Goal: Task Accomplishment & Management: Manage account settings

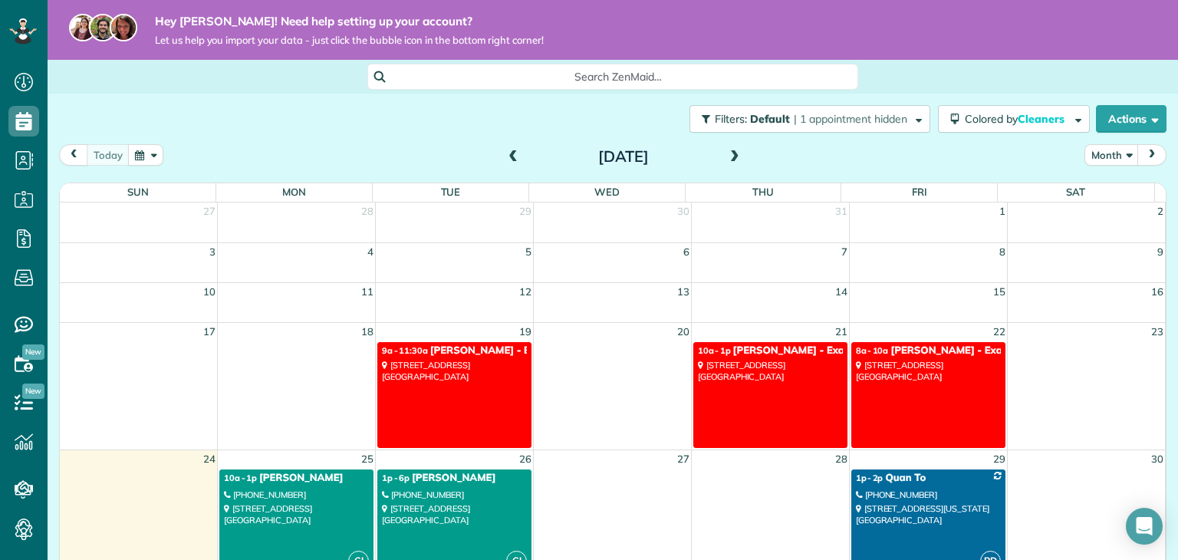
scroll to position [80, 0]
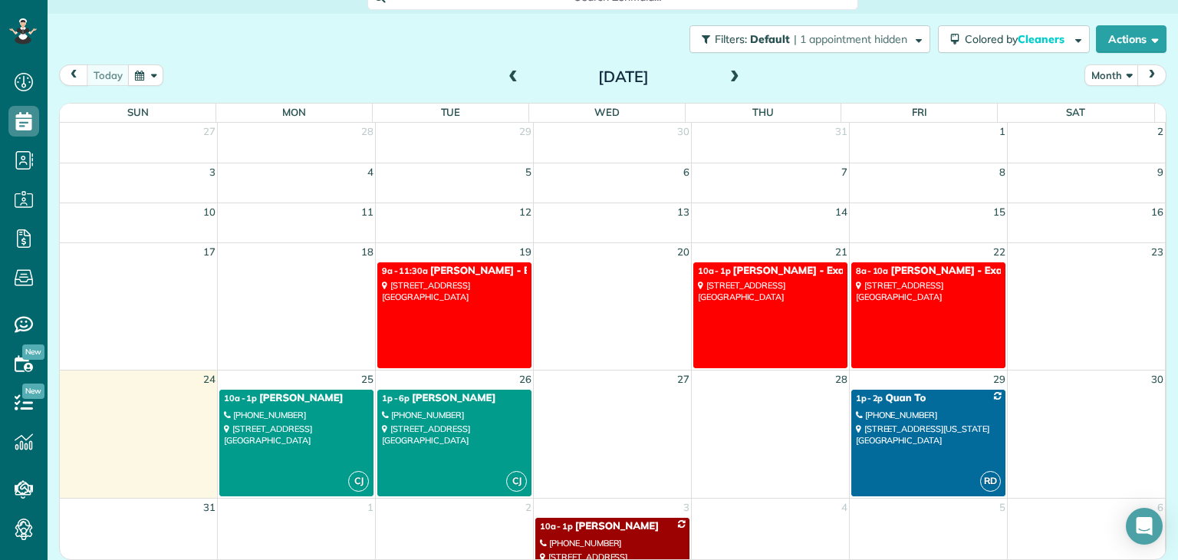
click at [322, 337] on link "CJ 10a - 1p Carol Victor (571) 719-9425 3010 Forest Cove Drive Richmond, VA 232…" at bounding box center [296, 443] width 154 height 107
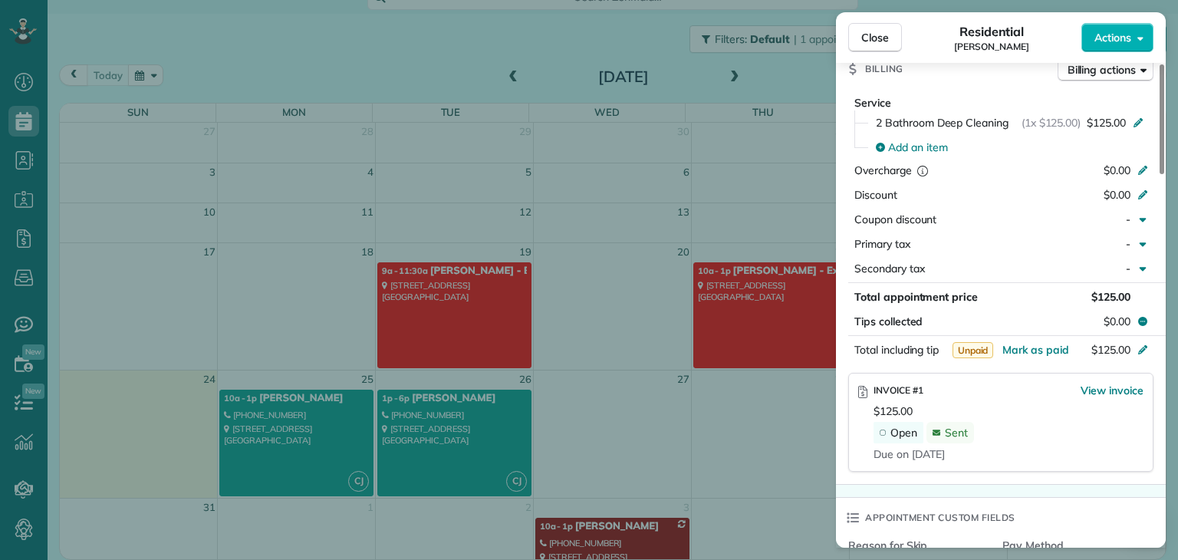
scroll to position [691, 0]
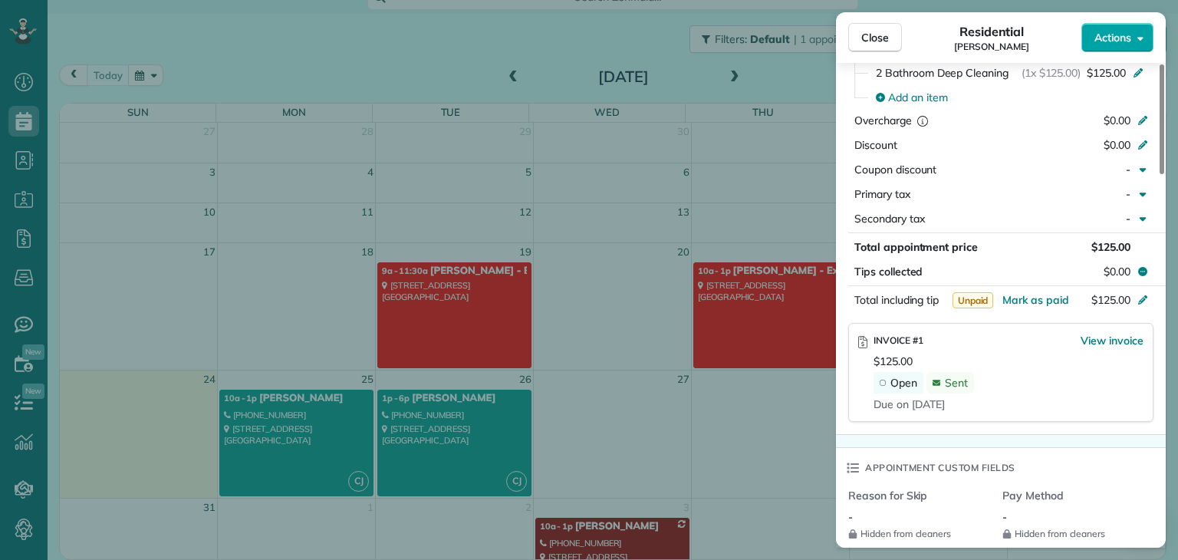
click at [616, 43] on span "Actions" at bounding box center [1113, 37] width 37 height 15
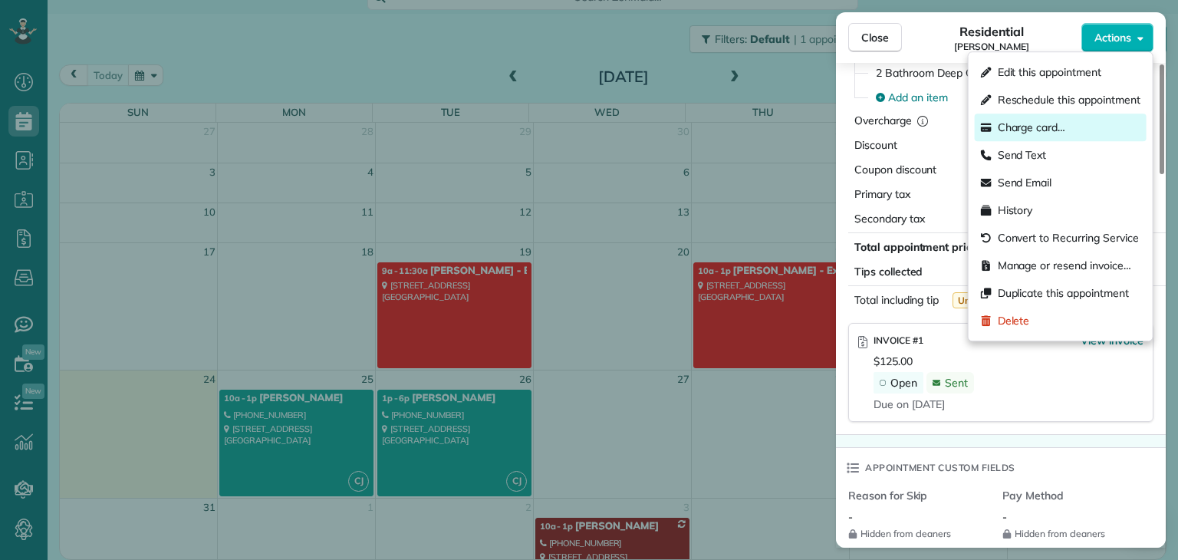
click at [616, 120] on span "Charge card…" at bounding box center [1032, 127] width 68 height 15
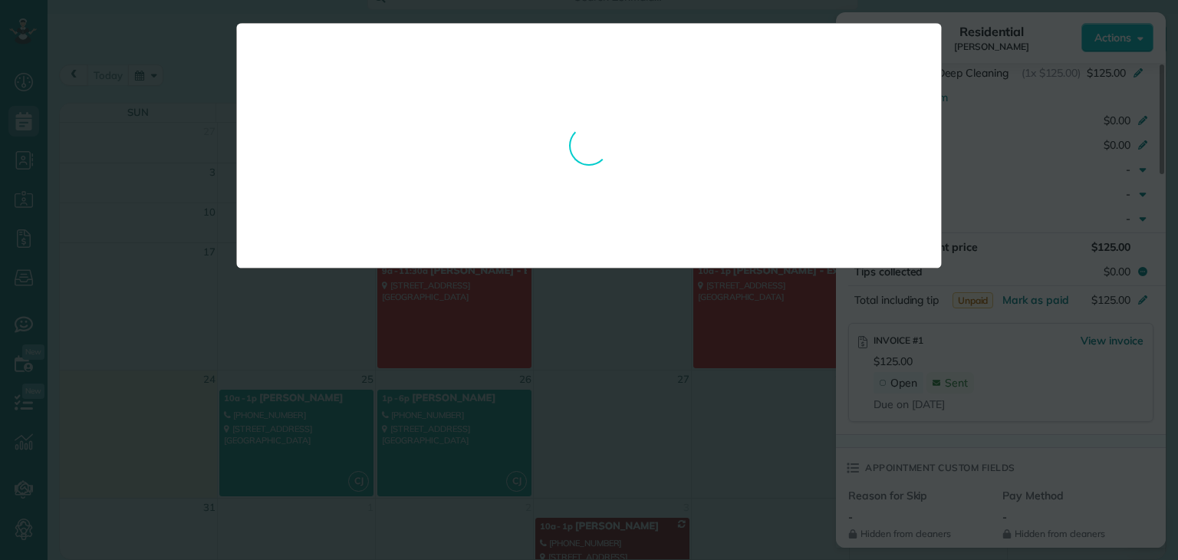
click at [616, 142] on div at bounding box center [589, 280] width 1178 height 560
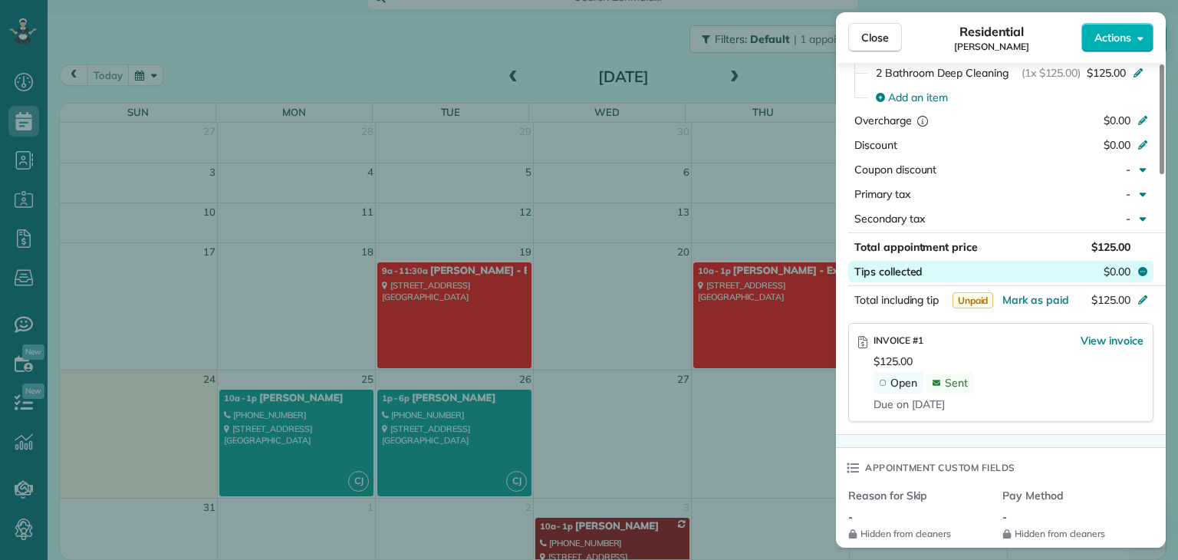
scroll to position [768, 0]
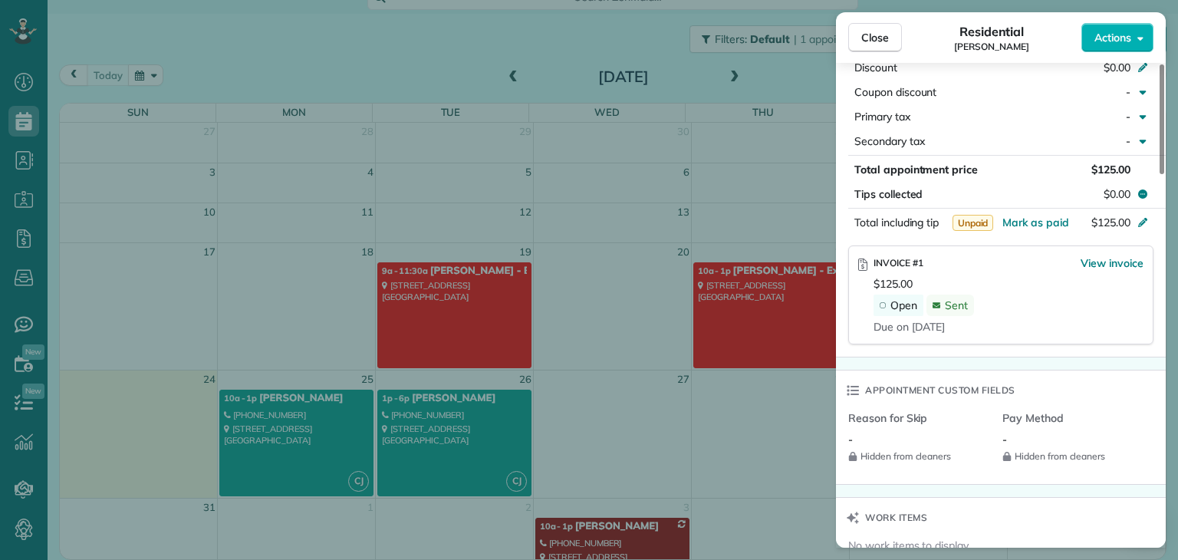
click at [616, 308] on icon at bounding box center [937, 305] width 8 height 6
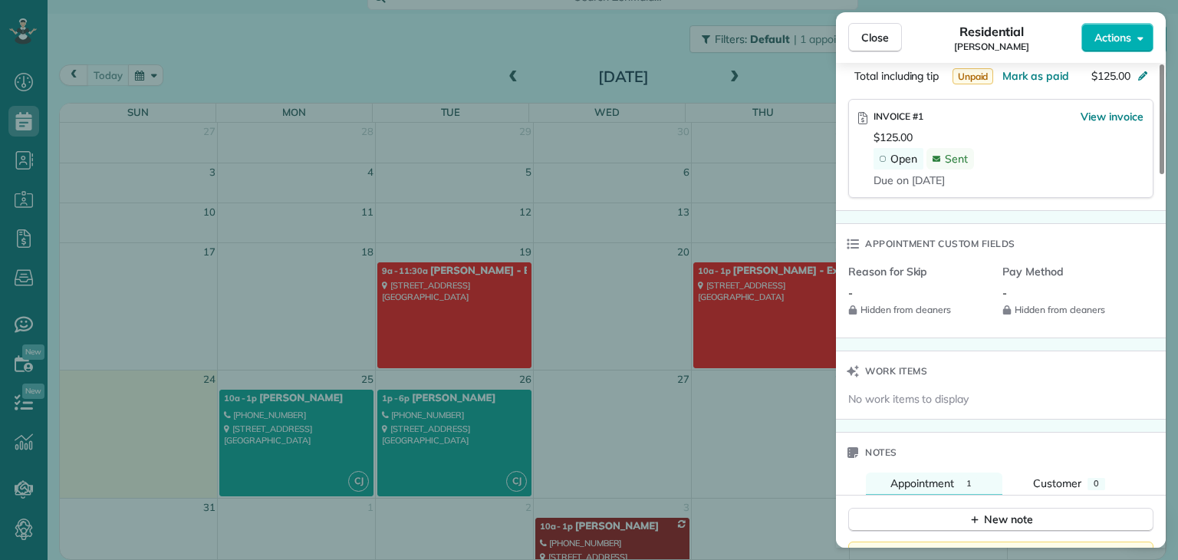
scroll to position [759, 0]
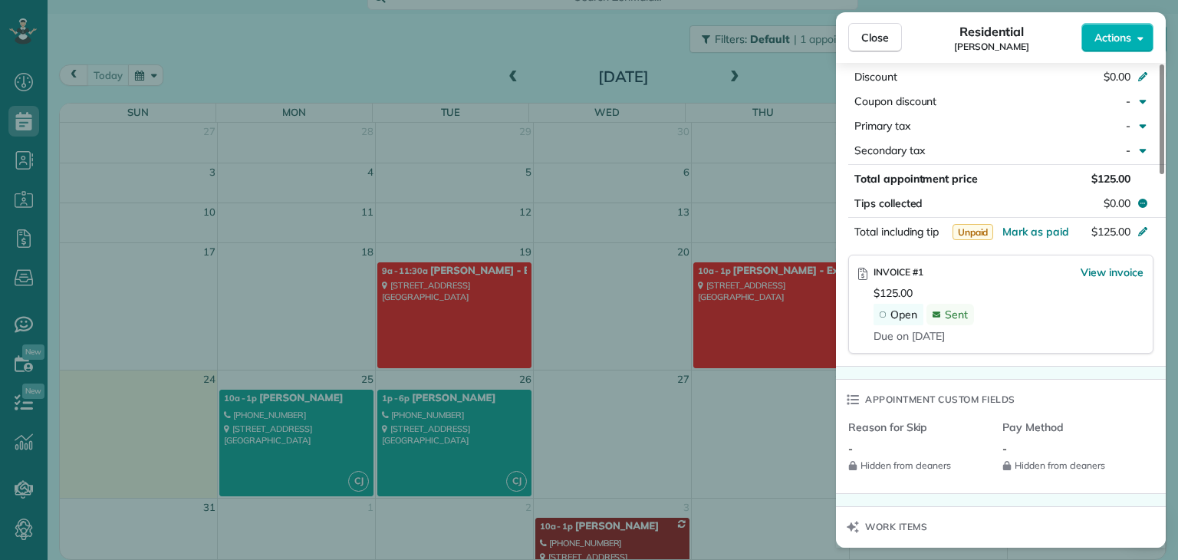
click at [616, 280] on icon at bounding box center [863, 274] width 9 height 12
click at [616, 318] on icon at bounding box center [883, 315] width 6 height 6
click at [616, 320] on icon at bounding box center [937, 314] width 8 height 15
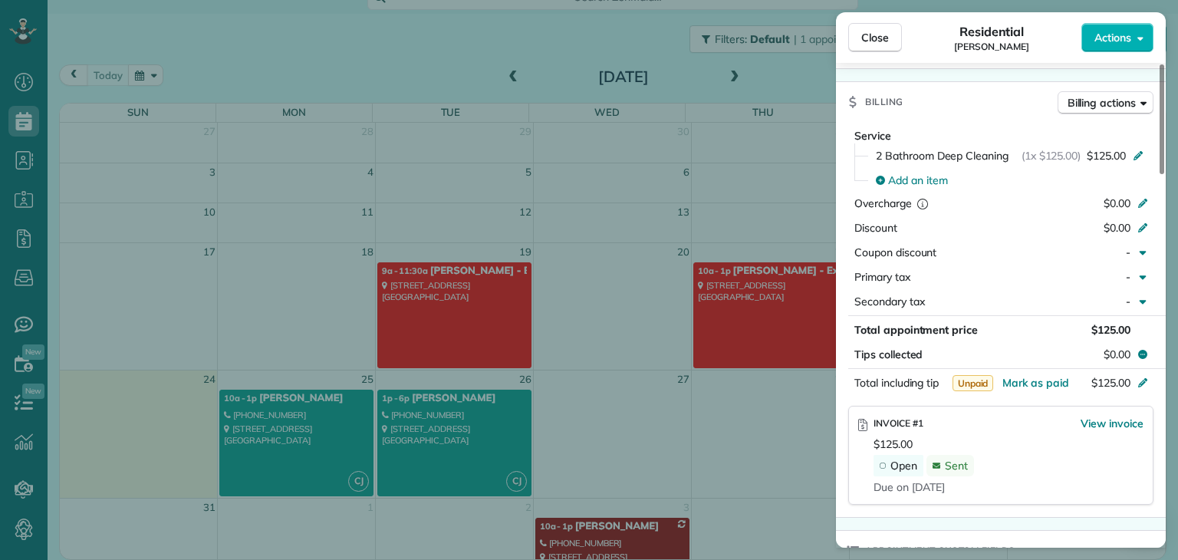
scroll to position [605, 0]
click at [616, 337] on span "View invoice" at bounding box center [1112, 425] width 63 height 15
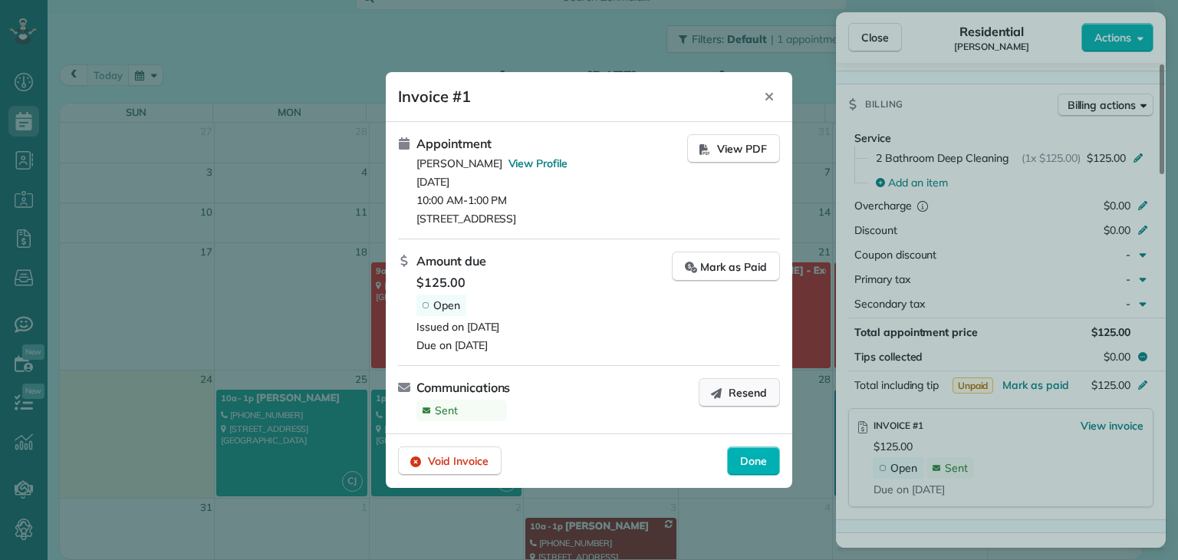
click at [616, 337] on icon "button" at bounding box center [716, 393] width 12 height 12
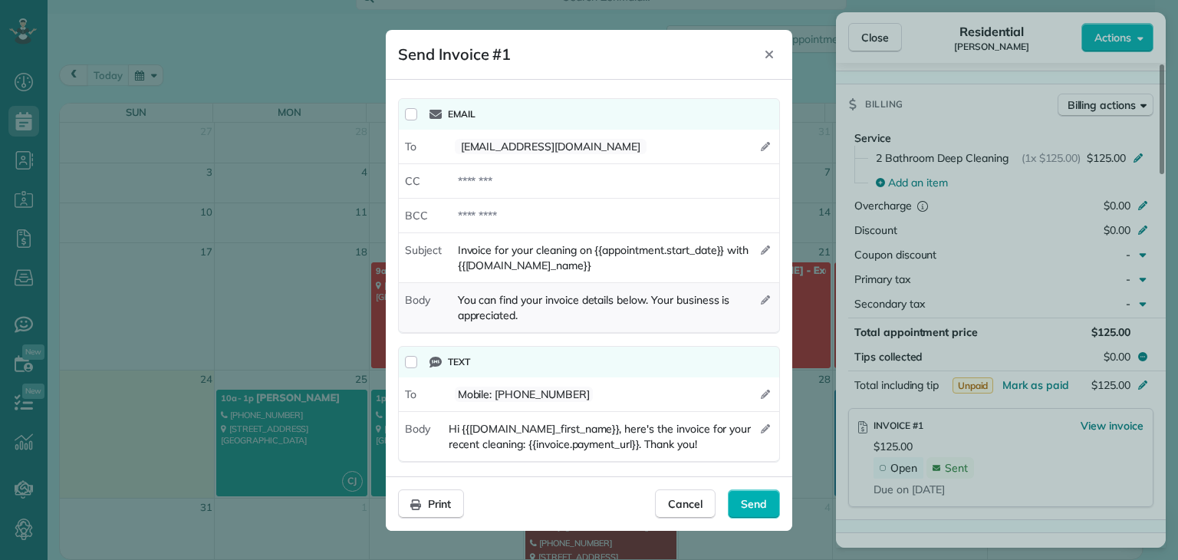
scroll to position [3, 0]
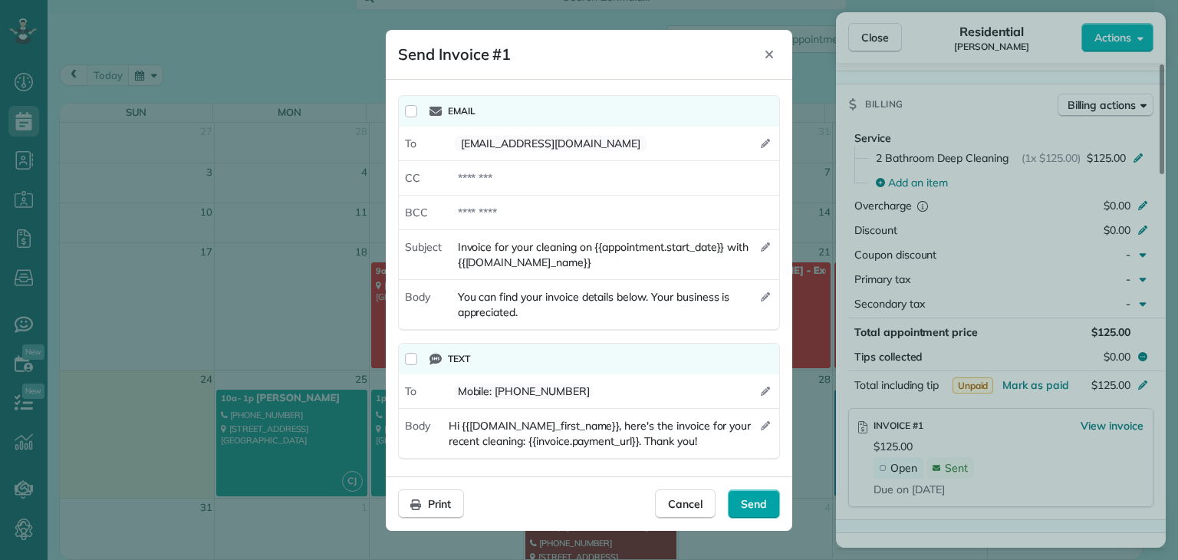
click at [616, 337] on span "Send" at bounding box center [754, 503] width 26 height 15
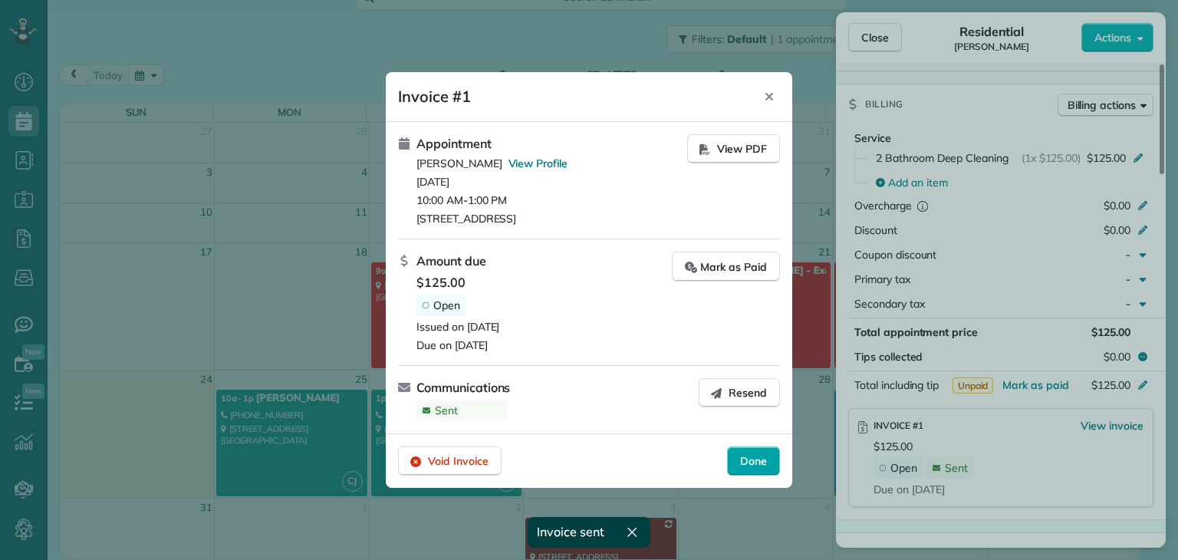
click at [616, 337] on span "Done" at bounding box center [753, 460] width 27 height 15
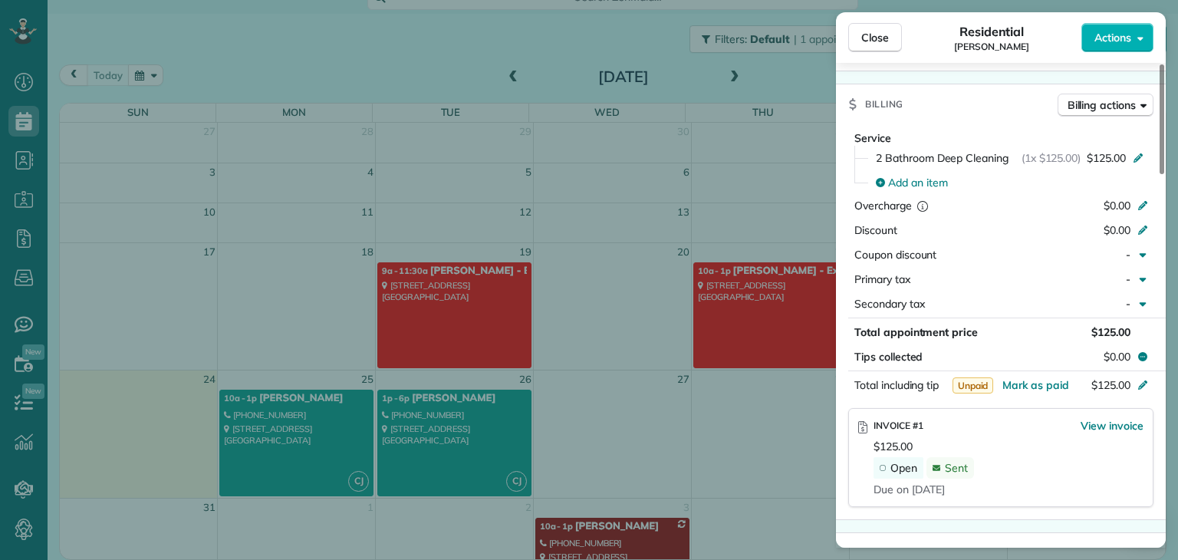
click at [451, 337] on div "Close Residential Carol Victor Actions Status Active Carol Victor · Open profil…" at bounding box center [589, 280] width 1178 height 560
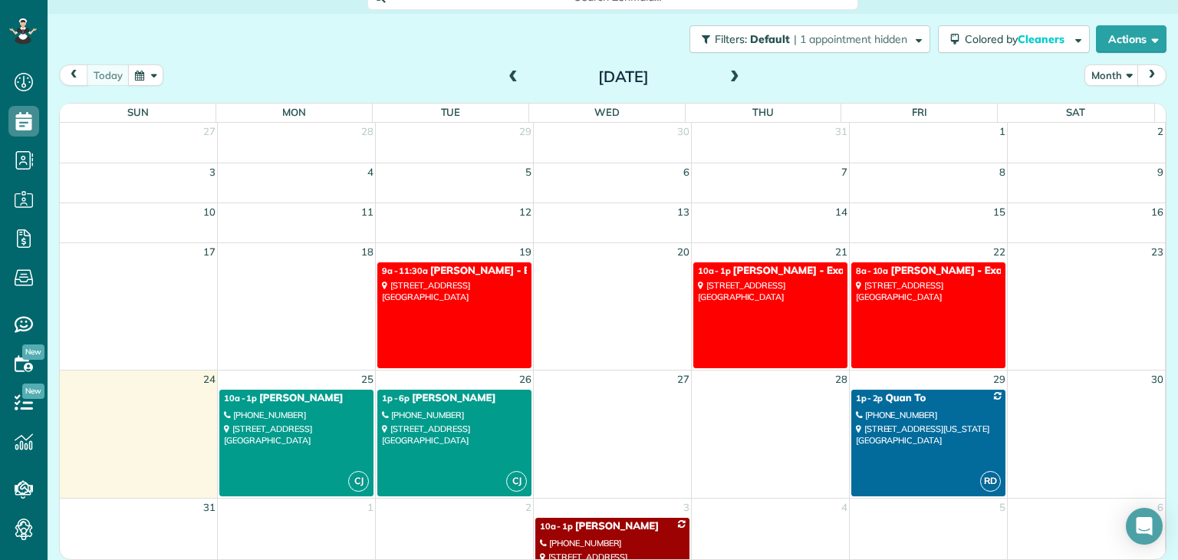
click at [436, 337] on link "CJ 1p - 6p Cana Curtis (202) 631-0866 510 Lincoln Avenue Richmond, VA 23222" at bounding box center [454, 443] width 154 height 107
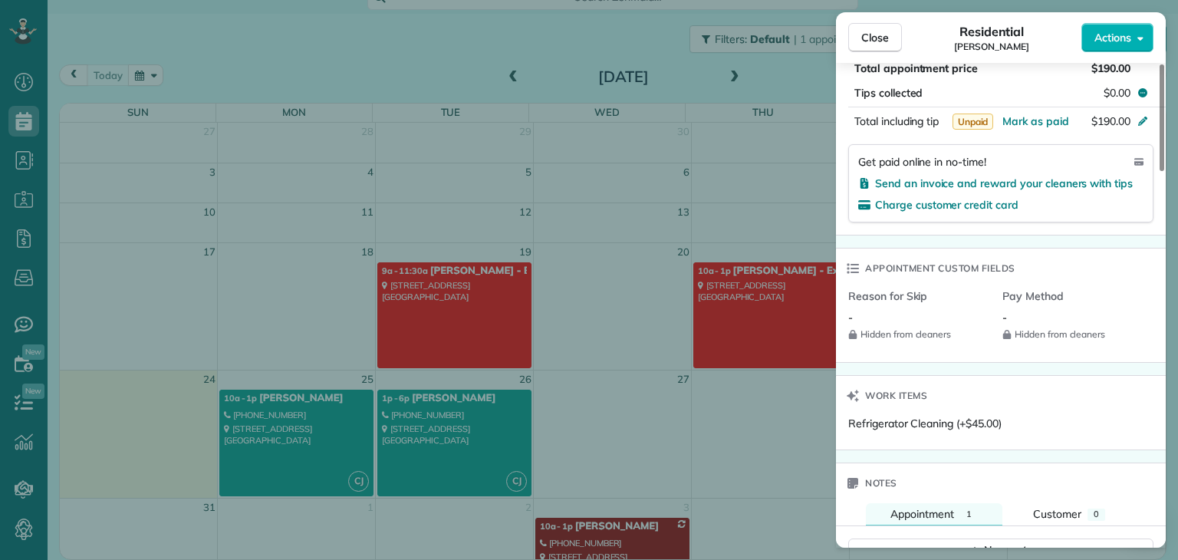
scroll to position [850, 0]
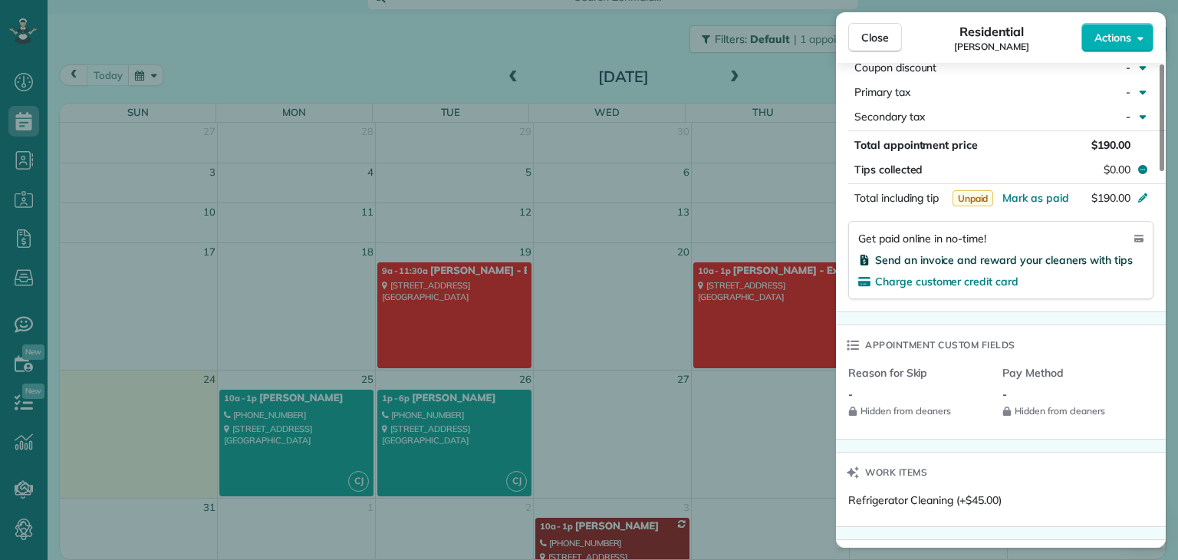
click at [616, 267] on span "Send an invoice and reward your cleaners with tips" at bounding box center [1004, 260] width 258 height 14
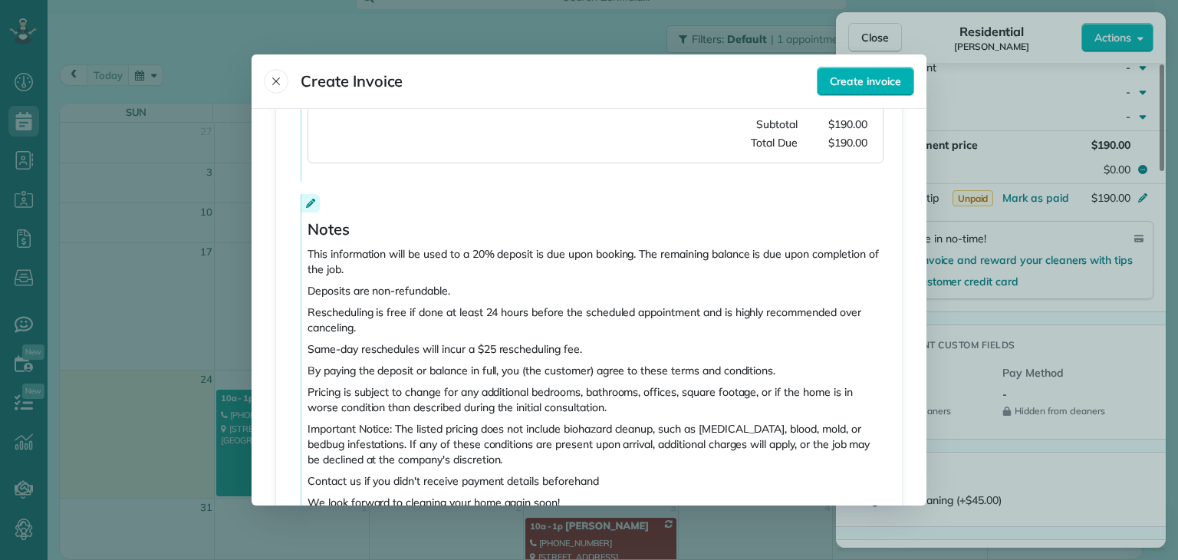
scroll to position [559, 0]
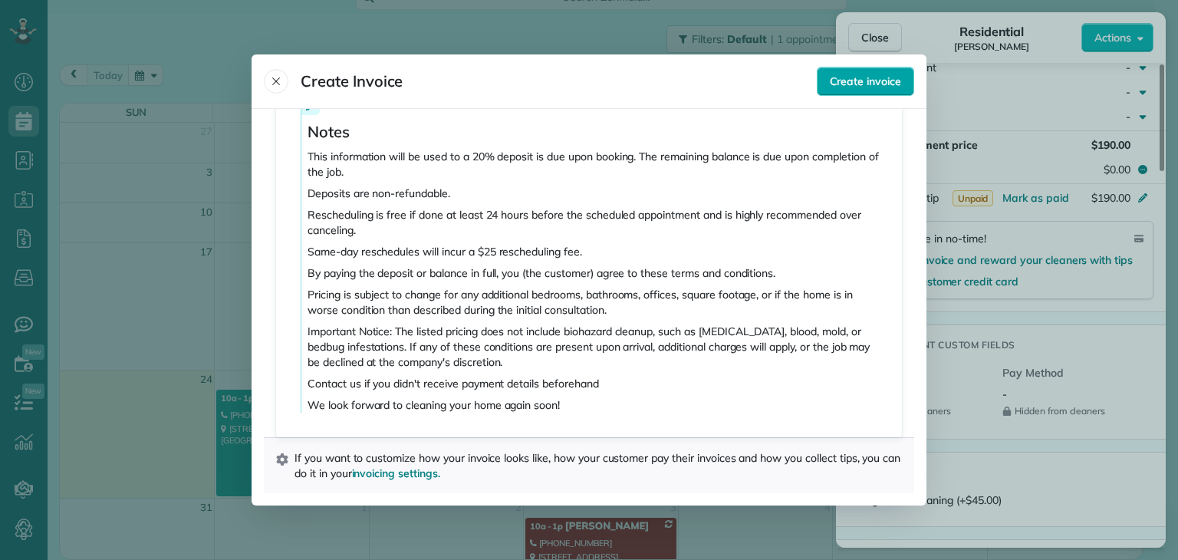
click at [616, 93] on button "Create invoice" at bounding box center [865, 81] width 97 height 29
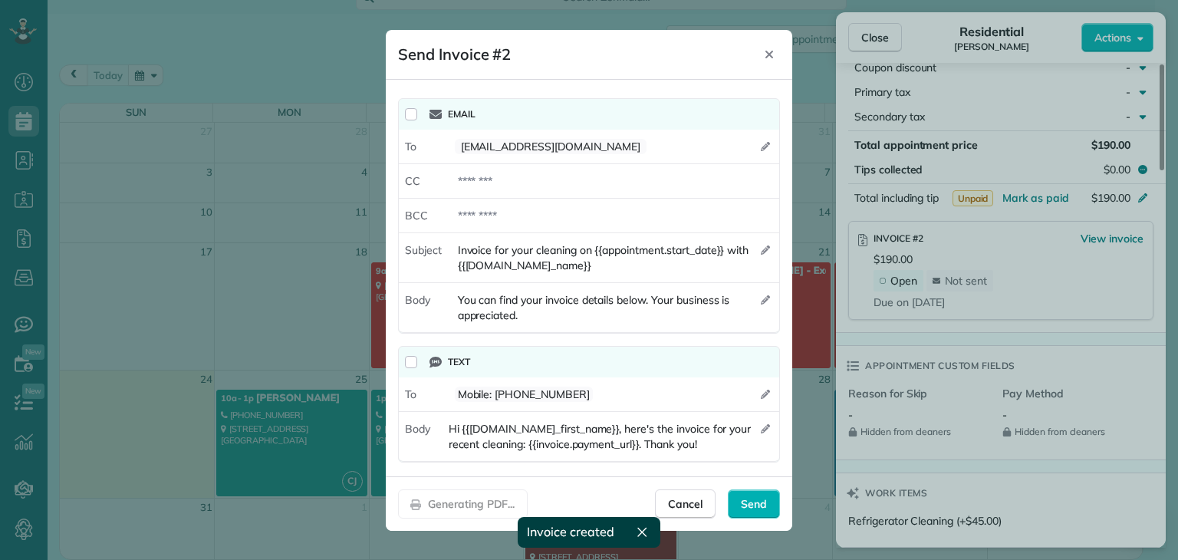
scroll to position [3, 0]
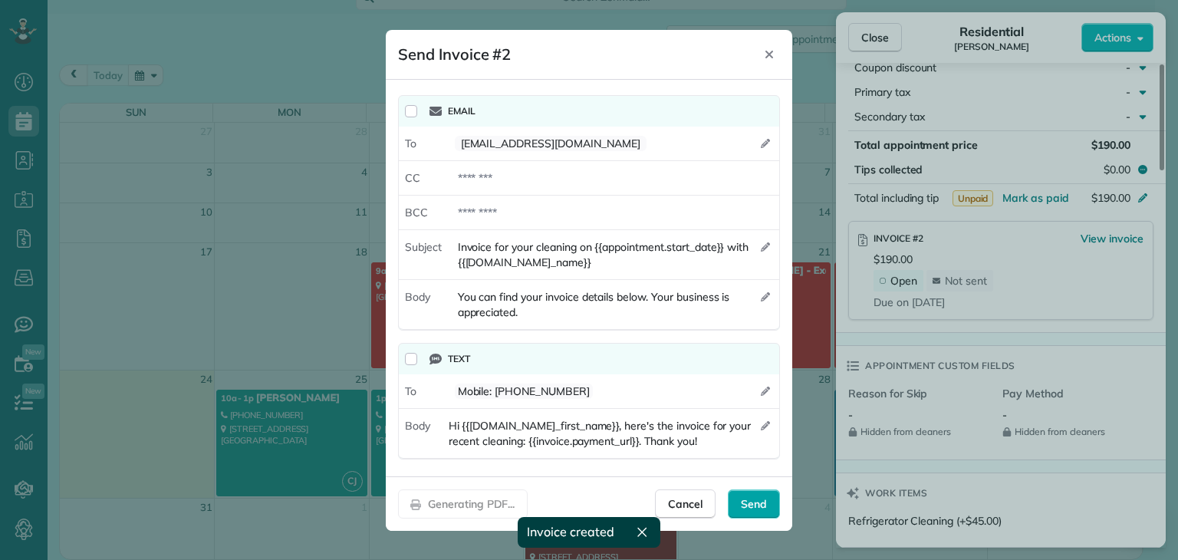
click at [616, 337] on span "Send" at bounding box center [754, 503] width 26 height 15
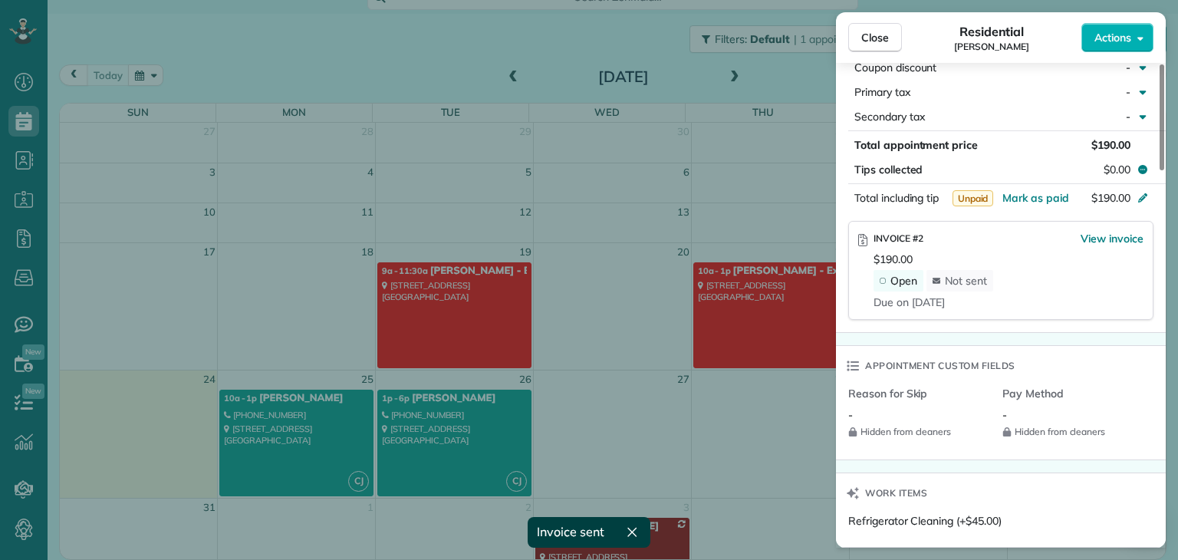
scroll to position [847, 0]
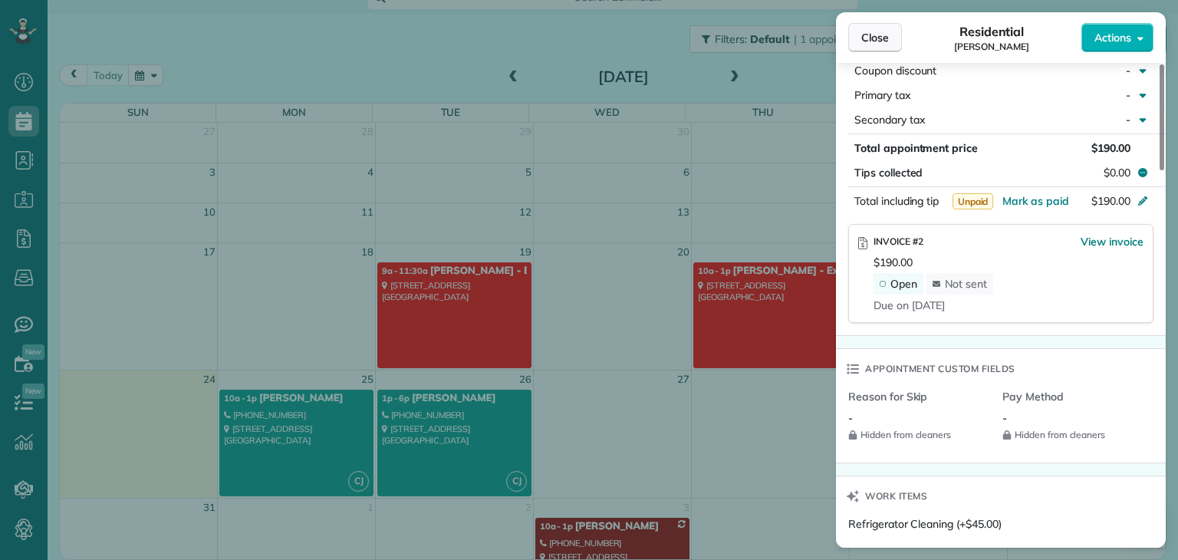
click at [616, 38] on button "Close" at bounding box center [876, 37] width 54 height 29
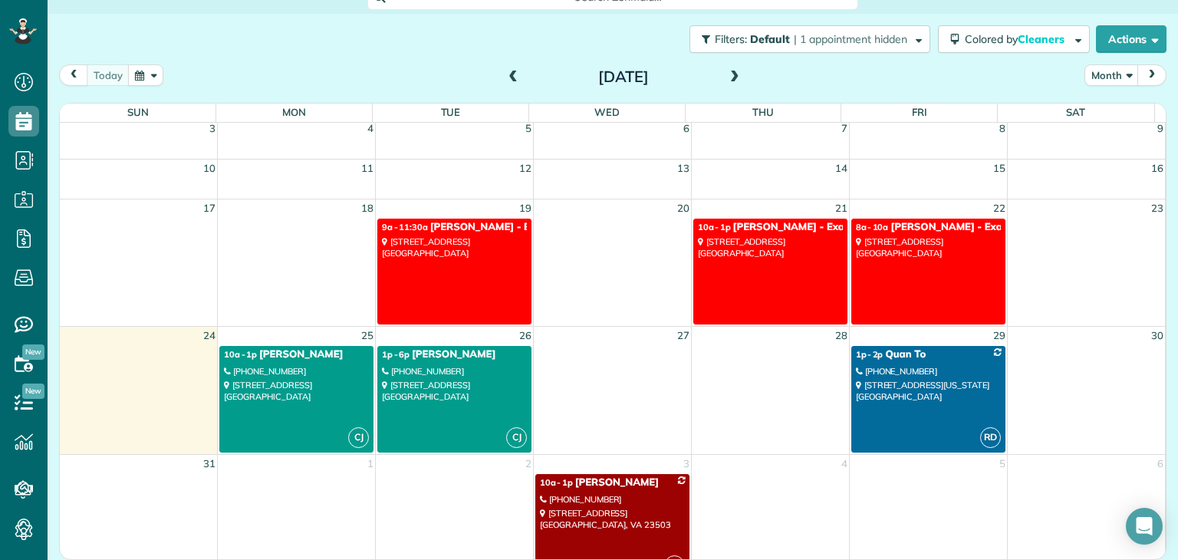
scroll to position [64, 0]
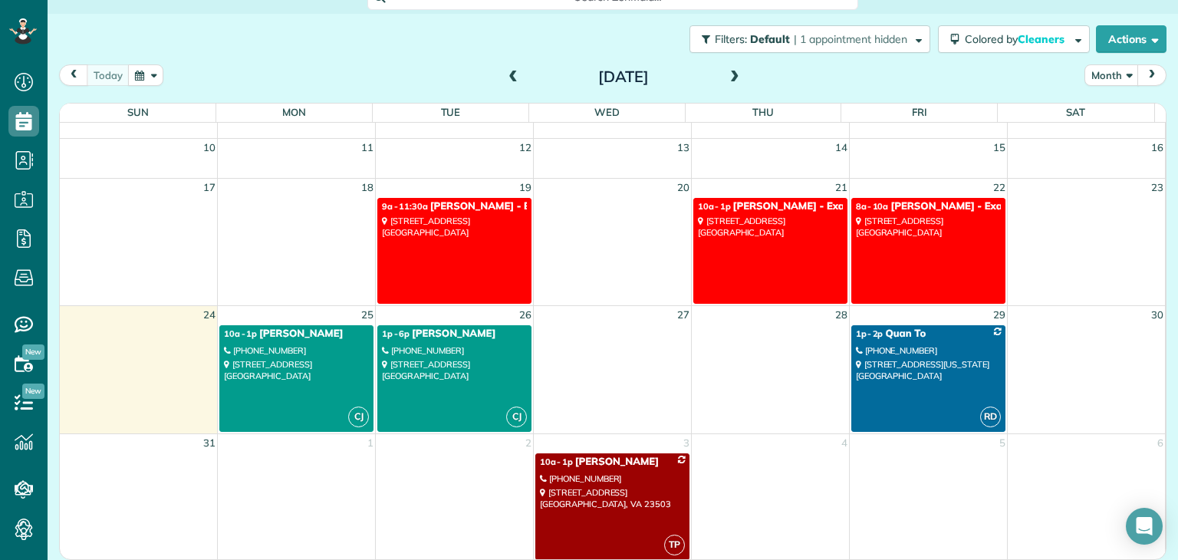
click at [616, 337] on link "TP 10a - 1p Duon Rucker Rucker (562) 833-5881 869 Little Bay Avenue Norfolk, VA…" at bounding box center [613, 506] width 154 height 107
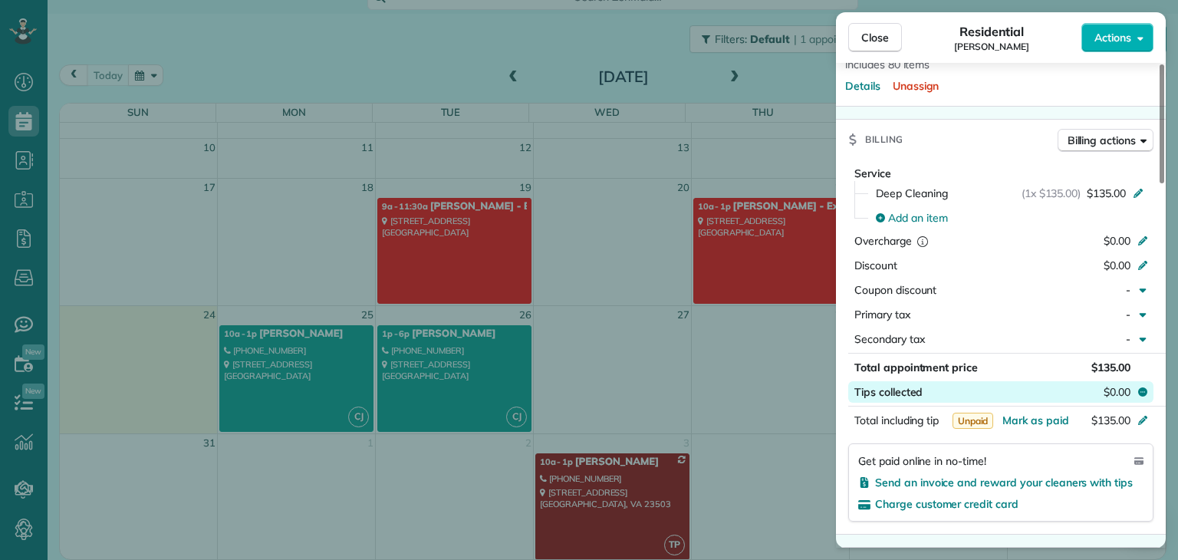
scroll to position [618, 0]
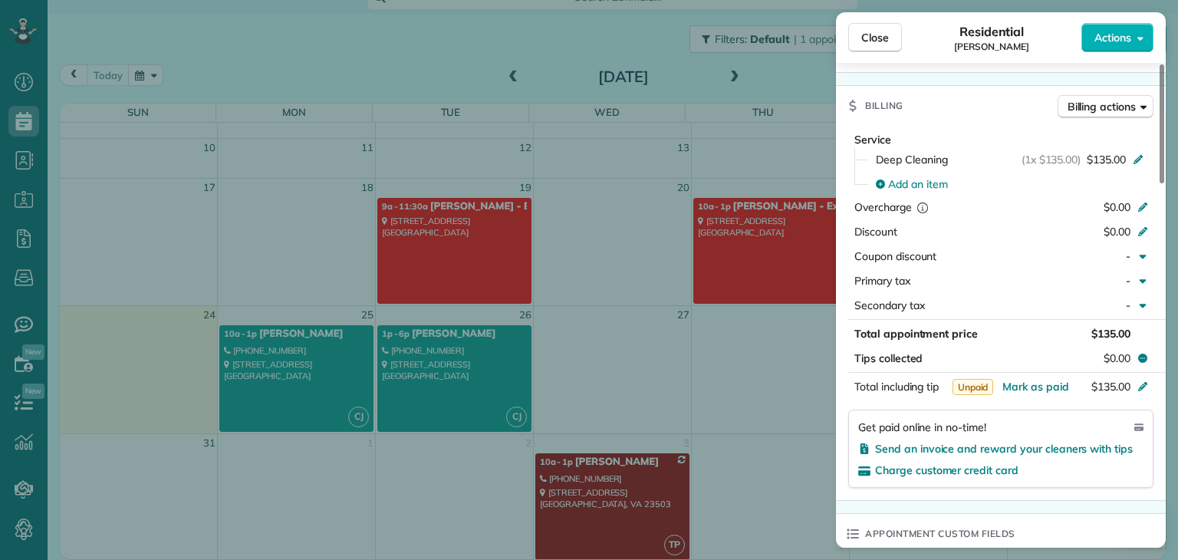
click at [254, 23] on div "Close Residential Duon Rucker Rucker Actions Status Active Duon Rucker Rucker ·…" at bounding box center [589, 280] width 1178 height 560
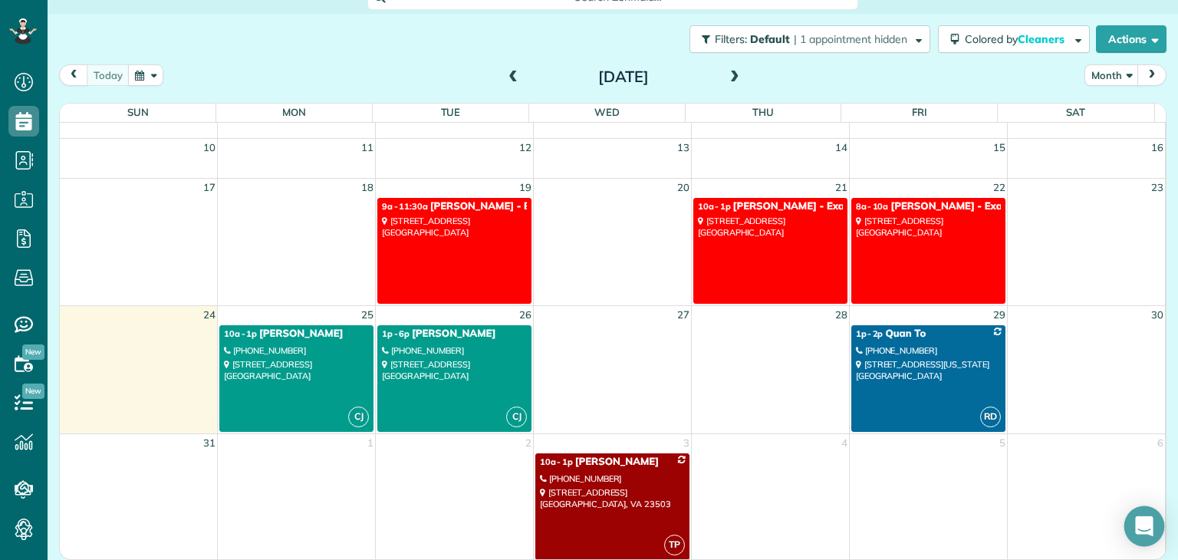
click at [616, 337] on icon "Open Intercom Messenger" at bounding box center [1145, 526] width 18 height 20
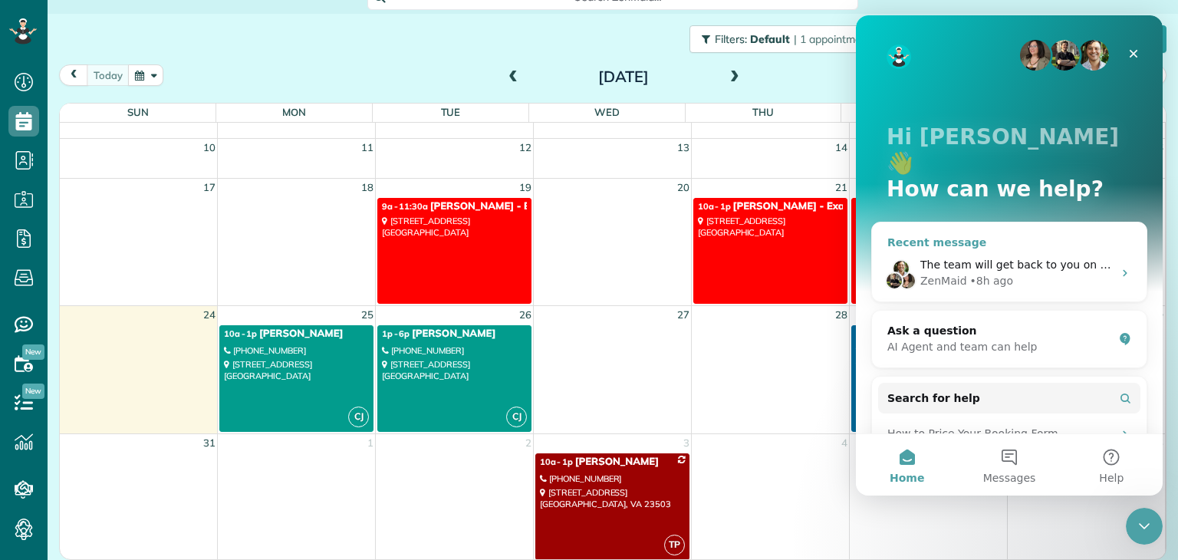
click at [616, 273] on div "• 8h ago" at bounding box center [993, 281] width 44 height 16
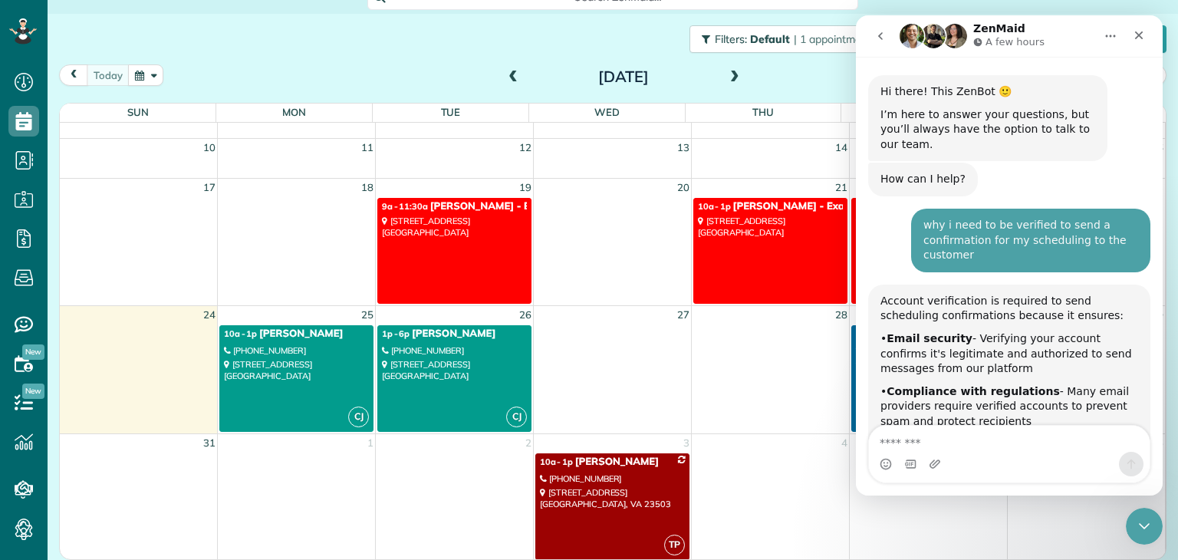
scroll to position [466, 0]
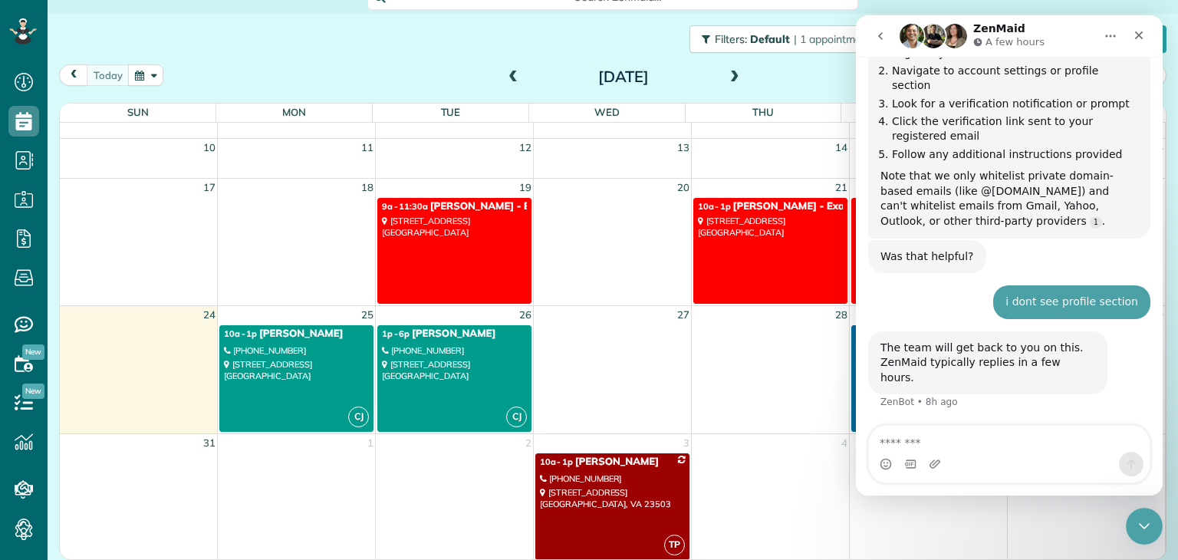
click at [616, 337] on textarea "Message…" at bounding box center [1009, 439] width 281 height 26
type textarea "*"
type textarea "**********"
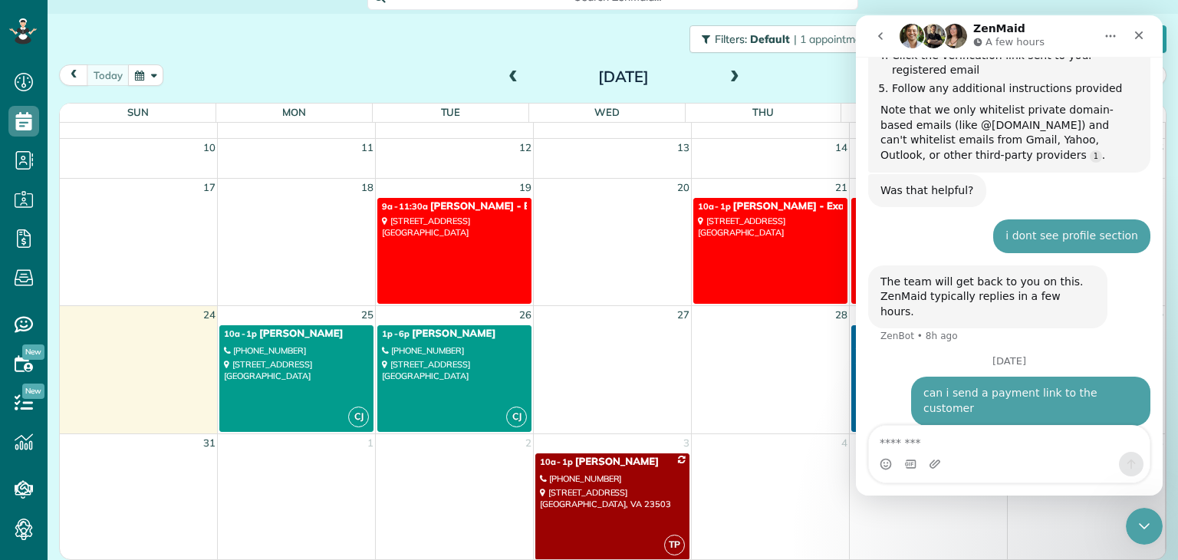
click at [616, 38] on icon "go back" at bounding box center [881, 36] width 12 height 12
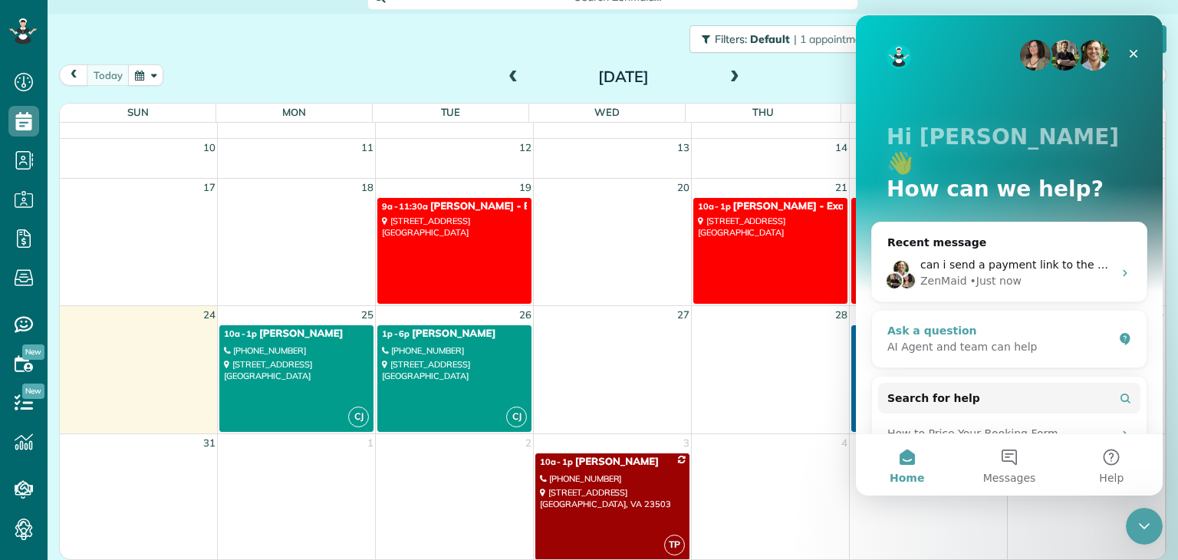
click at [616, 337] on div "AI Agent and team can help" at bounding box center [1001, 347] width 226 height 16
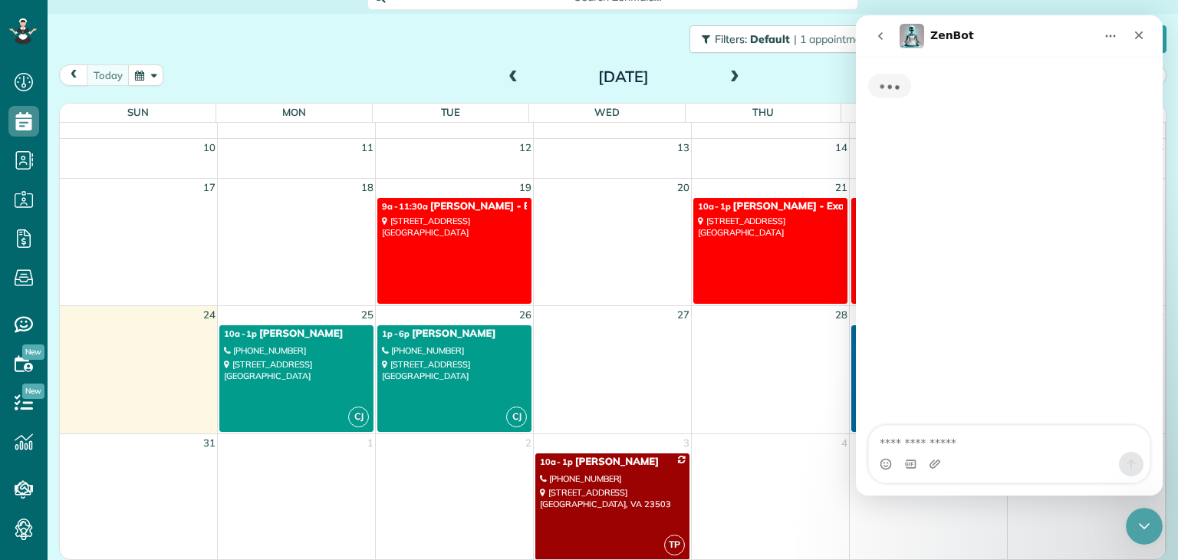
click at [616, 337] on textarea "Ask a question…" at bounding box center [1009, 439] width 281 height 26
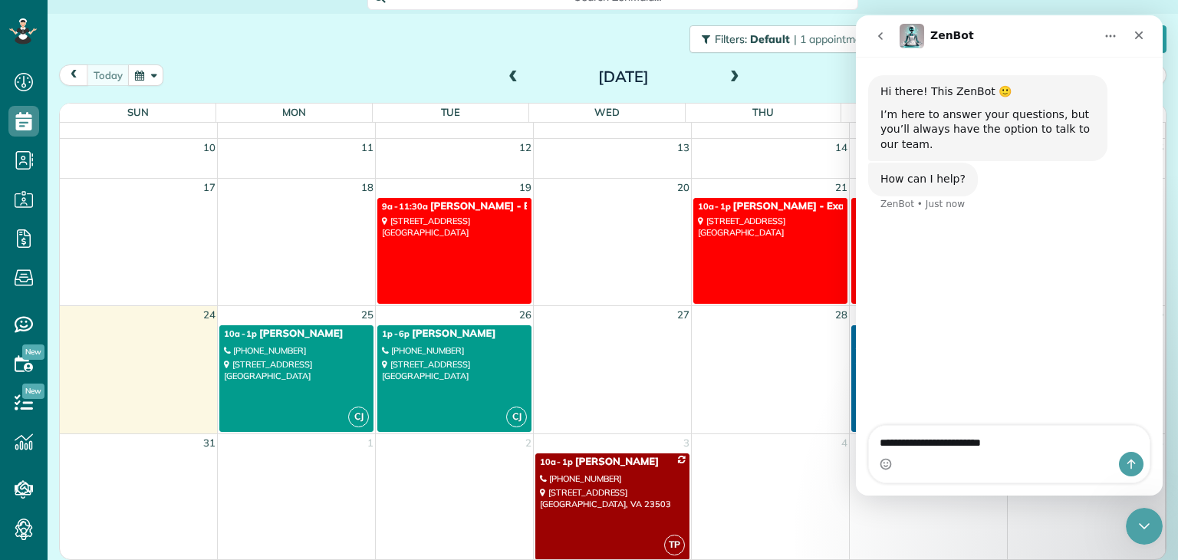
type textarea "**********"
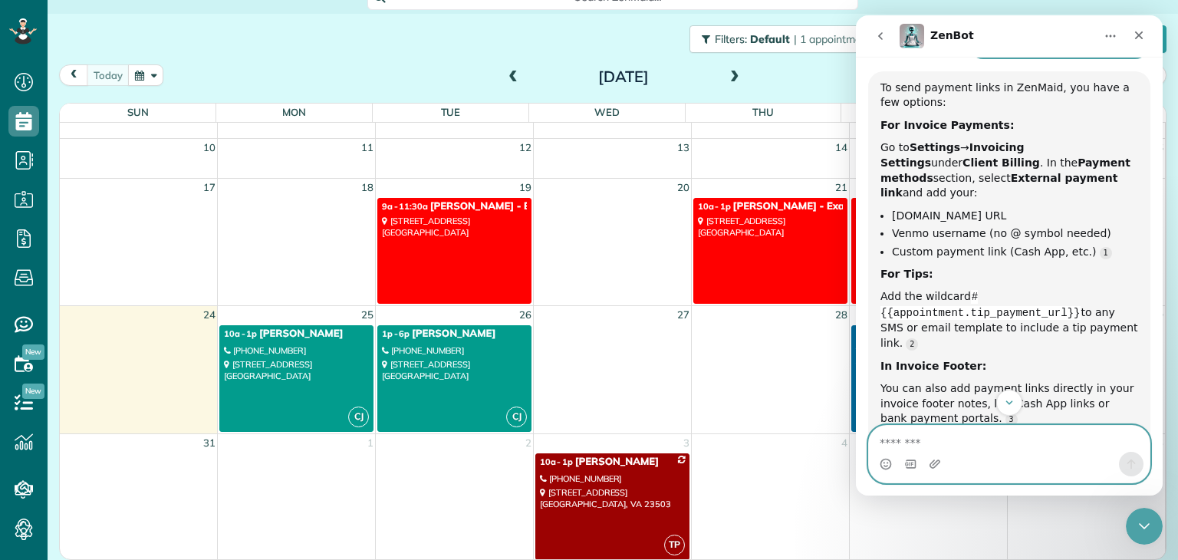
scroll to position [258, 0]
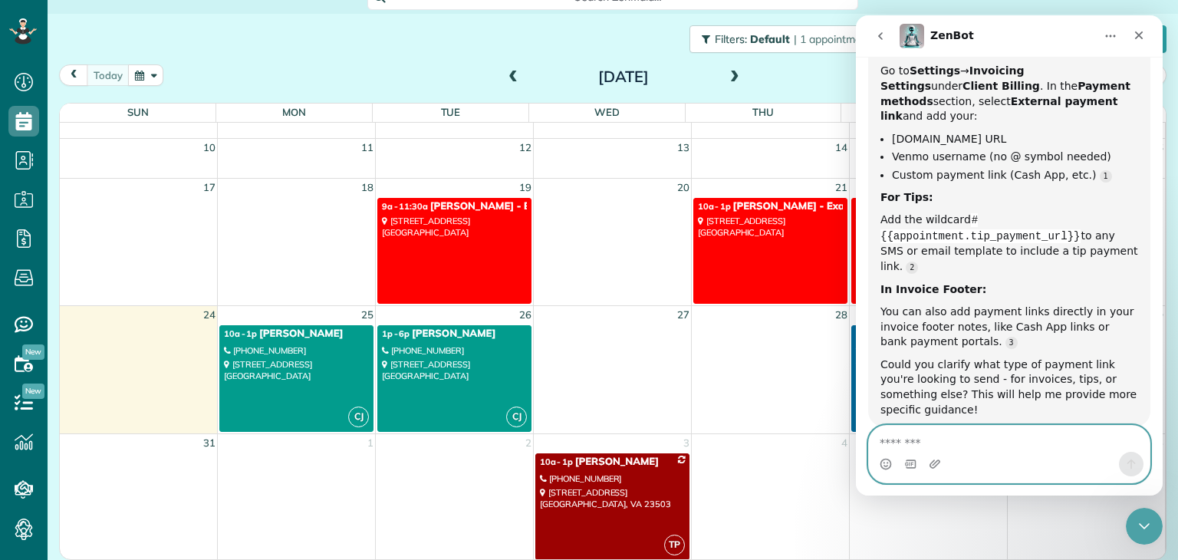
click at [616, 337] on textarea "Message…" at bounding box center [1009, 439] width 281 height 26
type textarea "*"
type textarea "**********"
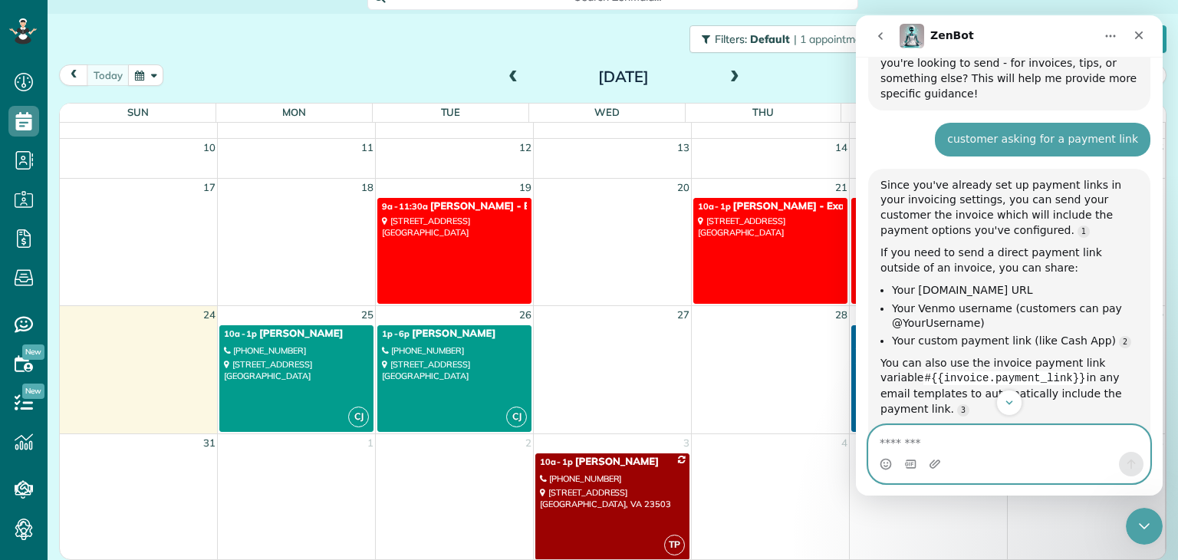
scroll to position [622, 0]
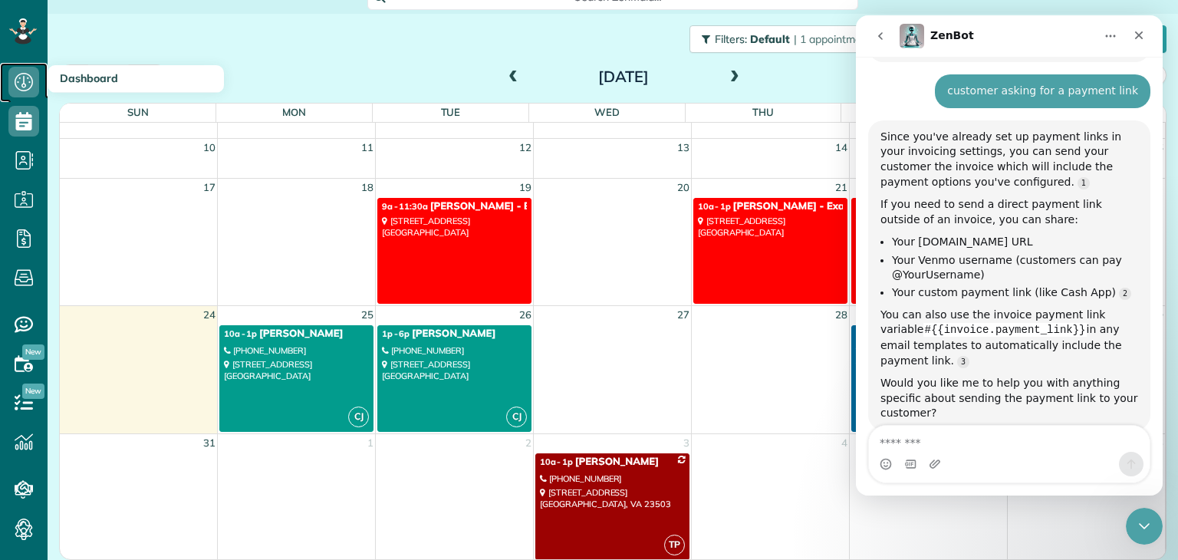
click at [23, 85] on icon at bounding box center [23, 82] width 31 height 31
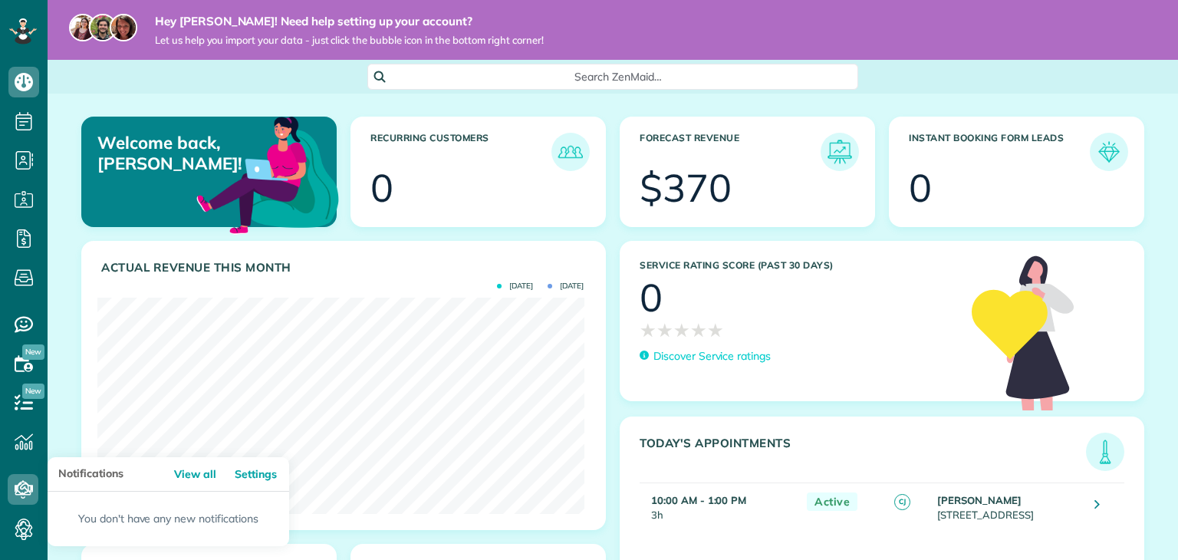
scroll to position [216, 486]
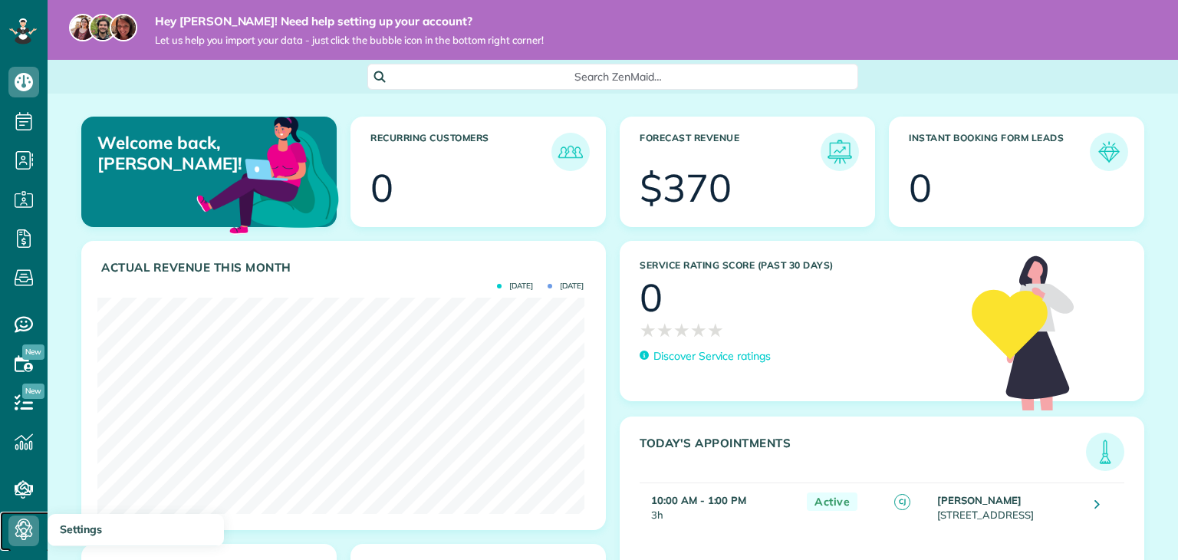
click at [15, 524] on icon at bounding box center [23, 531] width 31 height 31
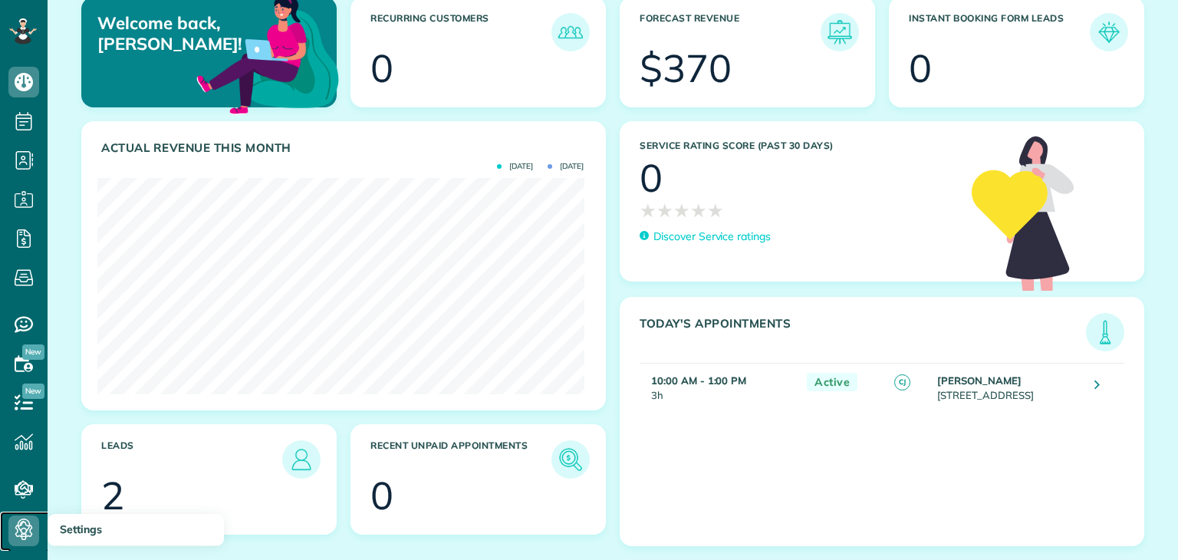
click at [25, 517] on icon at bounding box center [23, 531] width 31 height 31
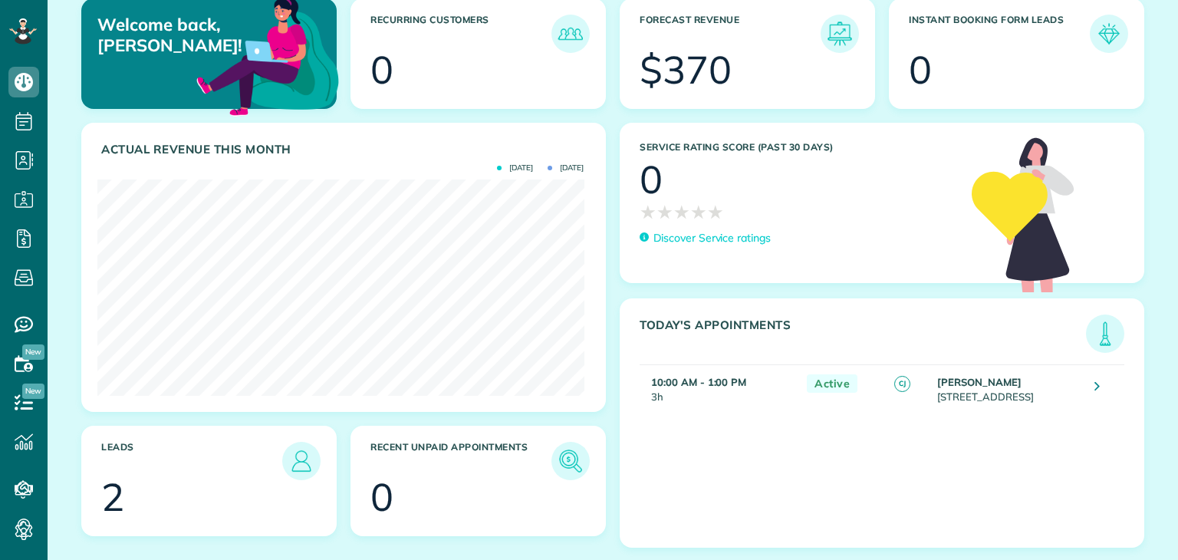
scroll to position [120, 0]
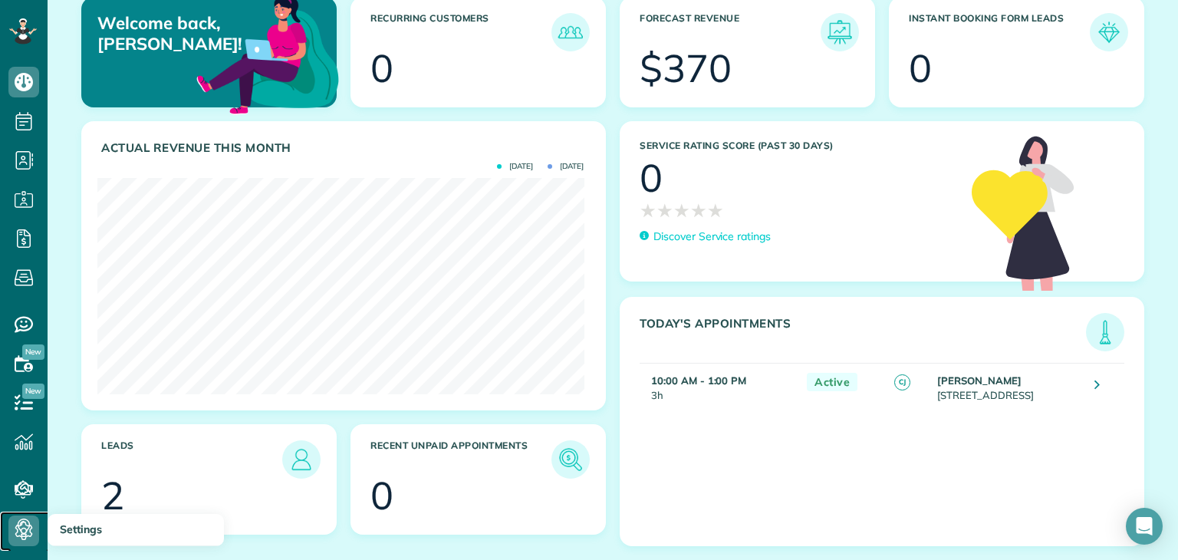
click at [28, 526] on use at bounding box center [24, 531] width 18 height 18
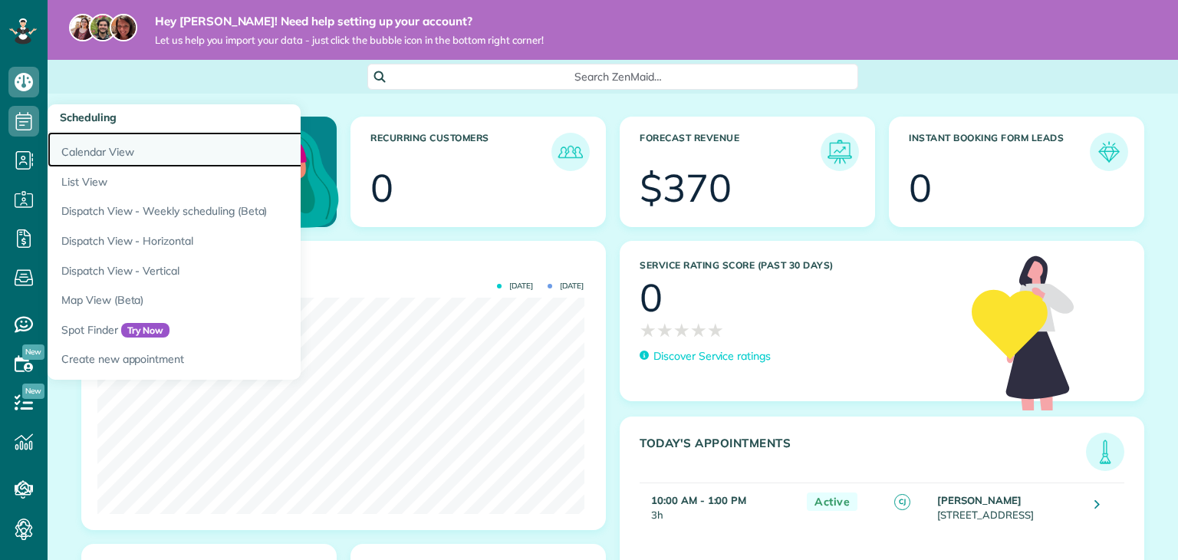
click at [85, 151] on link "Calendar View" at bounding box center [240, 149] width 384 height 35
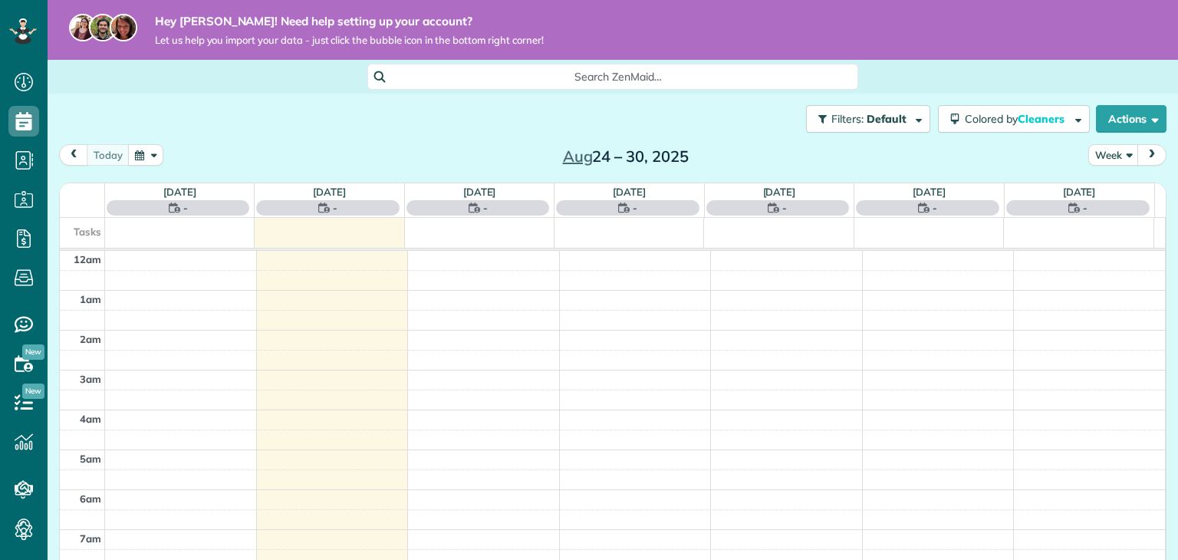
scroll to position [278, 0]
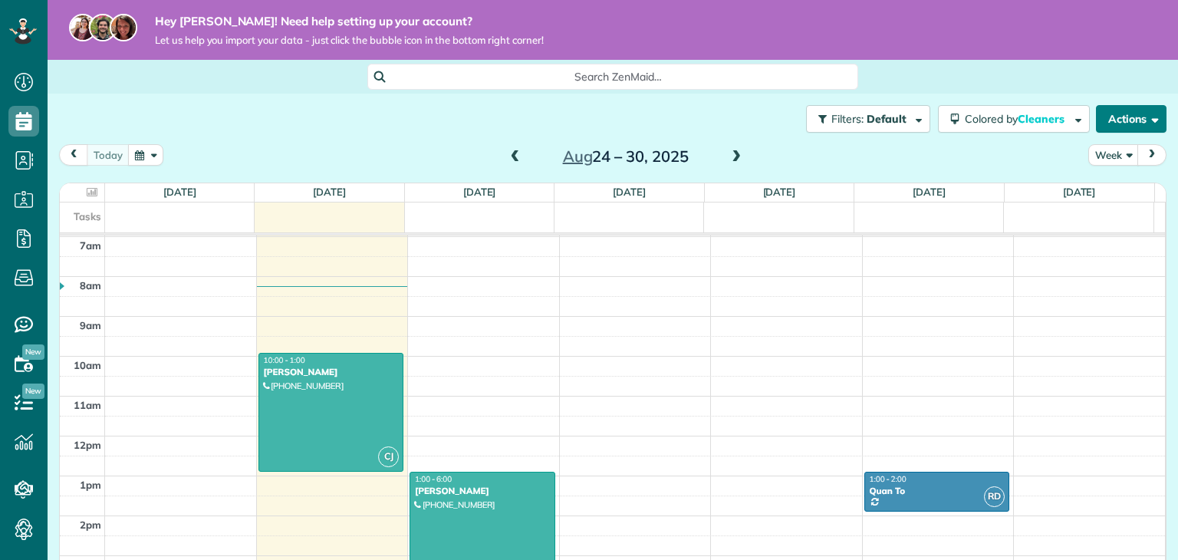
click at [1144, 128] on button "Actions" at bounding box center [1131, 119] width 71 height 28
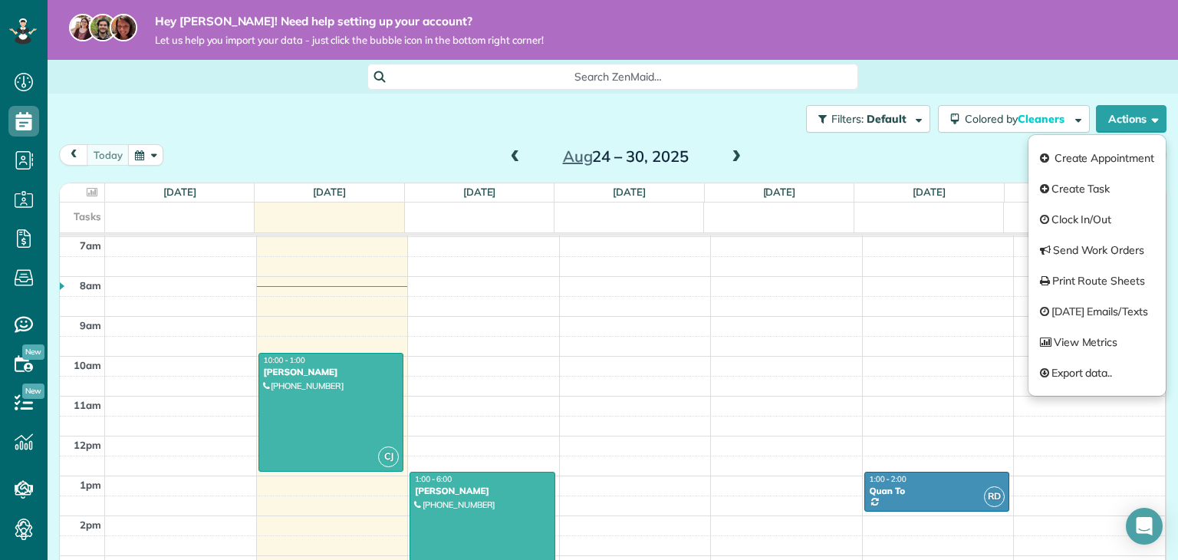
click at [1010, 90] on div "Search ZenMaid…" at bounding box center [613, 77] width 1131 height 34
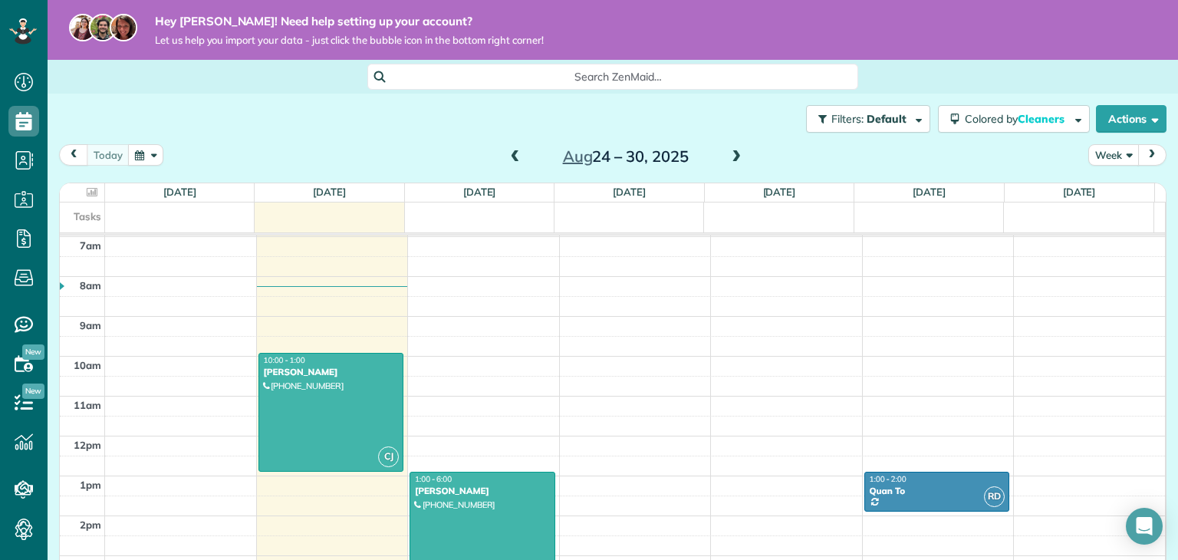
click at [1116, 158] on button "Week" at bounding box center [1114, 154] width 51 height 21
click at [1106, 254] on link "Month" at bounding box center [1149, 252] width 121 height 31
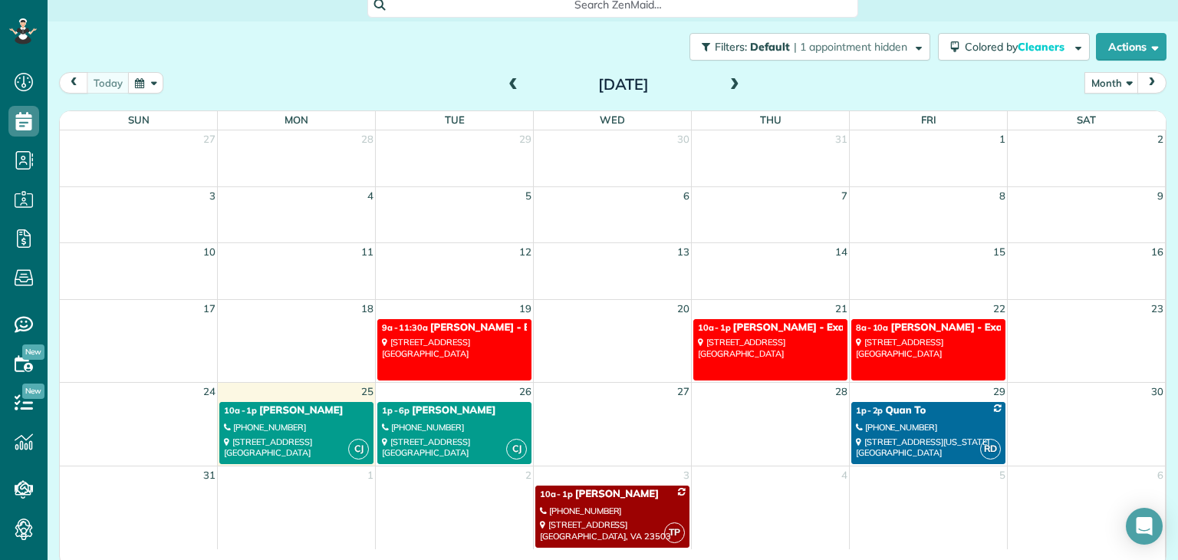
scroll to position [80, 0]
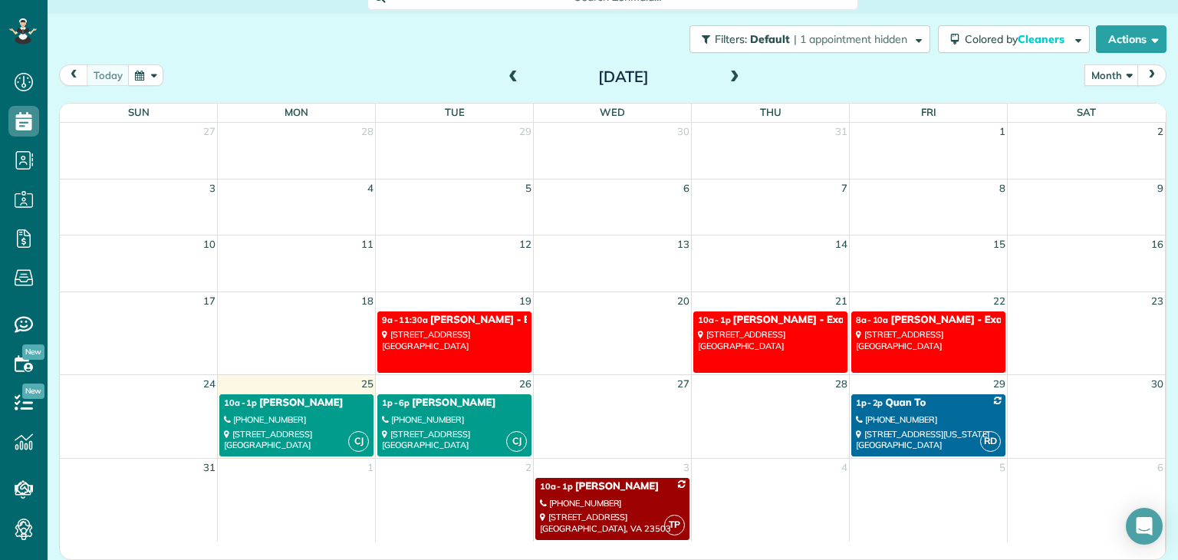
click at [438, 407] on span "[PERSON_NAME]" at bounding box center [454, 403] width 84 height 12
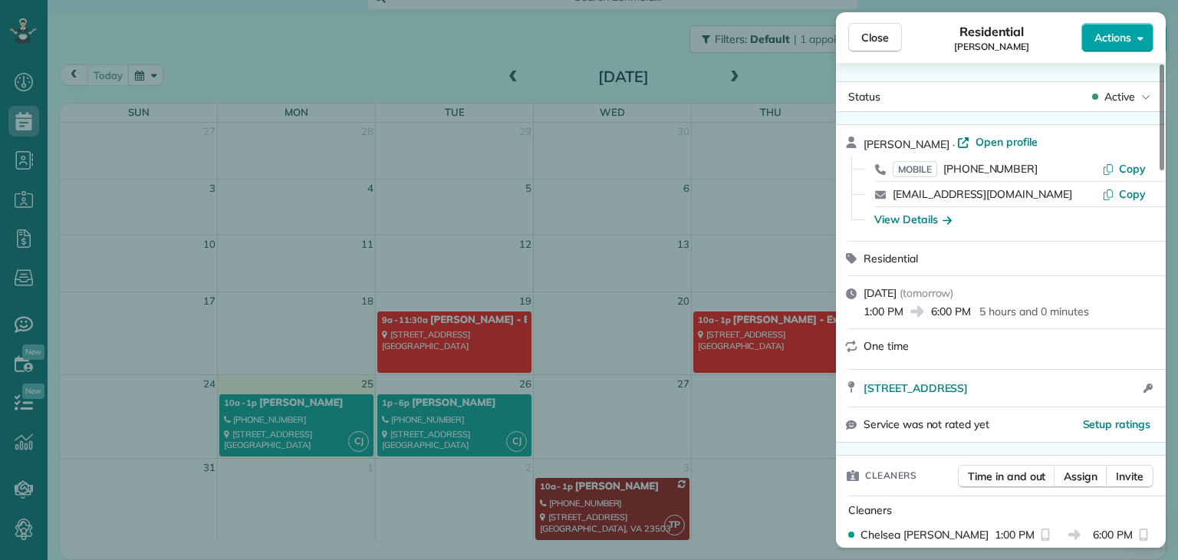
click at [1117, 49] on button "Actions" at bounding box center [1118, 37] width 72 height 29
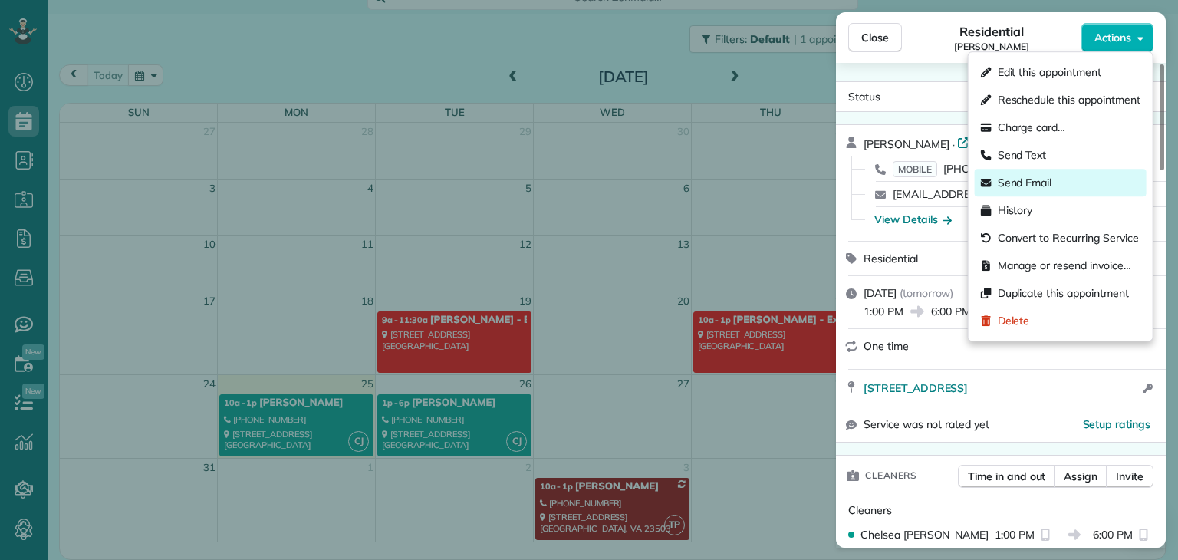
click at [1014, 180] on span "Send Email" at bounding box center [1025, 182] width 54 height 15
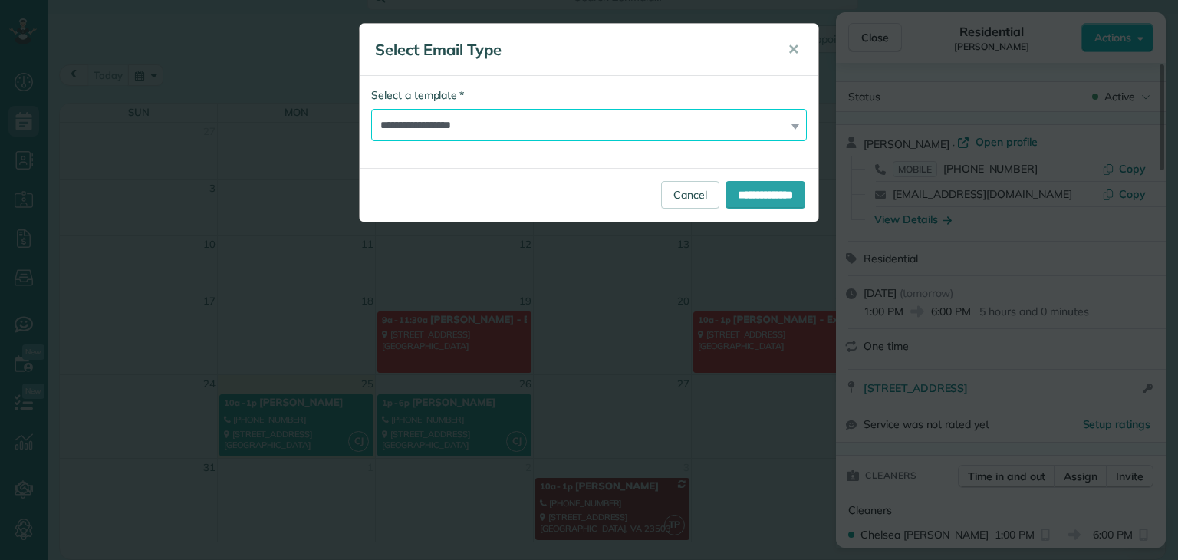
click at [568, 123] on select "**********" at bounding box center [589, 125] width 436 height 32
select select "*******"
click at [371, 109] on select "**********" at bounding box center [589, 125] width 436 height 32
click at [760, 200] on input "**********" at bounding box center [766, 195] width 80 height 28
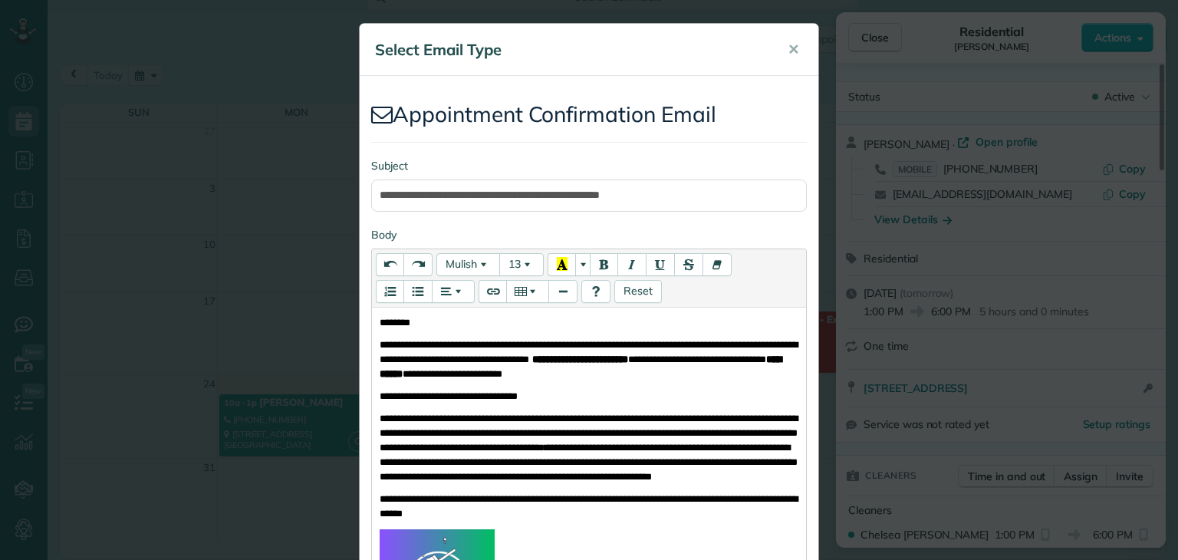
scroll to position [377, 0]
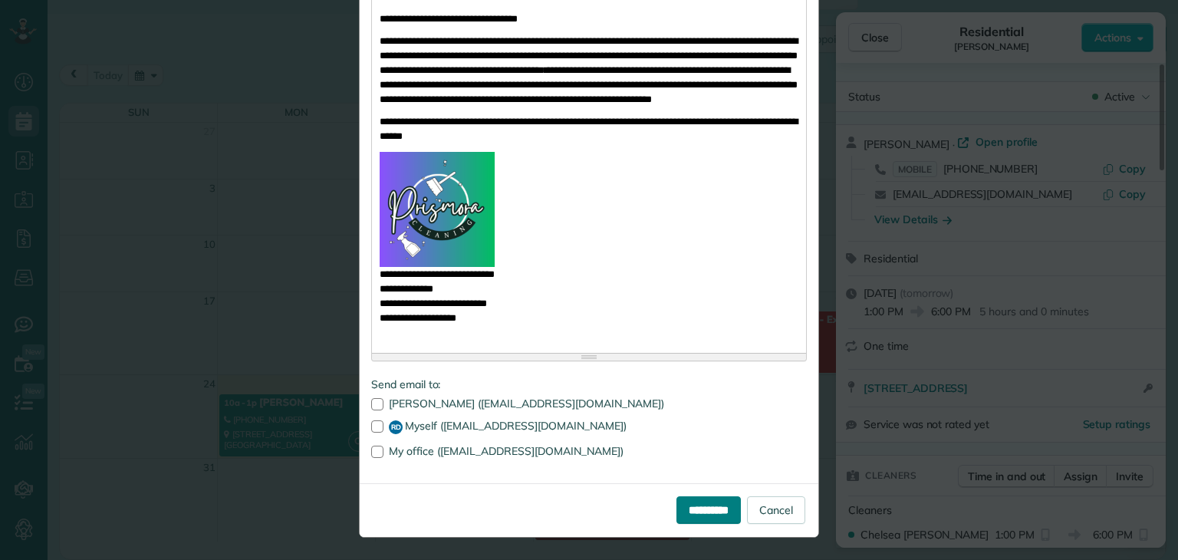
drag, startPoint x: 585, startPoint y: 427, endPoint x: 696, endPoint y: 518, distance: 143.3
click at [586, 429] on label "RD Myself (info@prismoracleaningservices.com)" at bounding box center [589, 427] width 436 height 14
click at [715, 507] on input "**********" at bounding box center [709, 510] width 64 height 28
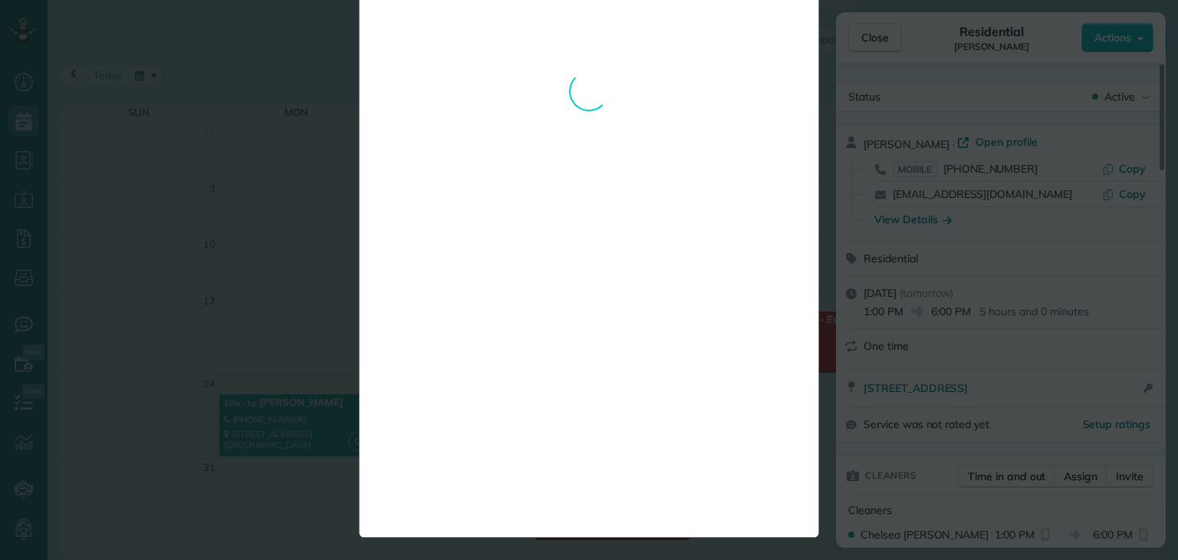
scroll to position [0, 0]
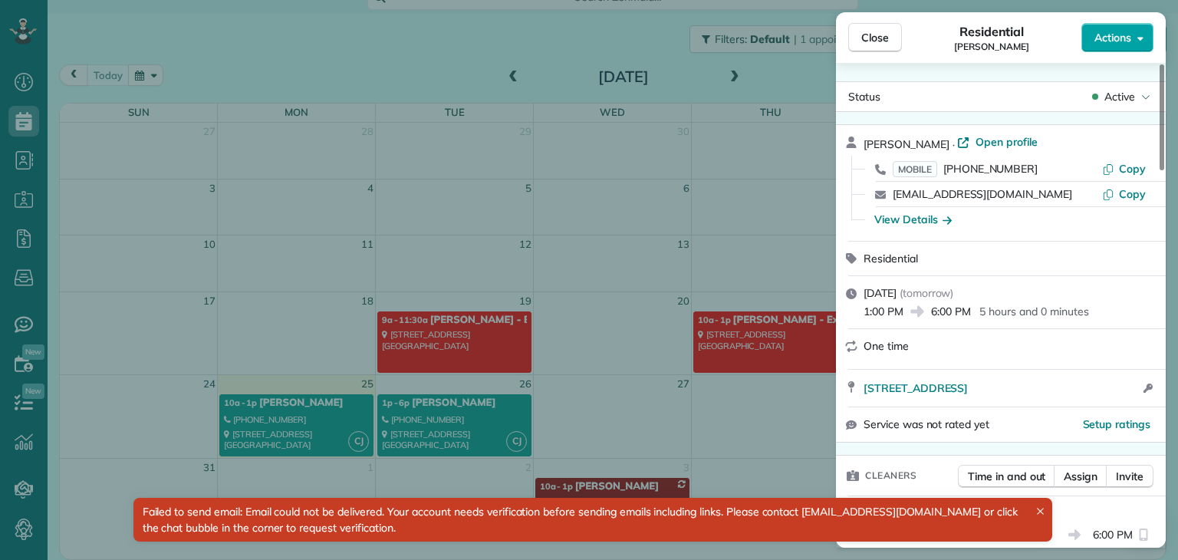
click at [1125, 38] on span "Actions" at bounding box center [1113, 37] width 37 height 15
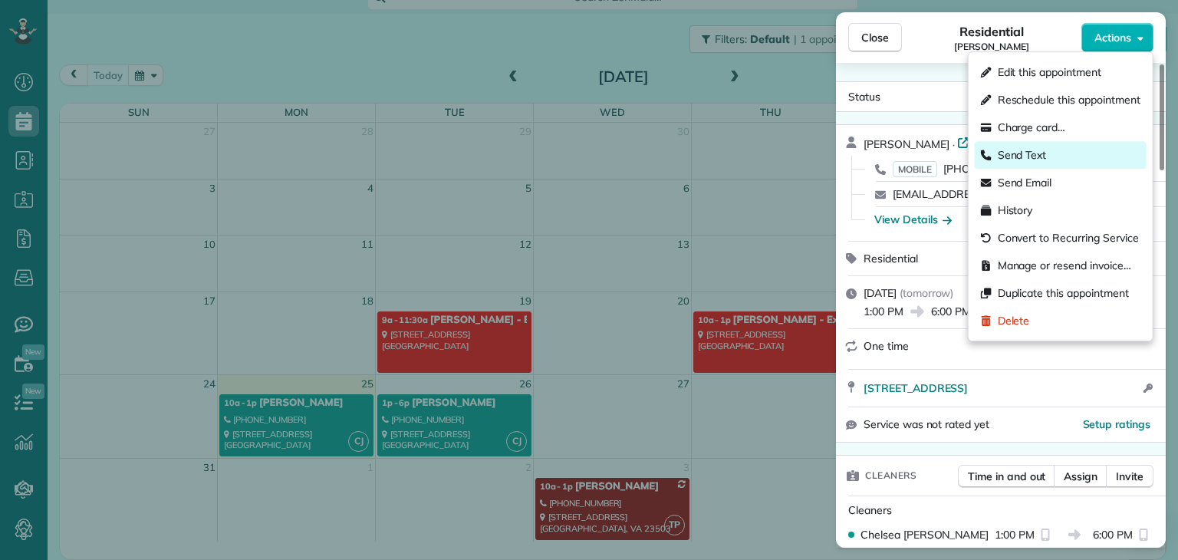
click at [1043, 163] on div "Send Text" at bounding box center [1061, 155] width 172 height 28
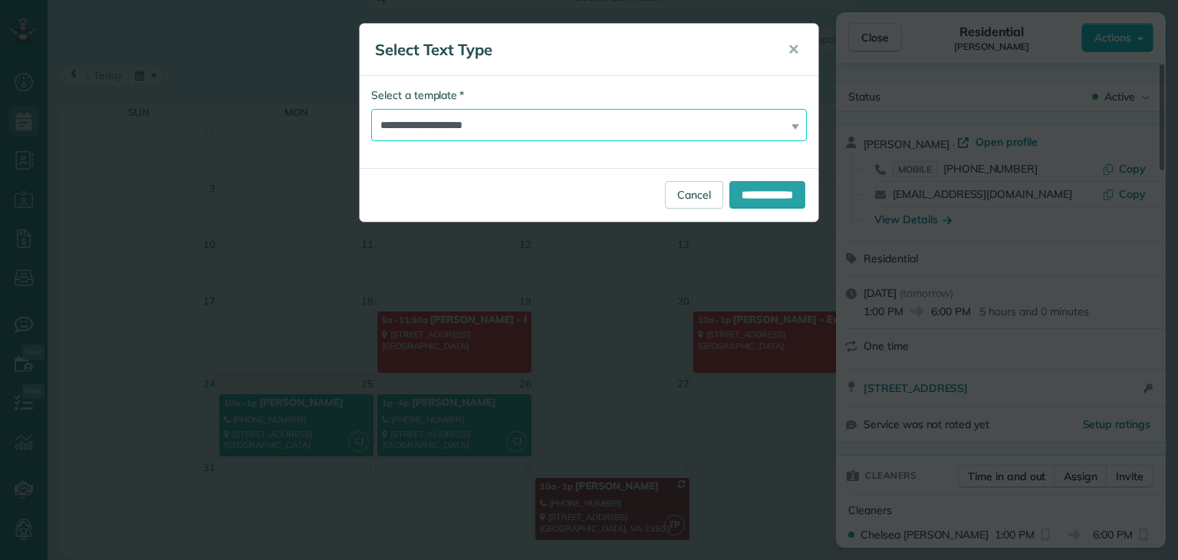
click at [687, 126] on select "**********" at bounding box center [589, 125] width 436 height 32
select select "*******"
click at [371, 109] on select "**********" at bounding box center [589, 125] width 436 height 32
click at [741, 188] on input "**********" at bounding box center [768, 195] width 76 height 28
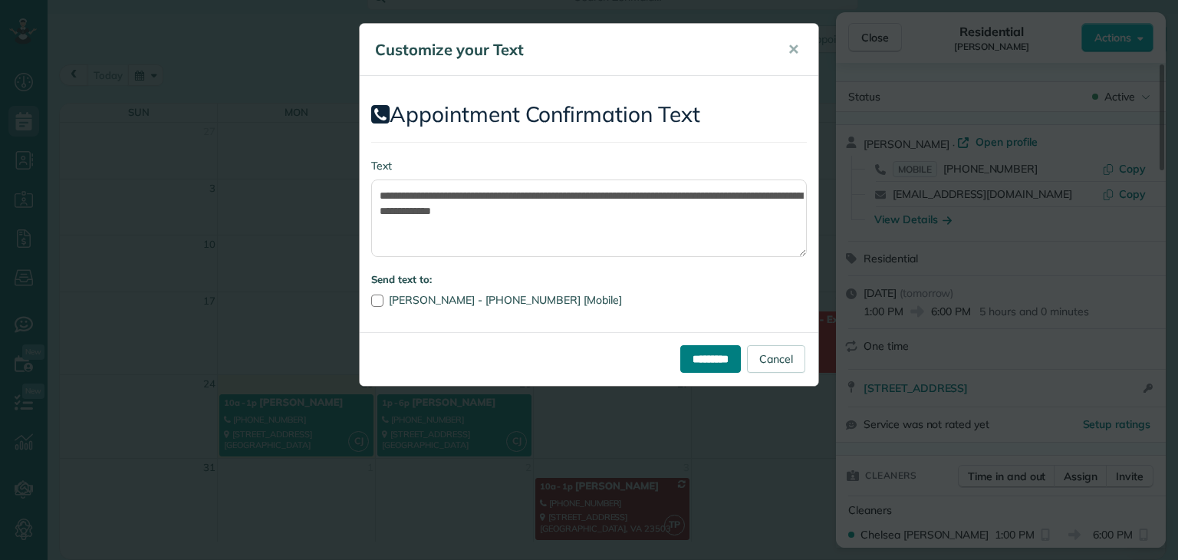
click at [719, 360] on input "*********" at bounding box center [711, 359] width 61 height 28
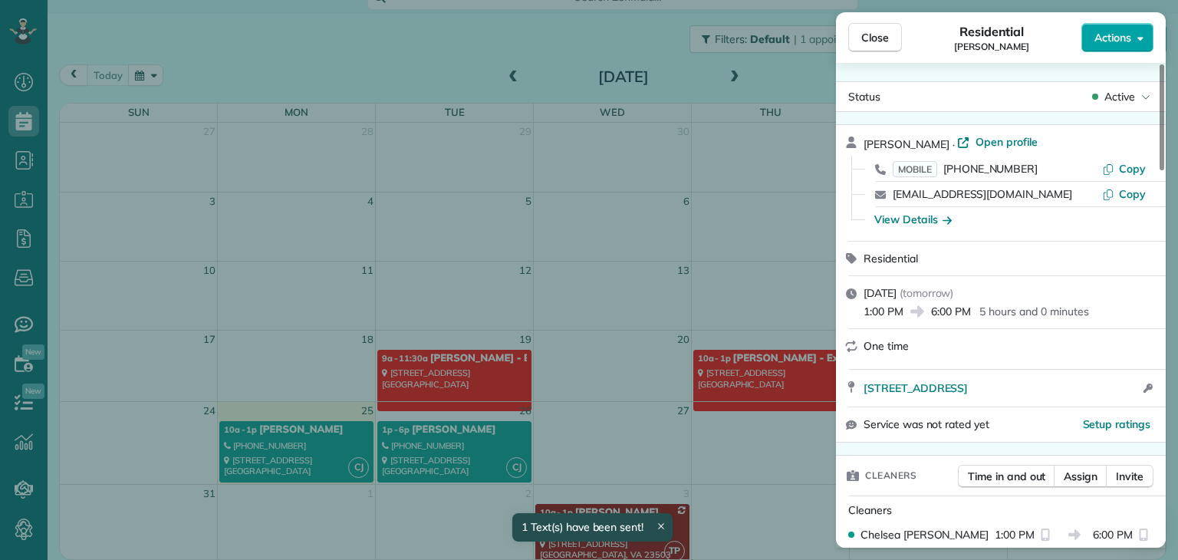
click at [1136, 38] on button "Actions" at bounding box center [1118, 37] width 72 height 29
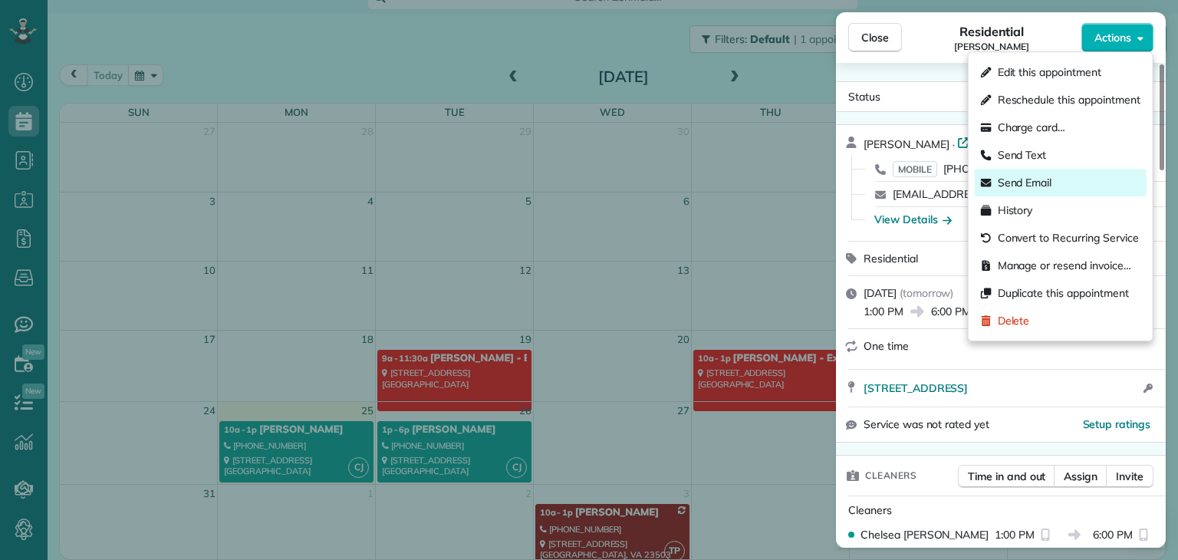
click at [996, 176] on div "Send Email" at bounding box center [1016, 182] width 71 height 15
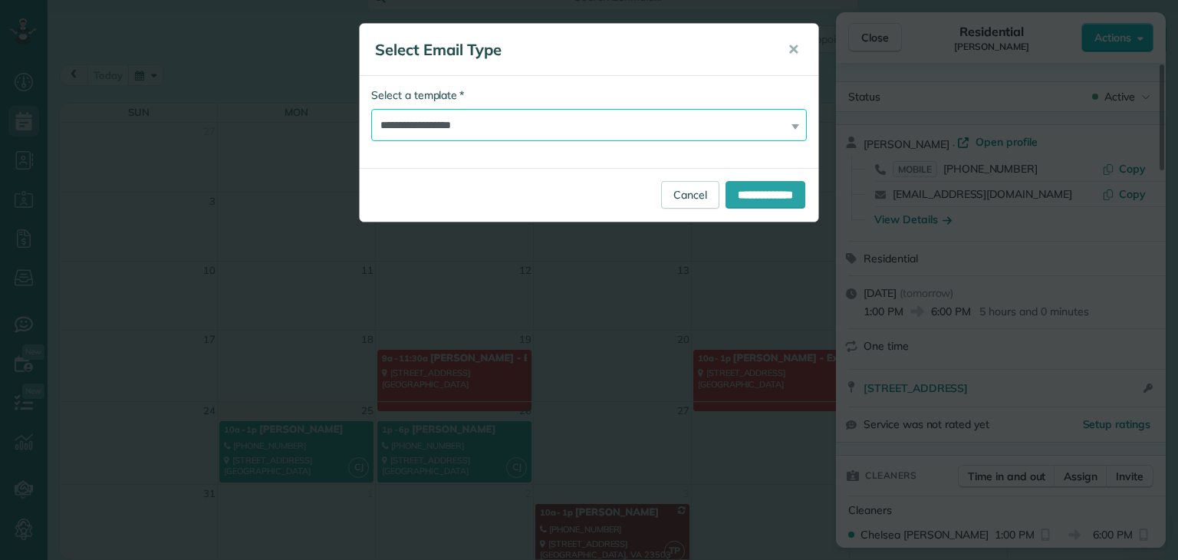
click at [562, 134] on select "**********" at bounding box center [589, 125] width 436 height 32
click at [789, 51] on span "✕" at bounding box center [794, 50] width 12 height 18
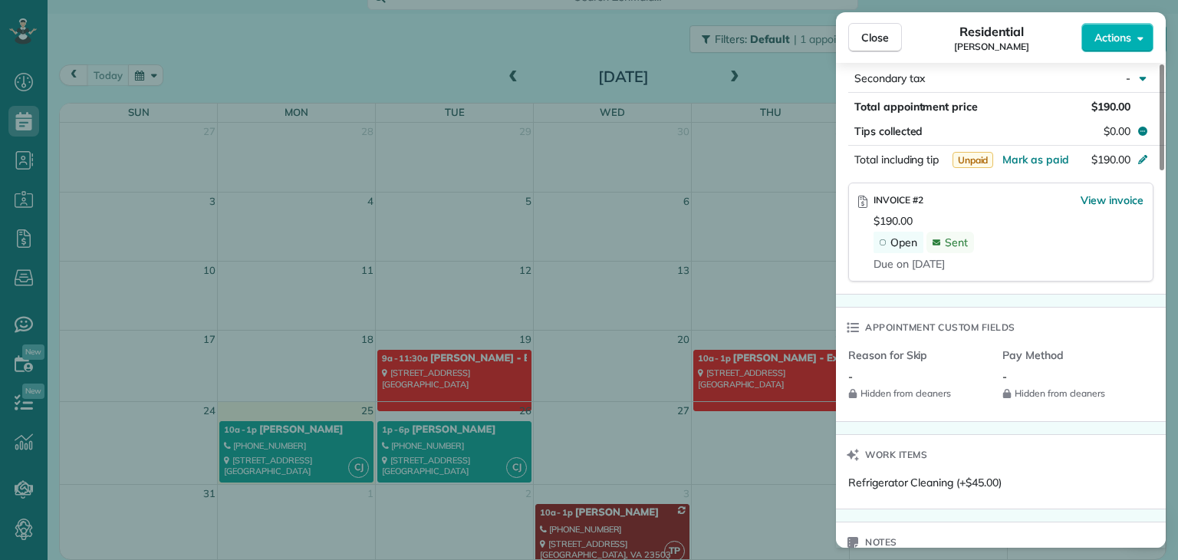
scroll to position [926, 0]
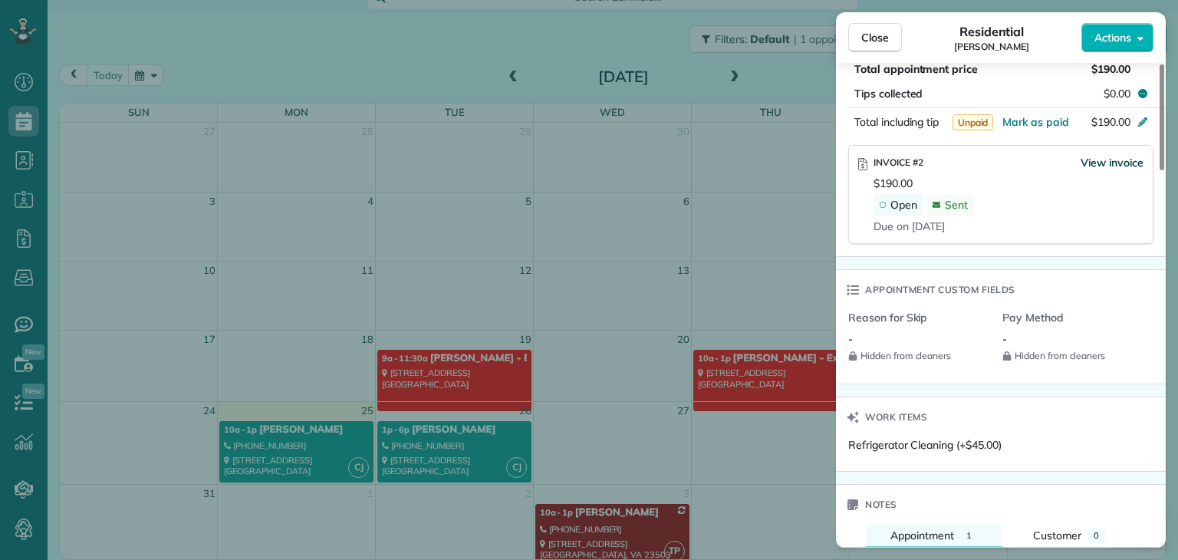
click at [1106, 170] on span "View invoice" at bounding box center [1112, 162] width 63 height 15
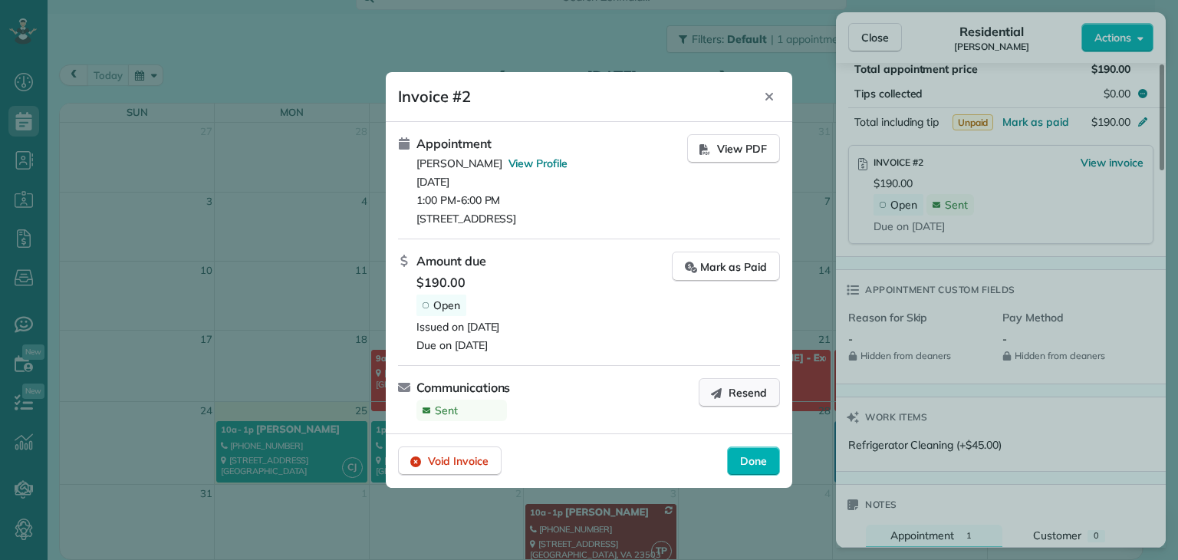
click at [737, 394] on span "Resend" at bounding box center [748, 392] width 38 height 15
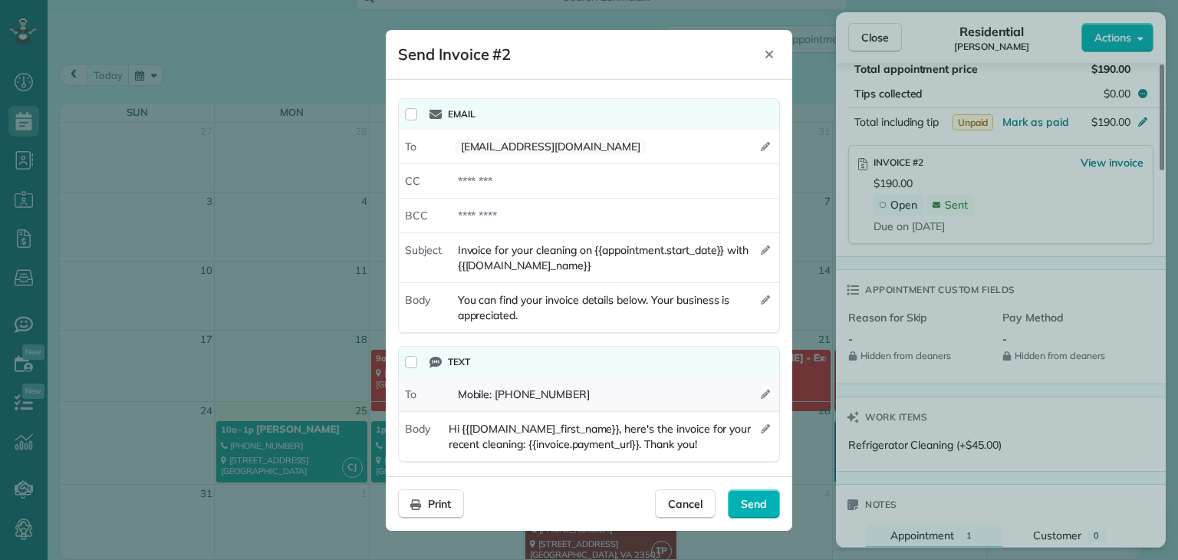
scroll to position [3, 0]
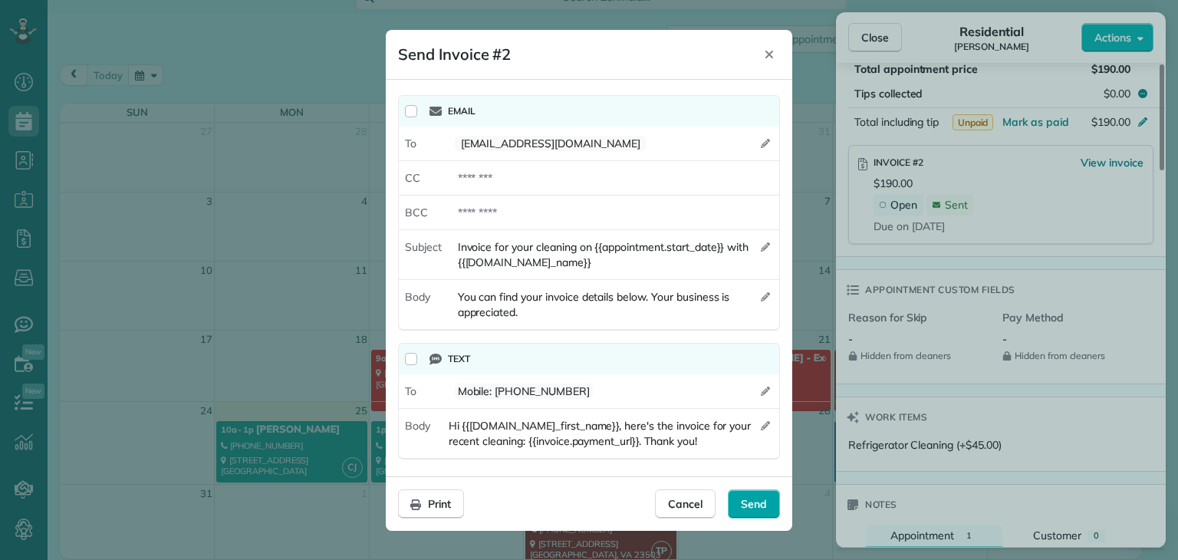
click at [758, 506] on span "Send" at bounding box center [754, 503] width 26 height 15
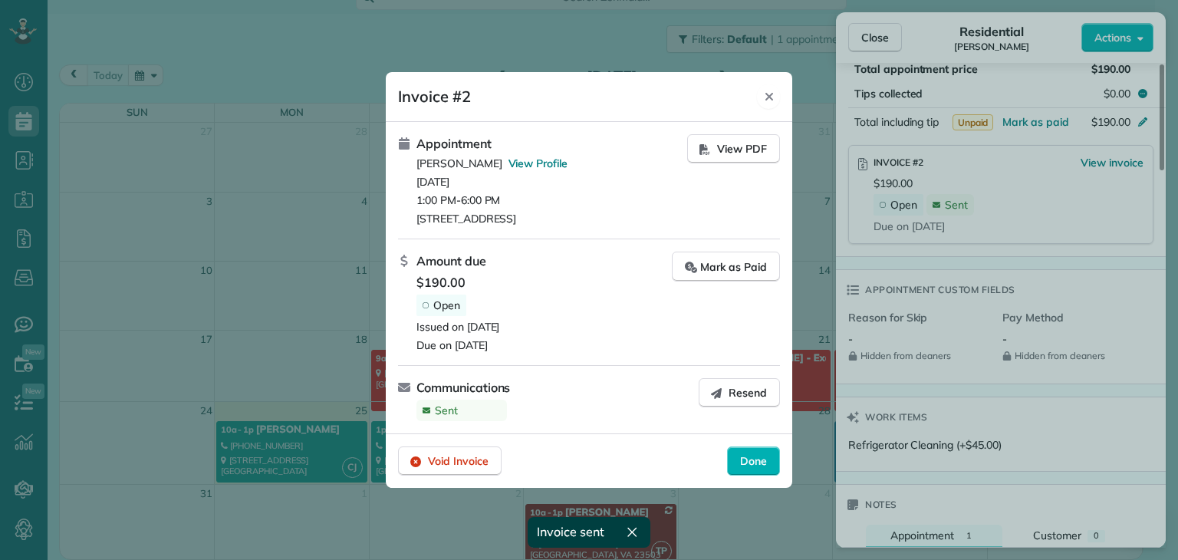
click at [767, 103] on div "Close" at bounding box center [768, 96] width 23 height 25
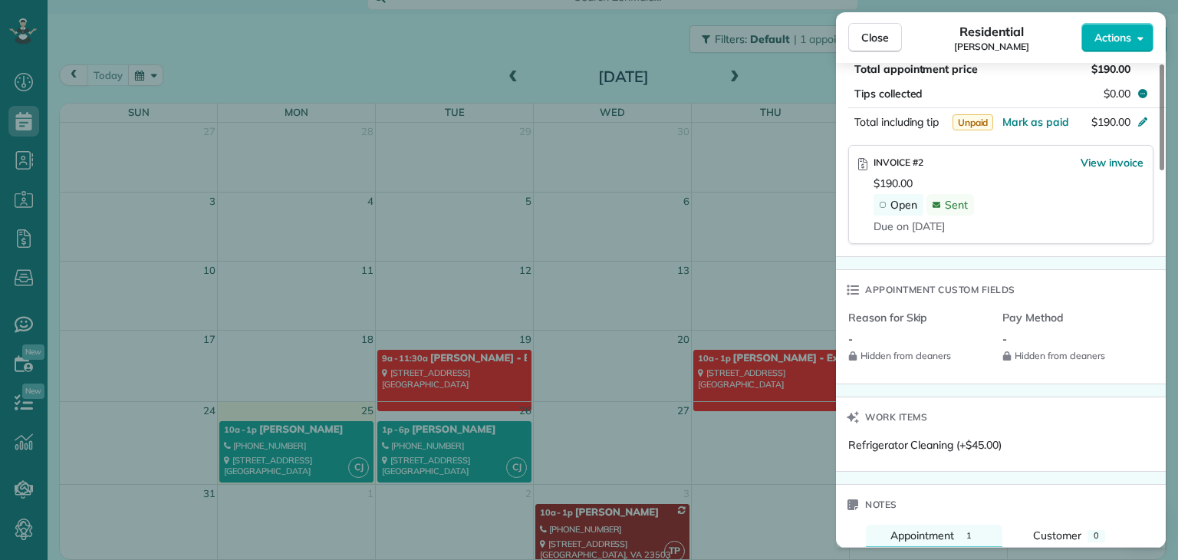
drag, startPoint x: 884, startPoint y: 35, endPoint x: 843, endPoint y: 48, distance: 42.7
click at [883, 35] on span "Close" at bounding box center [876, 37] width 28 height 15
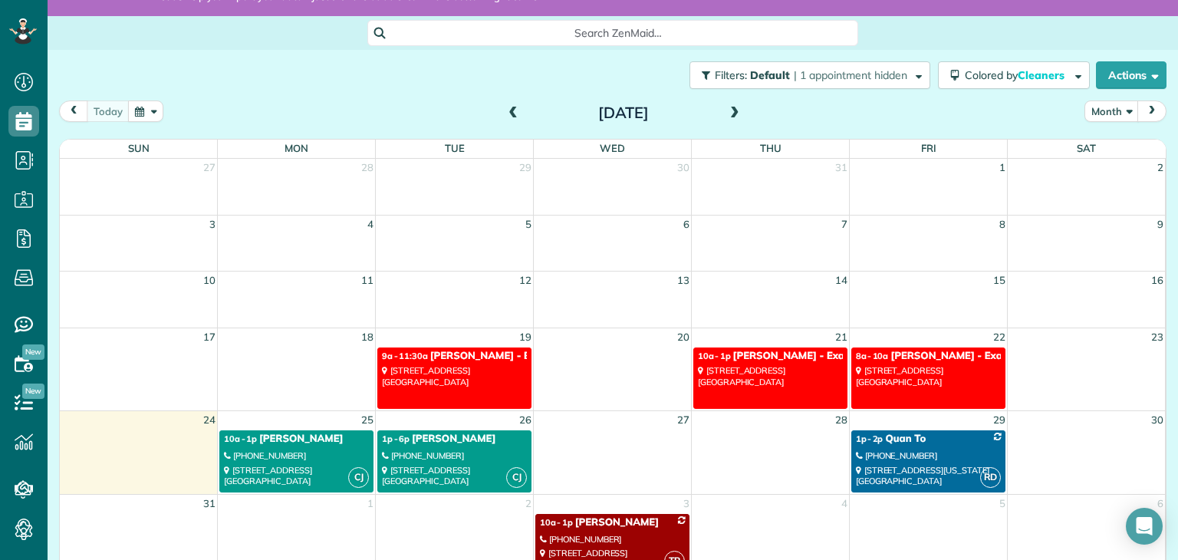
scroll to position [80, 0]
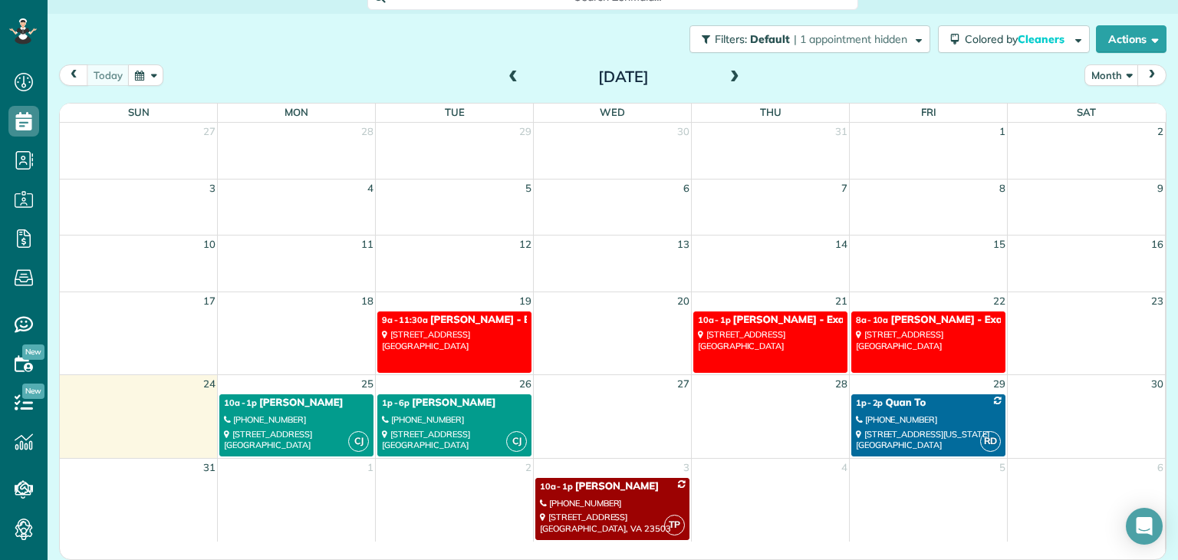
click at [464, 422] on div "[PHONE_NUMBER]" at bounding box center [454, 419] width 145 height 11
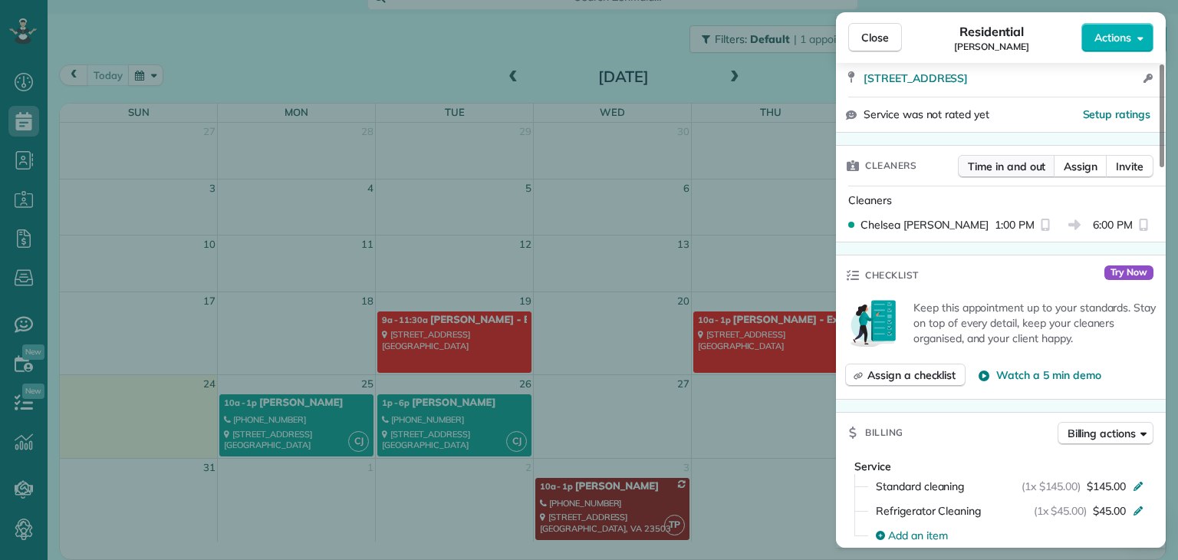
scroll to position [542, 0]
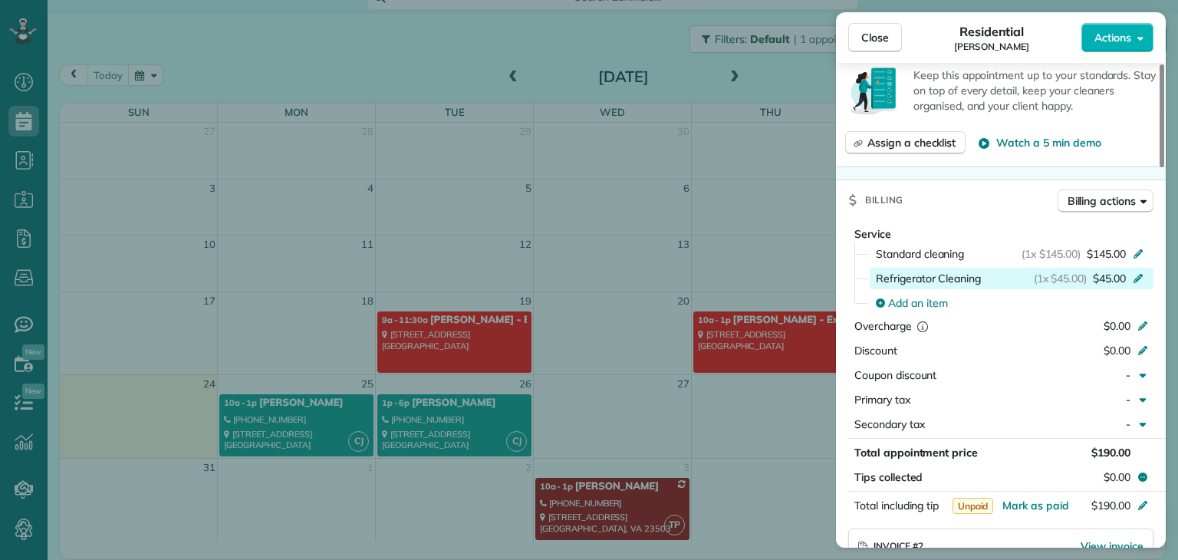
click at [1136, 281] on icon at bounding box center [1138, 278] width 9 height 9
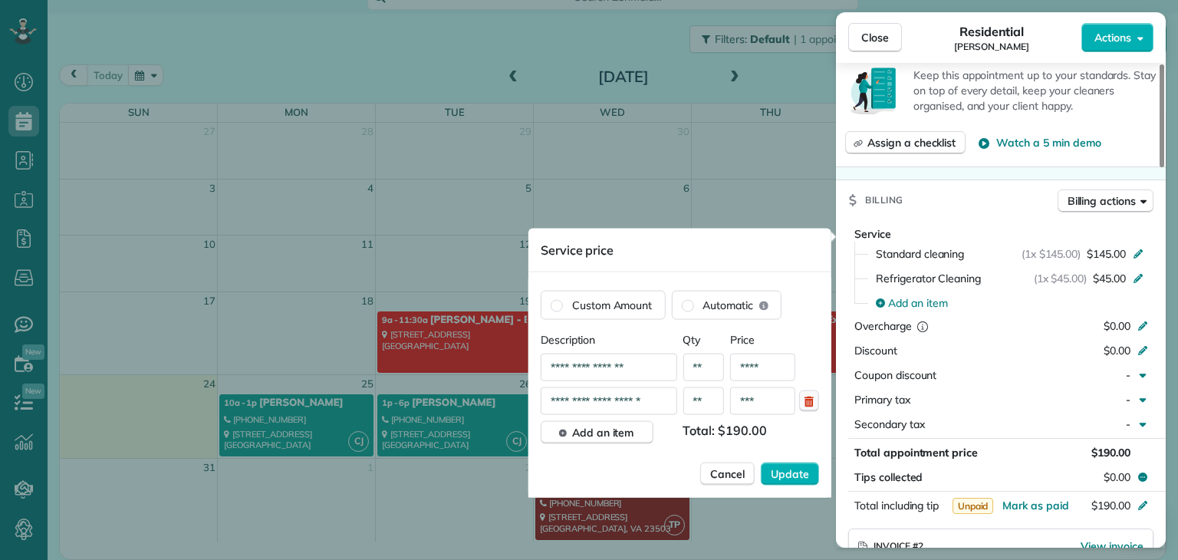
click at [806, 402] on icon "button" at bounding box center [809, 402] width 9 height 11
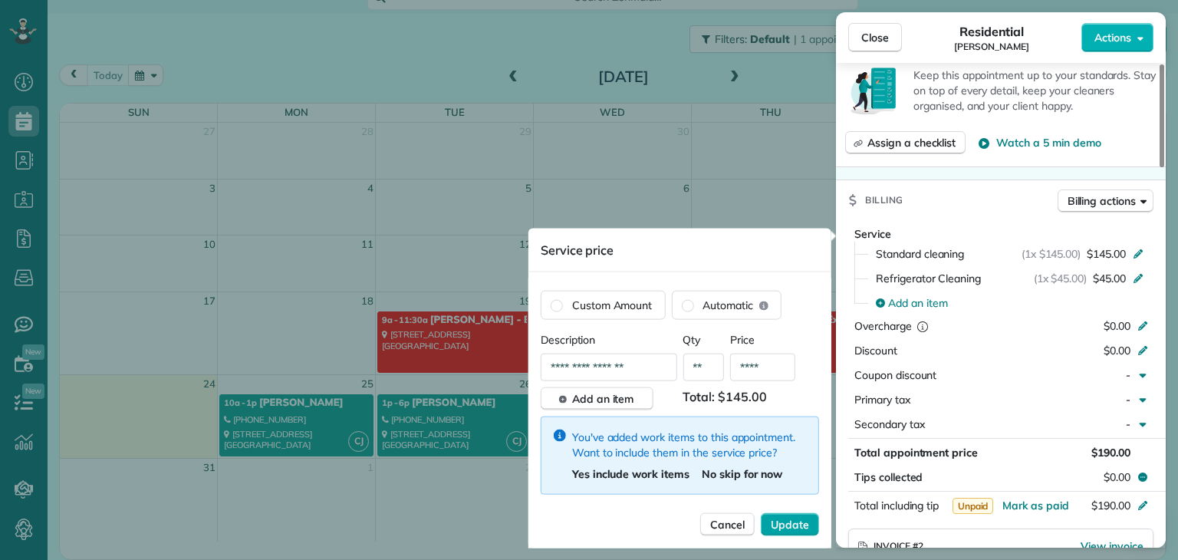
click at [793, 520] on span "Update" at bounding box center [790, 524] width 38 height 15
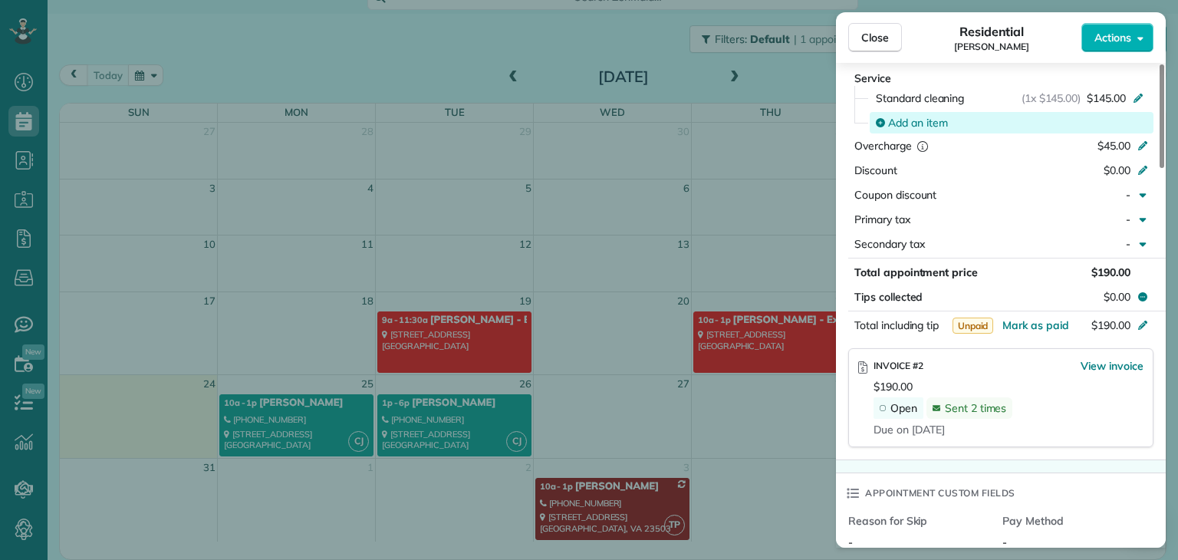
scroll to position [620, 0]
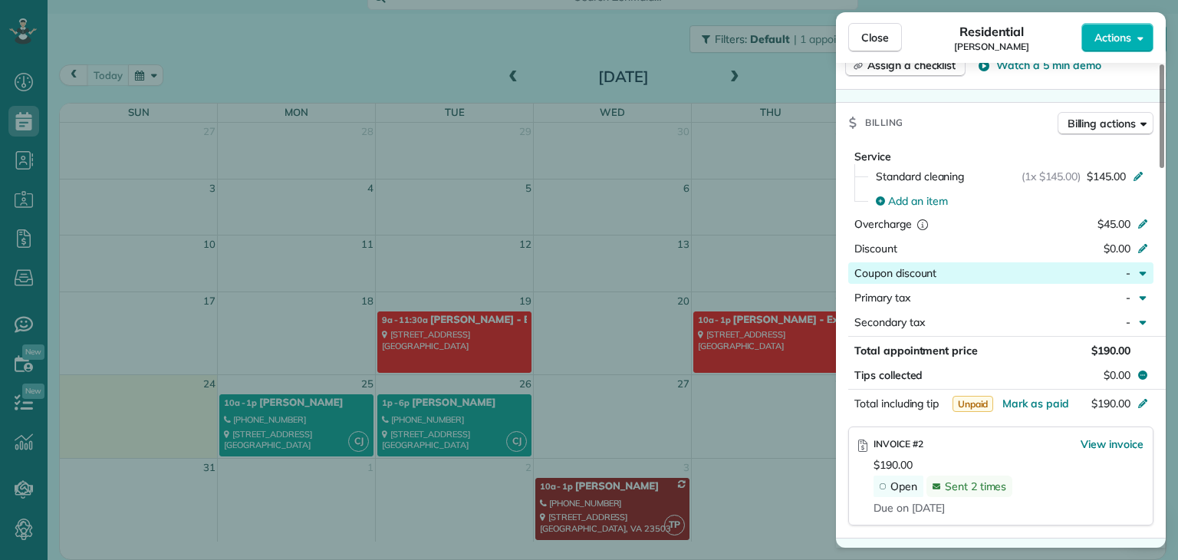
click at [1139, 274] on icon "button" at bounding box center [1143, 273] width 12 height 12
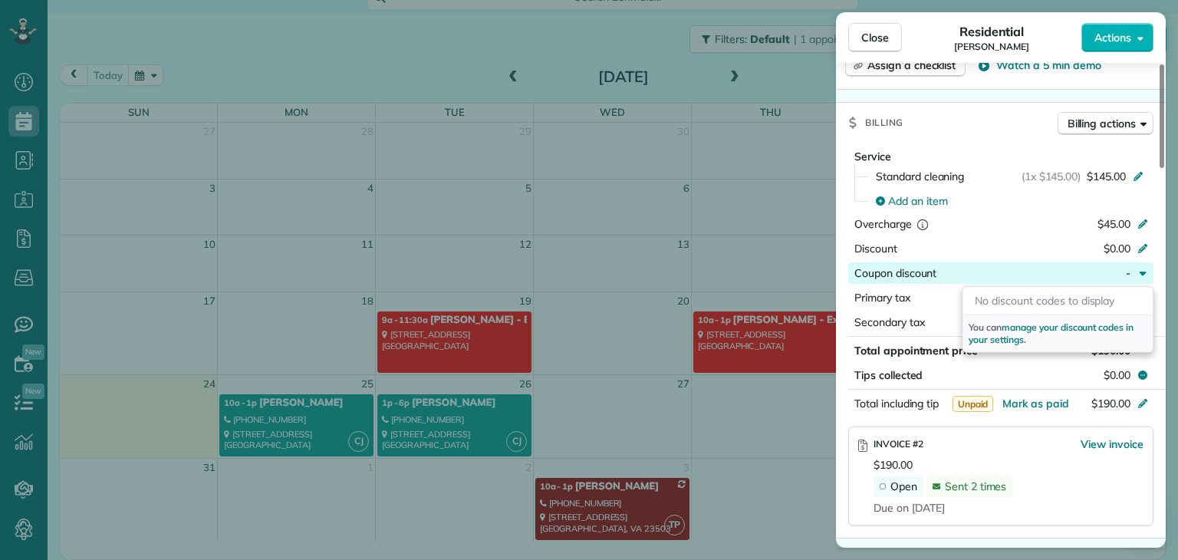
click at [1139, 274] on icon "button" at bounding box center [1143, 273] width 12 height 12
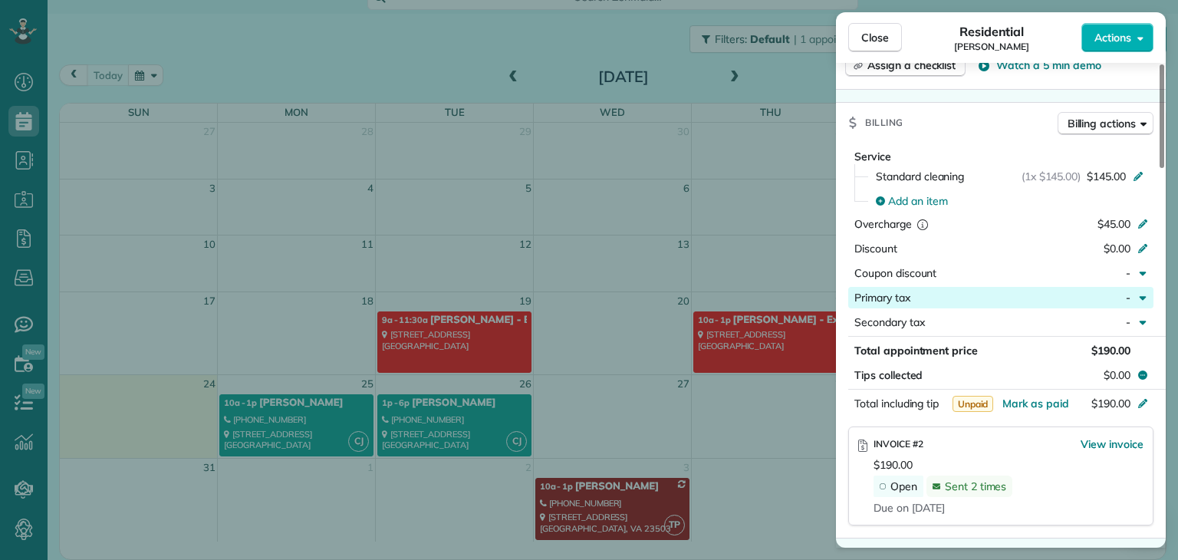
click at [1134, 298] on div "-" at bounding box center [1103, 297] width 67 height 15
click at [1031, 354] on span "manage your taxes in your settings" at bounding box center [1042, 358] width 146 height 24
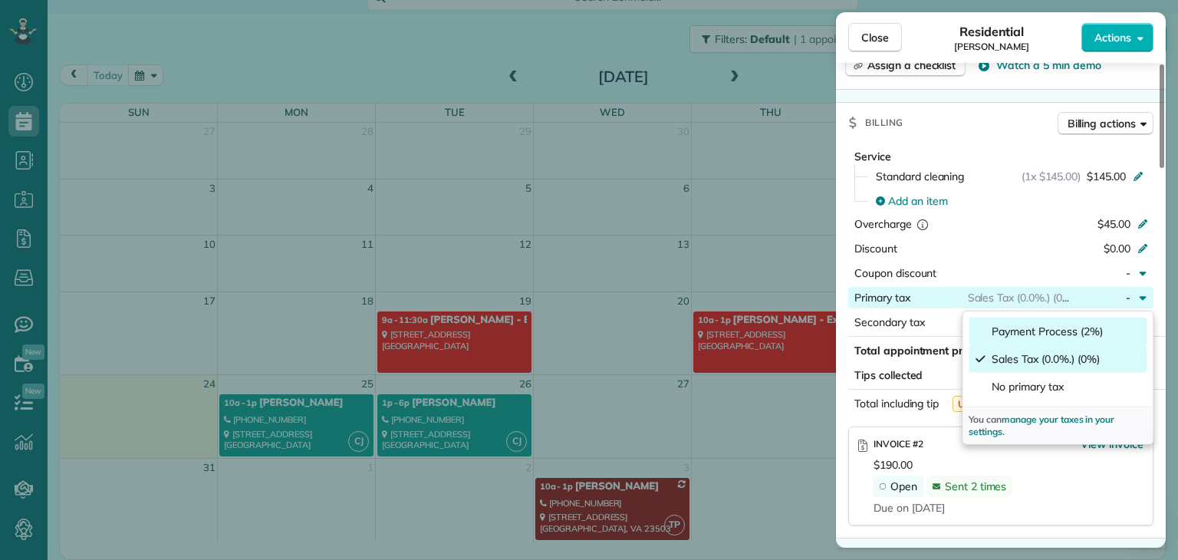
click at [1040, 330] on span "Payment Process (2%)" at bounding box center [1047, 331] width 110 height 15
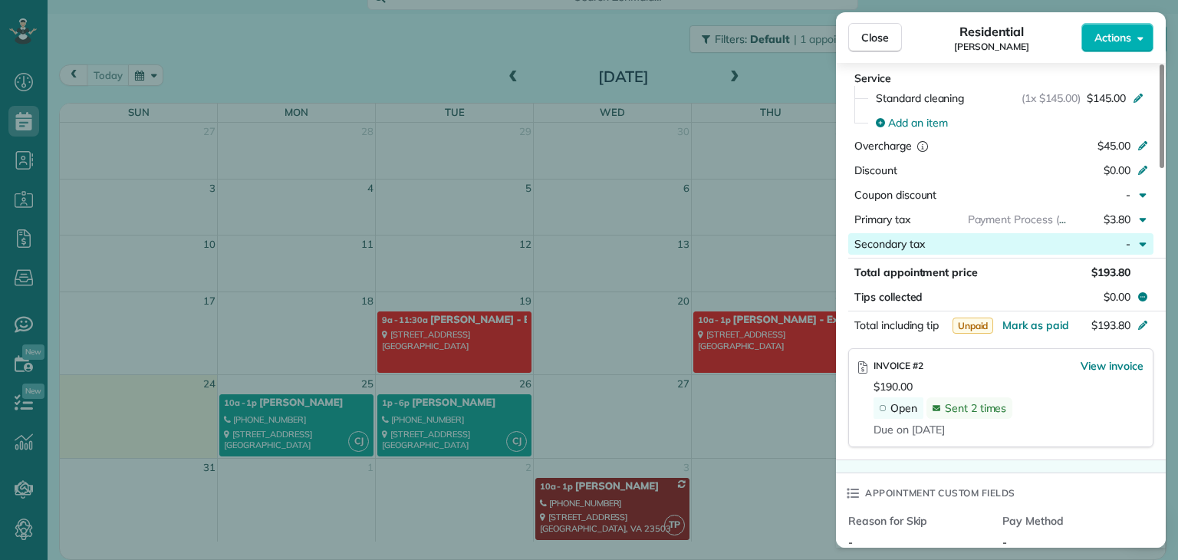
scroll to position [543, 0]
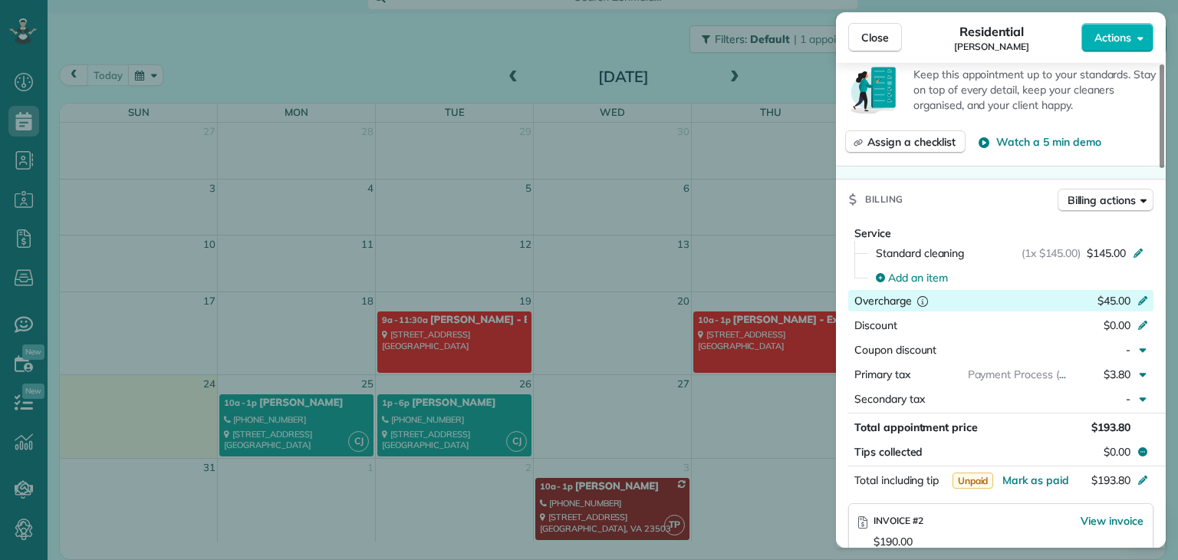
click at [926, 303] on icon "reset" at bounding box center [922, 300] width 15 height 15
type input "*"
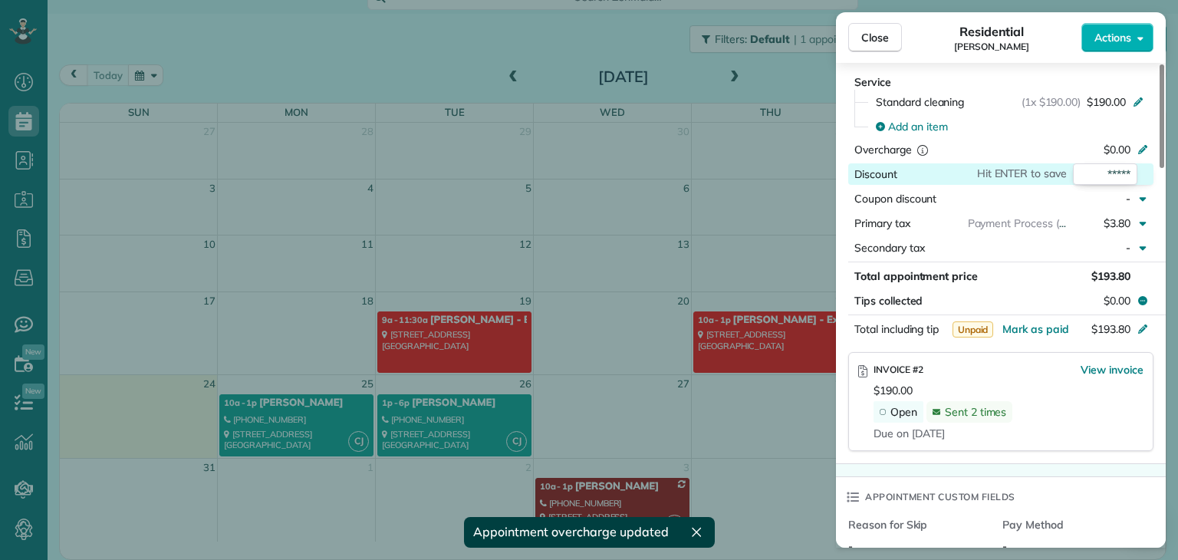
scroll to position [617, 0]
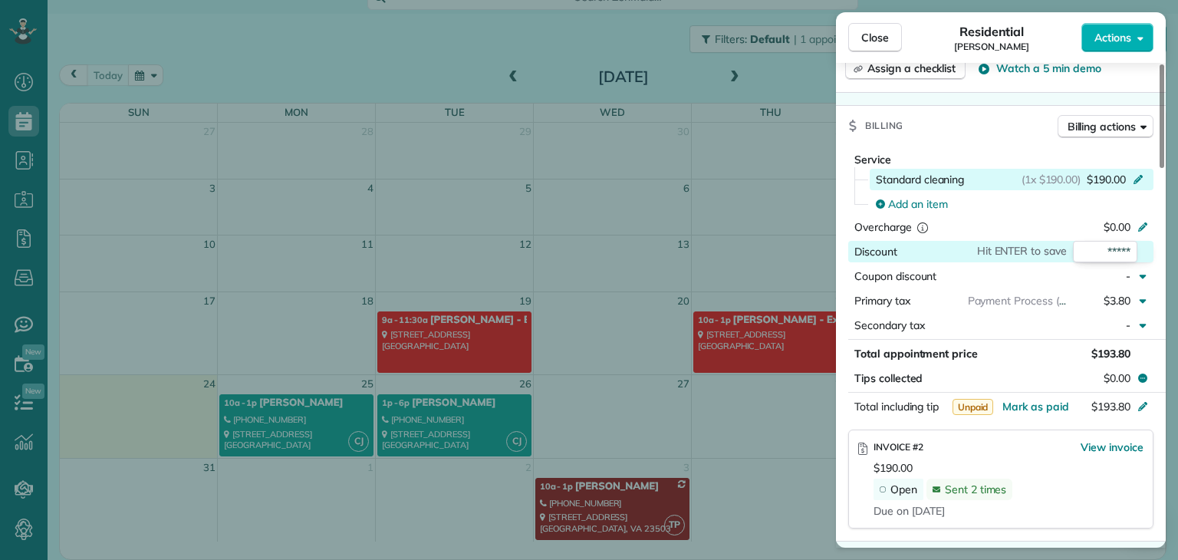
click at [1129, 183] on div "(1x $190.00) $190.00" at bounding box center [1085, 179] width 127 height 15
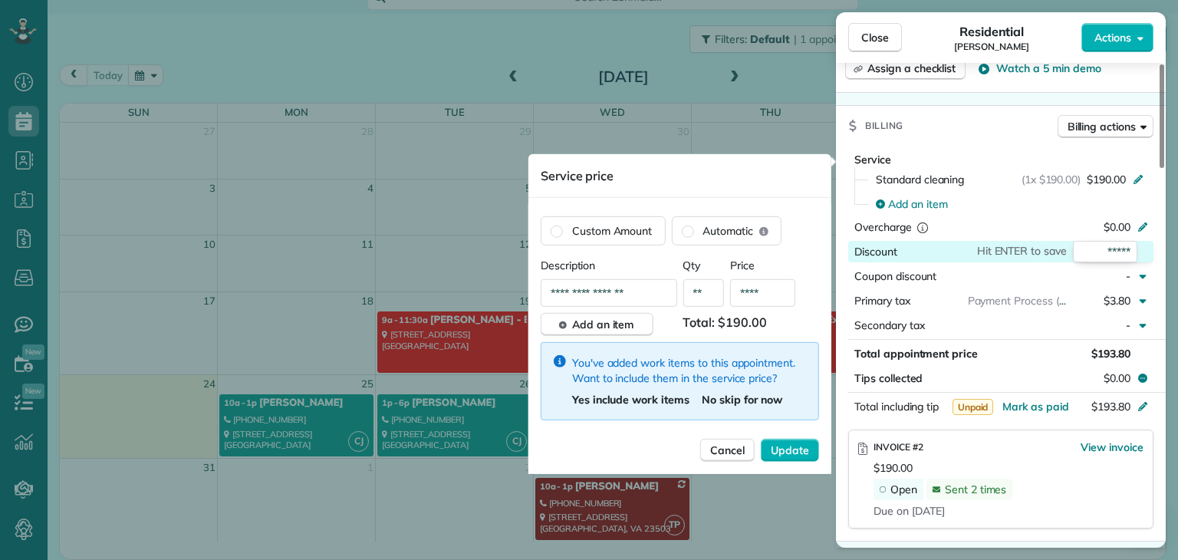
click at [763, 295] on input "****" at bounding box center [762, 293] width 65 height 28
type input "****"
click at [780, 450] on span "Update" at bounding box center [790, 450] width 38 height 15
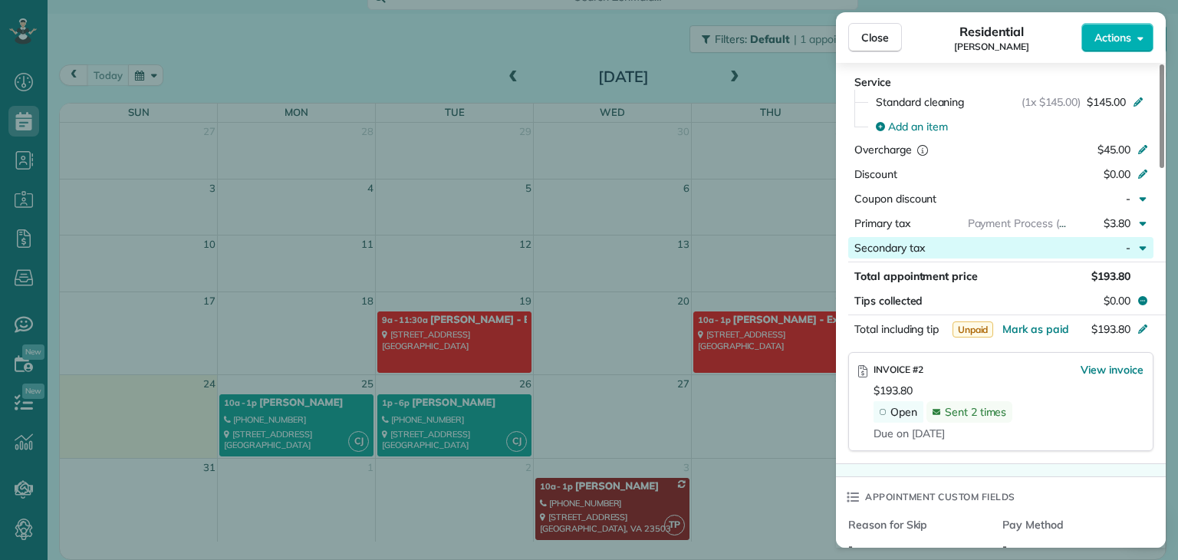
scroll to position [539, 0]
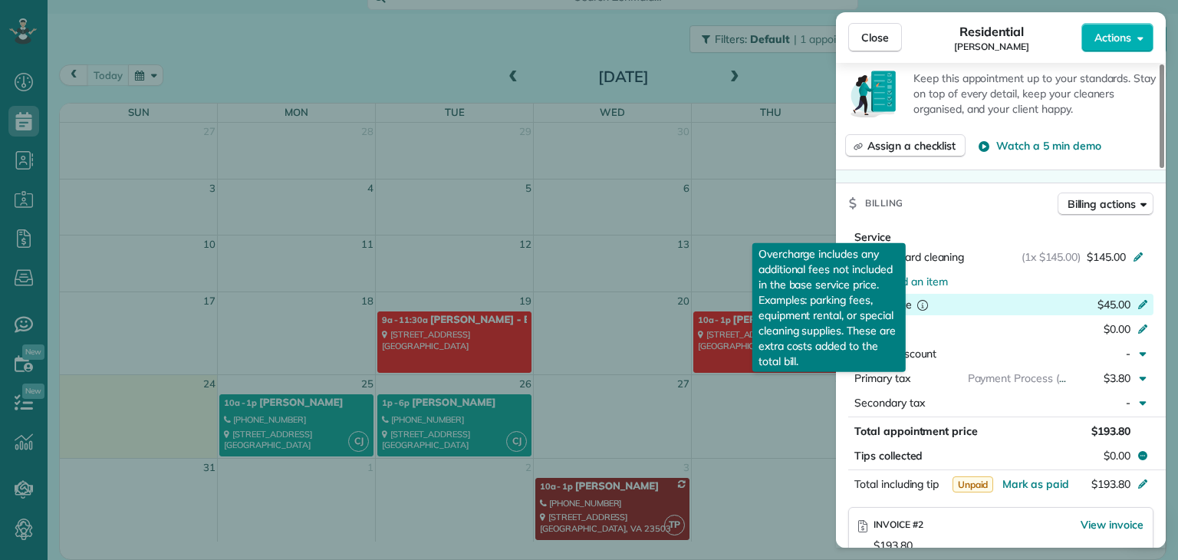
click at [925, 306] on icon "reset" at bounding box center [922, 304] width 15 height 15
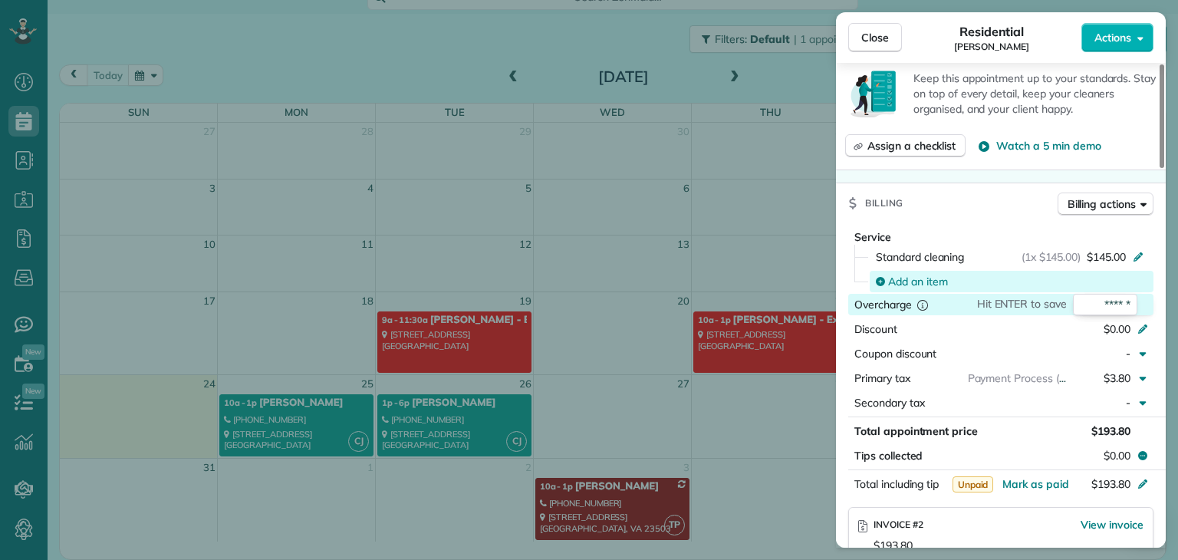
click at [972, 292] on div "Add an item" at bounding box center [1012, 281] width 284 height 21
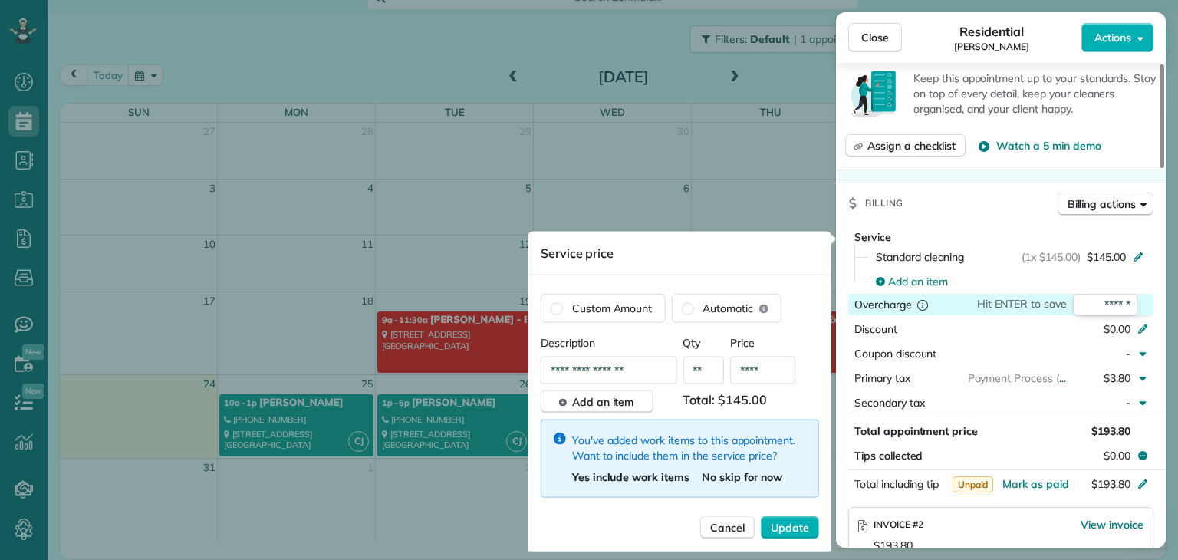
click at [921, 308] on icon "reset" at bounding box center [922, 304] width 15 height 15
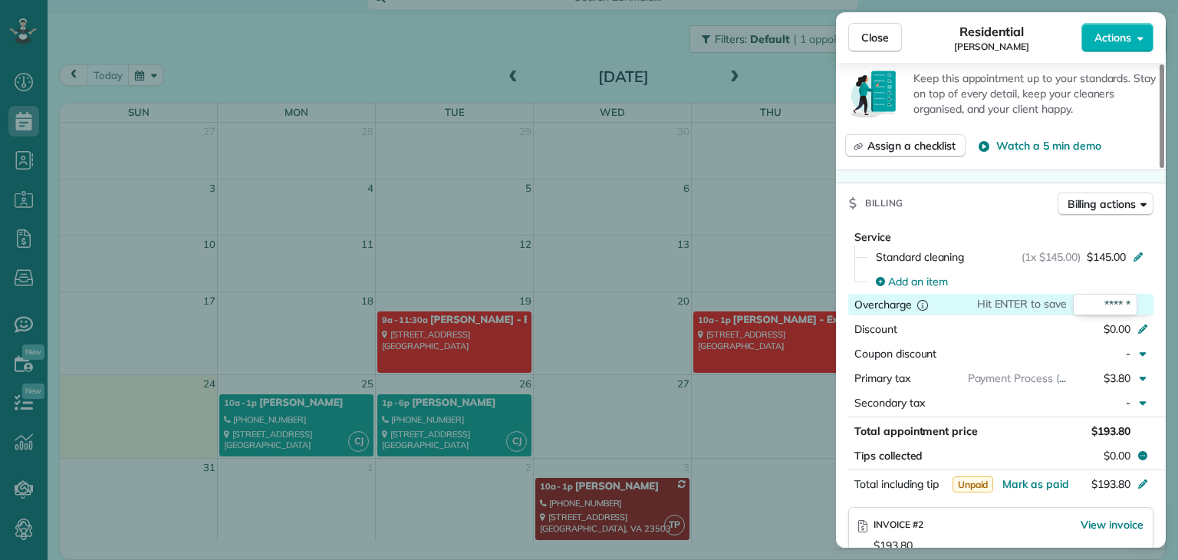
click at [928, 311] on icon "reset" at bounding box center [922, 304] width 15 height 15
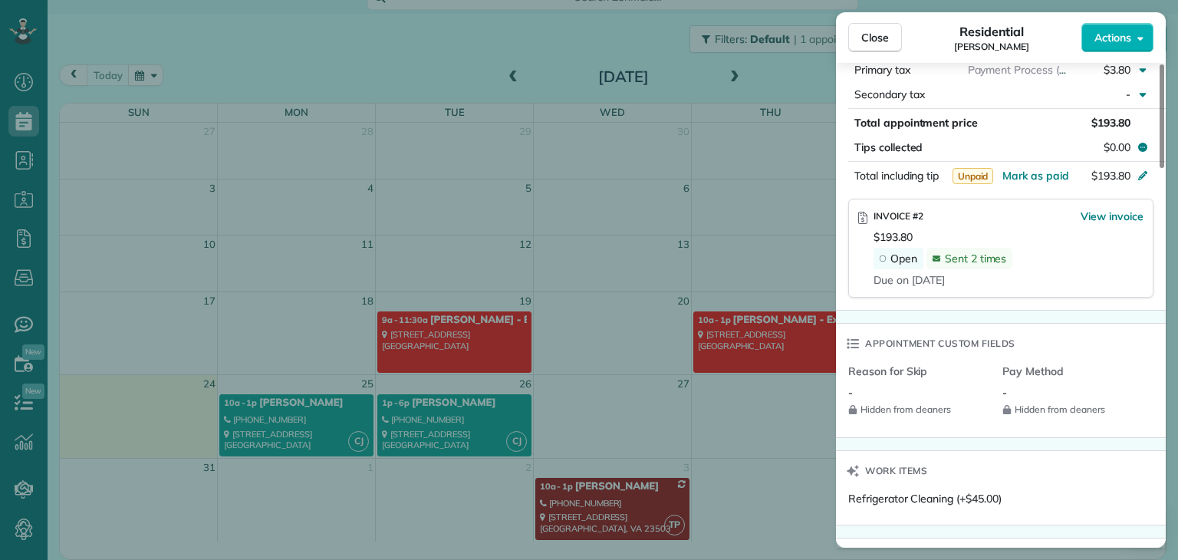
scroll to position [694, 0]
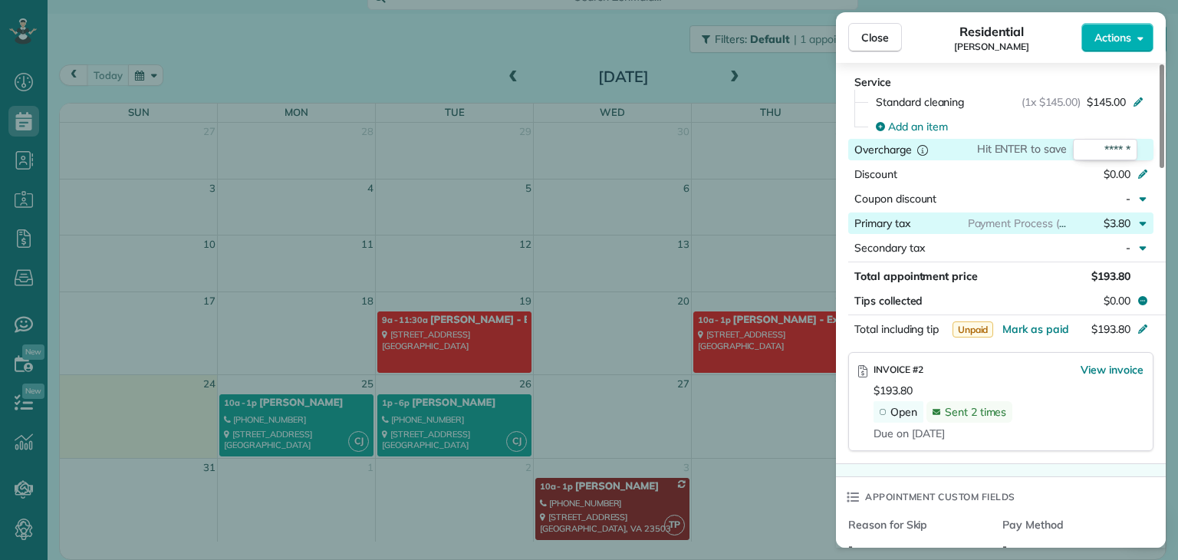
click at [1117, 229] on span "$3.80" at bounding box center [1117, 223] width 27 height 14
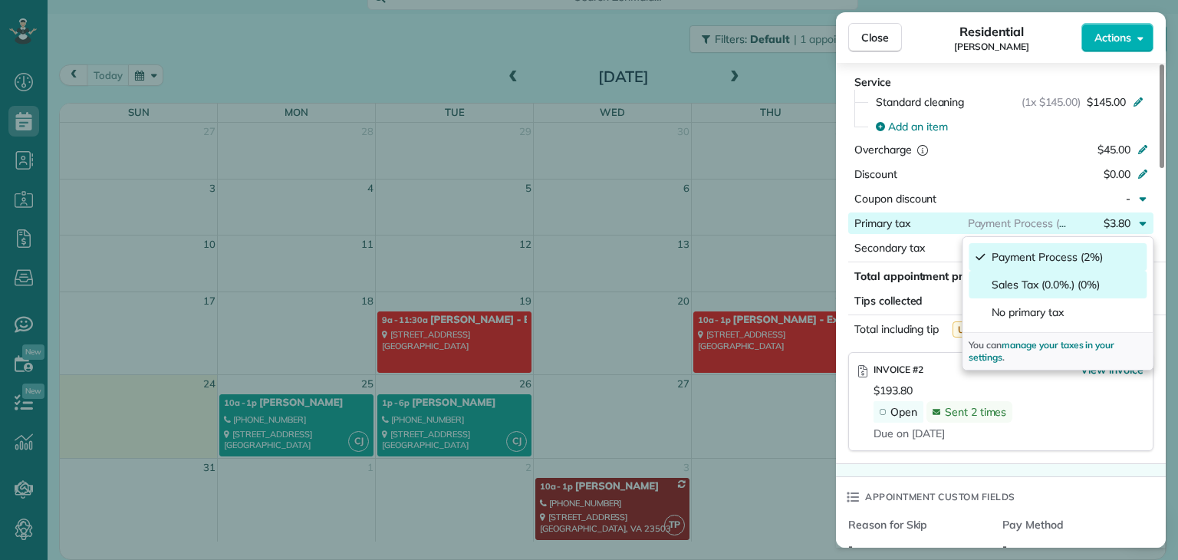
click at [1068, 282] on span "Sales Tax (0.0%.) (0%)" at bounding box center [1045, 284] width 107 height 15
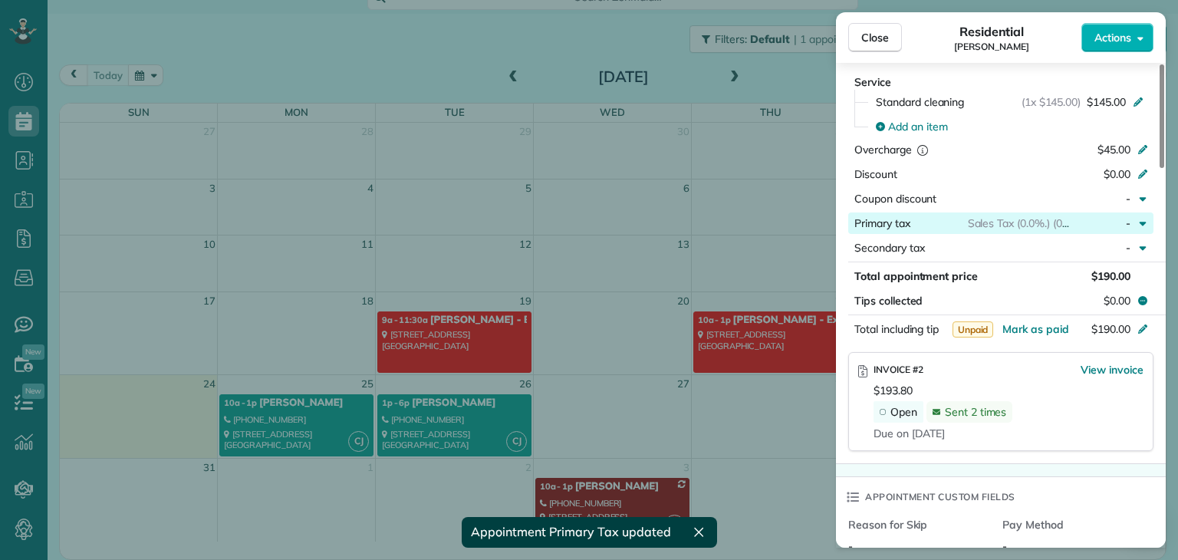
click at [1043, 229] on span "Sales Tax (0.0%.) (0%)" at bounding box center [1021, 223] width 107 height 14
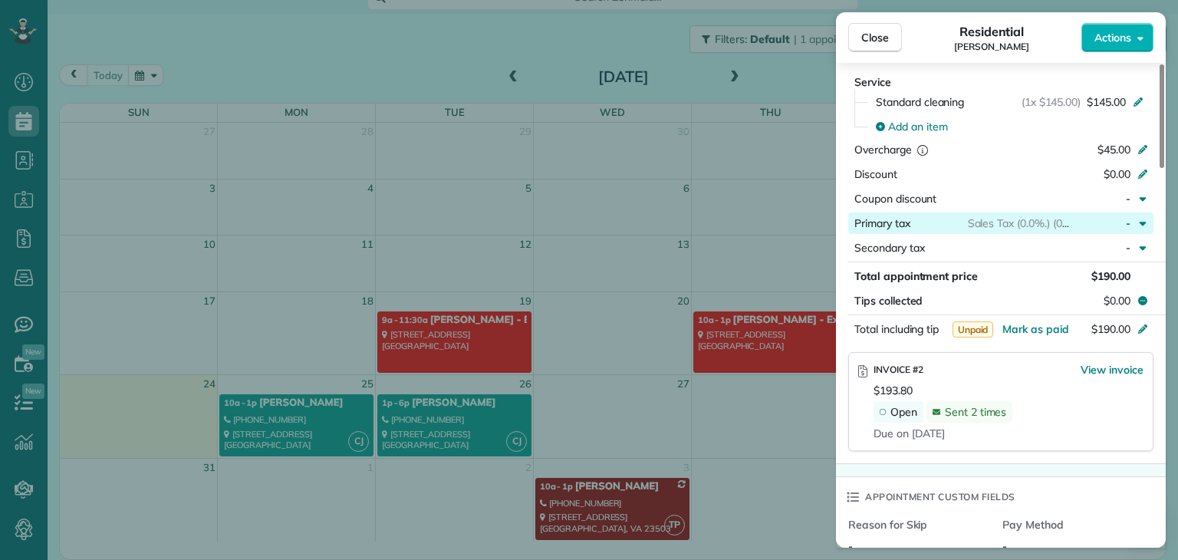
click at [1137, 228] on icon "button" at bounding box center [1143, 223] width 12 height 12
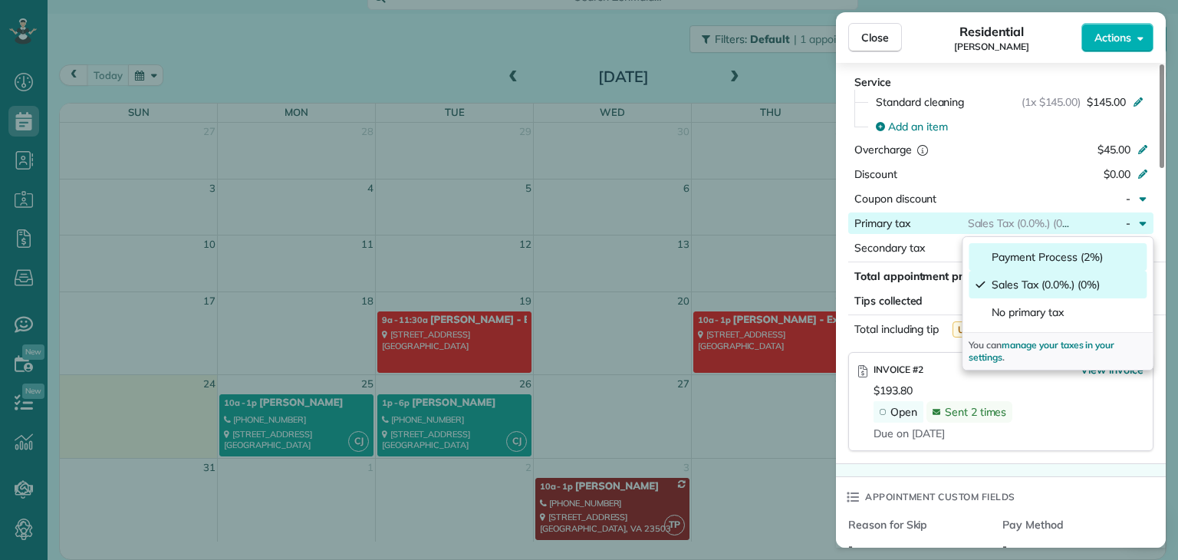
click at [1080, 255] on span "Payment Process (2%)" at bounding box center [1047, 256] width 110 height 15
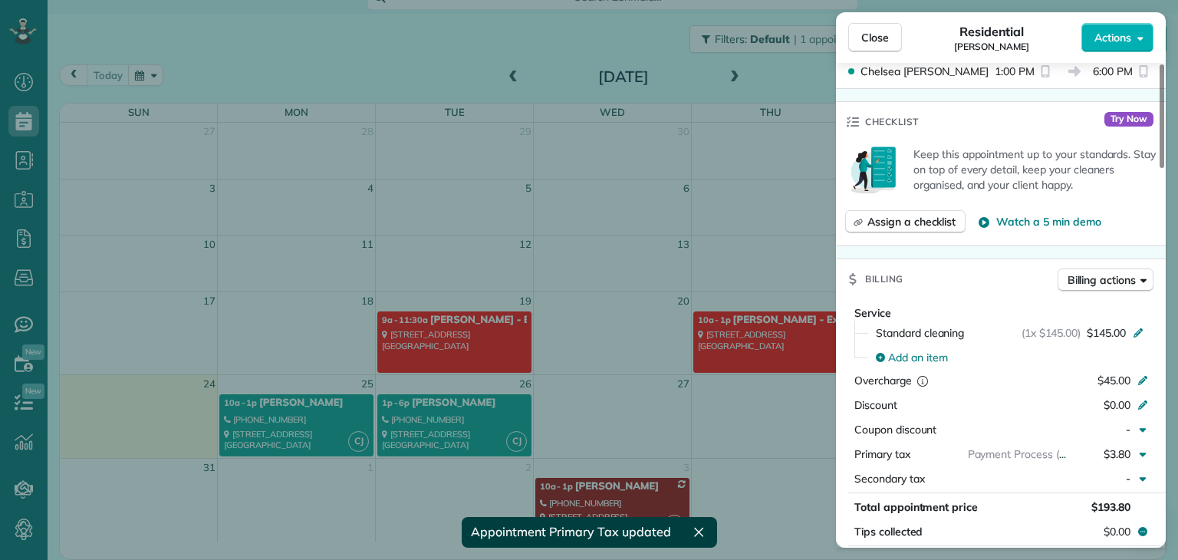
scroll to position [541, 0]
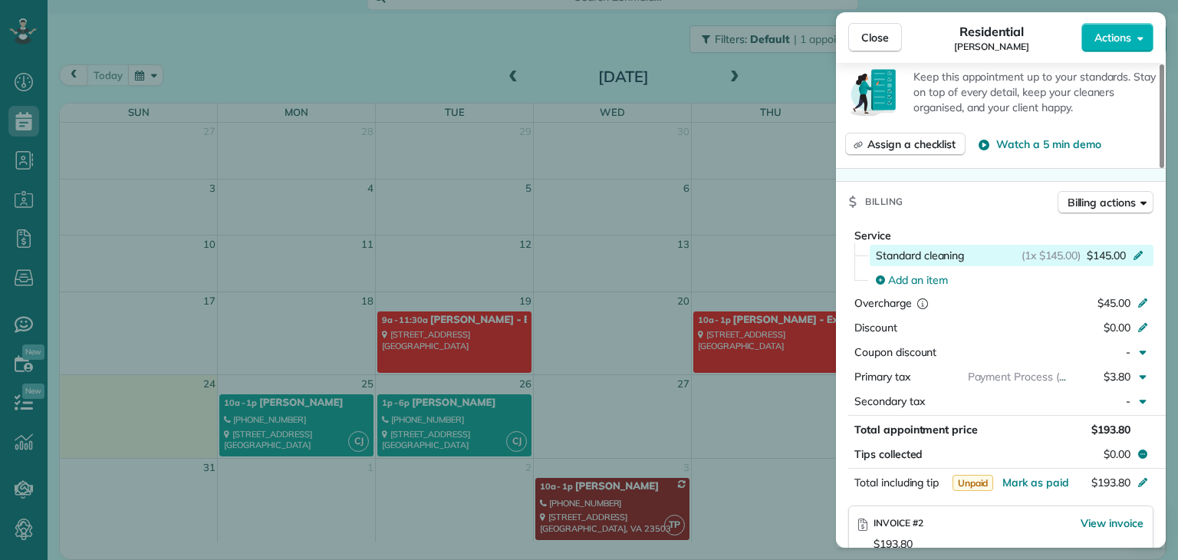
click at [1130, 261] on div "(1x $145.00) $145.00" at bounding box center [1085, 255] width 127 height 15
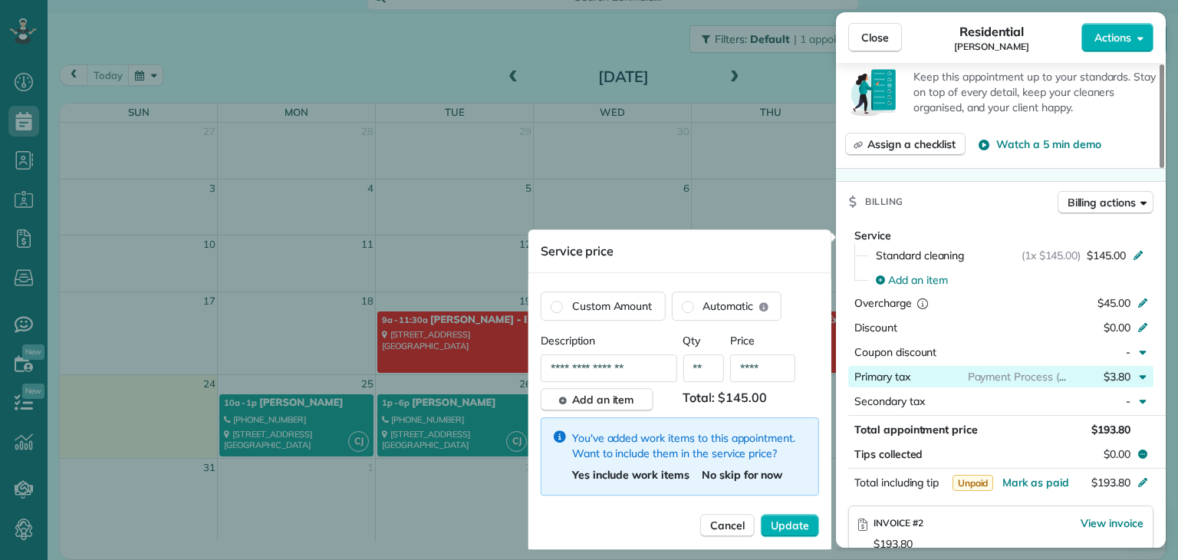
scroll to position [619, 0]
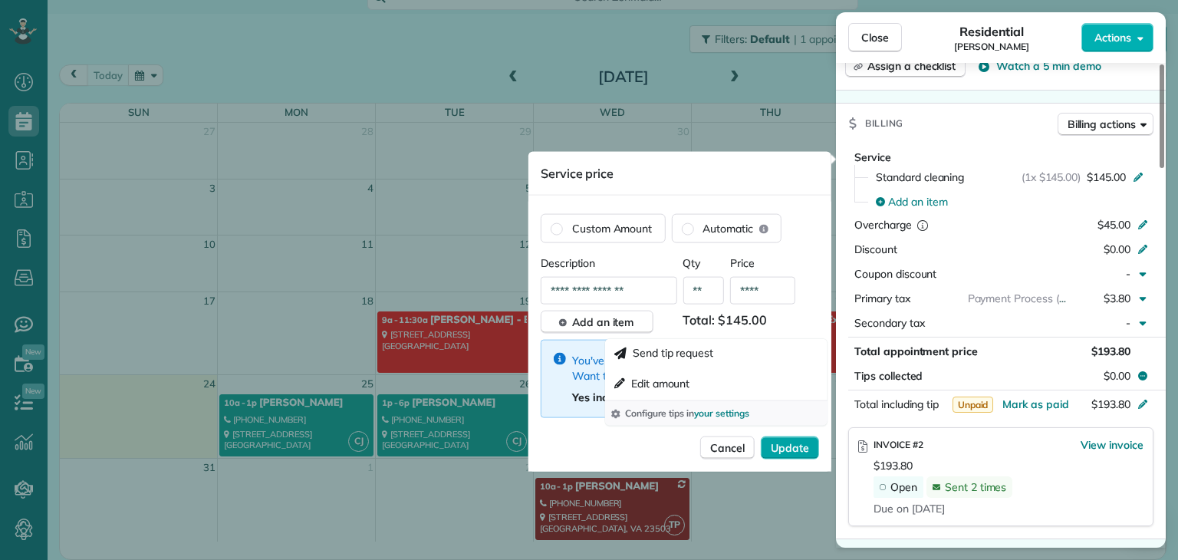
click at [784, 443] on span "Update" at bounding box center [790, 447] width 38 height 15
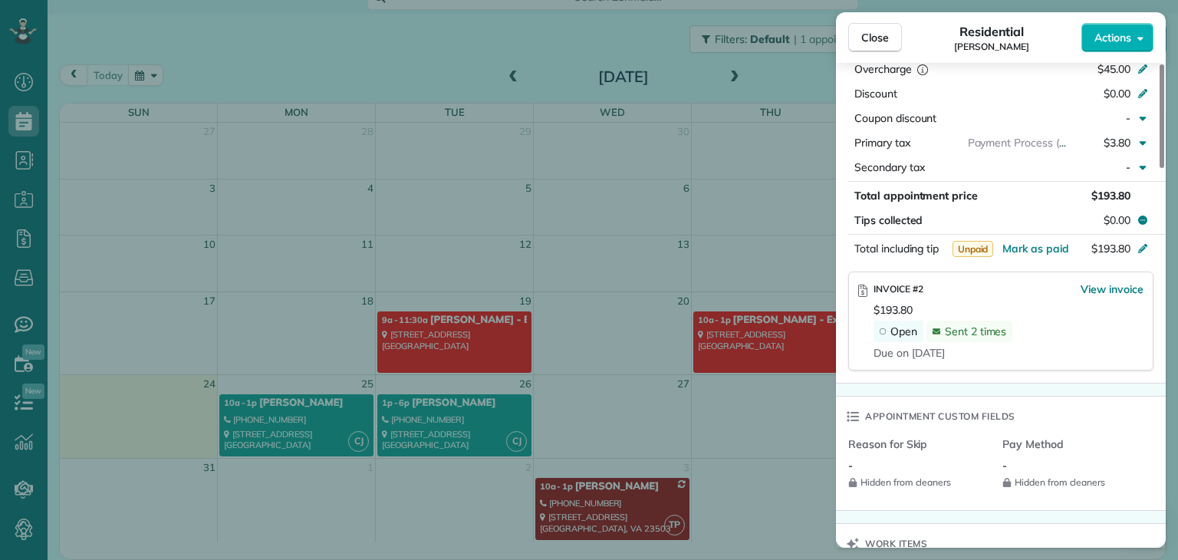
scroll to position [697, 0]
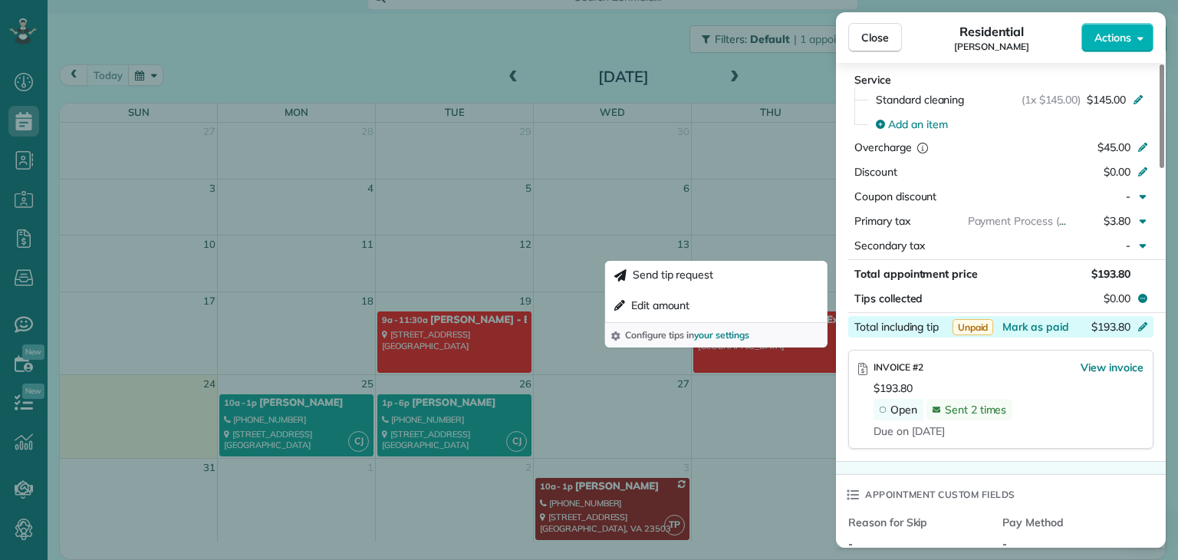
click at [1139, 331] on icon at bounding box center [1143, 325] width 12 height 12
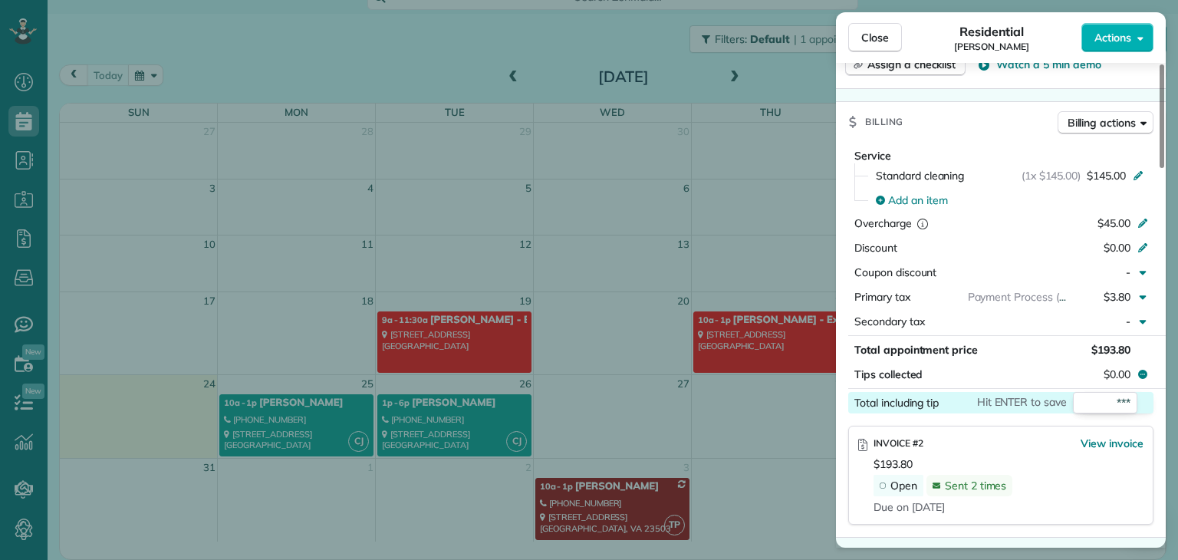
scroll to position [615, 0]
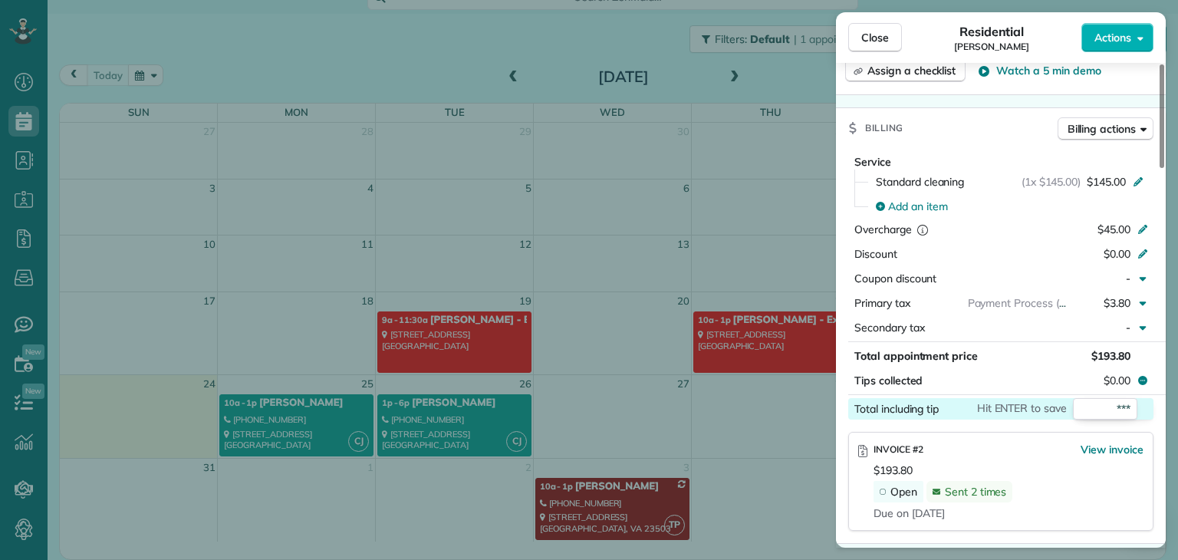
type input "***"
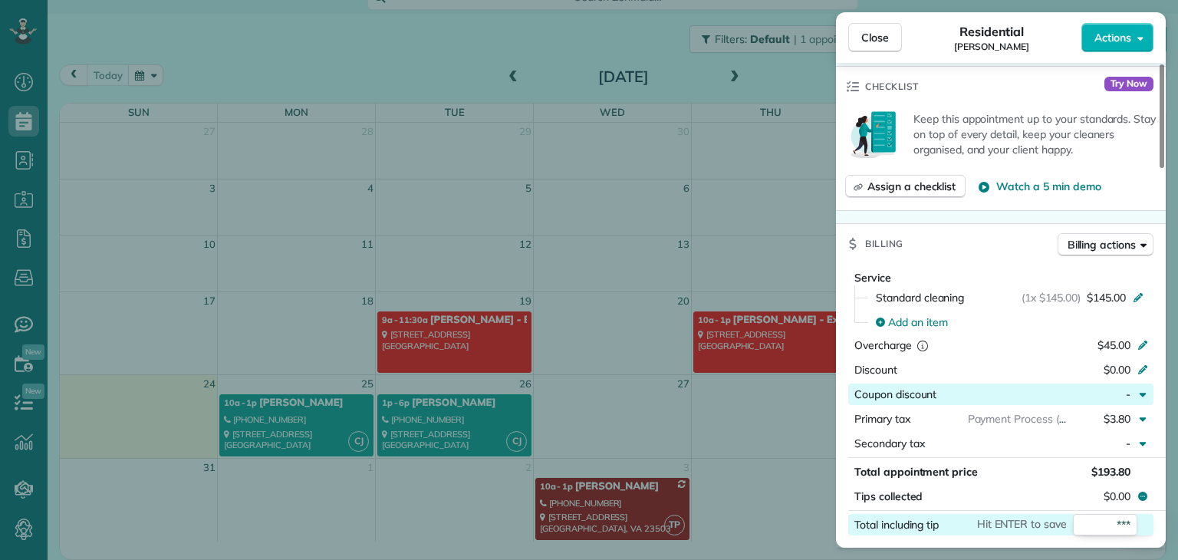
scroll to position [461, 0]
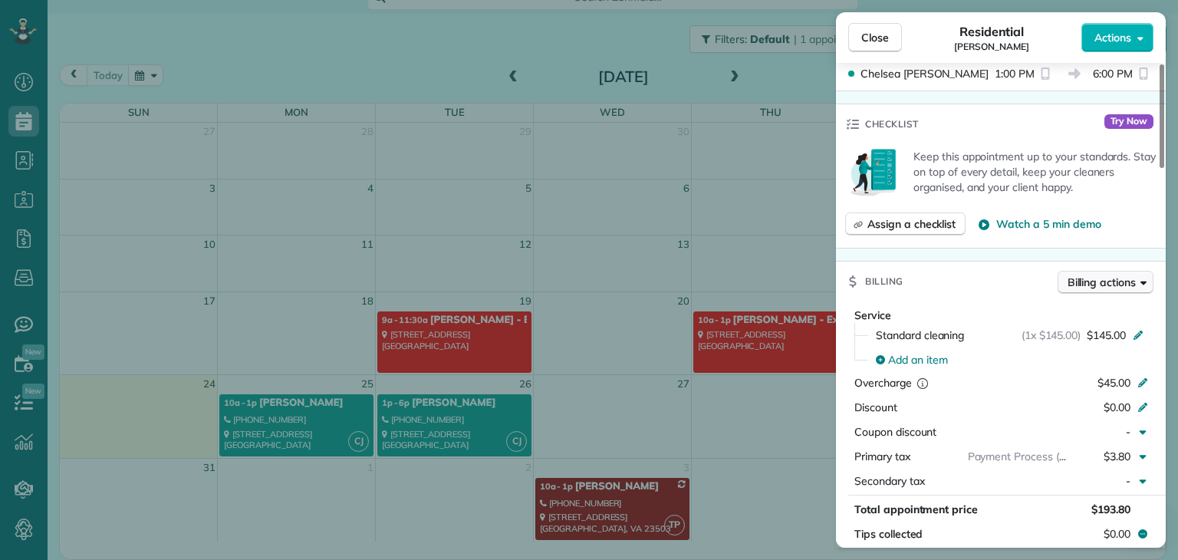
click at [1119, 285] on span "Billing actions" at bounding box center [1102, 282] width 68 height 15
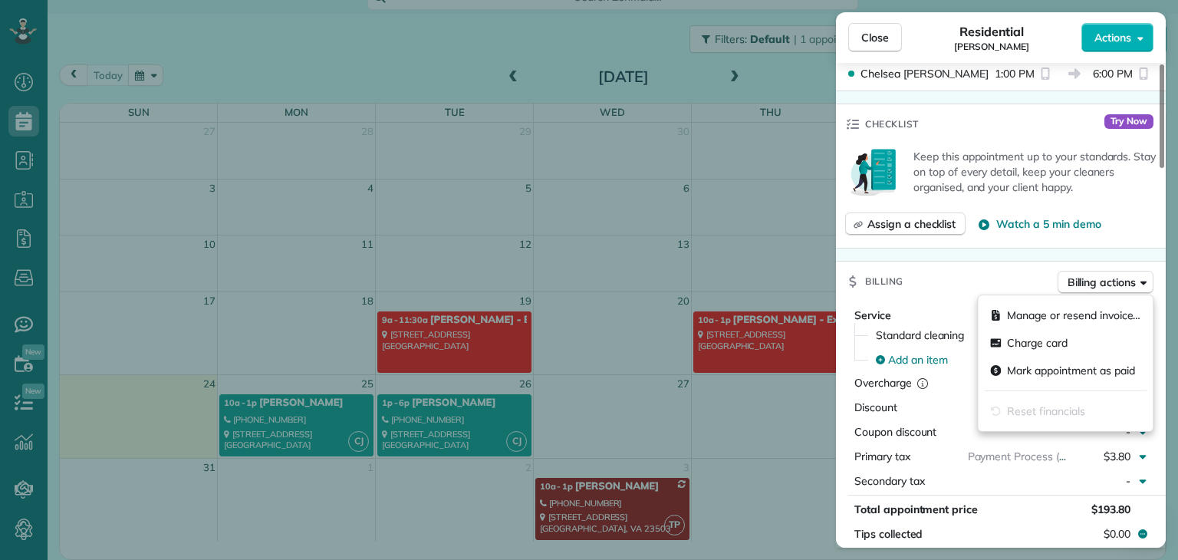
click at [999, 278] on div "Billing Billing actions" at bounding box center [1001, 282] width 330 height 40
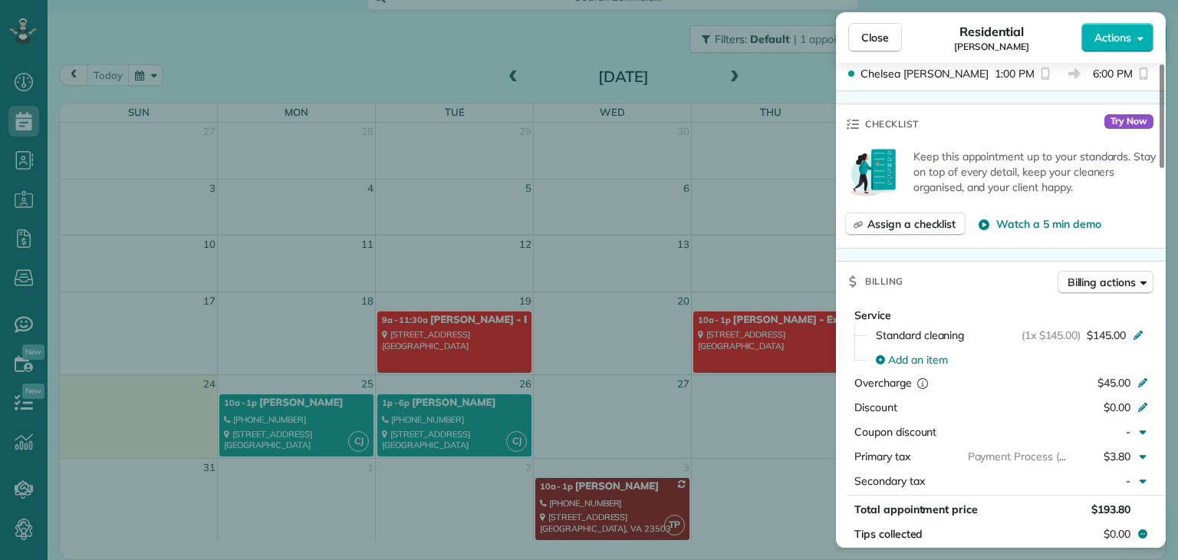
scroll to position [616, 0]
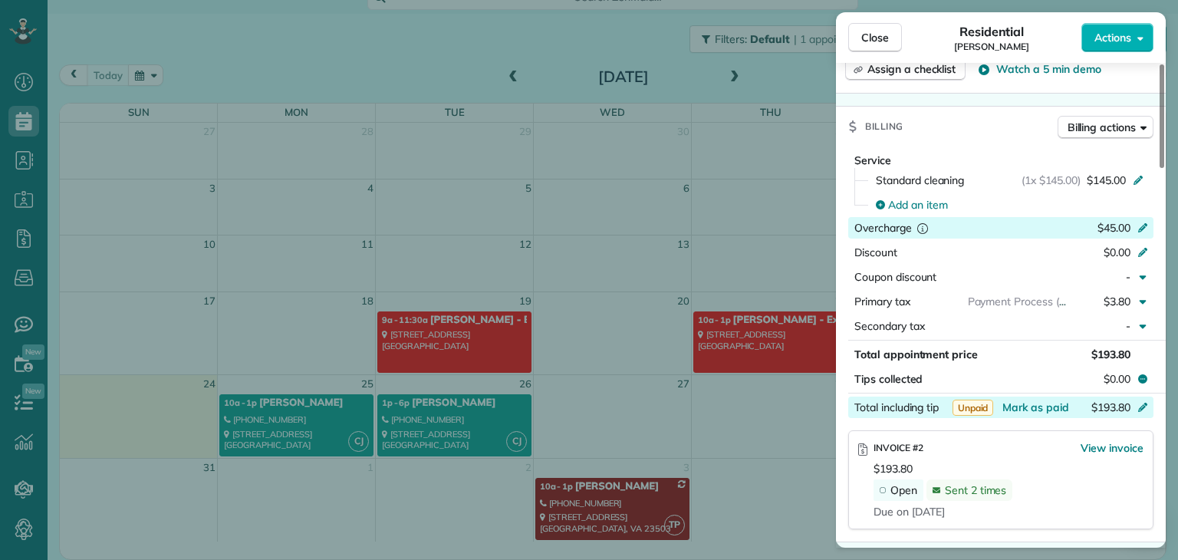
click at [1137, 232] on icon at bounding box center [1143, 226] width 12 height 12
type input "*"
click at [1047, 251] on span "Hit ENTER to save" at bounding box center [1022, 252] width 90 height 14
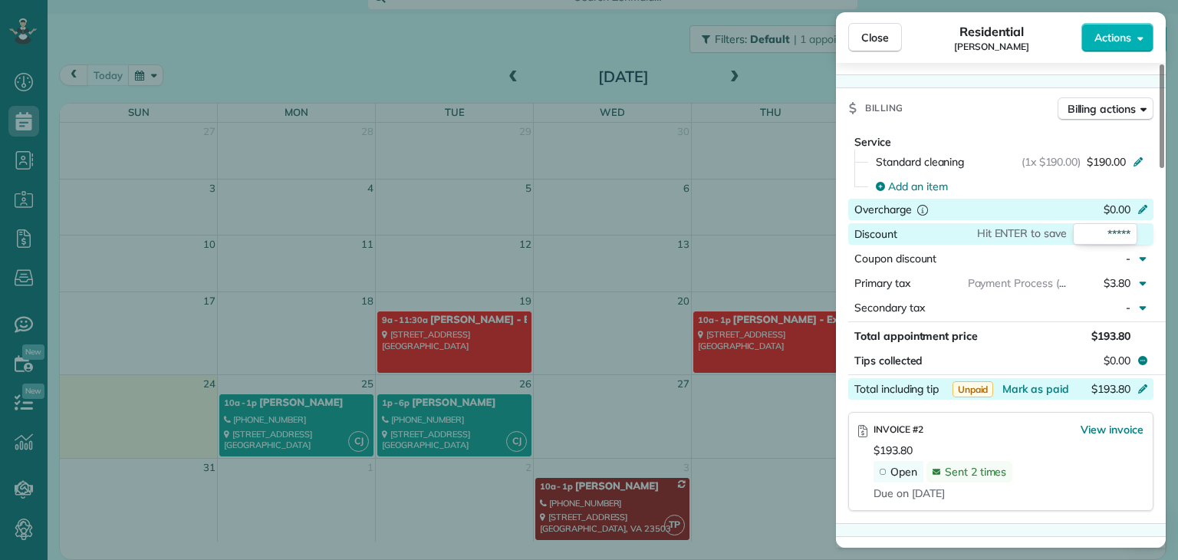
scroll to position [615, 0]
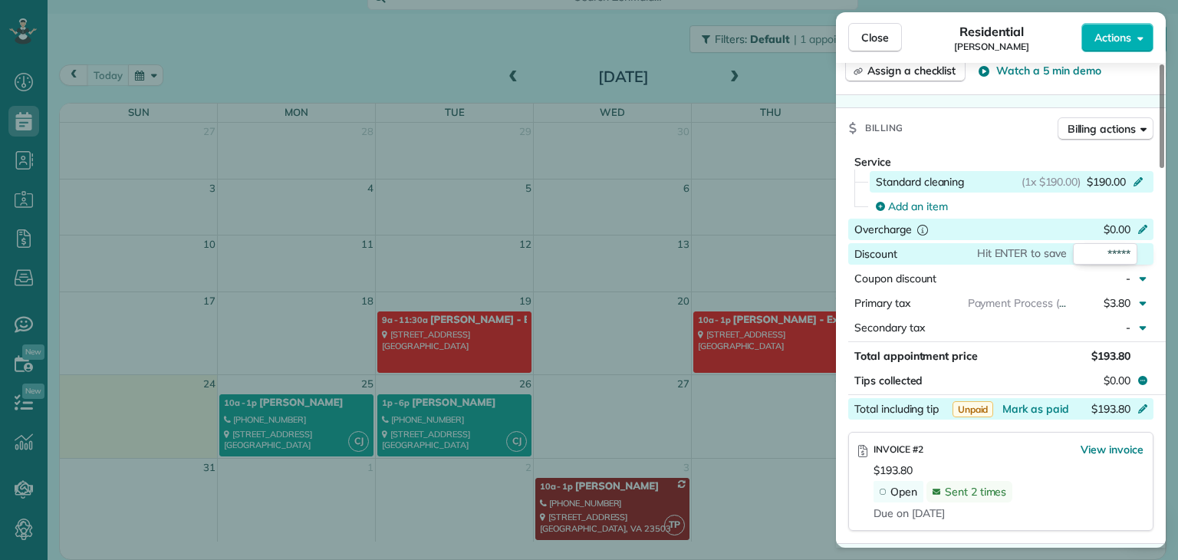
click at [1120, 190] on span "$190.00" at bounding box center [1106, 181] width 39 height 15
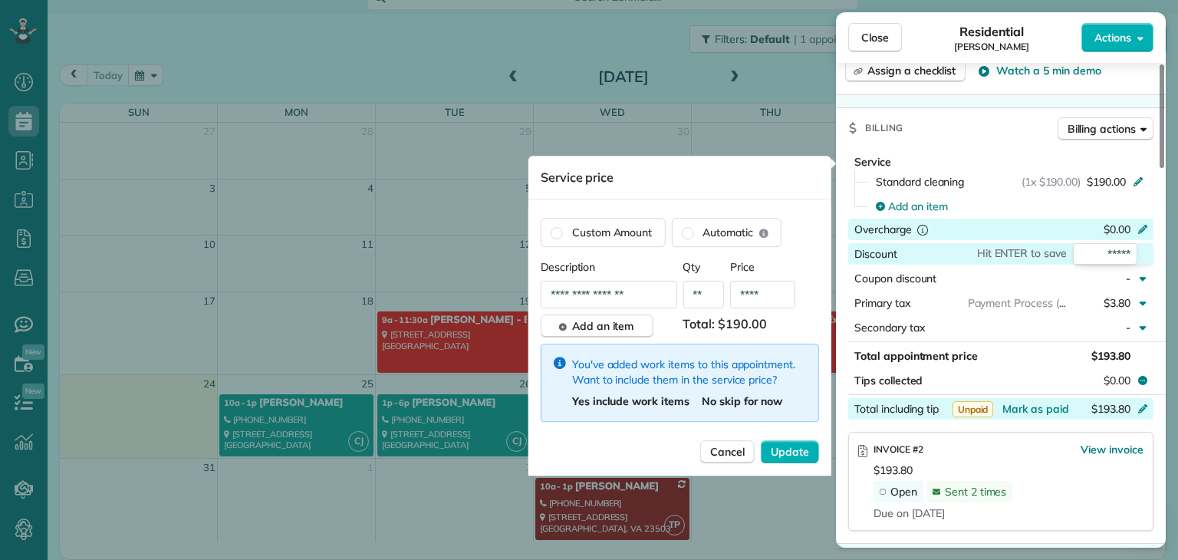
click at [757, 326] on span "Total: $190.00" at bounding box center [727, 326] width 89 height 23
click at [746, 296] on input "****" at bounding box center [762, 295] width 65 height 28
click at [755, 298] on input "****" at bounding box center [762, 295] width 65 height 28
click at [775, 297] on input "*****" at bounding box center [762, 295] width 65 height 28
type input "****"
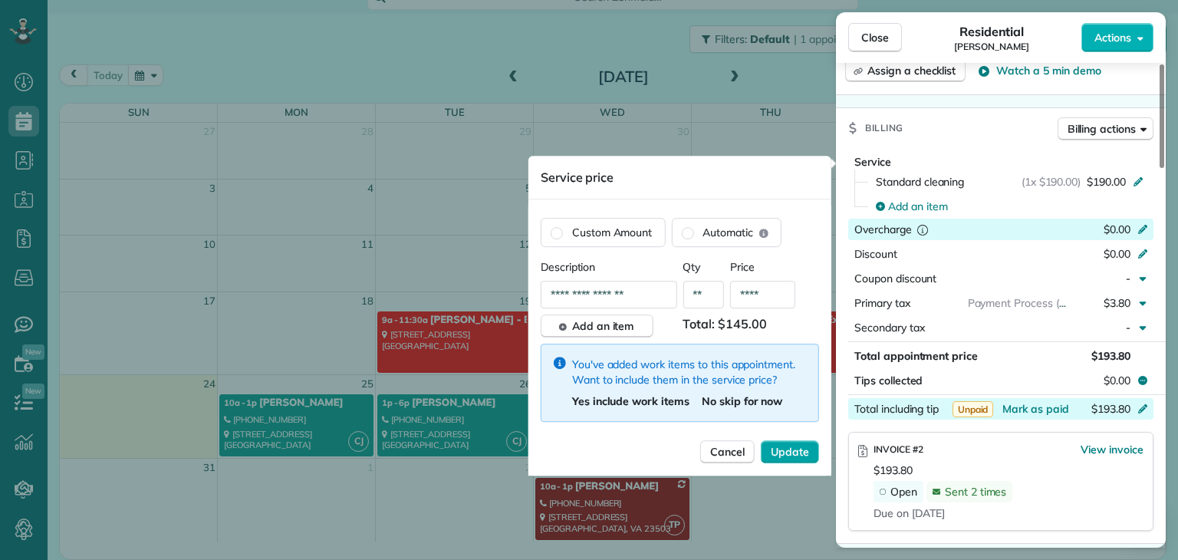
click at [776, 452] on span "Update" at bounding box center [790, 451] width 38 height 15
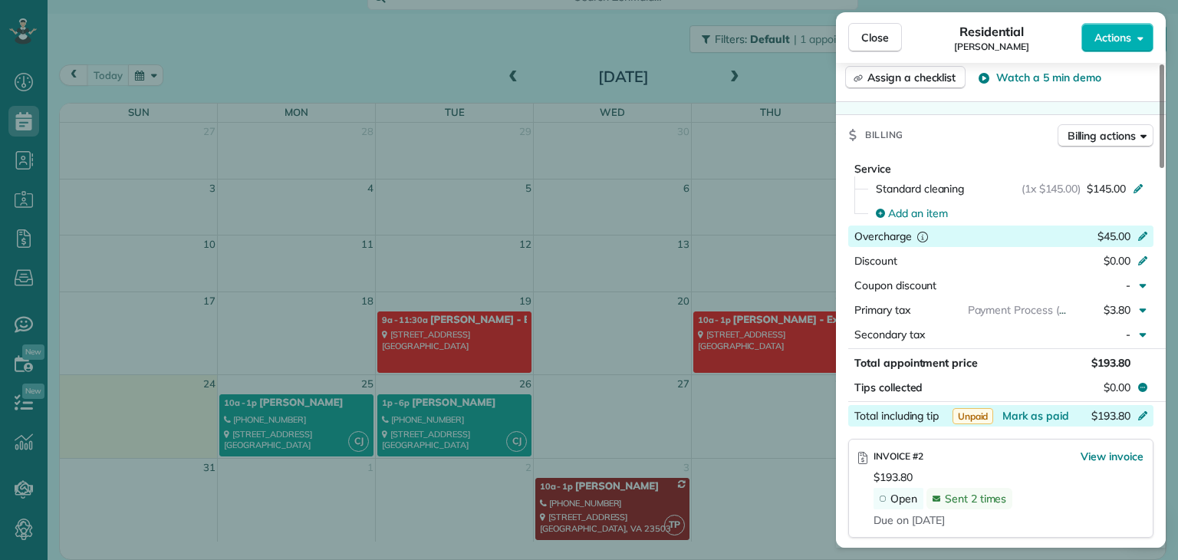
scroll to position [454, 0]
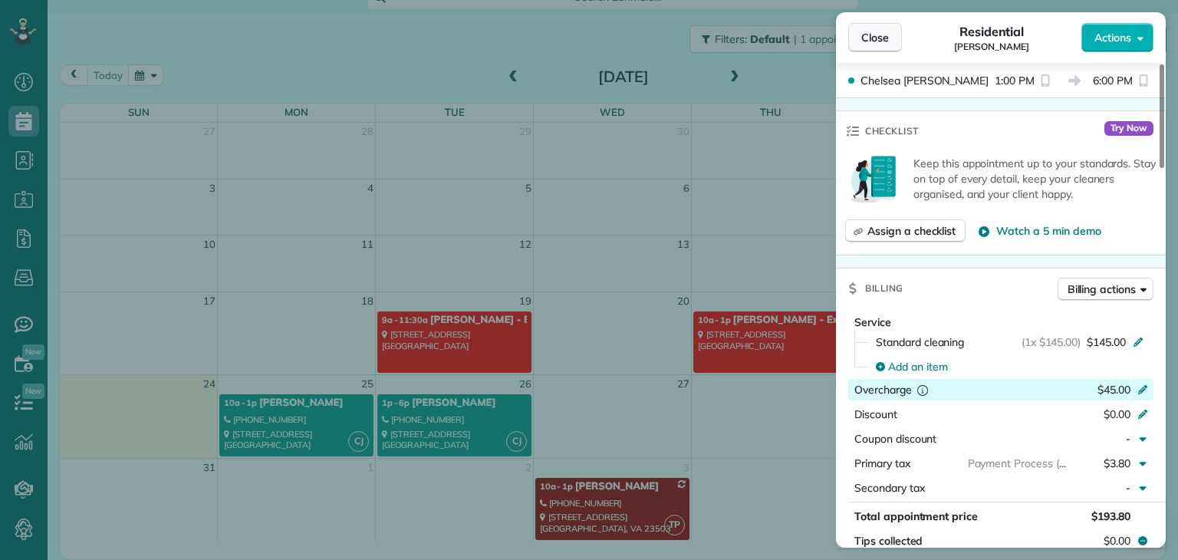
click at [875, 41] on span "Close" at bounding box center [876, 37] width 28 height 15
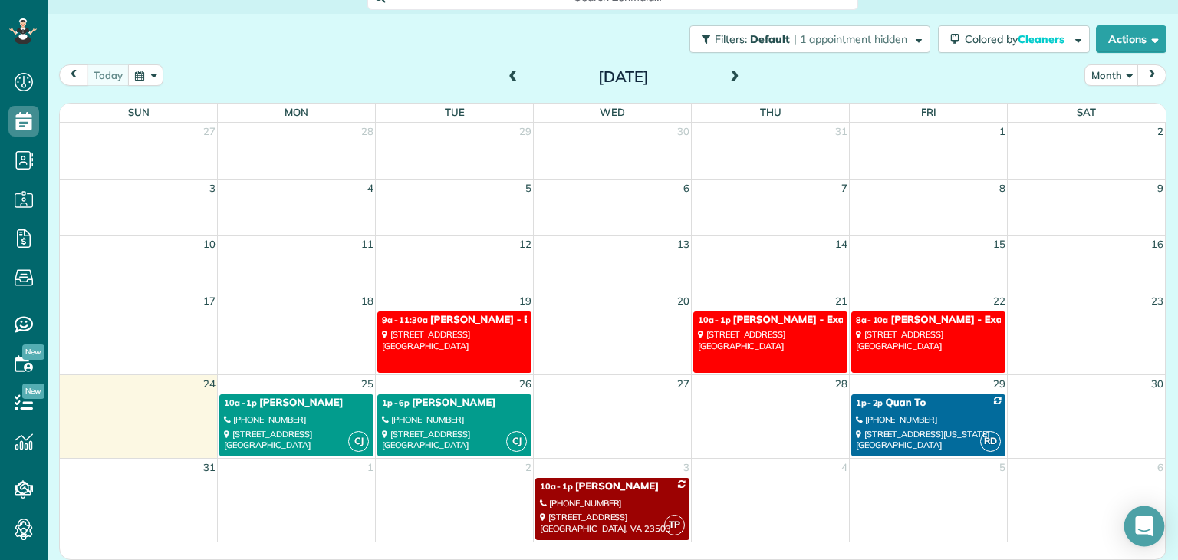
click at [1129, 519] on div "Open Intercom Messenger" at bounding box center [1145, 526] width 41 height 41
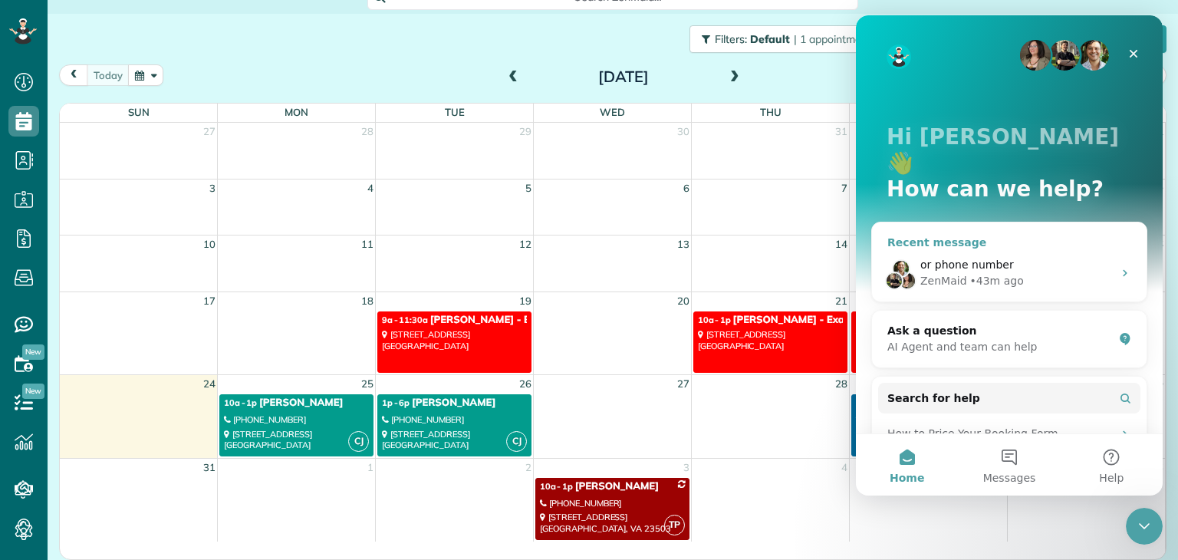
click at [997, 273] on div "• 43m ago" at bounding box center [998, 281] width 54 height 16
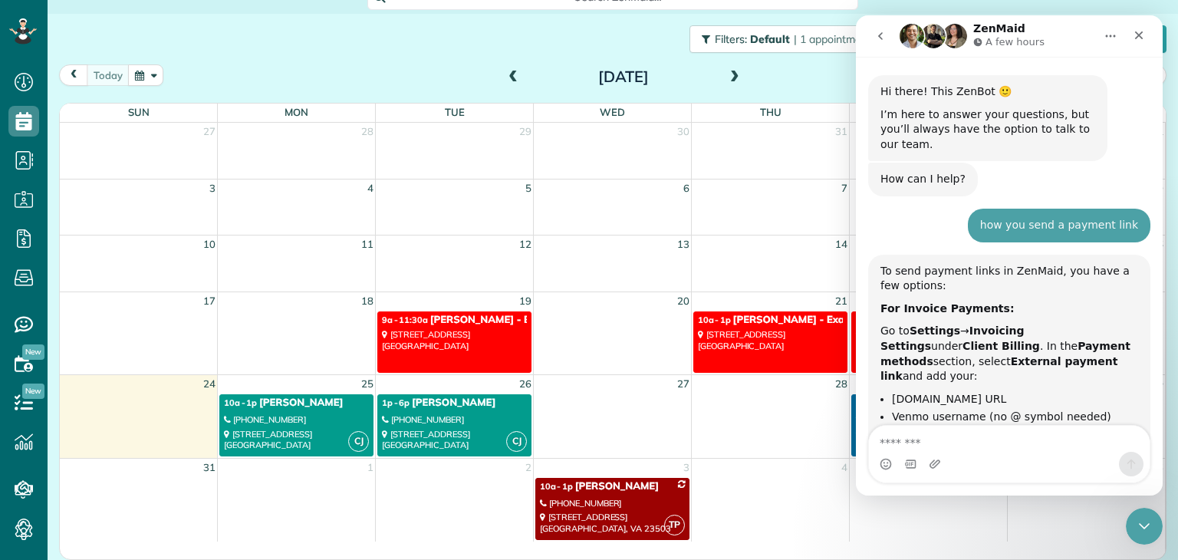
scroll to position [1473, 0]
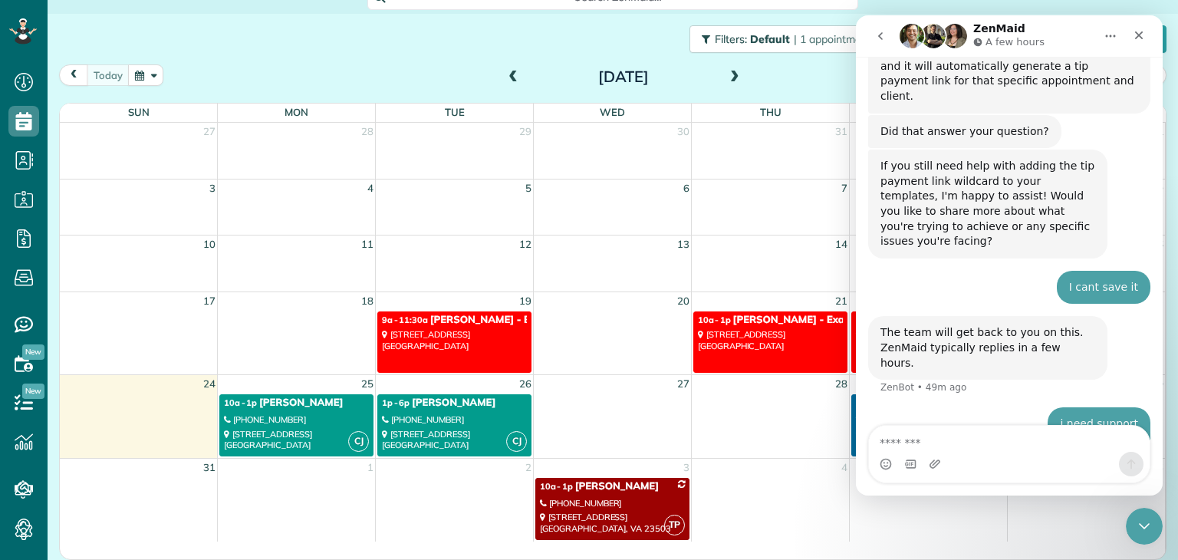
click at [884, 34] on icon "go back" at bounding box center [881, 36] width 12 height 12
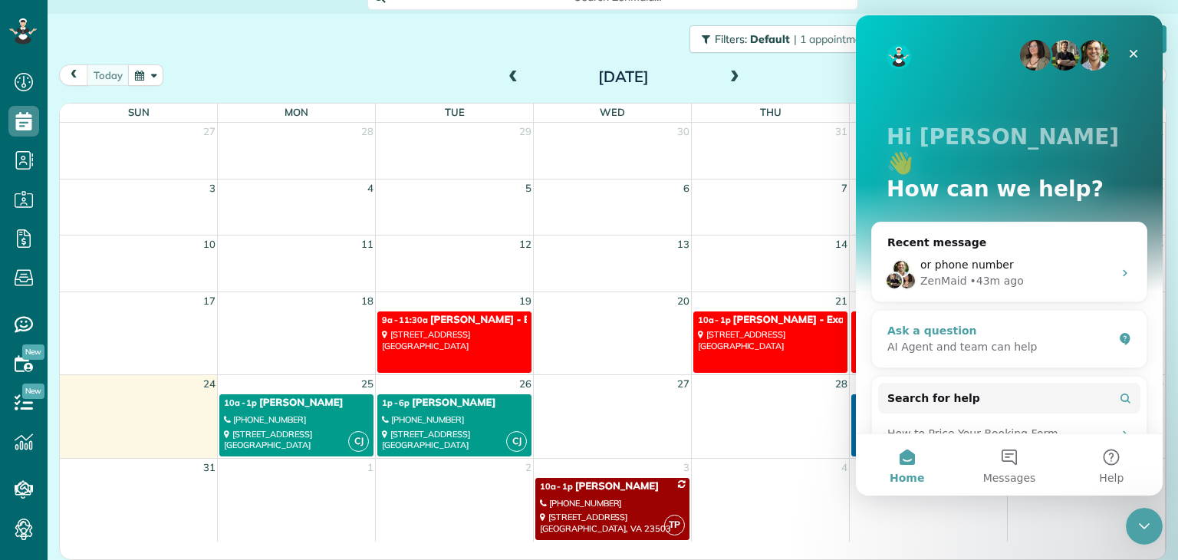
click at [973, 323] on div "Ask a question" at bounding box center [1001, 331] width 226 height 16
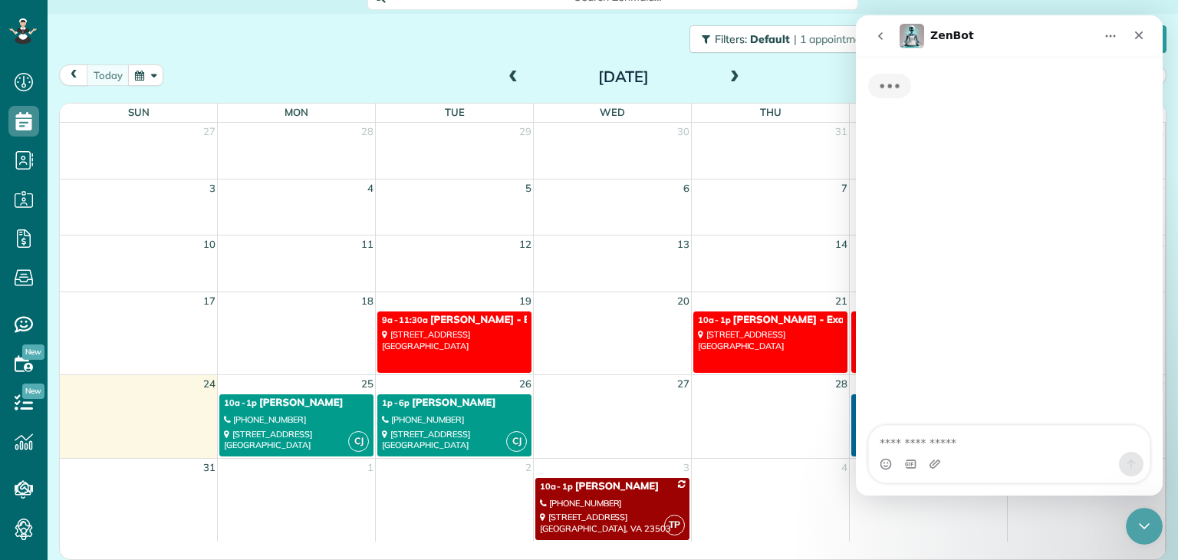
click at [1003, 440] on textarea "Ask a question…" at bounding box center [1009, 439] width 281 height 26
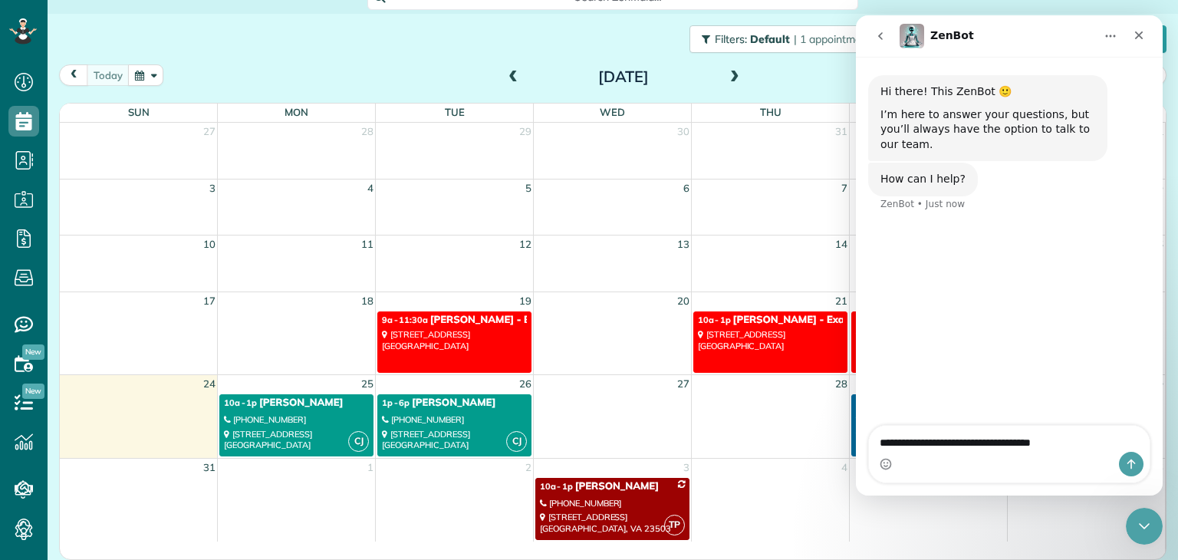
type textarea "**********"
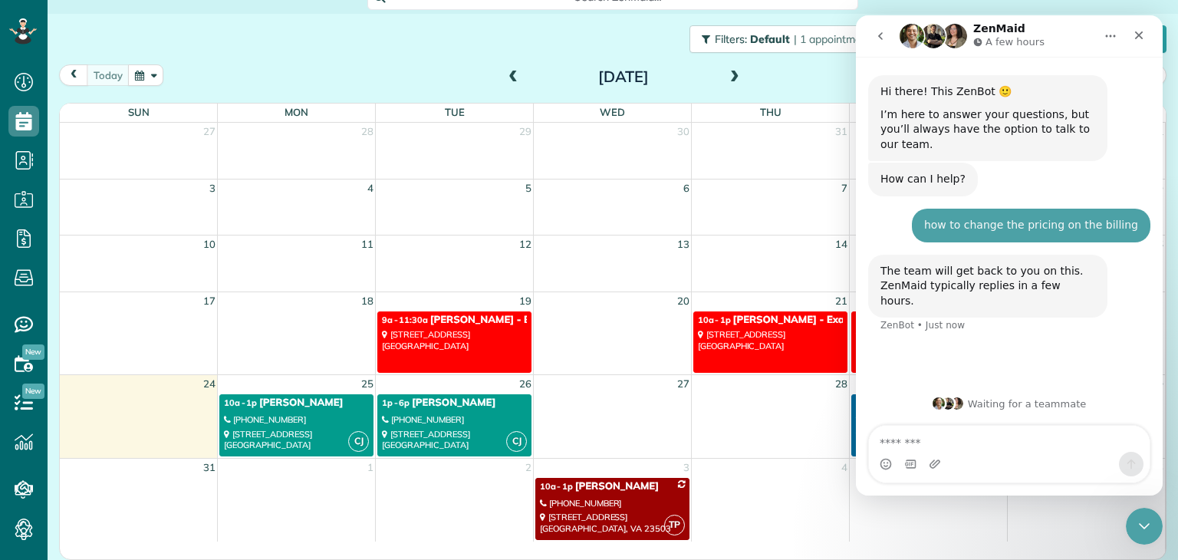
click at [470, 41] on div "Filters: Default | 1 appointment hidden Colored by Cleaners Color by Cleaner Co…" at bounding box center [613, 39] width 1131 height 51
click at [1137, 34] on icon "Close" at bounding box center [1140, 35] width 8 height 8
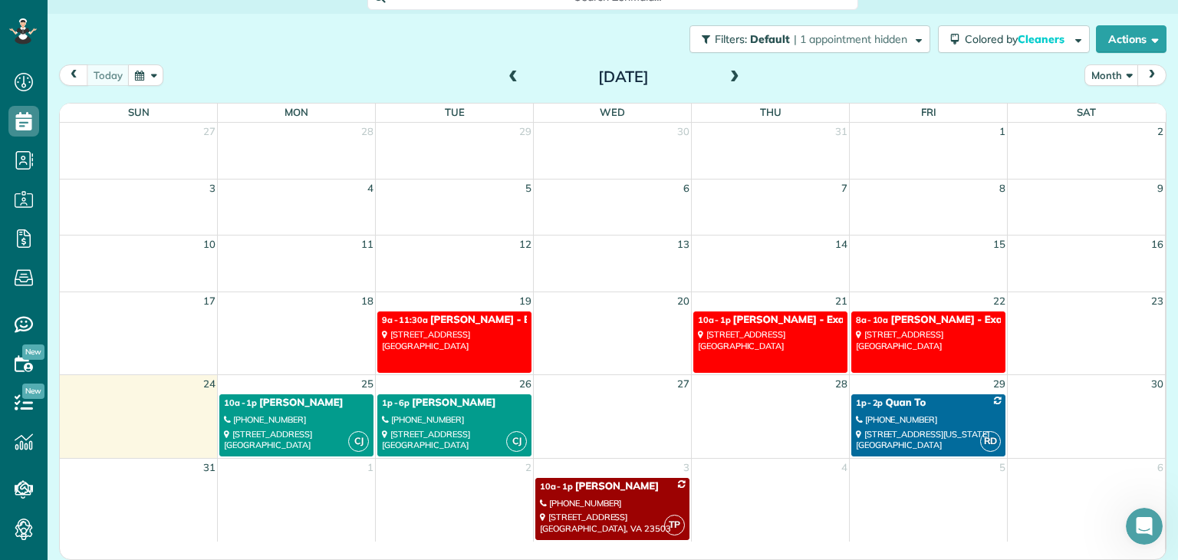
click at [466, 433] on div "510 Lincoln Avenue Richmond, VA 23222" at bounding box center [454, 440] width 145 height 22
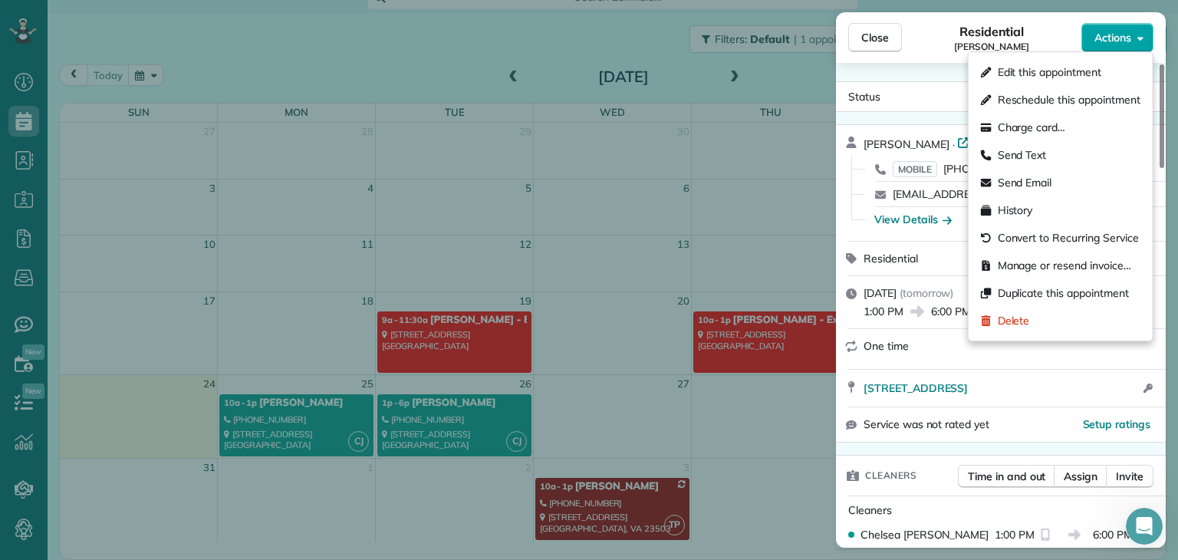
click at [1129, 0] on div "Close Residential Cana Curtis Actions Status Active Cana Curtis · Open profile …" at bounding box center [589, 0] width 1178 height 0
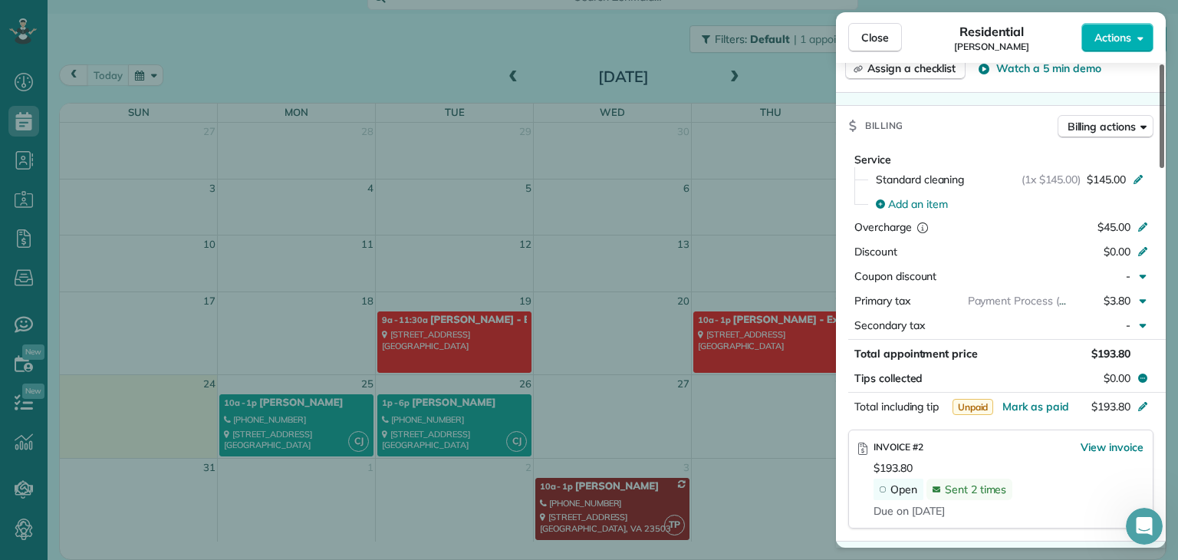
scroll to position [623, 0]
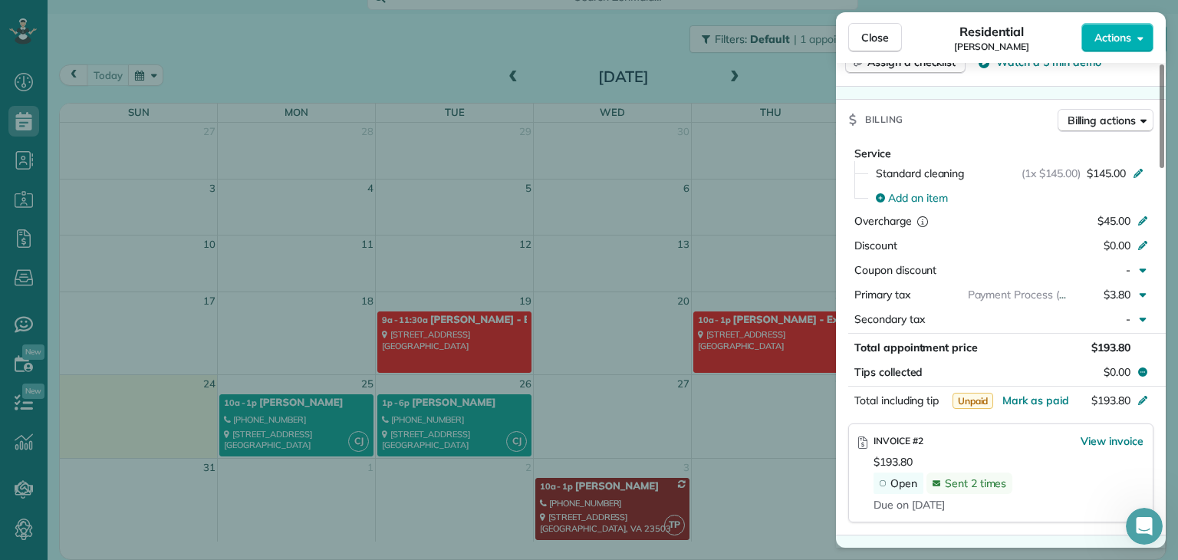
drag, startPoint x: 1162, startPoint y: 93, endPoint x: 1147, endPoint y: 213, distance: 120.7
click at [1160, 168] on div at bounding box center [1162, 116] width 5 height 104
click at [1134, 302] on div "$3.80" at bounding box center [1103, 294] width 67 height 15
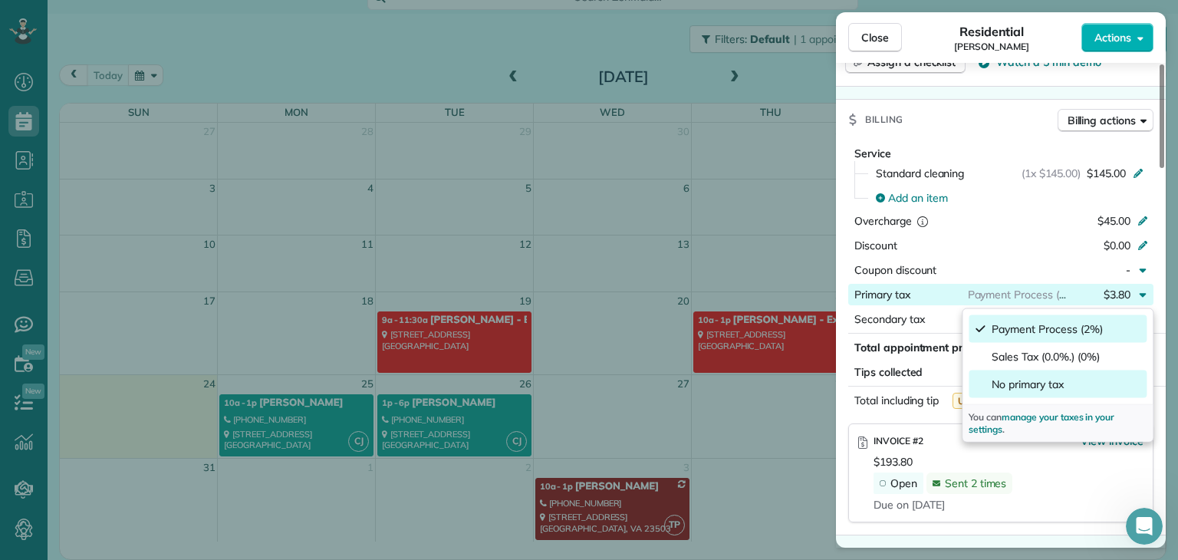
click at [1025, 379] on span "No primary tax" at bounding box center [1027, 384] width 71 height 15
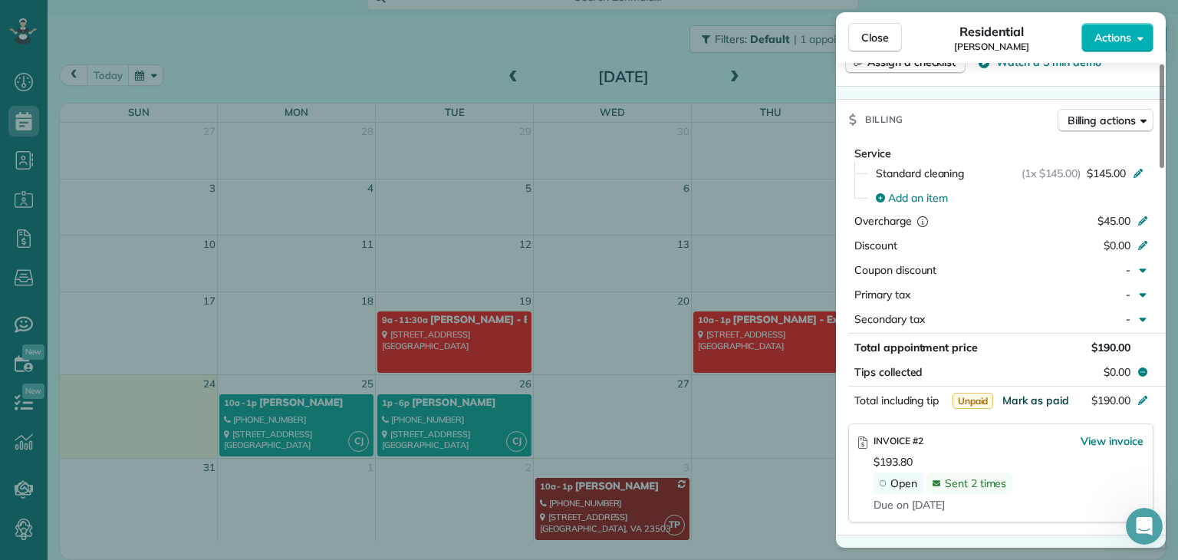
scroll to position [700, 0]
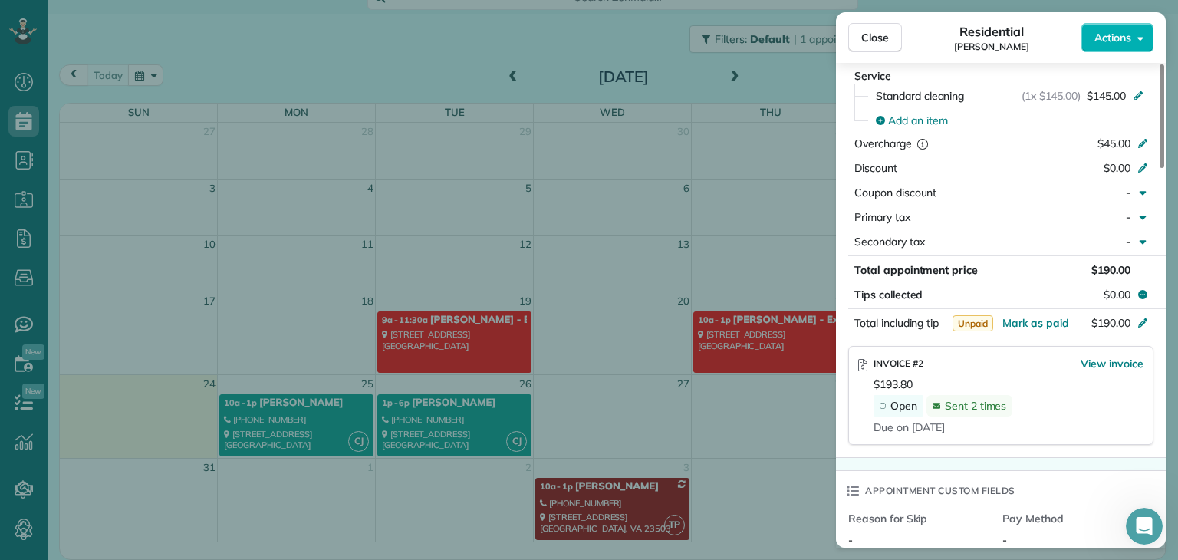
click at [882, 409] on icon at bounding box center [883, 406] width 6 height 6
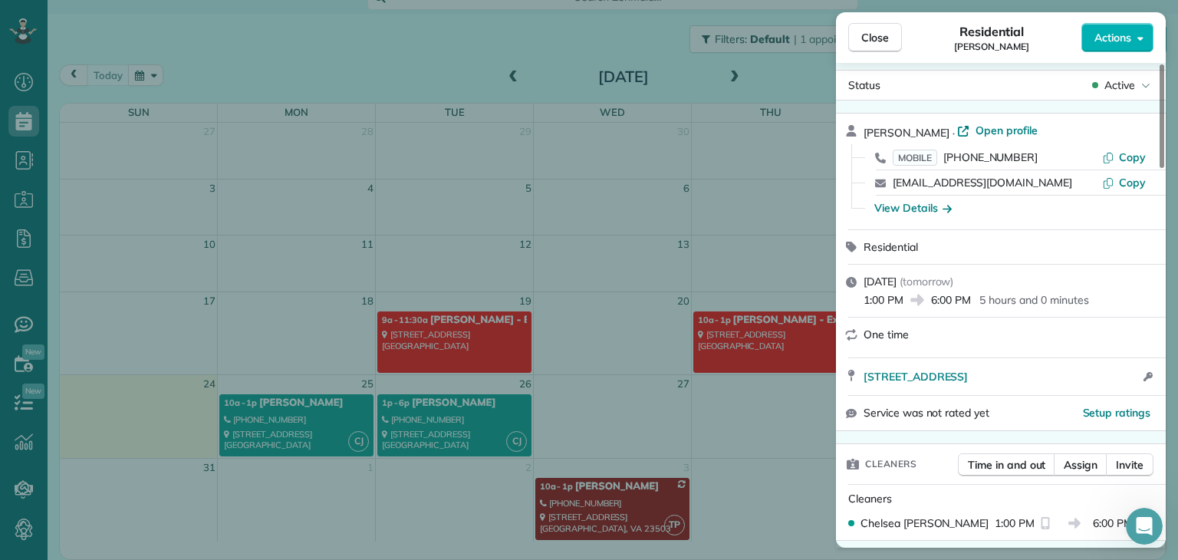
scroll to position [0, 0]
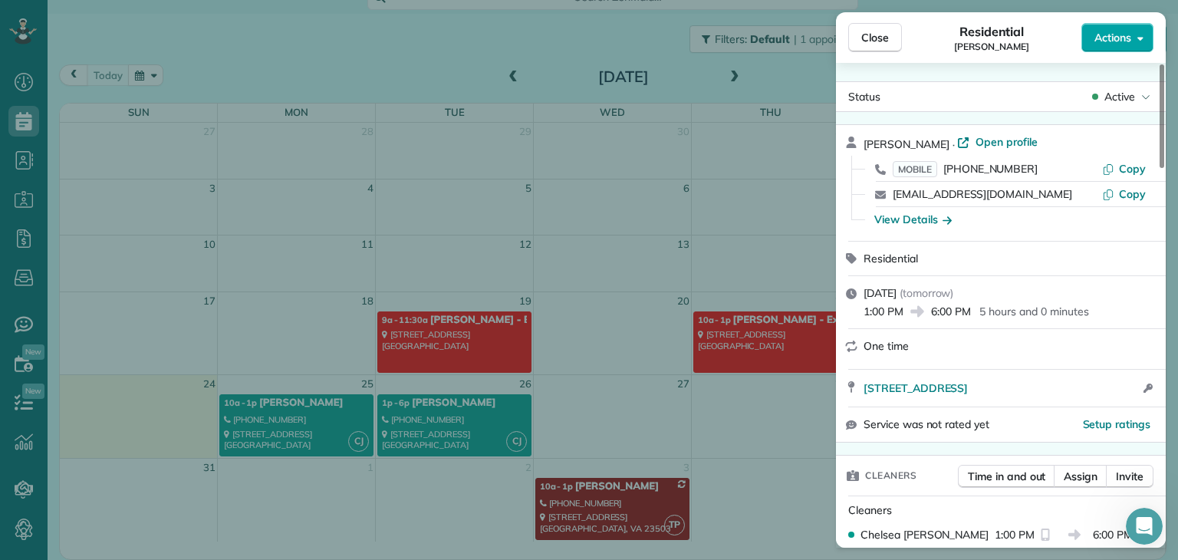
click at [1132, 41] on button "Actions" at bounding box center [1118, 37] width 72 height 29
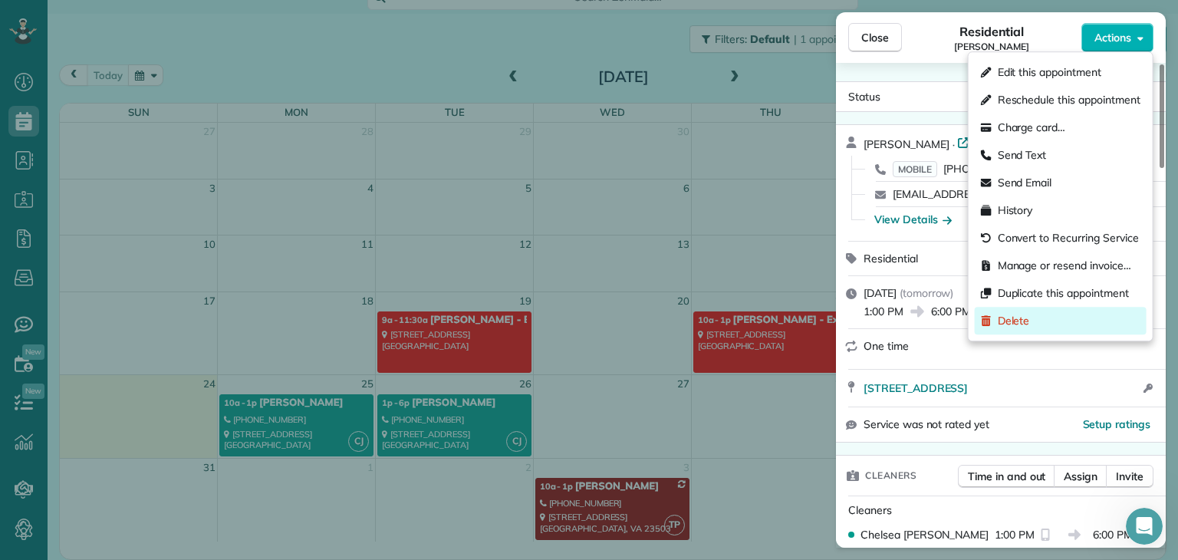
click at [1022, 324] on span "Delete" at bounding box center [1014, 320] width 32 height 15
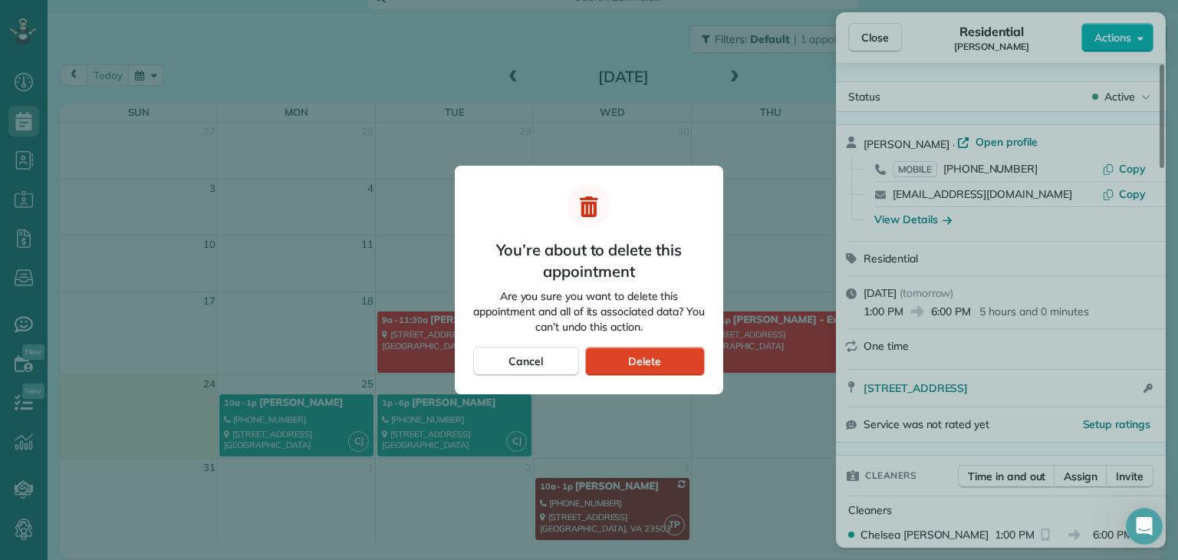
click at [682, 364] on div "Delete" at bounding box center [645, 361] width 120 height 29
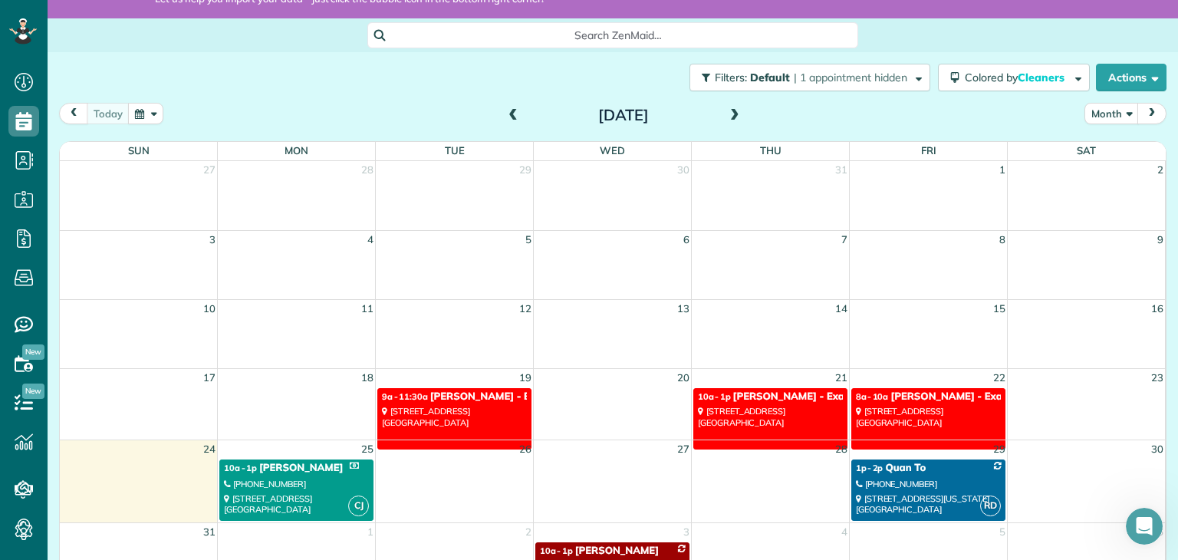
scroll to position [80, 0]
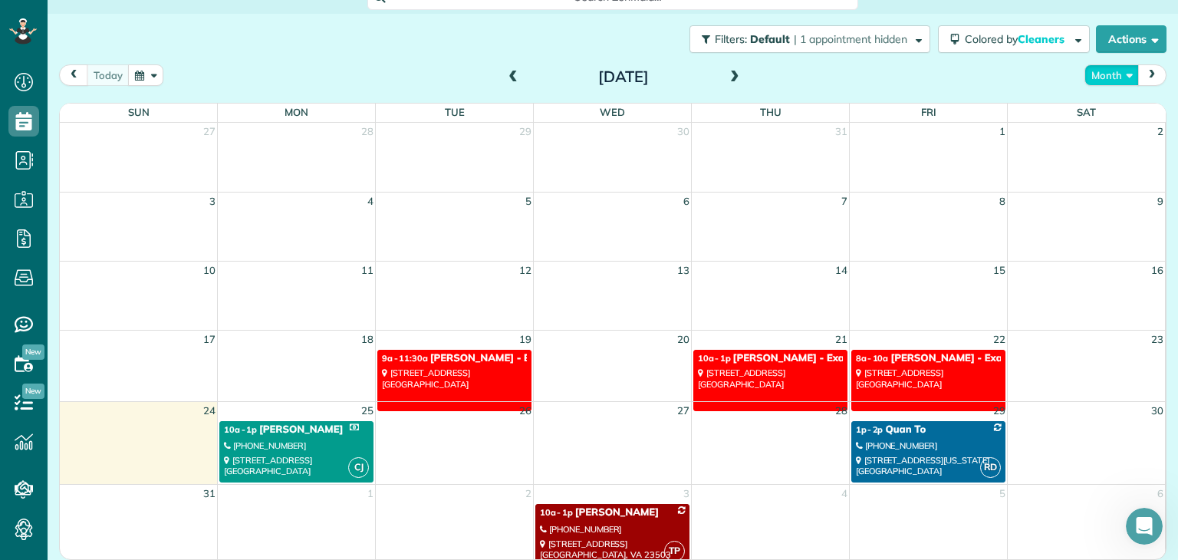
click at [1110, 74] on button "Month" at bounding box center [1112, 74] width 54 height 21
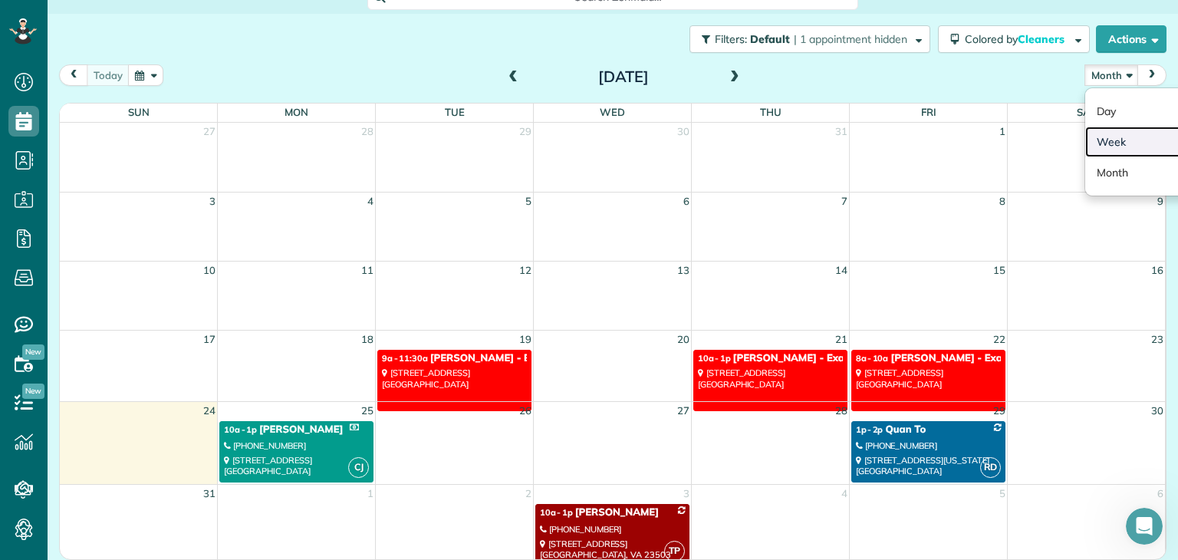
click at [1093, 134] on link "Week" at bounding box center [1146, 142] width 121 height 31
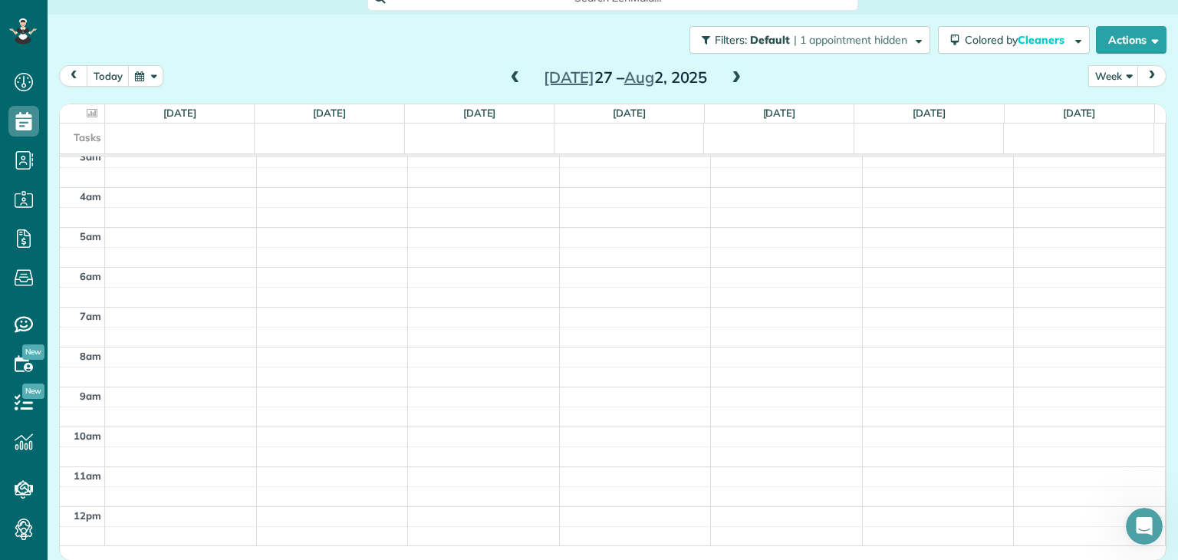
scroll to position [124, 0]
click at [728, 77] on span at bounding box center [736, 78] width 17 height 14
click at [516, 78] on span at bounding box center [515, 78] width 17 height 14
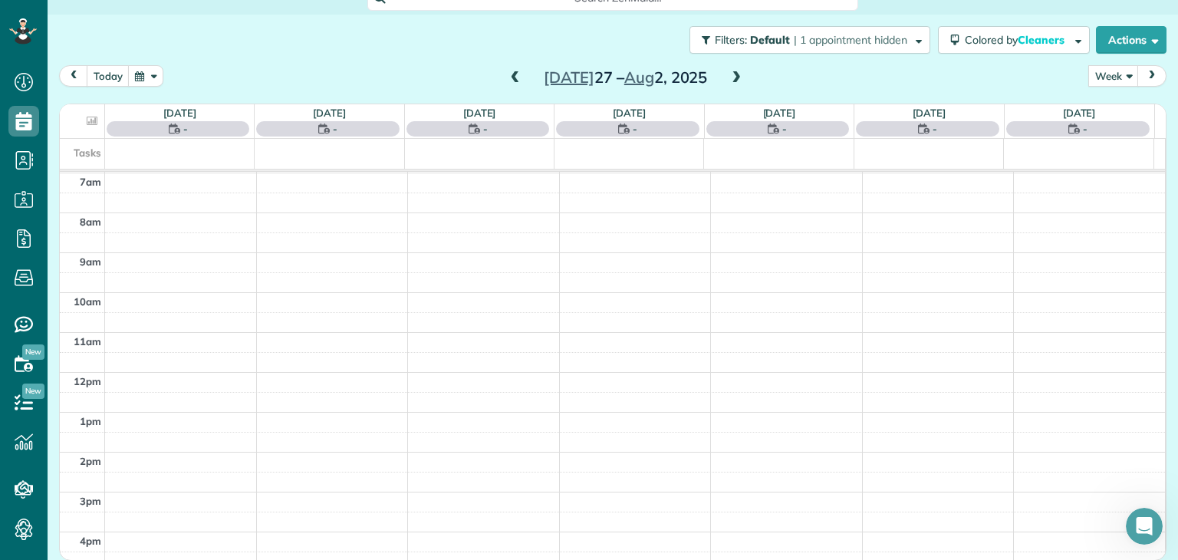
click at [516, 78] on span at bounding box center [515, 78] width 17 height 14
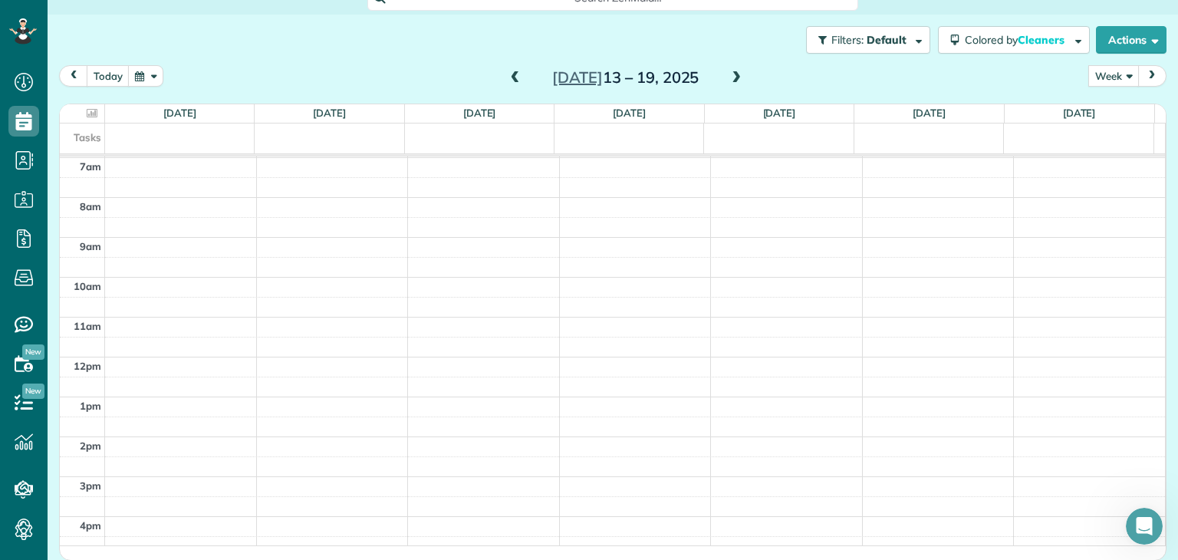
click at [1102, 70] on button "Week" at bounding box center [1114, 75] width 51 height 21
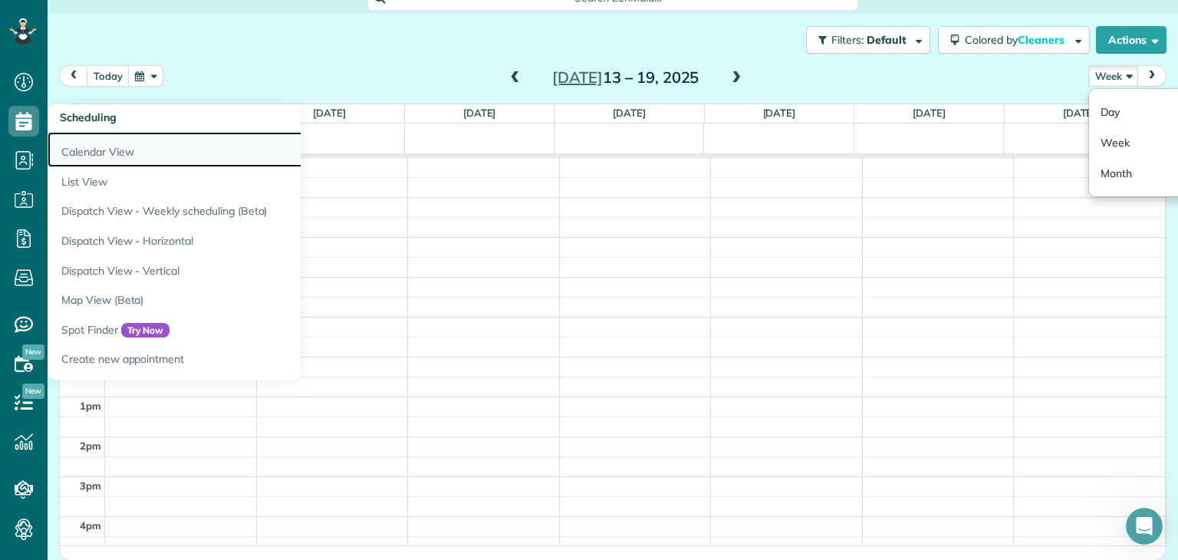
click at [87, 157] on link "Calendar View" at bounding box center [240, 149] width 384 height 35
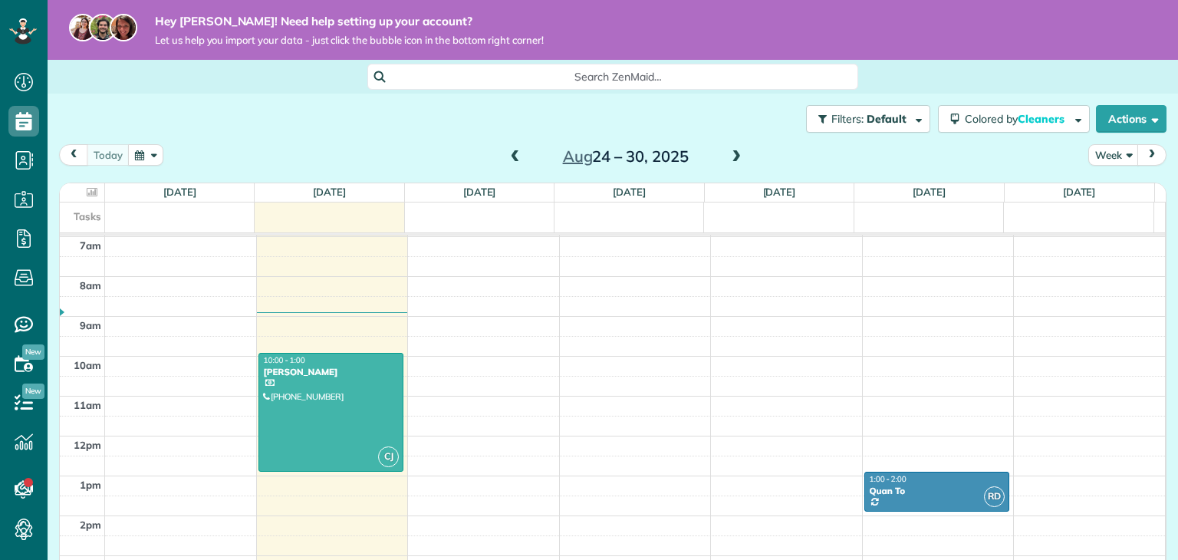
scroll to position [354, 0]
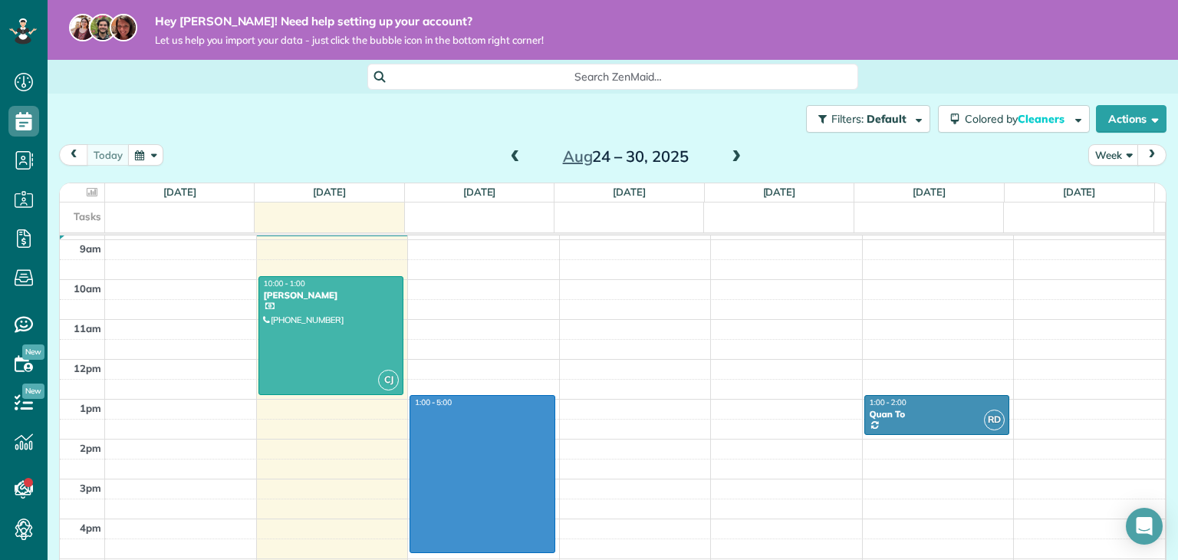
drag, startPoint x: 434, startPoint y: 399, endPoint x: 429, endPoint y: 544, distance: 145.1
click at [429, 544] on div "12am 1am 2am 3am 4am 5am 6am 7am 8am 9am 10am 11am 12pm 1pm 2pm 3pm 4pm 5pm 6pm…" at bounding box center [613, 359] width 1106 height 957
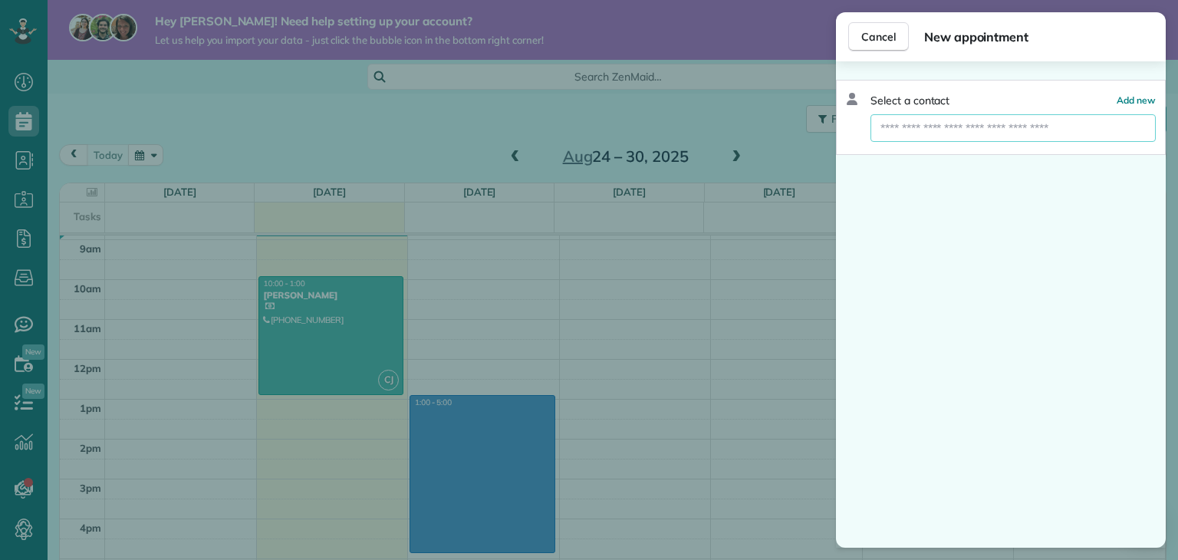
click at [1086, 129] on input "text" at bounding box center [1013, 128] width 285 height 28
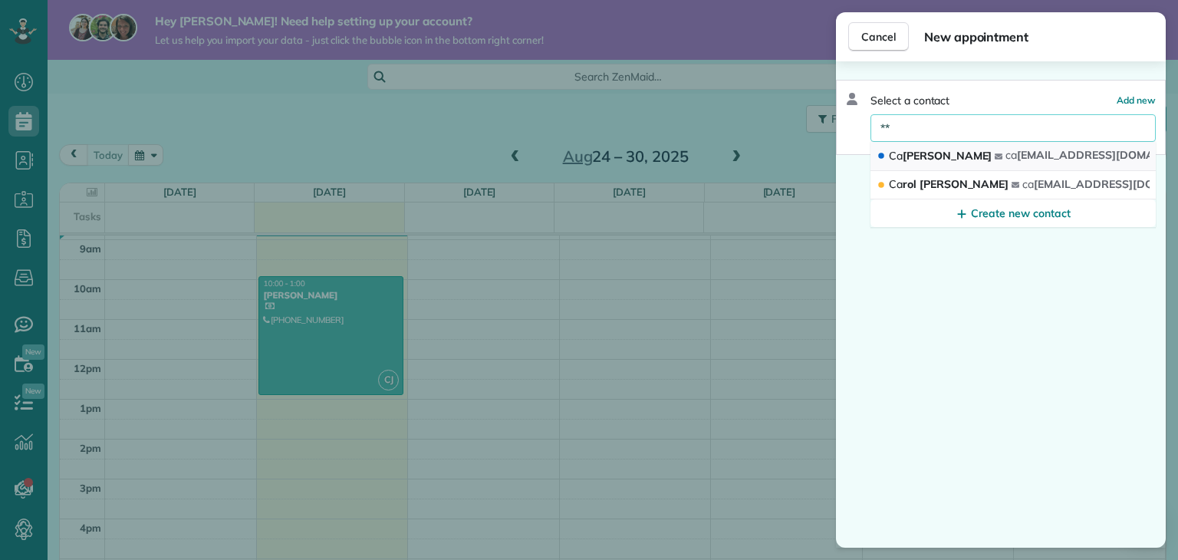
type input "**"
click at [939, 160] on span "Ca [PERSON_NAME]" at bounding box center [940, 156] width 103 height 14
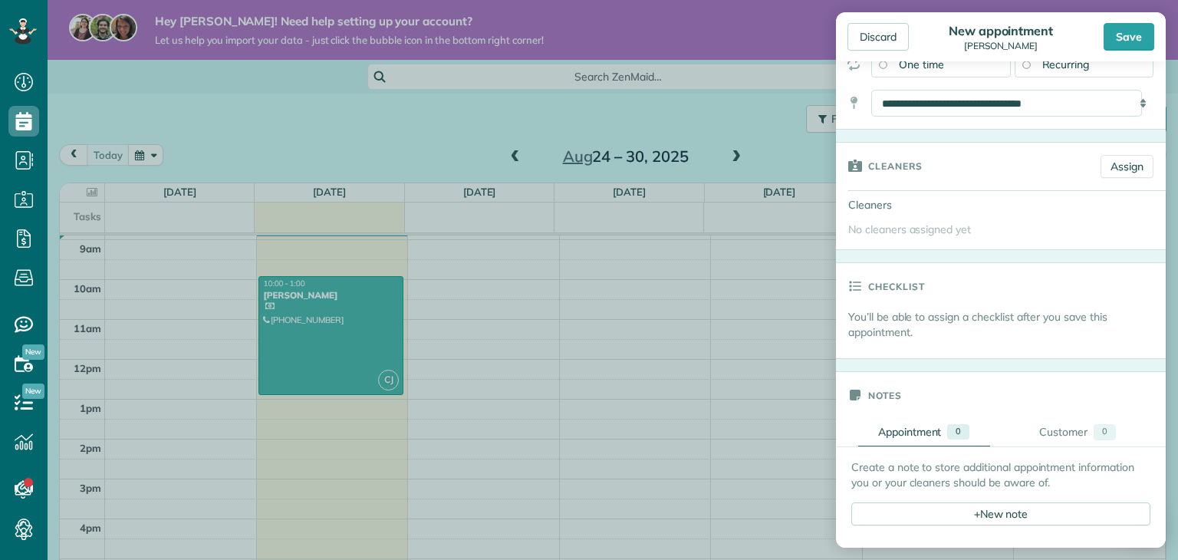
scroll to position [230, 0]
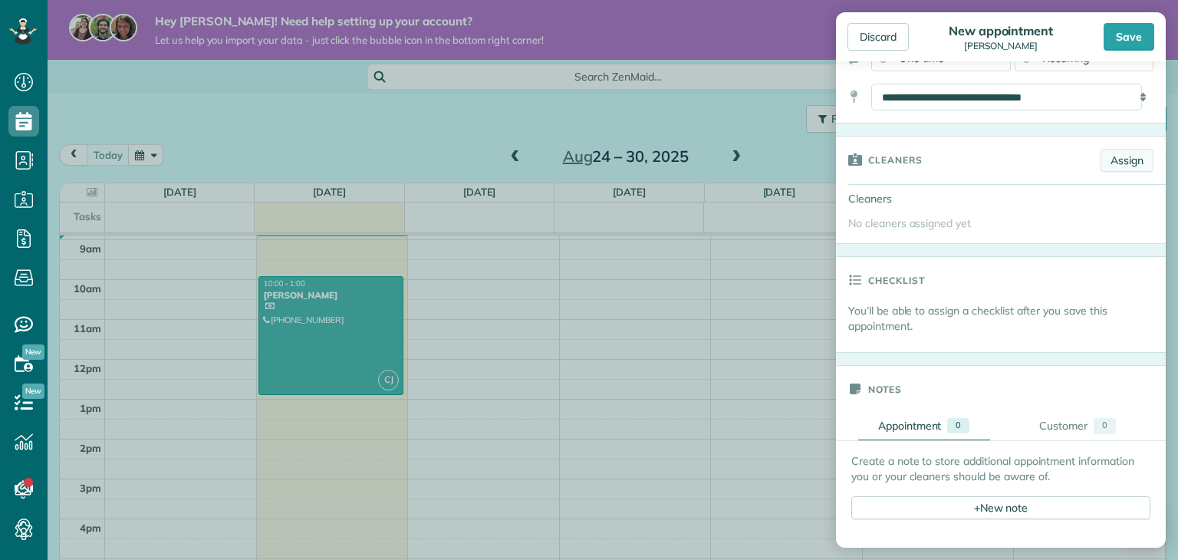
click at [1106, 159] on link "Assign" at bounding box center [1127, 160] width 53 height 23
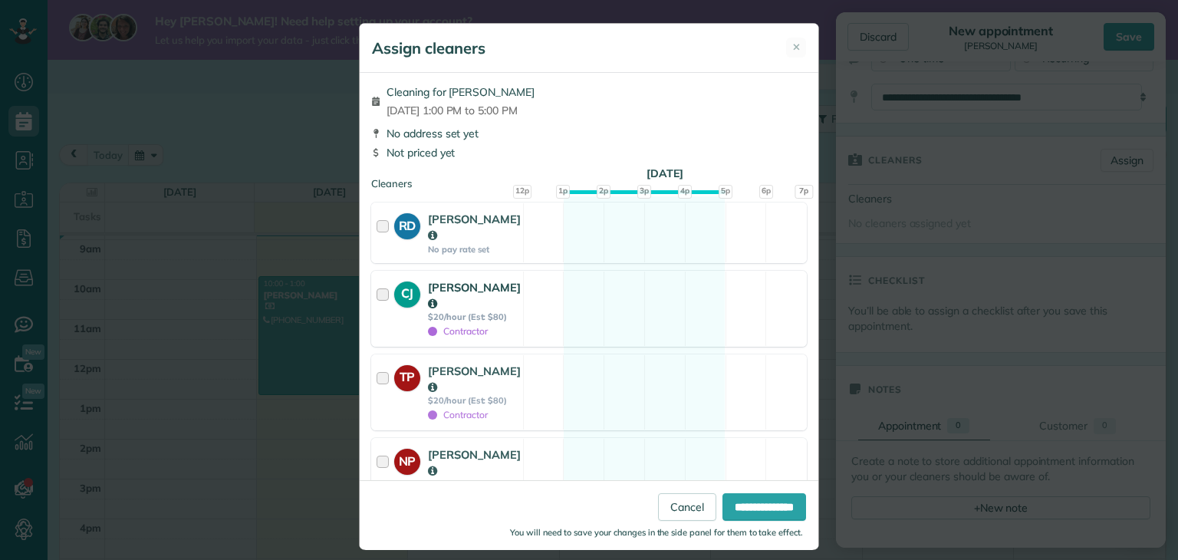
click at [394, 287] on div "CJ" at bounding box center [411, 308] width 34 height 59
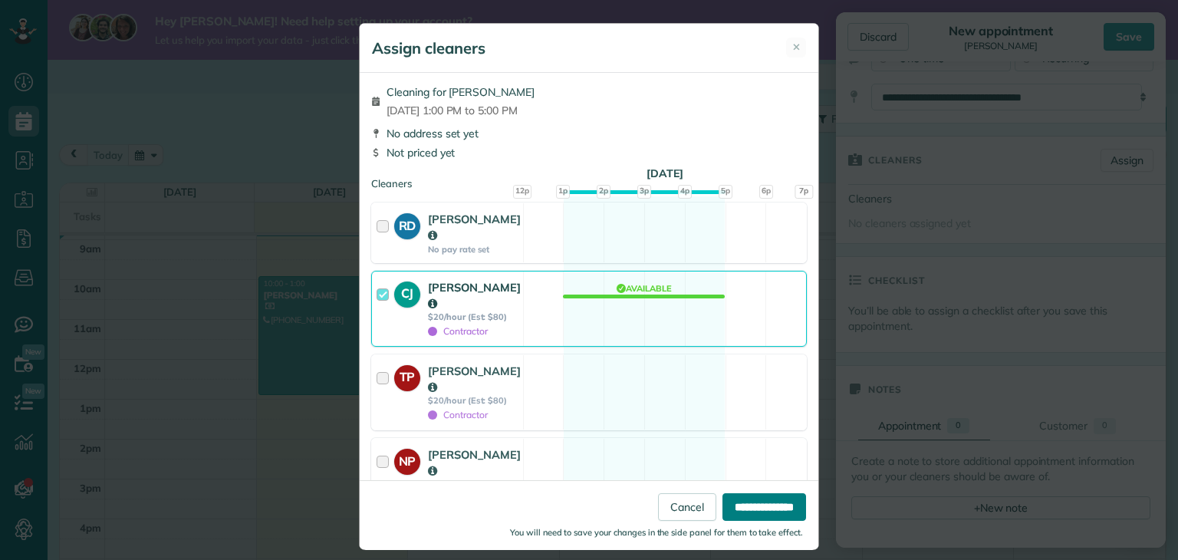
click at [754, 516] on input "**********" at bounding box center [765, 507] width 84 height 28
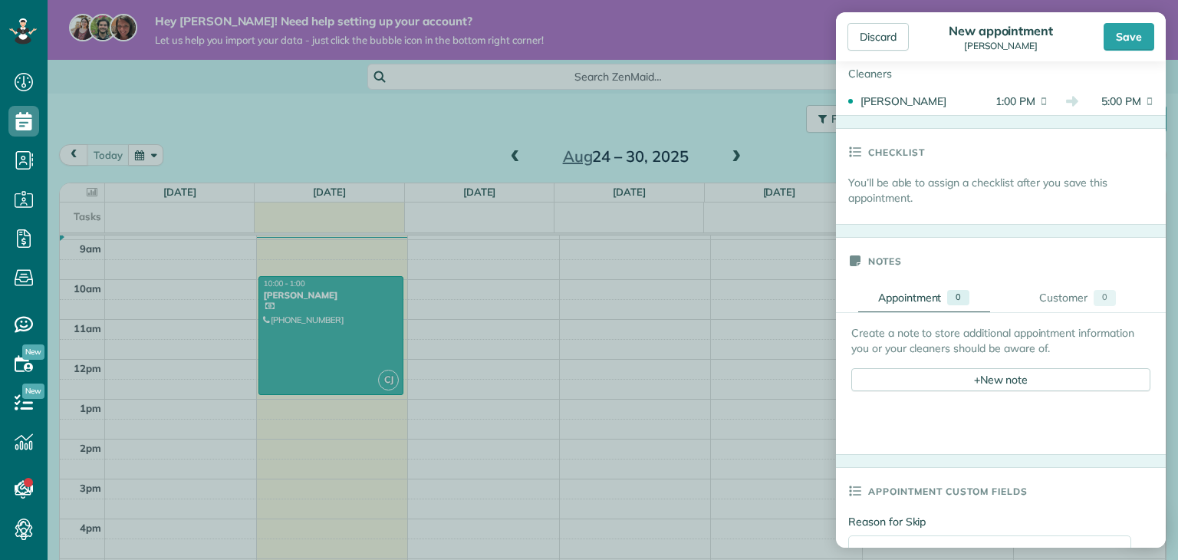
scroll to position [384, 0]
click at [1132, 47] on div "Save" at bounding box center [1129, 37] width 51 height 28
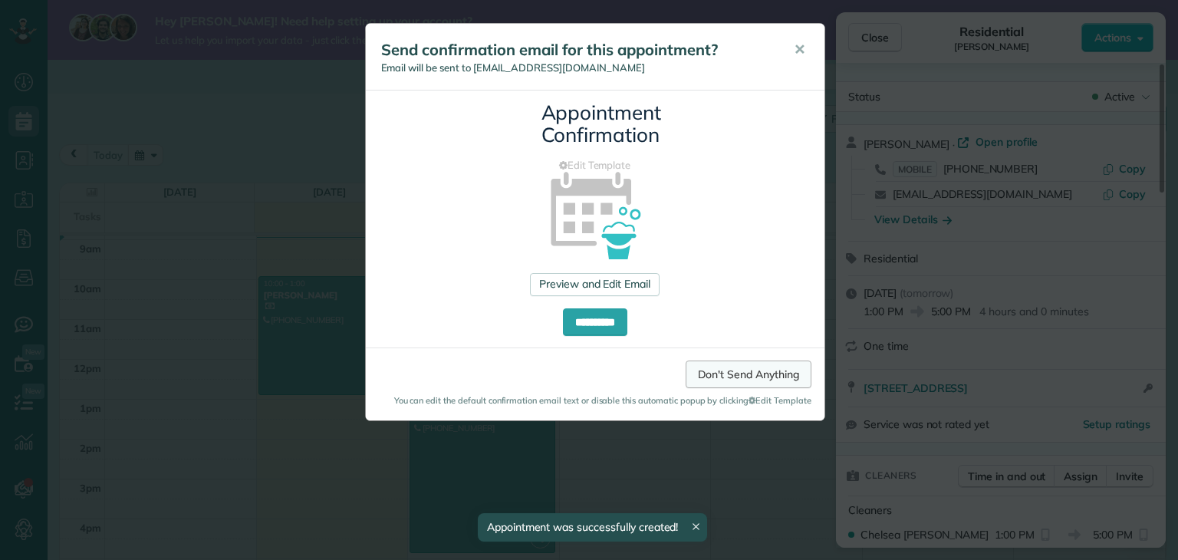
click at [774, 378] on link "Don't Send Anything" at bounding box center [748, 375] width 125 height 28
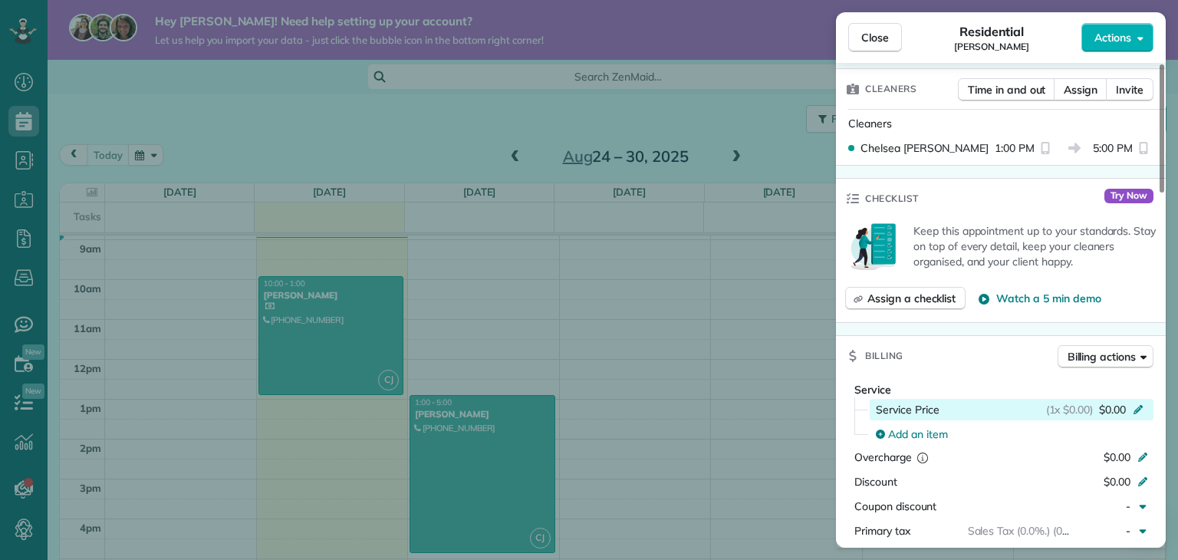
scroll to position [464, 0]
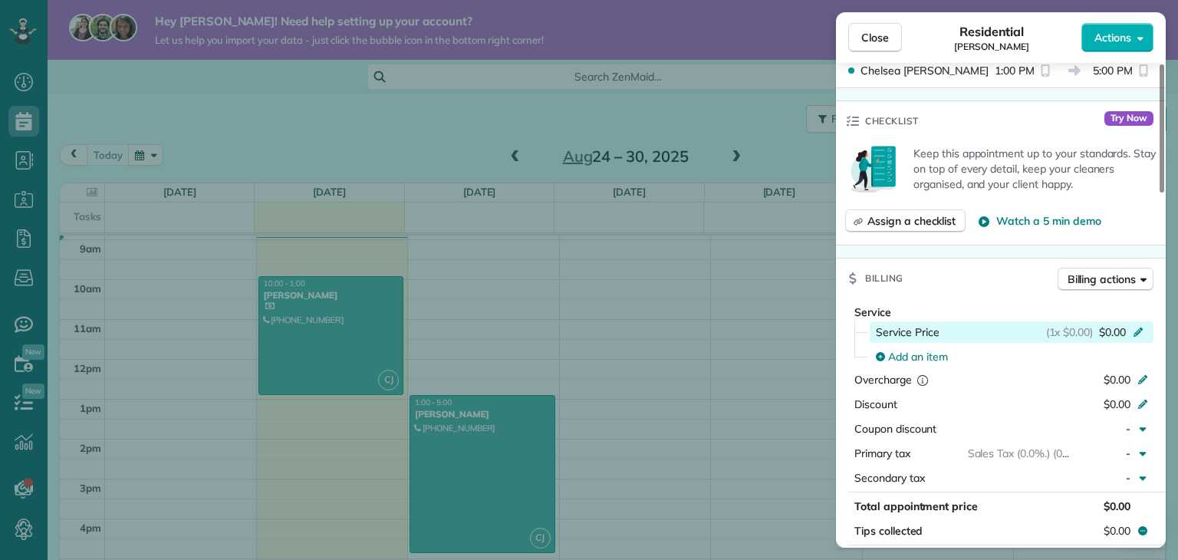
click at [920, 338] on span "Service Price" at bounding box center [908, 332] width 64 height 15
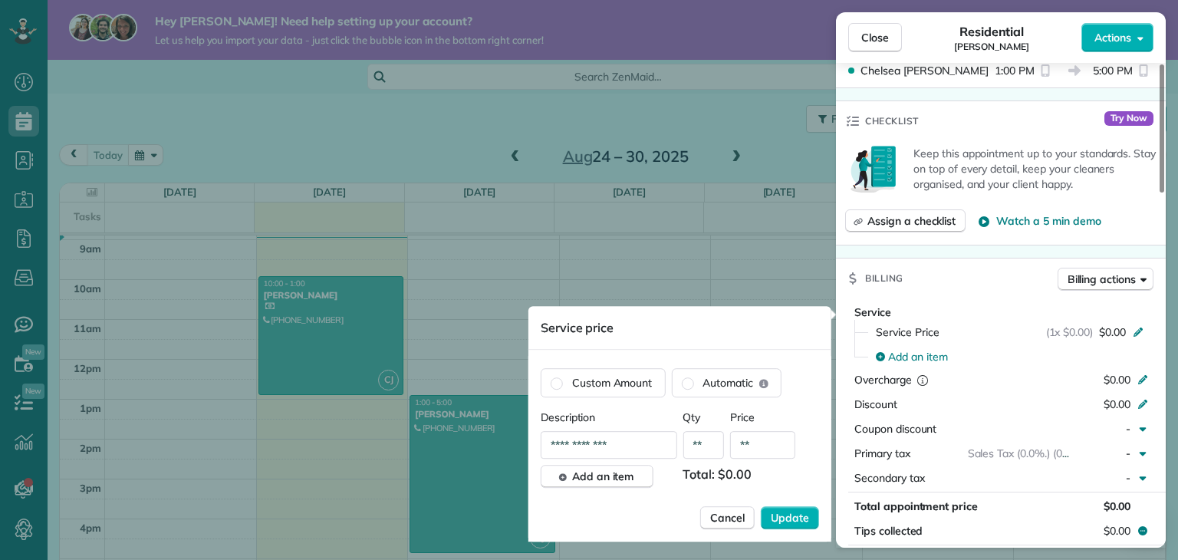
drag, startPoint x: 621, startPoint y: 441, endPoint x: 523, endPoint y: 450, distance: 97.8
click at [523, 0] on div "Close Residential [PERSON_NAME] Actions Status Active [PERSON_NAME] · Open prof…" at bounding box center [589, 0] width 1178 height 0
type input "**********"
click at [753, 454] on input "**" at bounding box center [762, 445] width 65 height 28
type input "****"
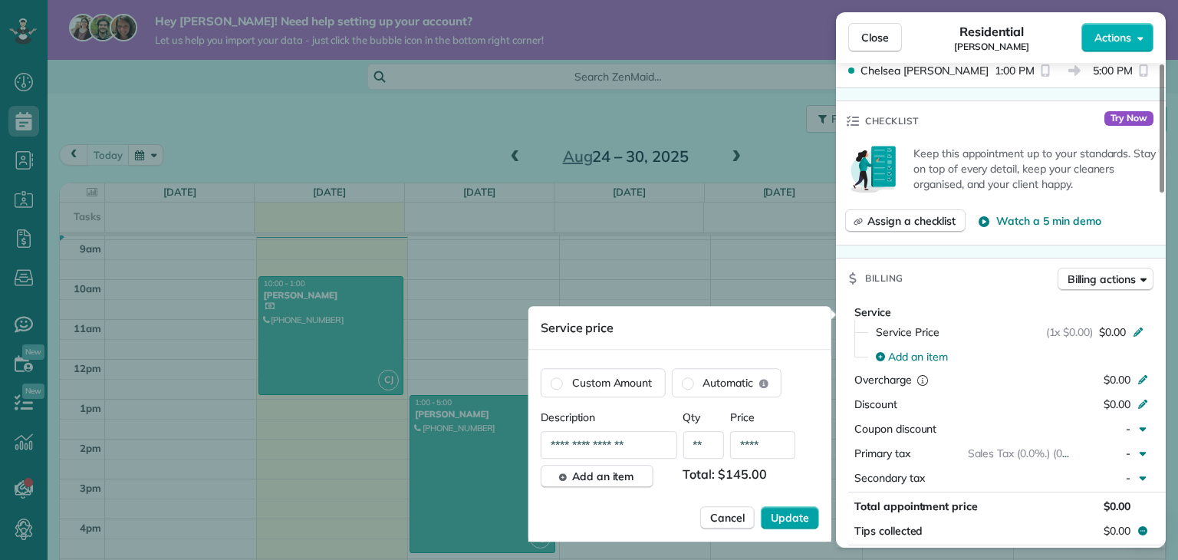
click at [789, 523] on span "Update" at bounding box center [790, 517] width 38 height 15
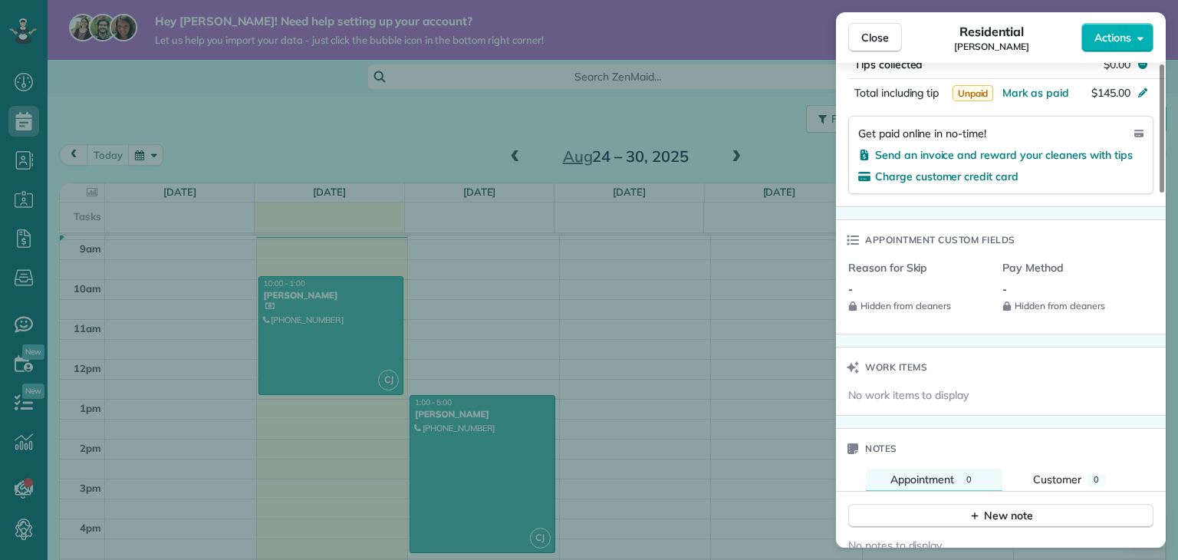
scroll to position [1084, 0]
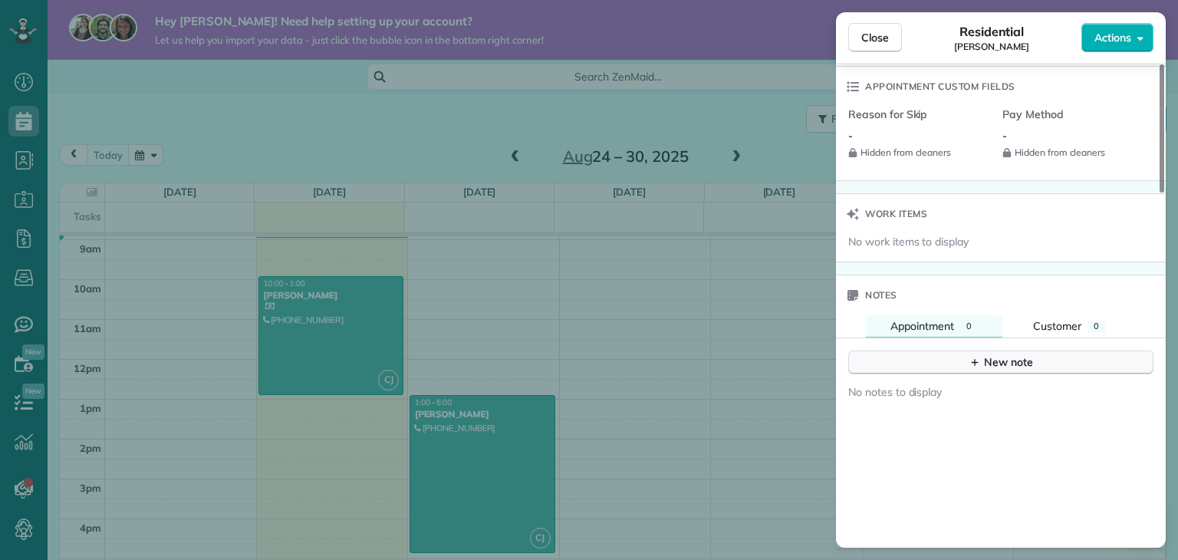
click at [967, 369] on button "New note" at bounding box center [1001, 363] width 305 height 24
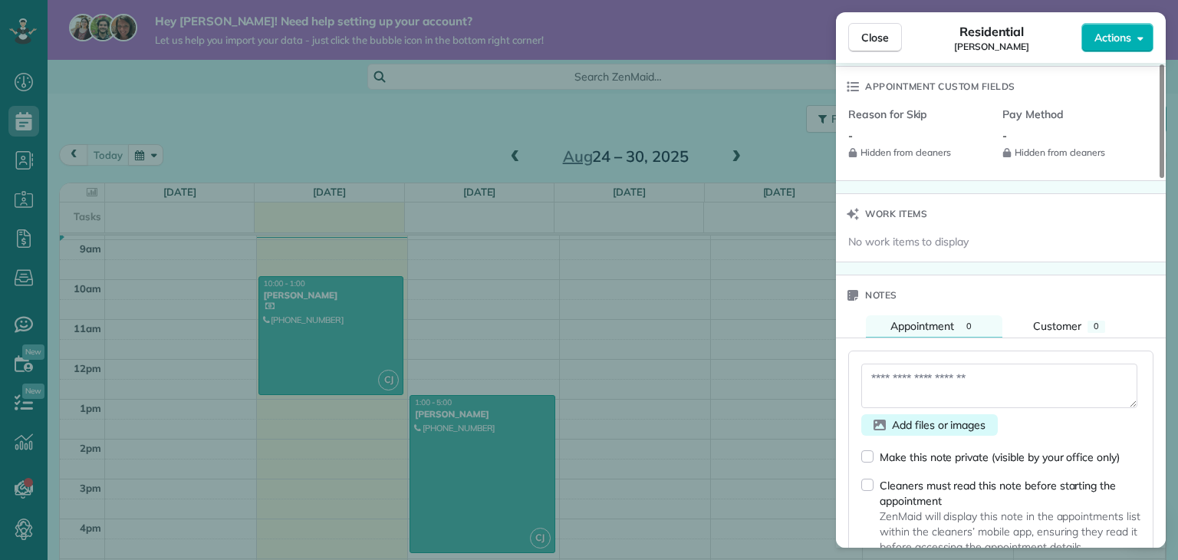
scroll to position [1240, 0]
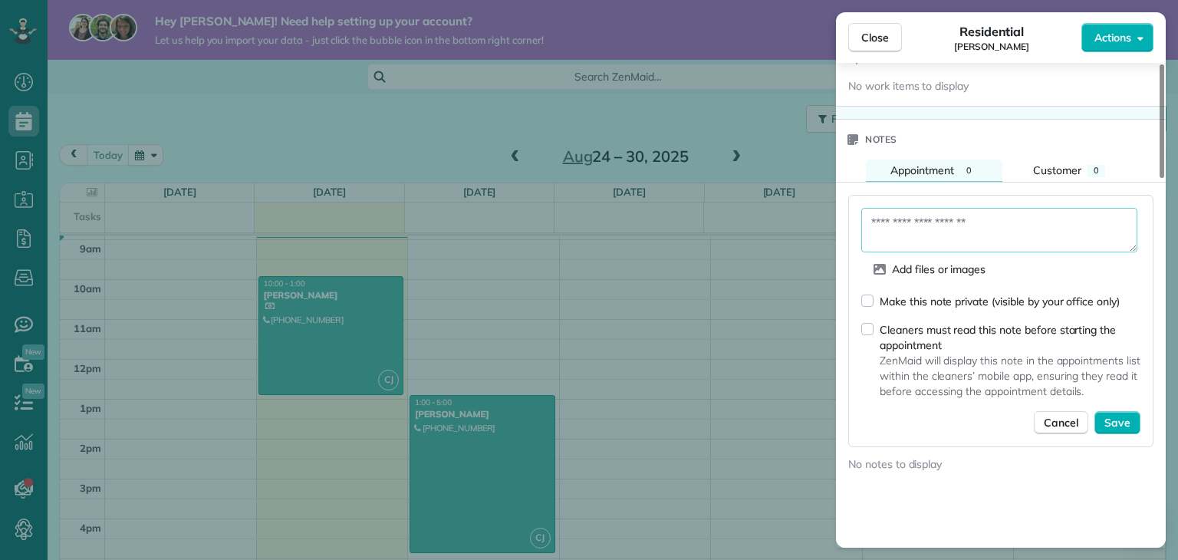
click at [910, 236] on textarea at bounding box center [1000, 230] width 276 height 45
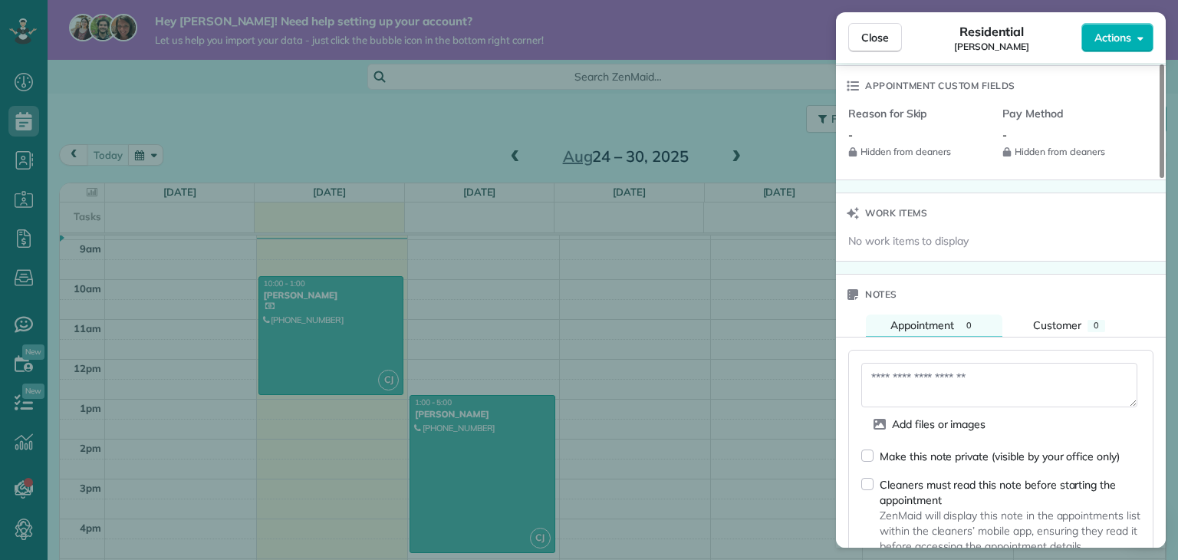
scroll to position [1162, 0]
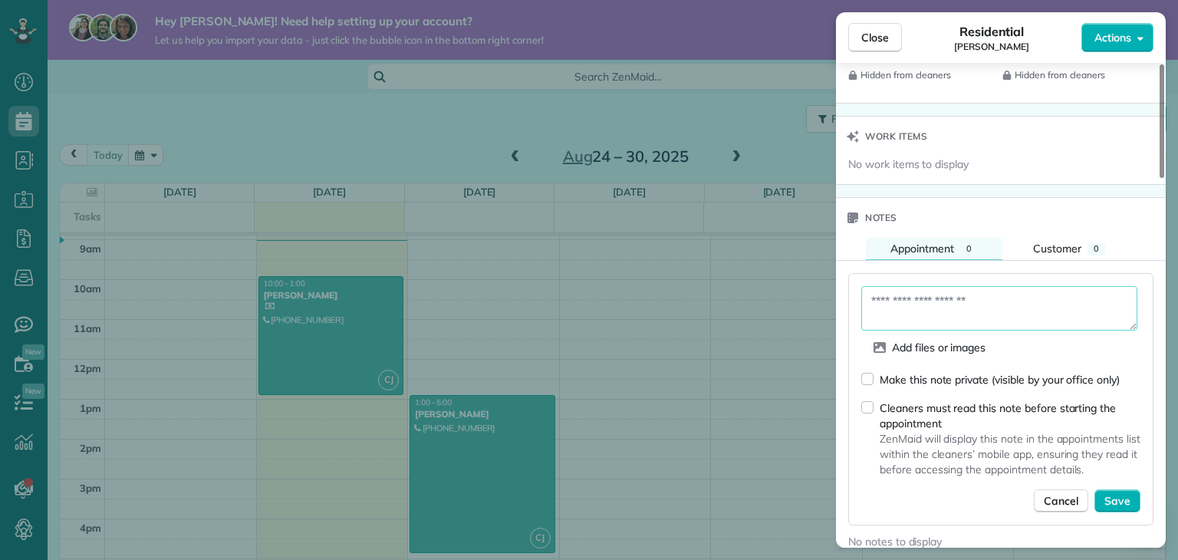
click at [976, 307] on textarea at bounding box center [1000, 308] width 276 height 45
paste textarea "**********"
drag, startPoint x: 1119, startPoint y: 331, endPoint x: 1120, endPoint y: 341, distance: 9.3
click at [1120, 341] on form "**********" at bounding box center [1001, 399] width 279 height 226
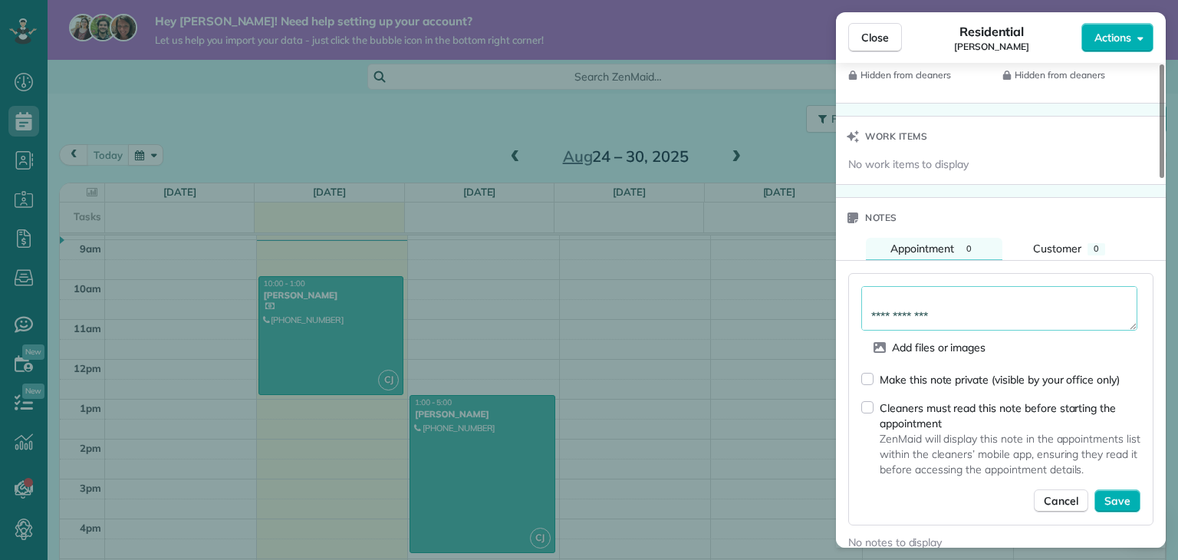
type textarea "**********"
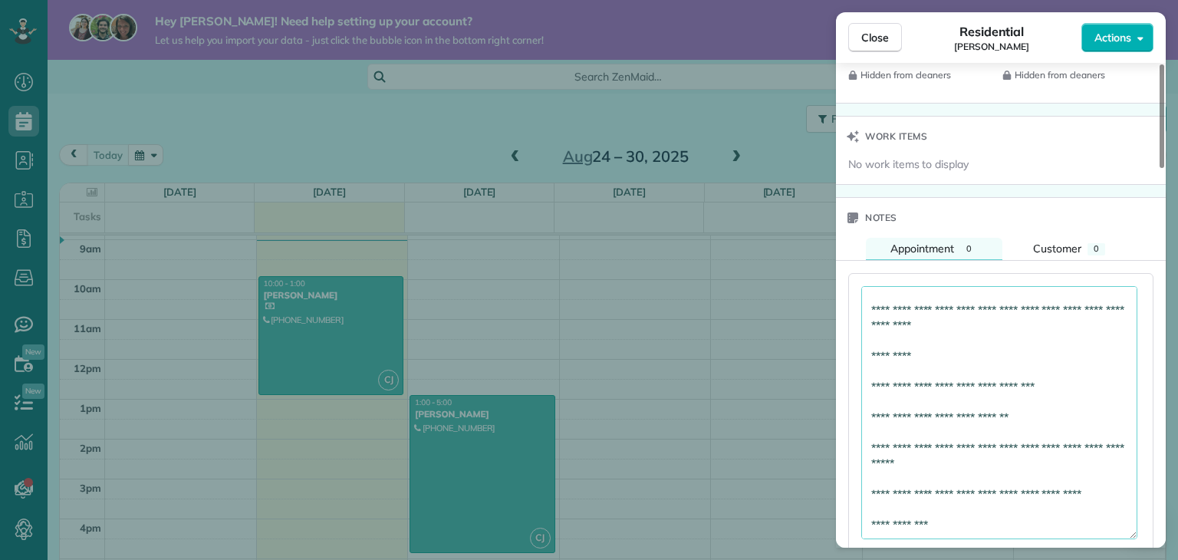
scroll to position [148, 0]
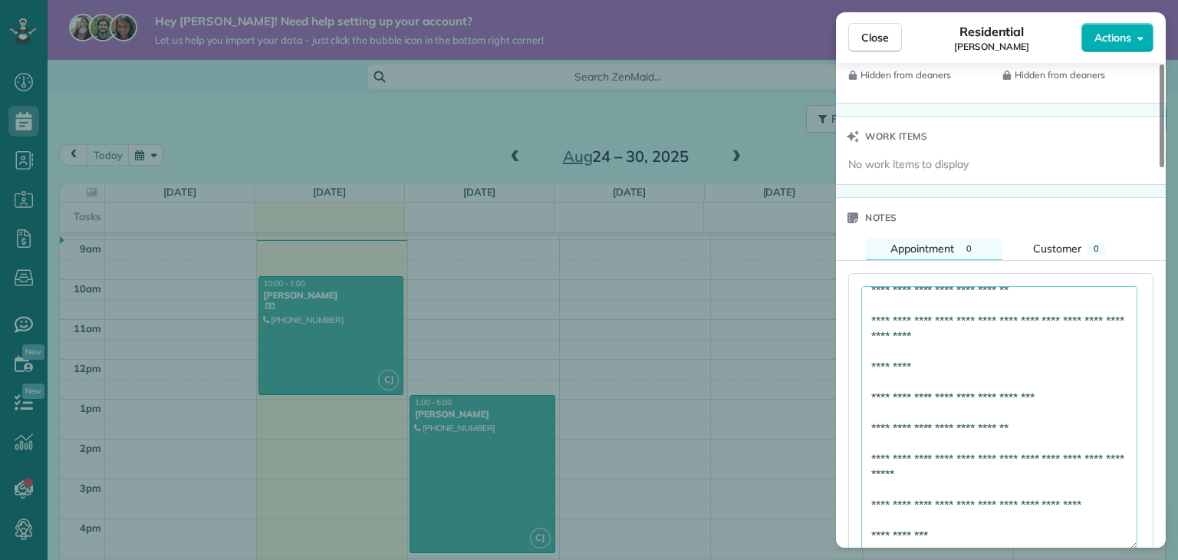
drag, startPoint x: 1132, startPoint y: 332, endPoint x: 1104, endPoint y: 509, distance: 179.4
click at [1126, 550] on div "Close Residential [PERSON_NAME] Actions Status Active [PERSON_NAME] · Open prof…" at bounding box center [589, 280] width 1178 height 560
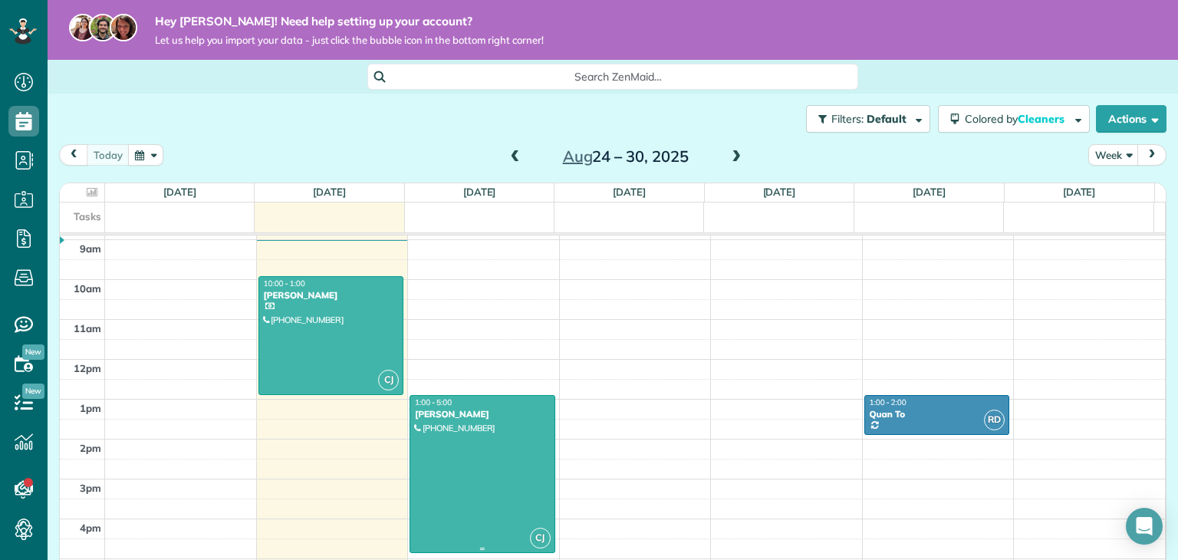
click at [500, 450] on div at bounding box center [482, 474] width 144 height 157
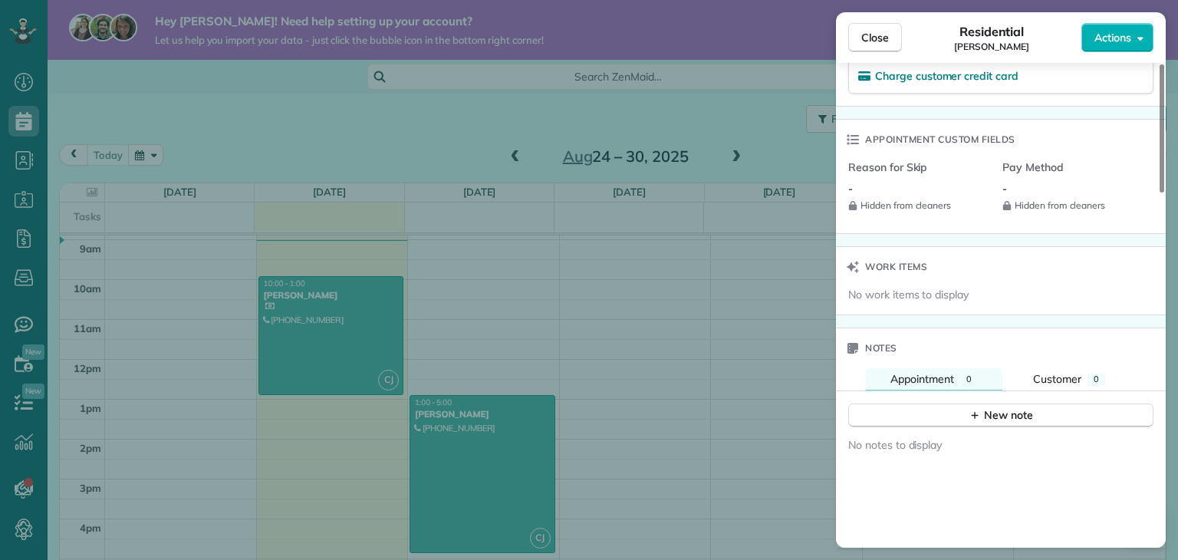
scroll to position [1109, 0]
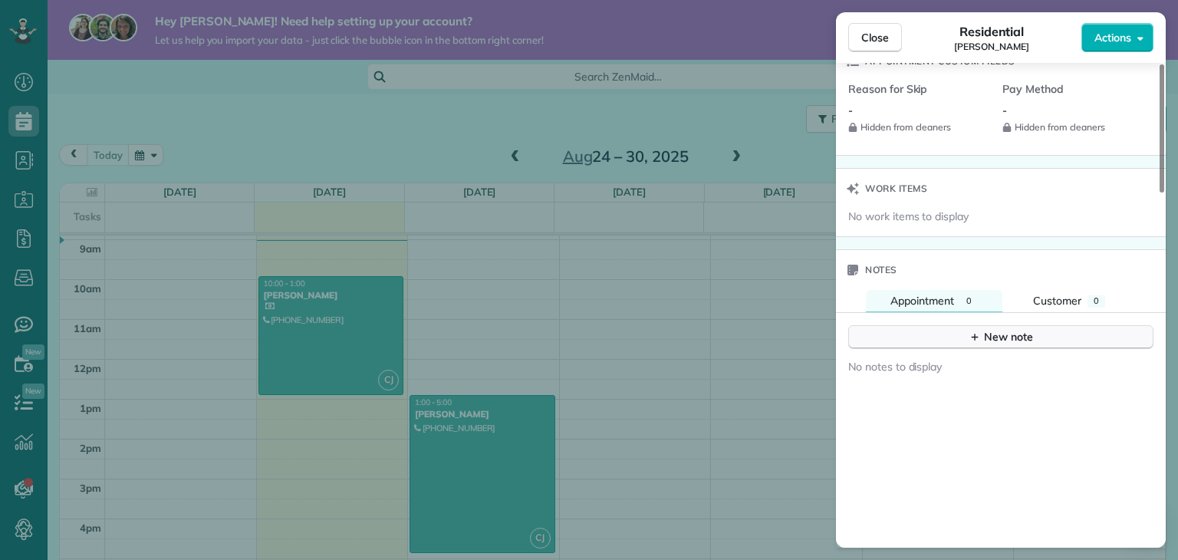
click at [1010, 345] on div "New note" at bounding box center [1001, 337] width 64 height 16
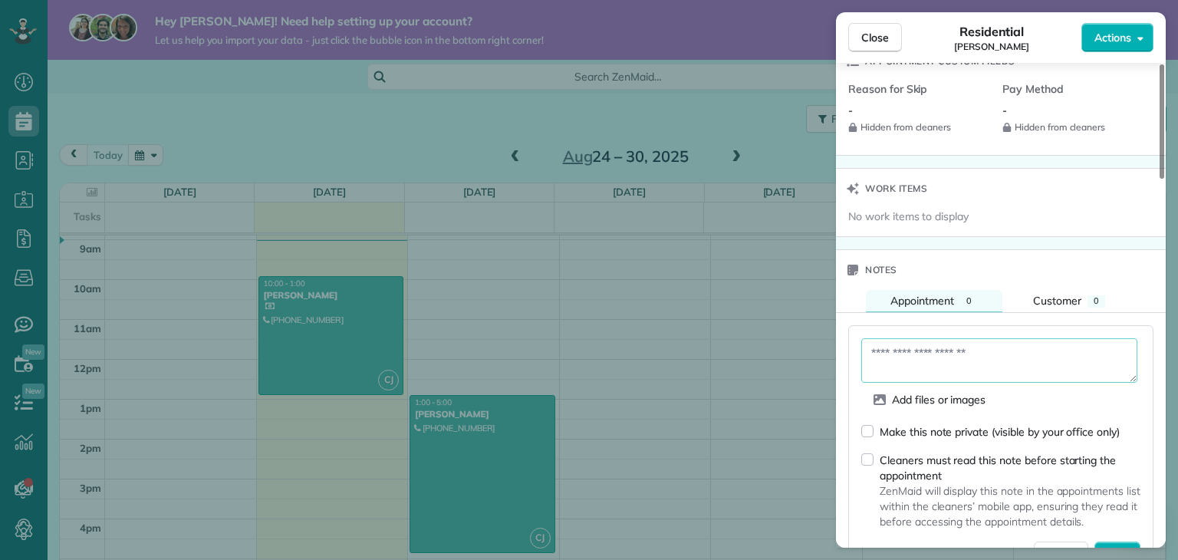
click at [963, 371] on textarea at bounding box center [1000, 360] width 276 height 45
paste textarea "**********"
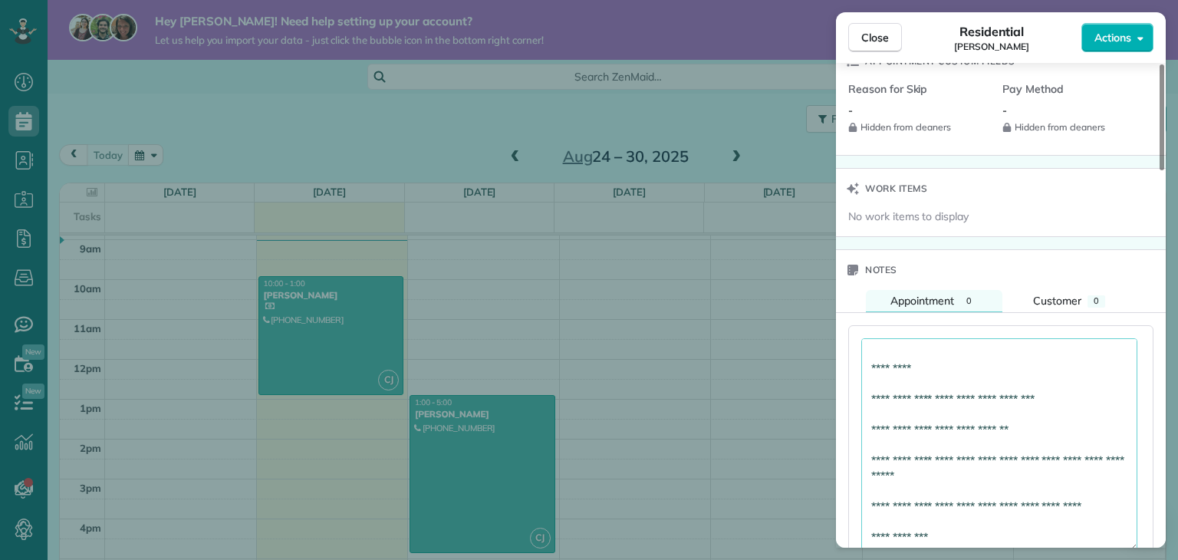
scroll to position [199, 0]
drag, startPoint x: 1133, startPoint y: 385, endPoint x: 1077, endPoint y: 542, distance: 166.2
click at [1089, 554] on div "Close Residential [PERSON_NAME] Actions Status Active [PERSON_NAME] · Open prof…" at bounding box center [589, 280] width 1178 height 560
type textarea "**********"
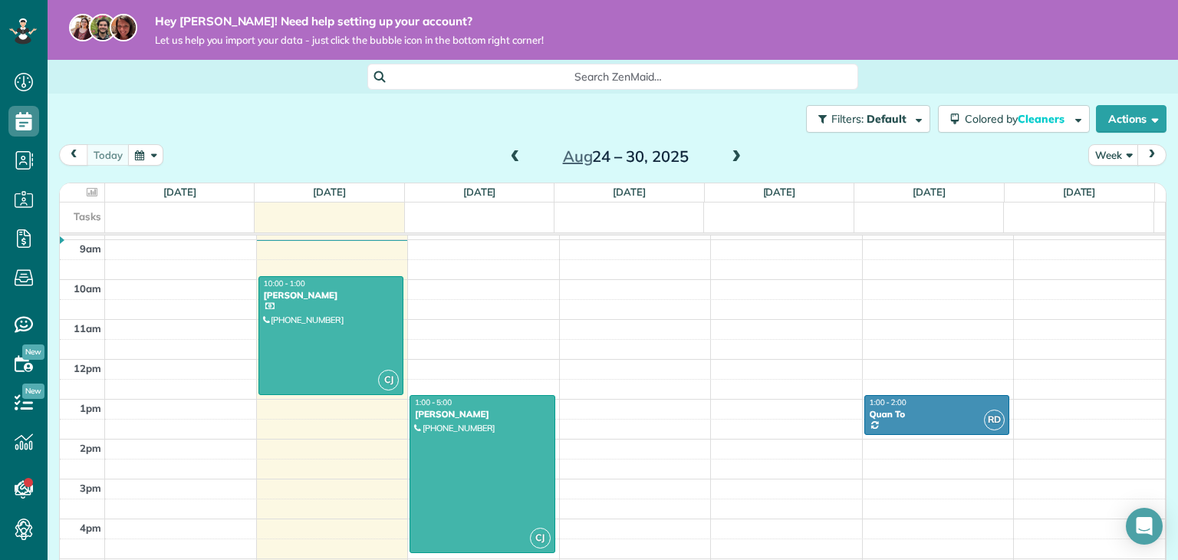
scroll to position [278, 0]
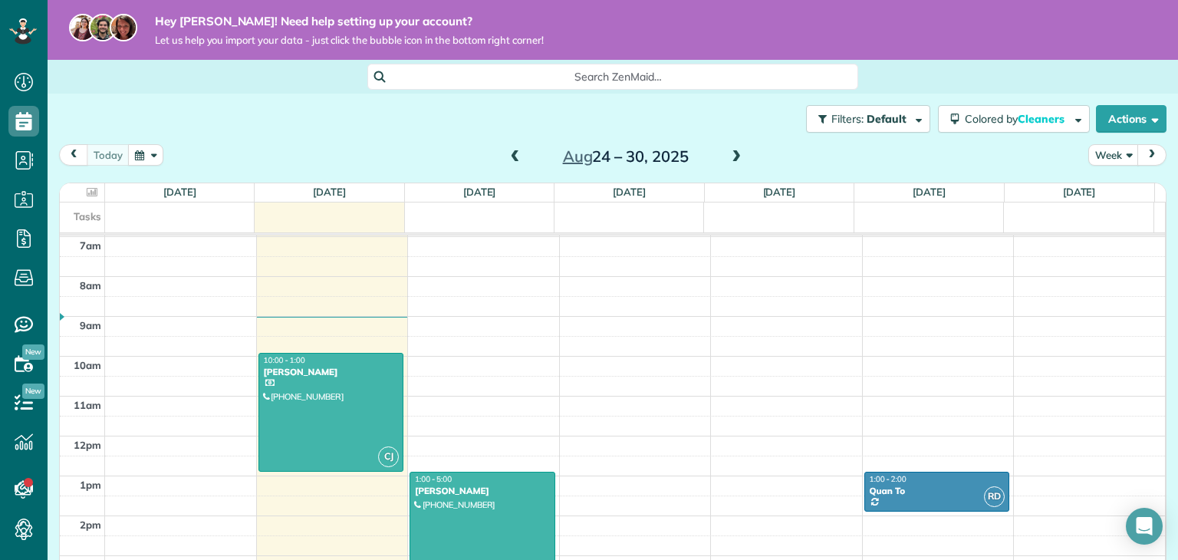
click at [461, 511] on div at bounding box center [482, 551] width 144 height 157
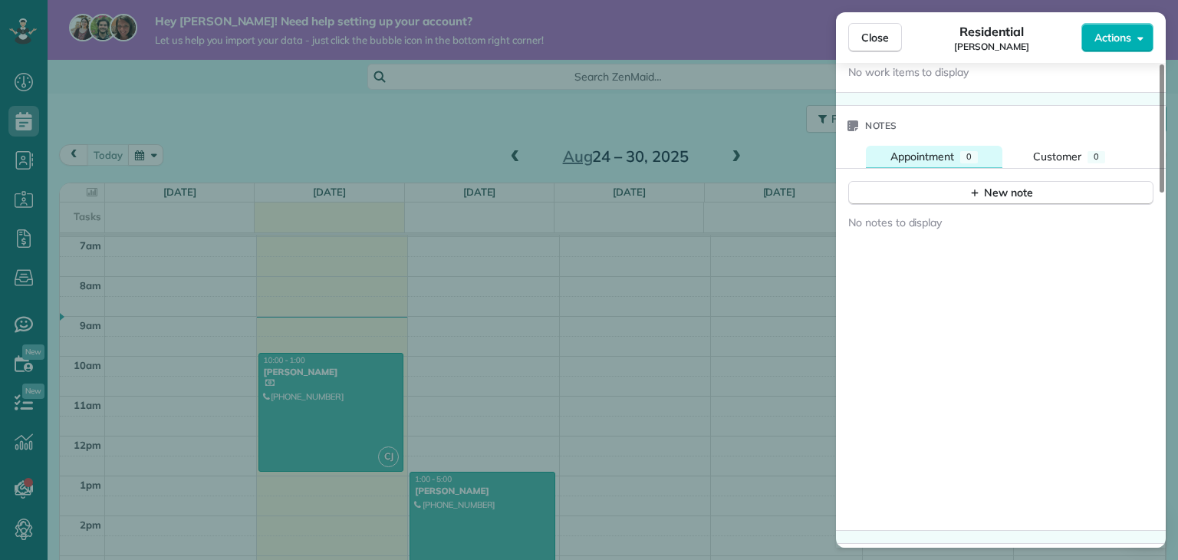
scroll to position [1315, 0]
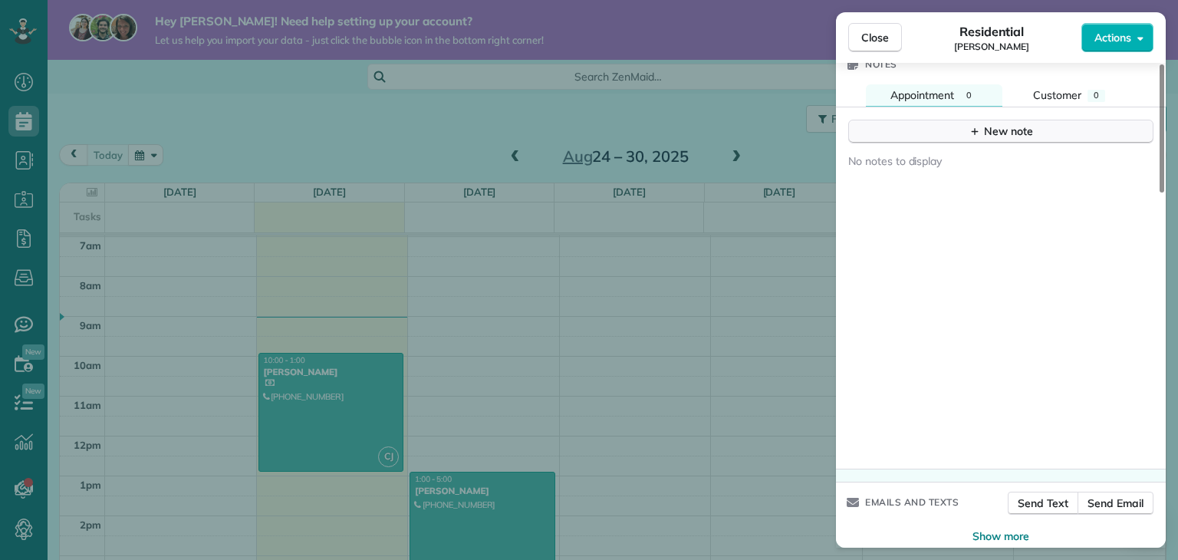
click at [980, 137] on icon "button" at bounding box center [975, 131] width 12 height 12
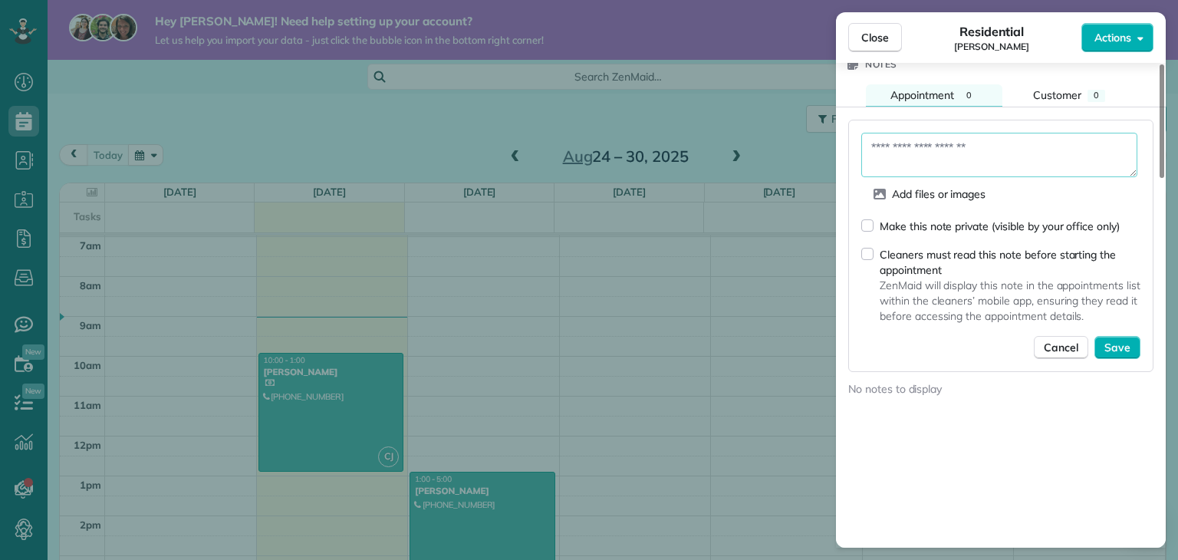
click at [905, 157] on textarea at bounding box center [1000, 155] width 276 height 45
paste textarea "**********"
click at [1129, 177] on textarea "**********" at bounding box center [1000, 155] width 276 height 45
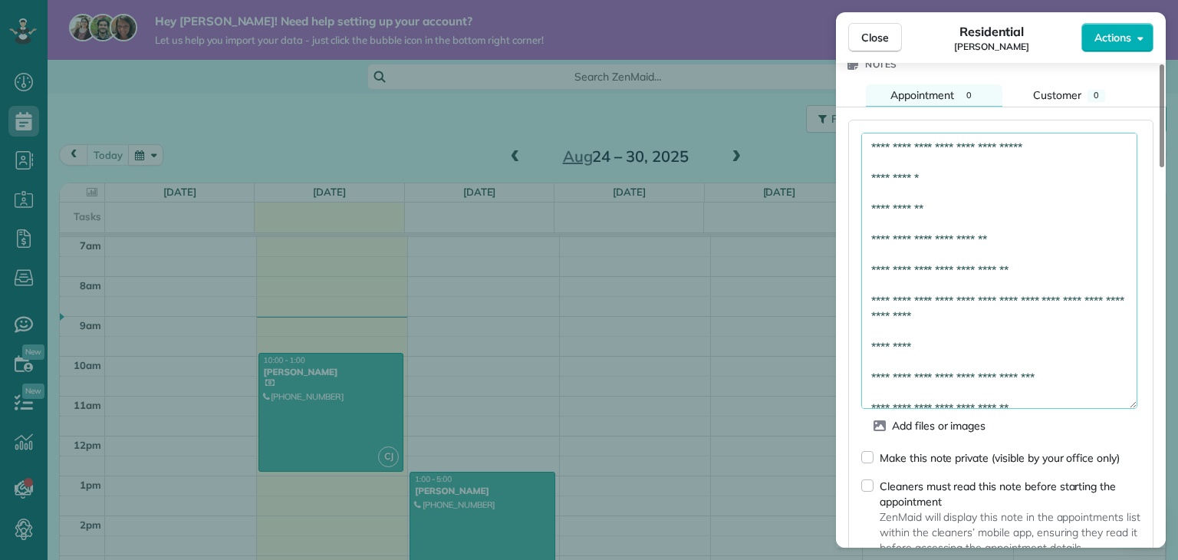
drag, startPoint x: 1132, startPoint y: 179, endPoint x: 1082, endPoint y: 412, distance: 238.7
click at [1082, 409] on textarea "**********" at bounding box center [1000, 271] width 276 height 276
drag, startPoint x: 1014, startPoint y: 306, endPoint x: 953, endPoint y: 305, distance: 61.4
click at [953, 305] on textarea "**********" at bounding box center [1000, 271] width 276 height 277
drag, startPoint x: 931, startPoint y: 325, endPoint x: 869, endPoint y: 298, distance: 67.7
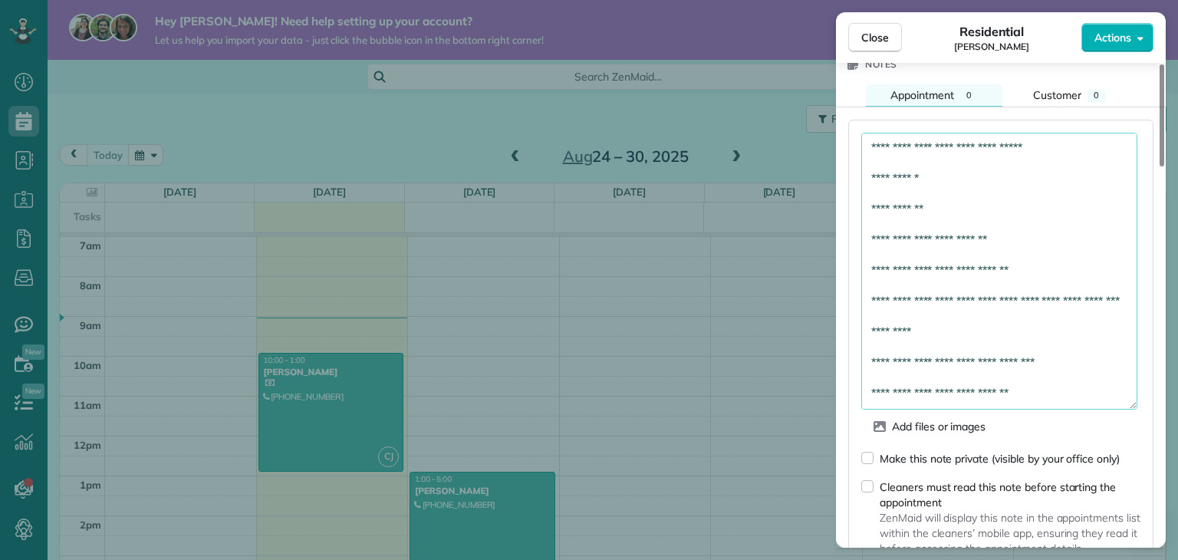
click at [869, 298] on textarea "**********" at bounding box center [1000, 271] width 276 height 277
click at [873, 326] on textarea "**********" at bounding box center [1000, 271] width 276 height 277
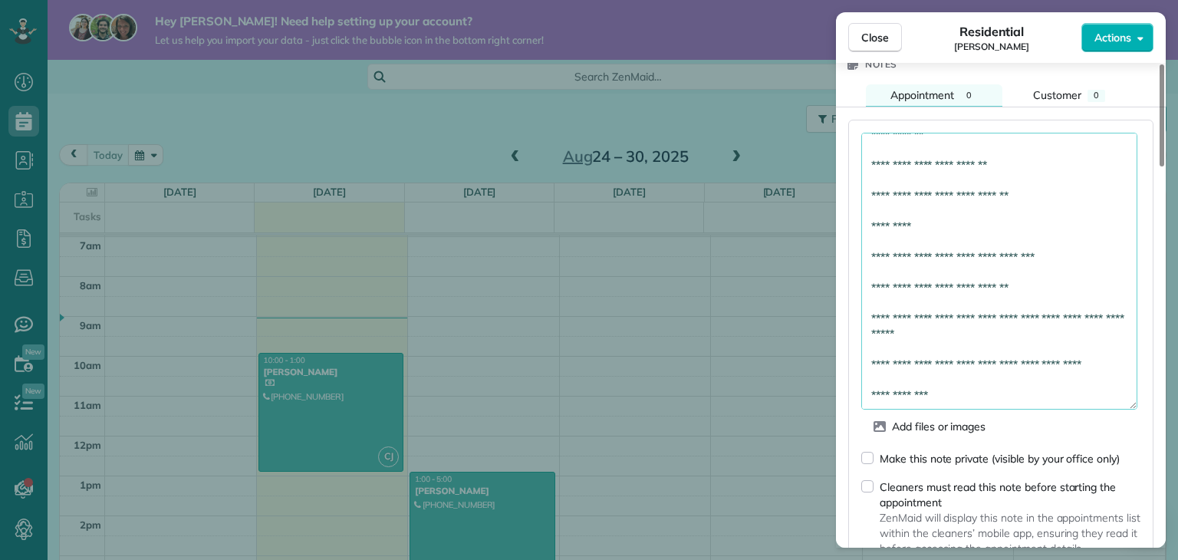
scroll to position [1392, 0]
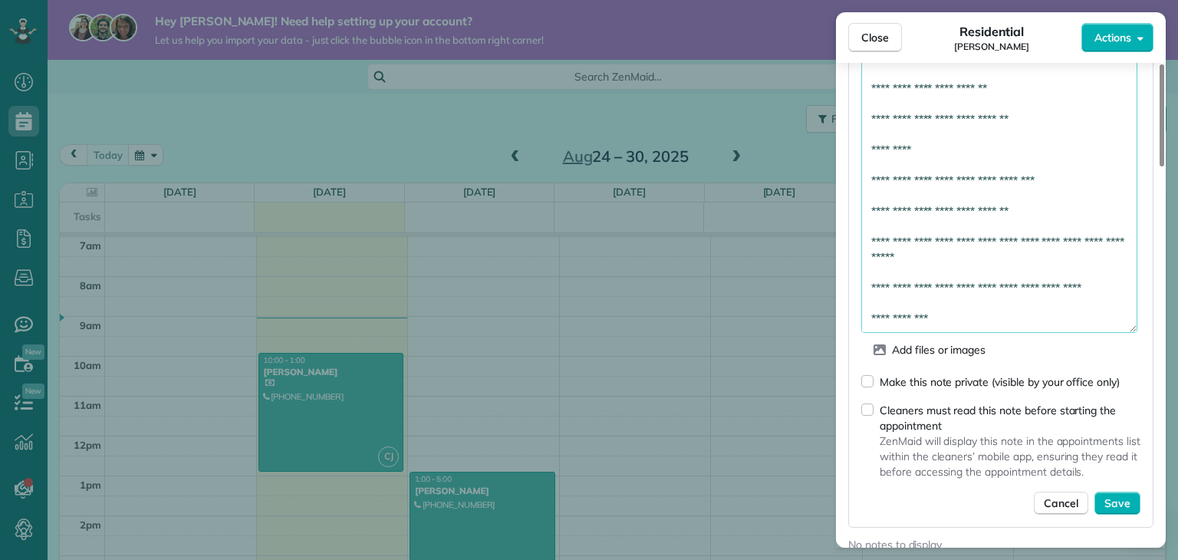
type textarea "**********"
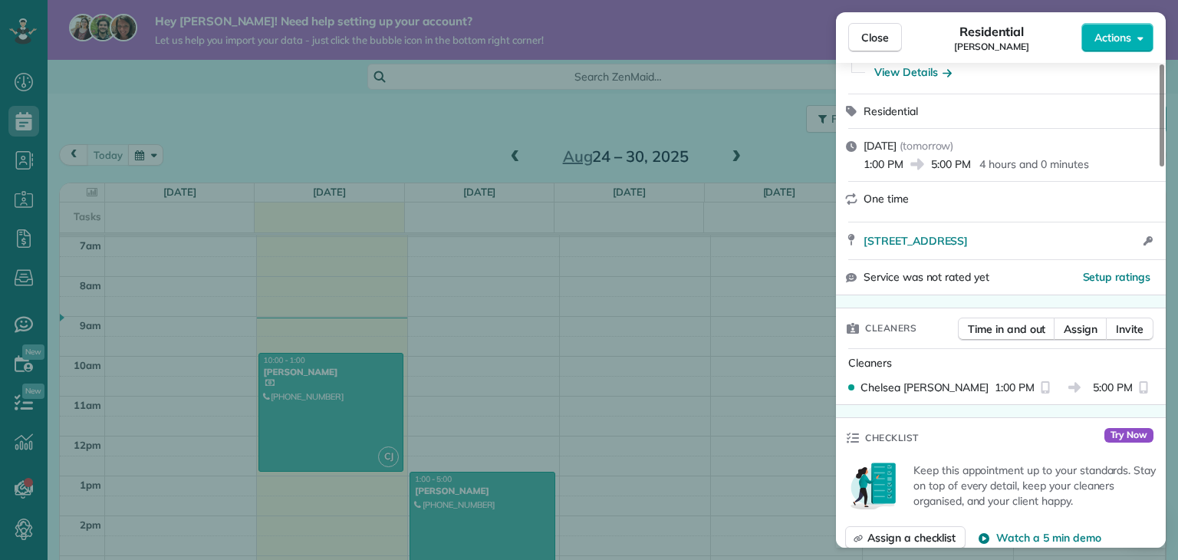
scroll to position [225, 0]
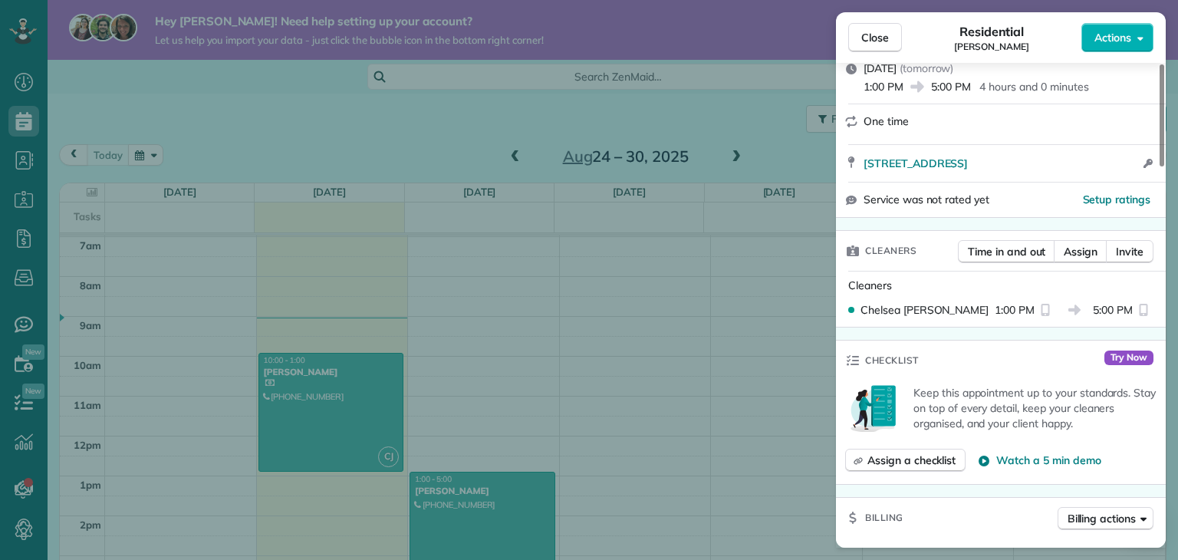
click at [1138, 313] on icon "reset" at bounding box center [1144, 310] width 12 height 12
click at [1133, 317] on div "5:00 PM" at bounding box center [1123, 309] width 61 height 15
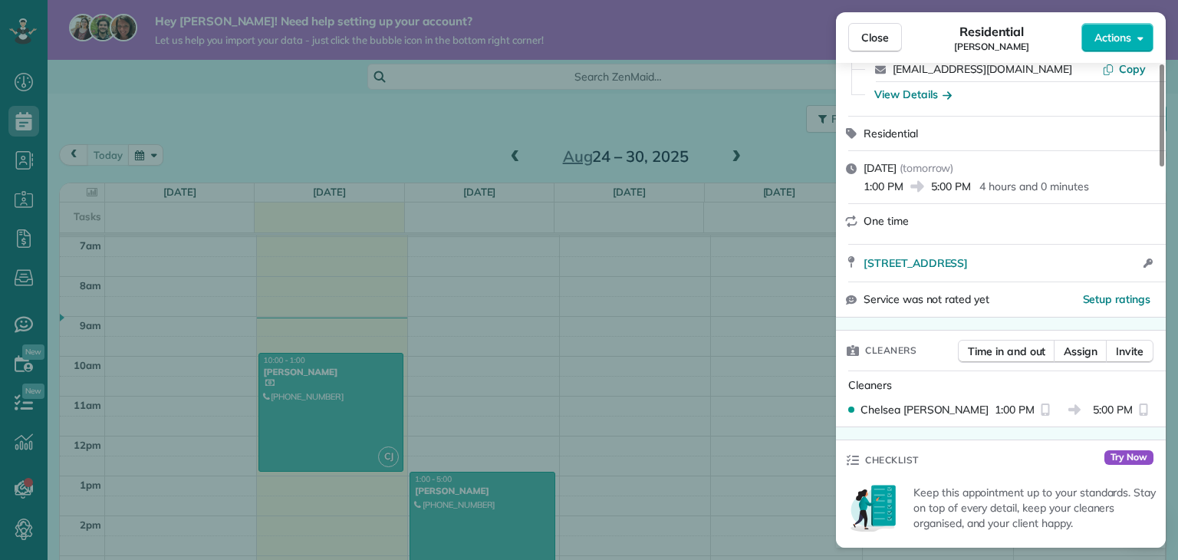
scroll to position [0, 0]
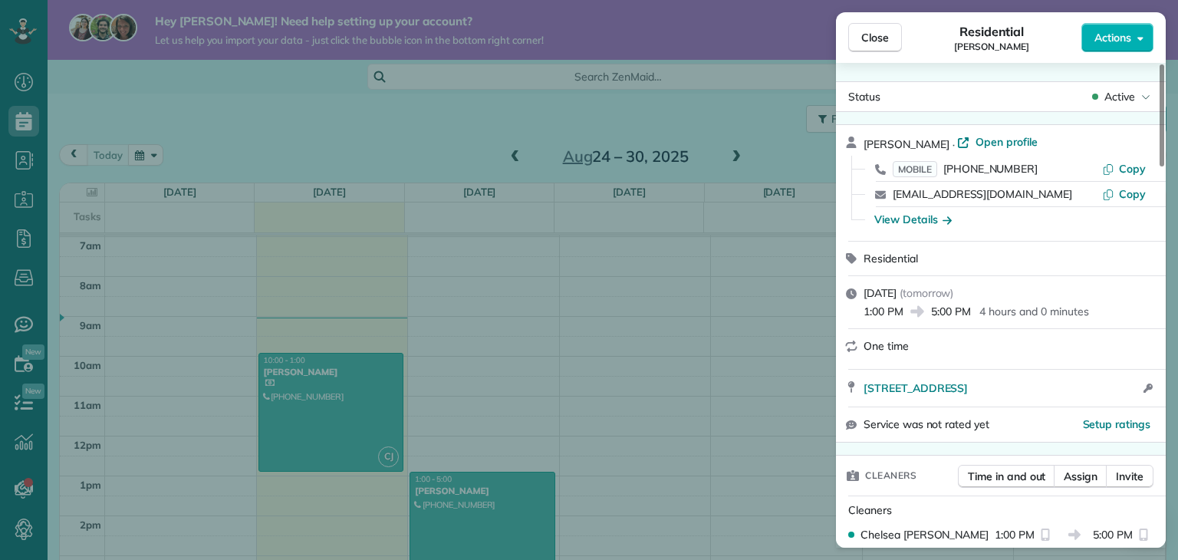
click at [971, 313] on span "5:00 PM" at bounding box center [951, 311] width 40 height 15
click at [855, 295] on icon at bounding box center [851, 293] width 11 height 11
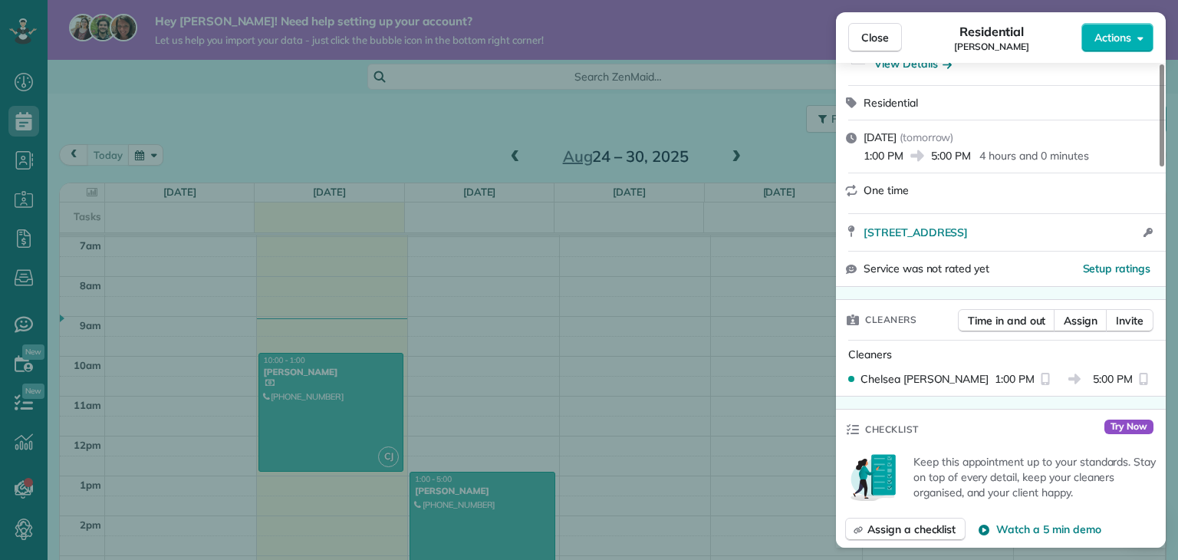
scroll to position [77, 0]
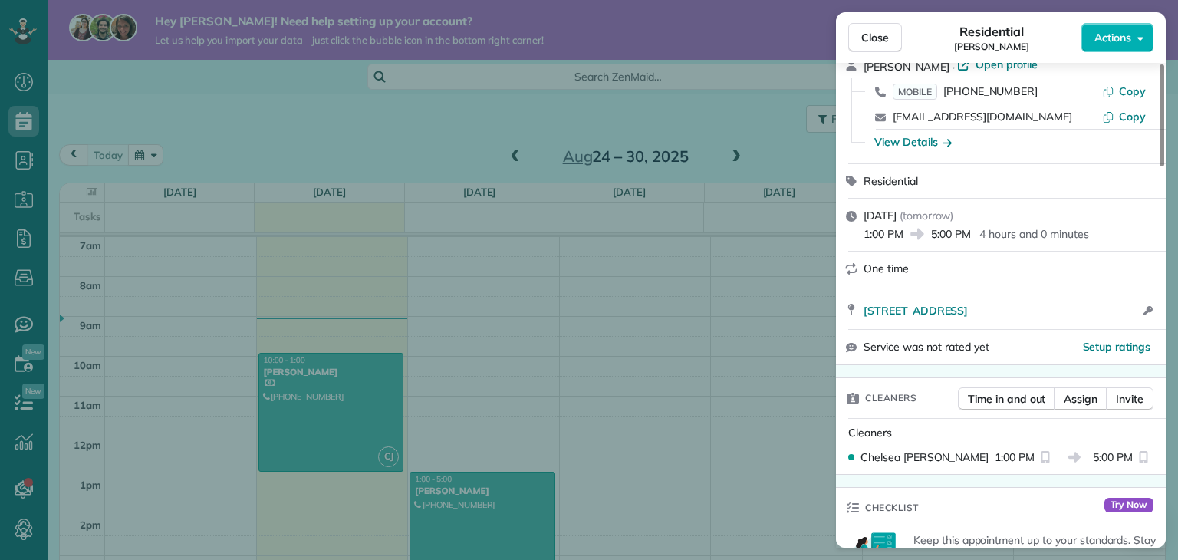
click at [898, 237] on span "1:00 PM" at bounding box center [884, 233] width 40 height 15
click at [982, 239] on p "4 hours and 0 minutes" at bounding box center [1034, 233] width 109 height 15
drag, startPoint x: 989, startPoint y: 239, endPoint x: 1004, endPoint y: 239, distance: 15.3
click at [991, 239] on p "4 hours and 0 minutes" at bounding box center [1034, 233] width 109 height 15
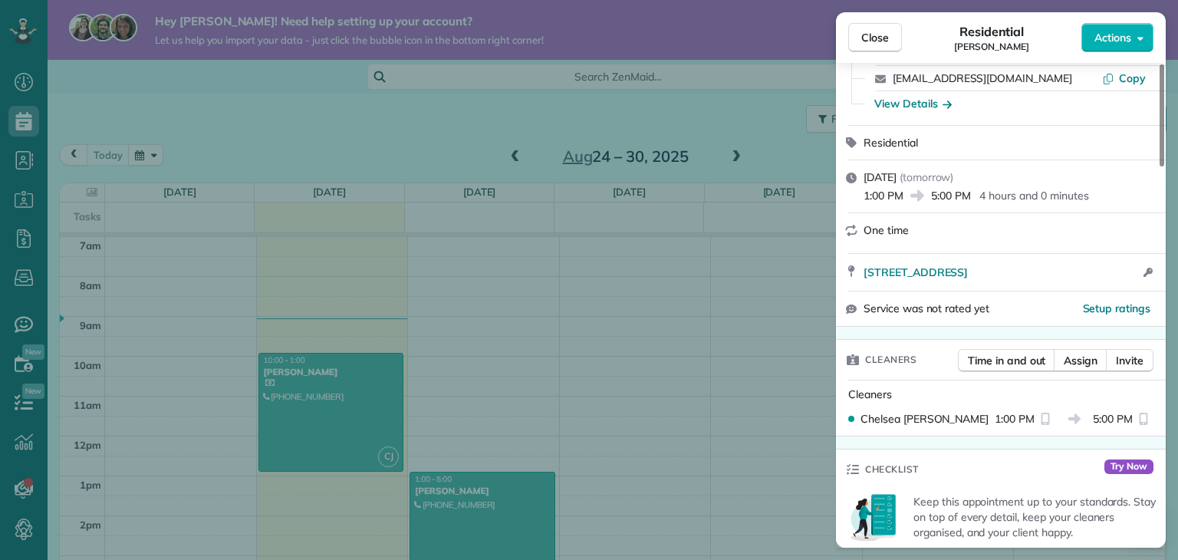
scroll to position [153, 0]
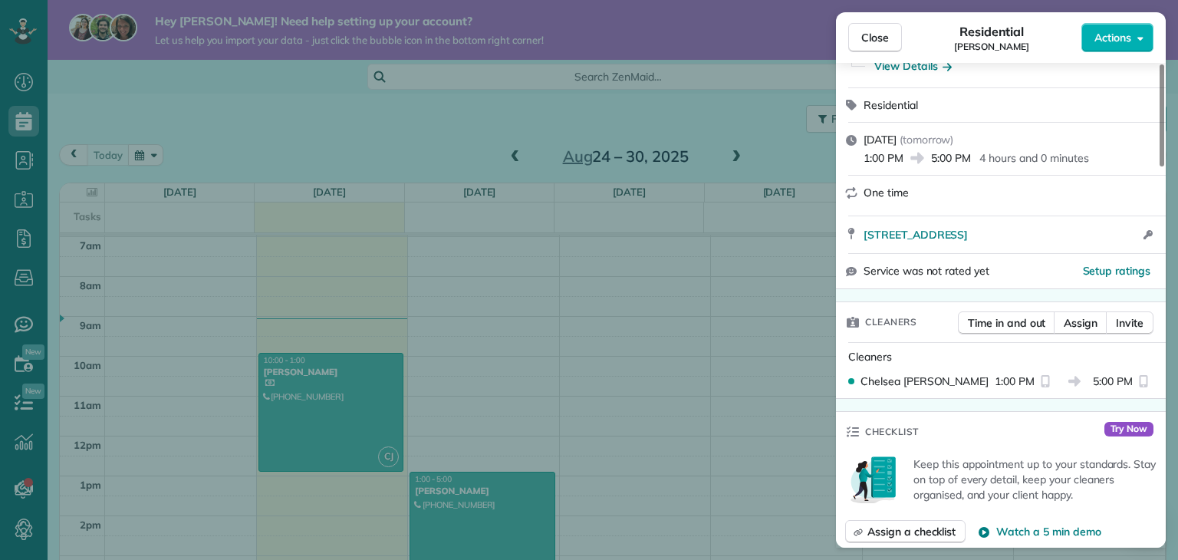
click at [942, 157] on span "5:00 PM" at bounding box center [951, 157] width 40 height 15
click at [940, 160] on span "5:00 PM" at bounding box center [951, 157] width 40 height 15
click at [937, 162] on span "5:00 PM" at bounding box center [951, 157] width 40 height 15
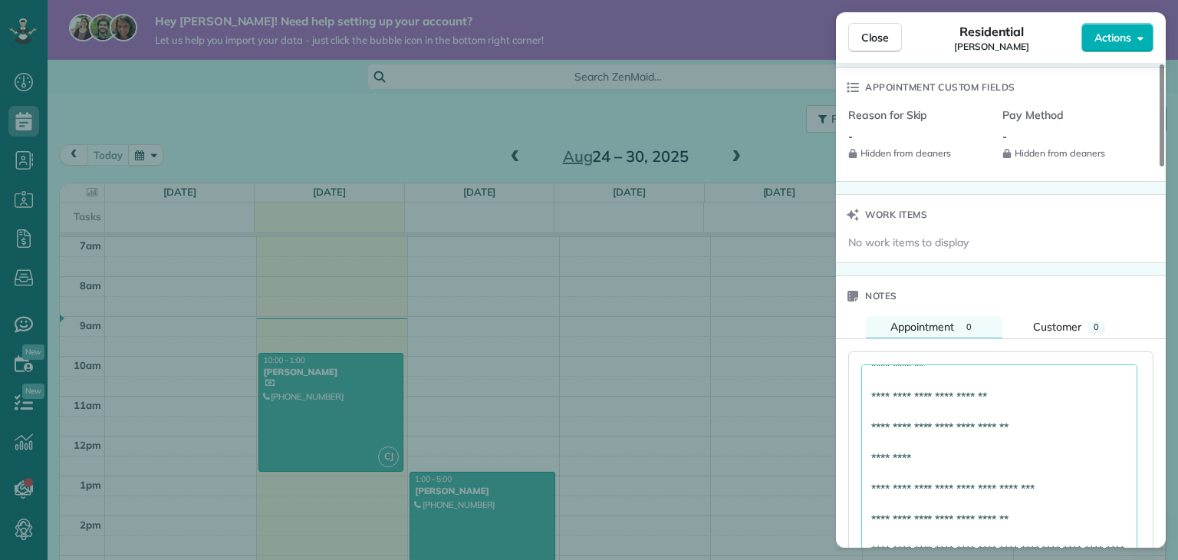
scroll to position [1391, 0]
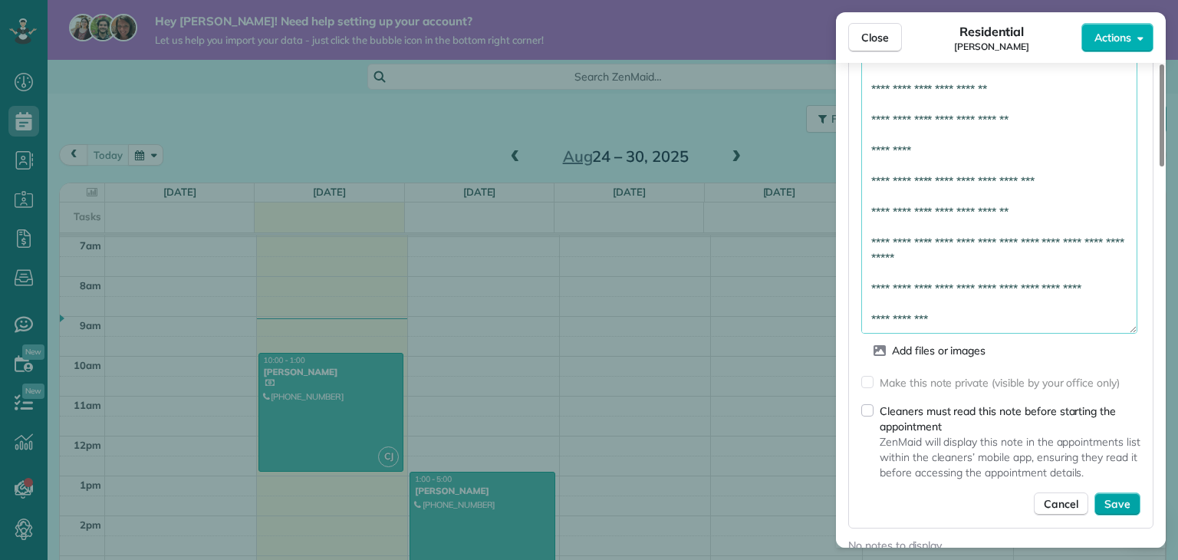
click at [1129, 503] on span "Save" at bounding box center [1118, 503] width 26 height 15
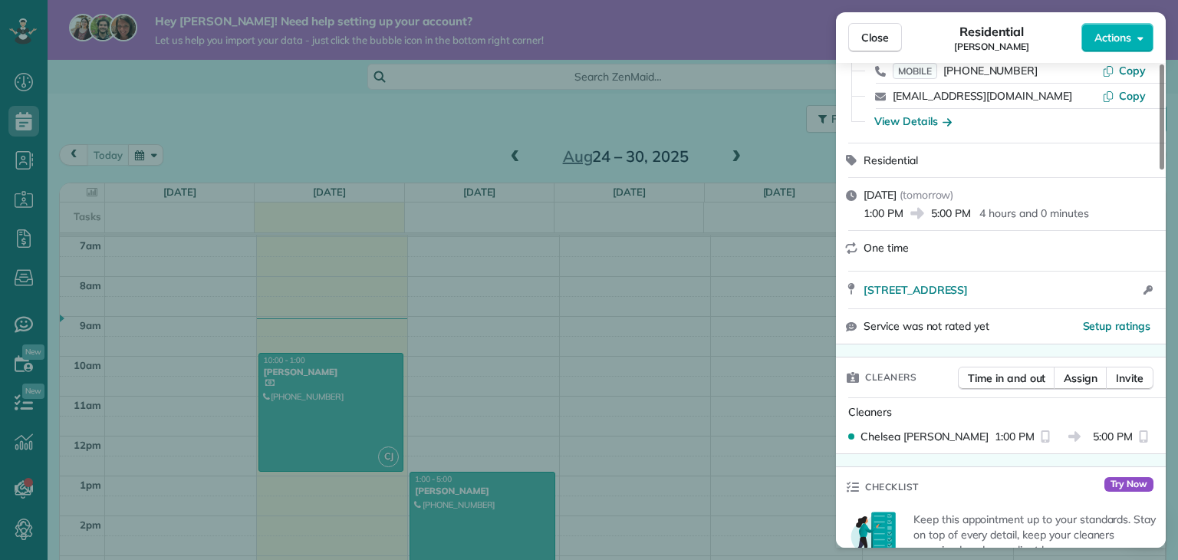
scroll to position [0, 0]
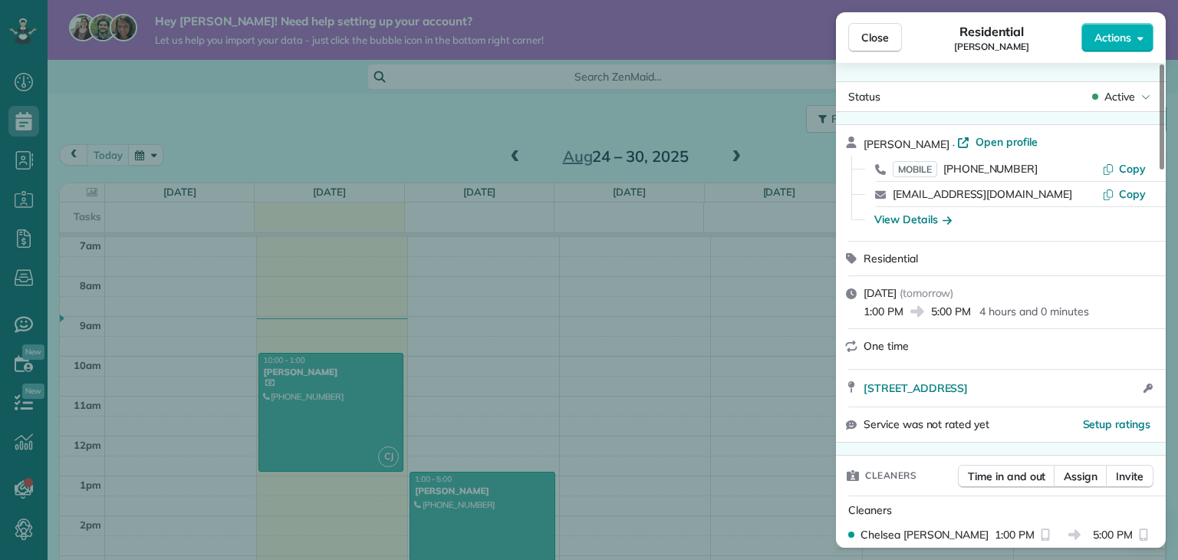
click at [911, 303] on div "1:00 PM 5:00 PM 4 hours and 0 minutes" at bounding box center [1010, 310] width 293 height 18
click at [882, 32] on span "Close" at bounding box center [876, 37] width 28 height 15
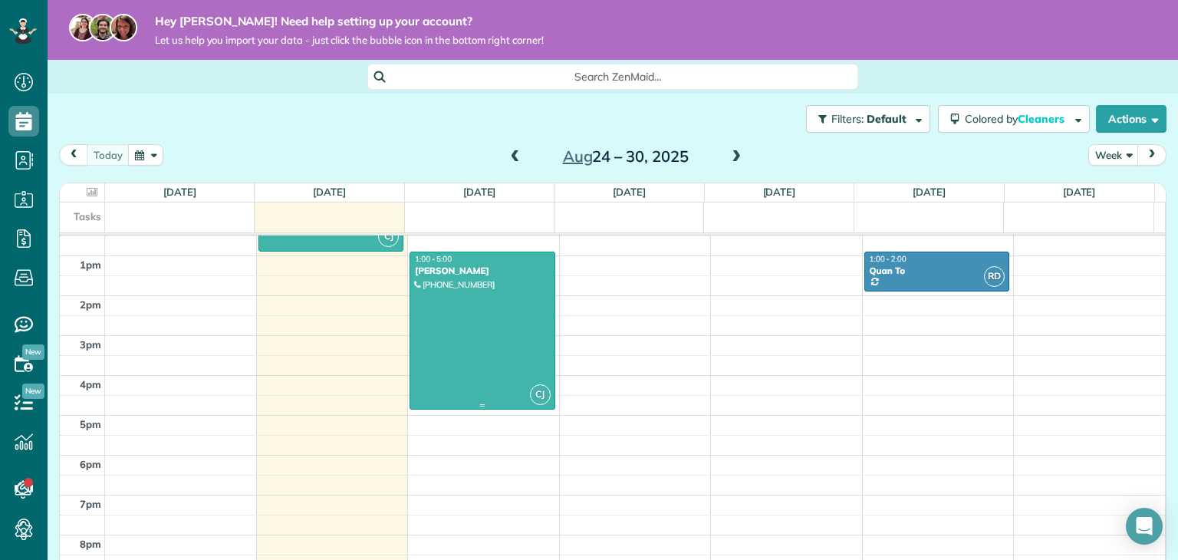
scroll to position [508, 0]
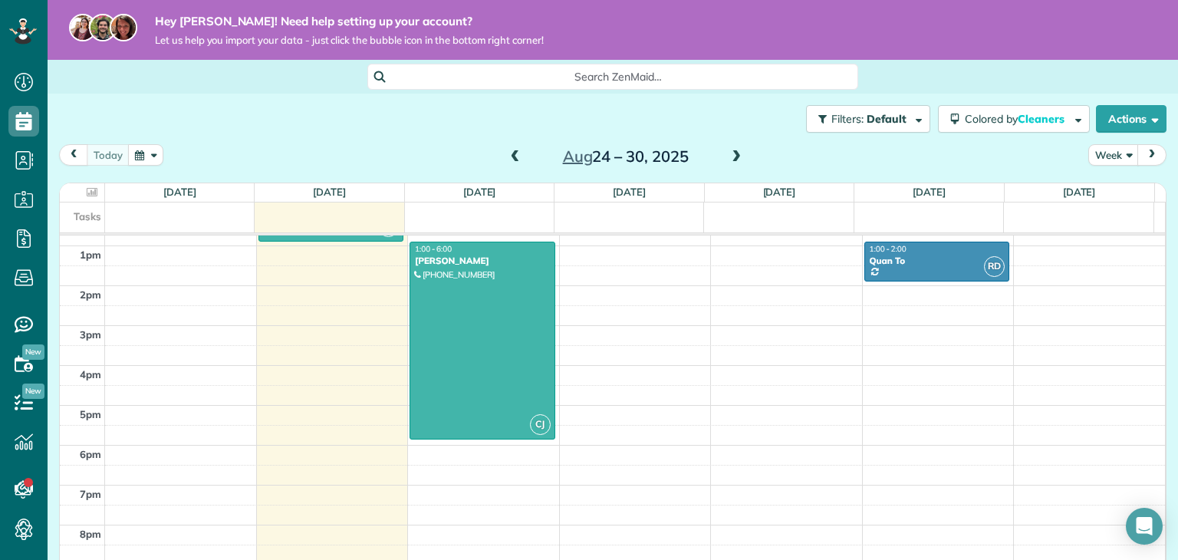
drag, startPoint x: 471, startPoint y: 397, endPoint x: 460, endPoint y: 430, distance: 34.0
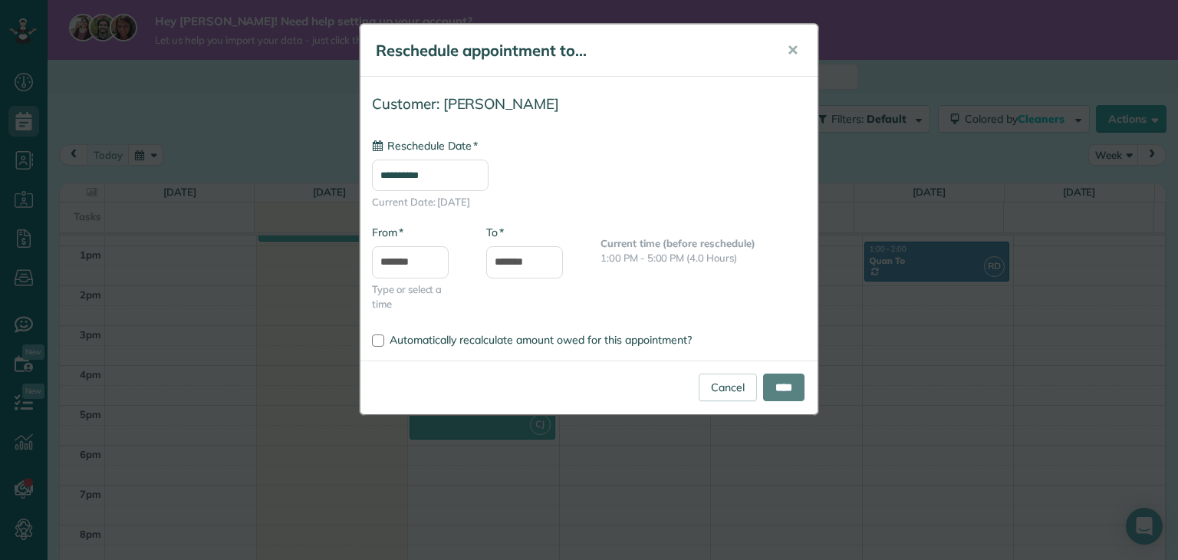
type input "**********"
click at [780, 387] on input "****" at bounding box center [783, 388] width 41 height 28
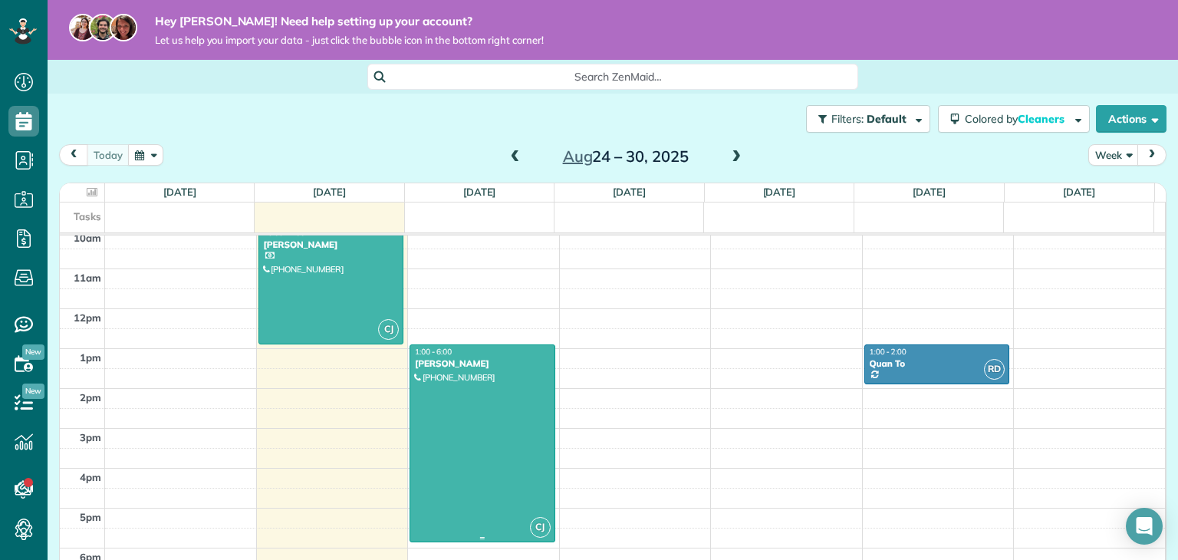
scroll to position [431, 0]
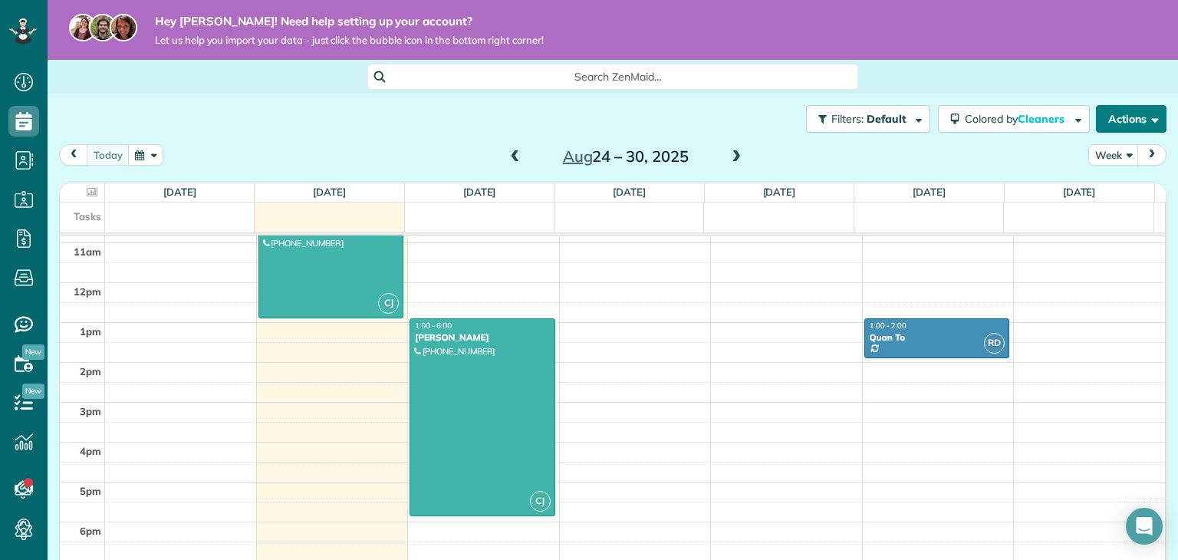
click at [1148, 125] on button "Actions" at bounding box center [1131, 119] width 71 height 28
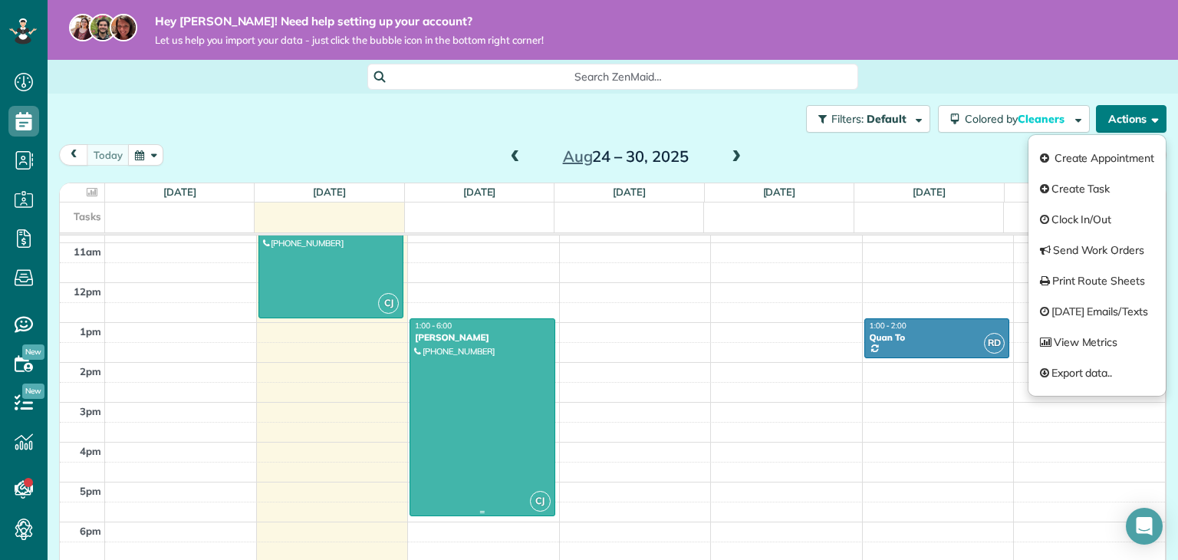
click at [430, 381] on div at bounding box center [482, 417] width 144 height 196
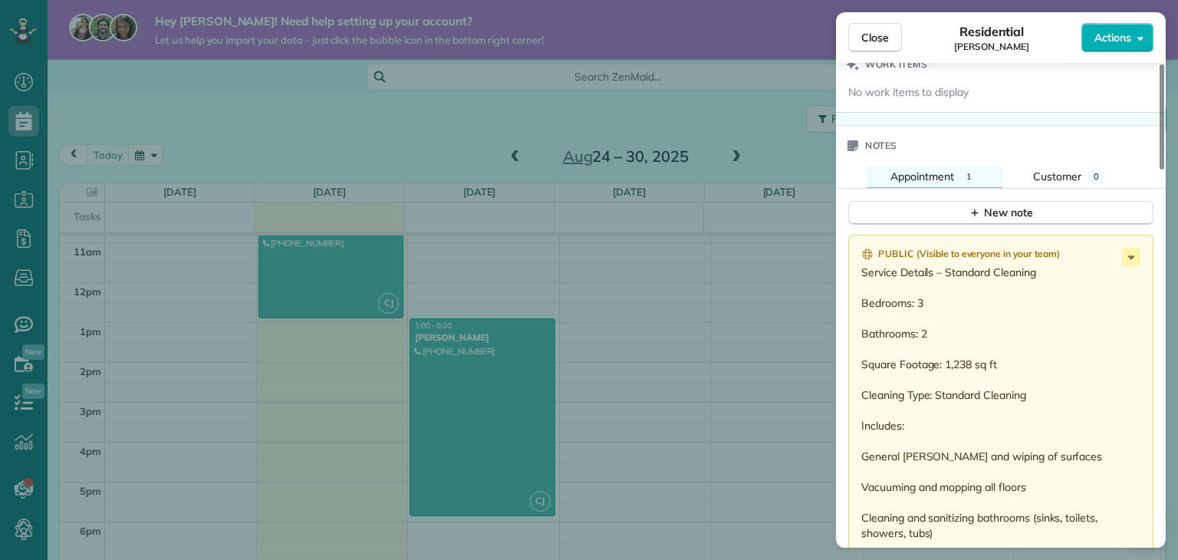
scroll to position [846, 0]
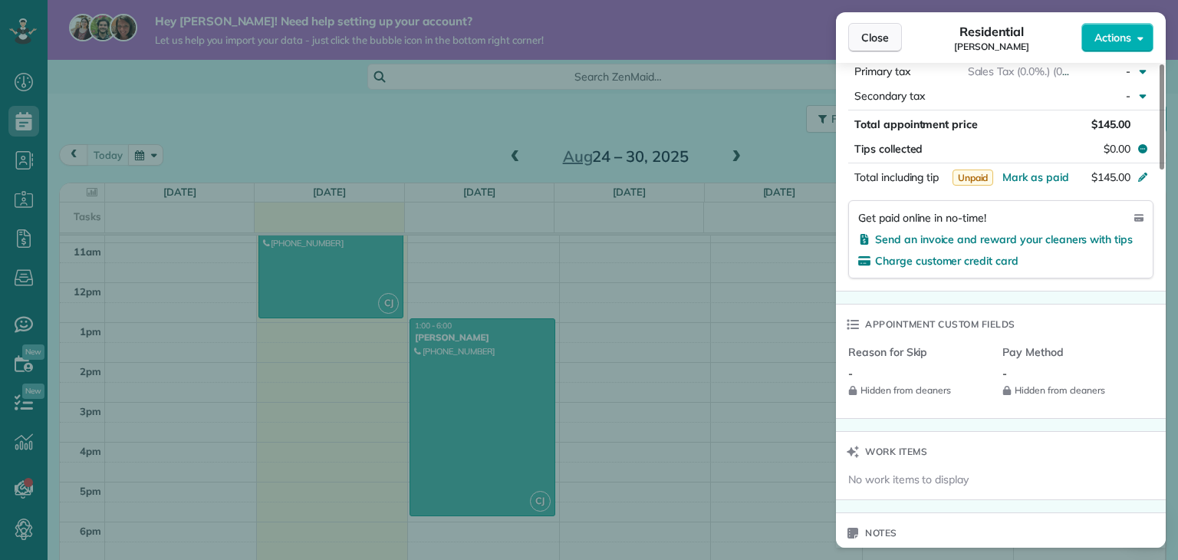
click at [865, 47] on button "Close" at bounding box center [876, 37] width 54 height 29
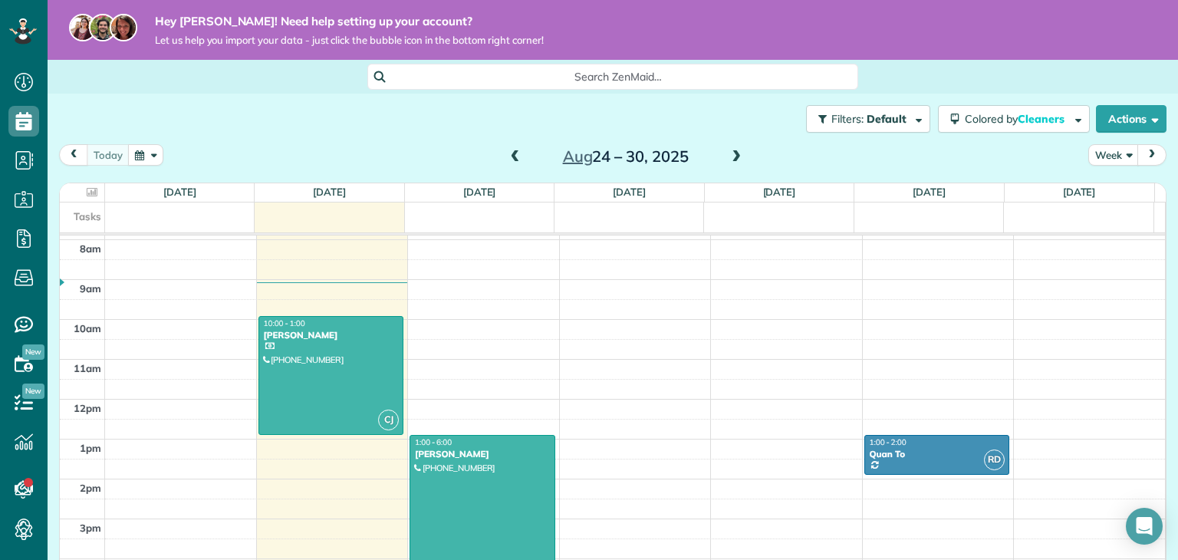
scroll to position [314, 0]
click at [457, 509] on div at bounding box center [482, 535] width 144 height 196
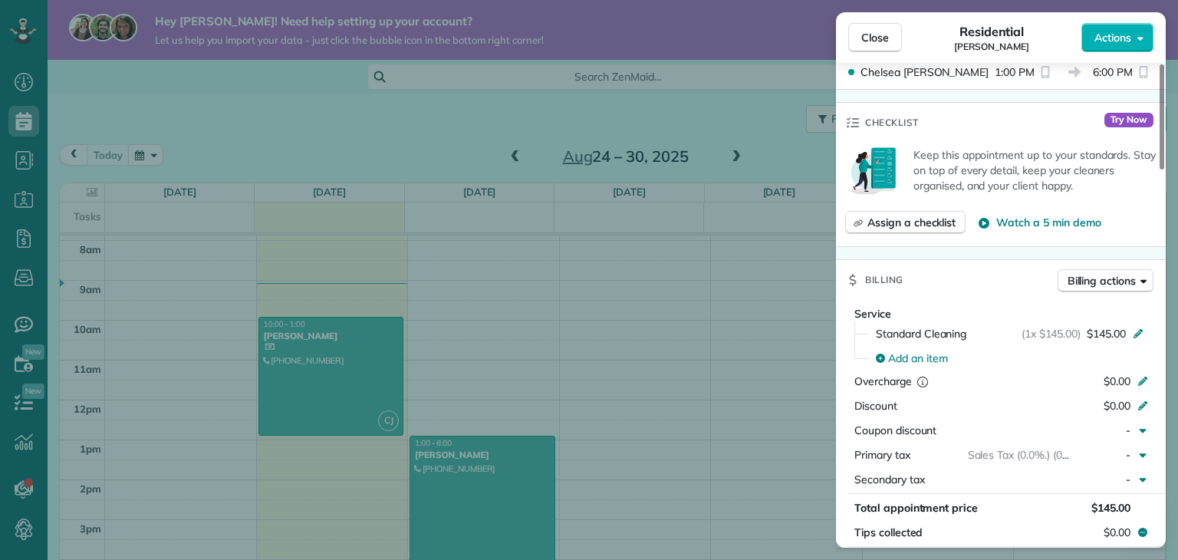
scroll to position [694, 0]
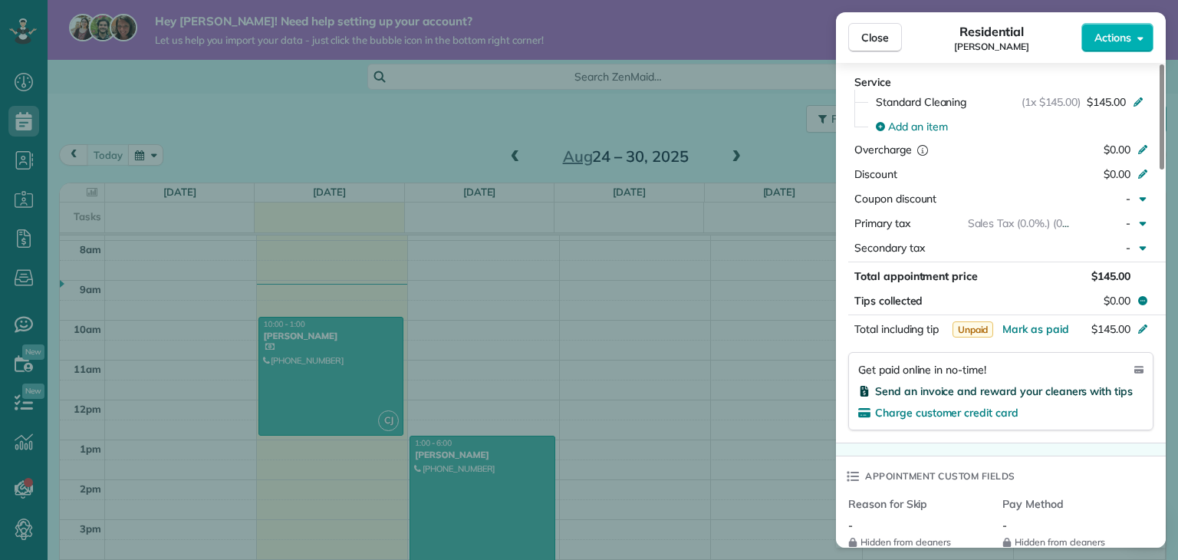
click at [951, 397] on span "Send an invoice and reward your cleaners with tips" at bounding box center [1004, 391] width 258 height 14
click at [988, 398] on span "Send an invoice and reward your cleaners with tips" at bounding box center [1004, 391] width 258 height 14
click at [865, 395] on icon at bounding box center [865, 391] width 8 height 11
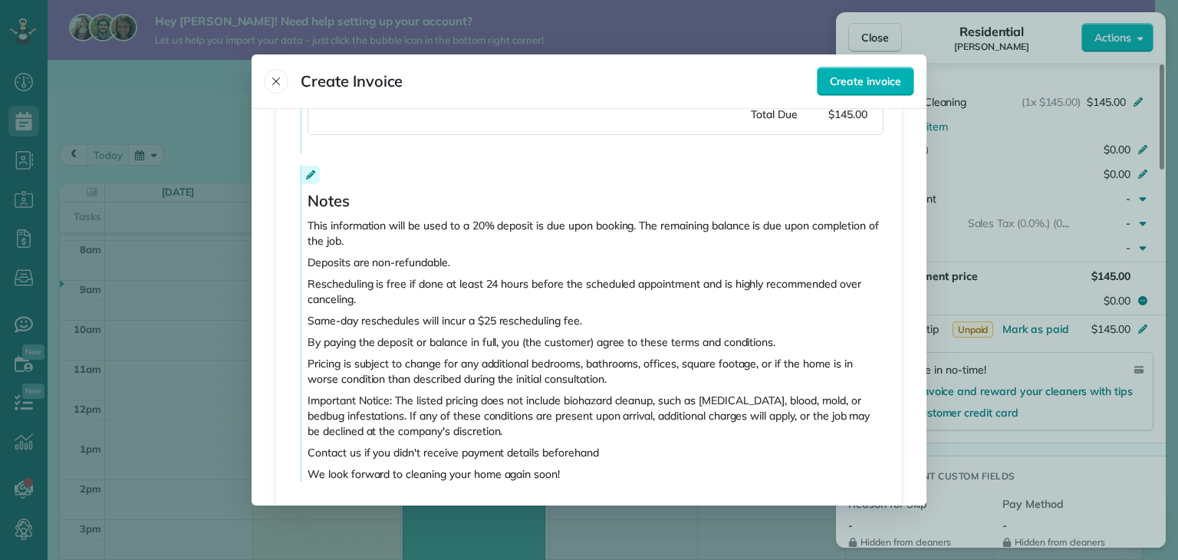
scroll to position [531, 0]
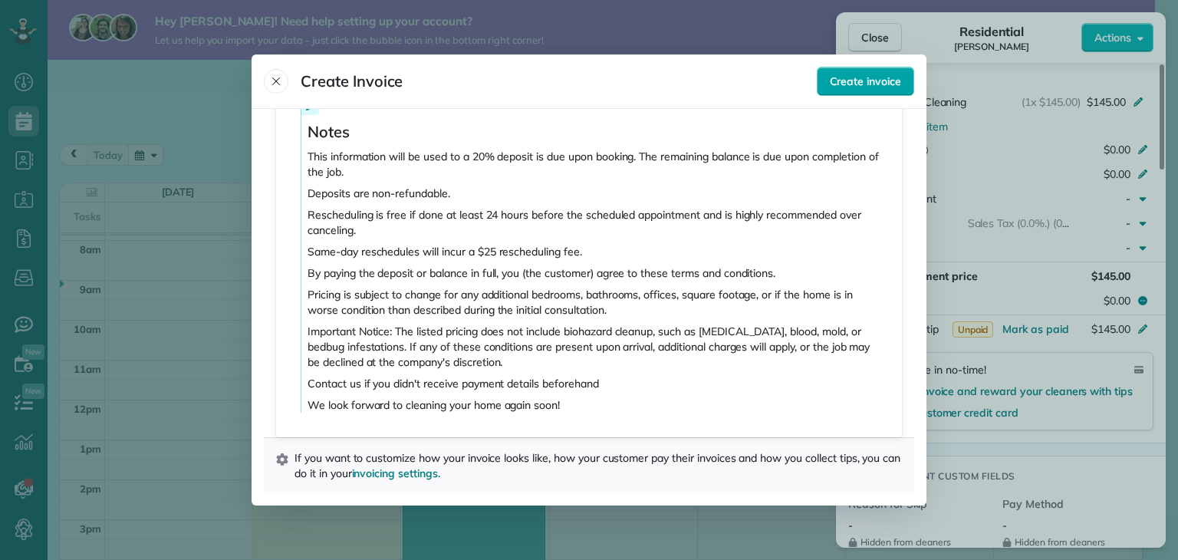
click at [865, 81] on span "Create invoice" at bounding box center [865, 81] width 71 height 15
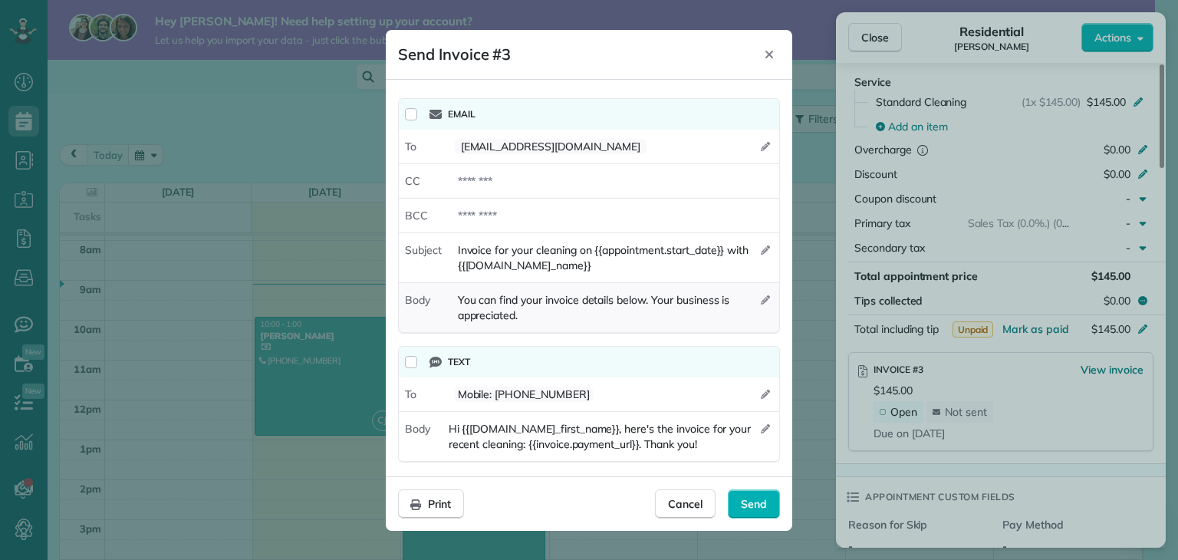
scroll to position [3, 0]
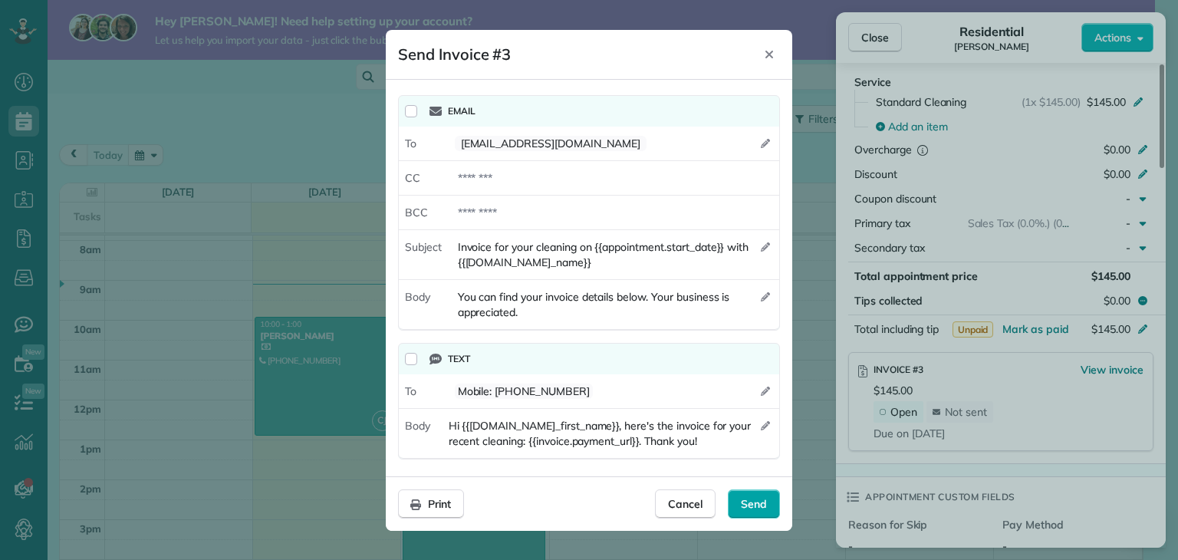
click at [755, 490] on div "Send" at bounding box center [754, 504] width 52 height 29
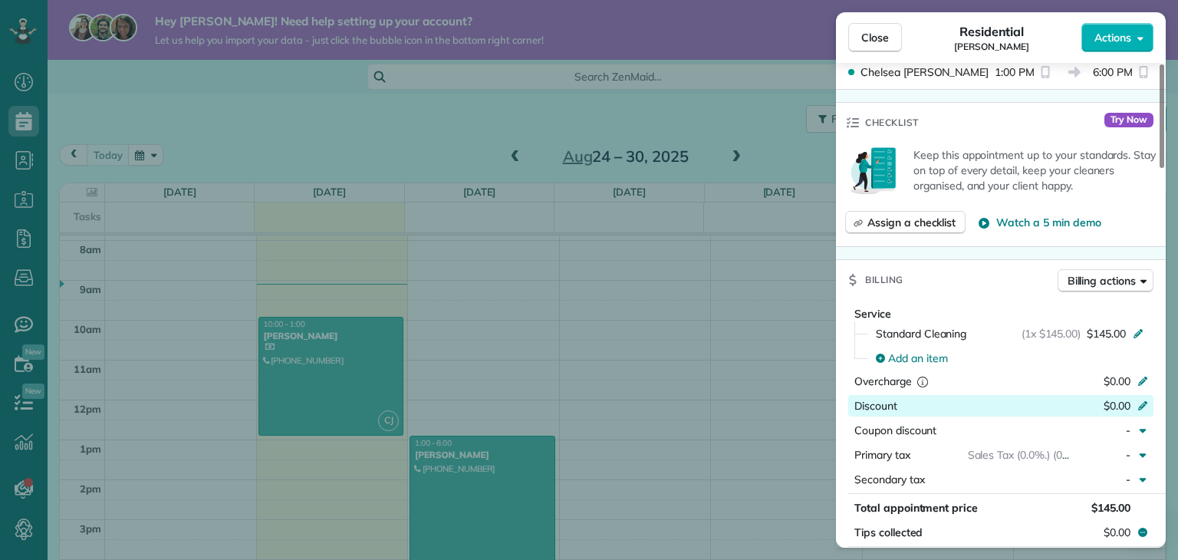
scroll to position [230, 0]
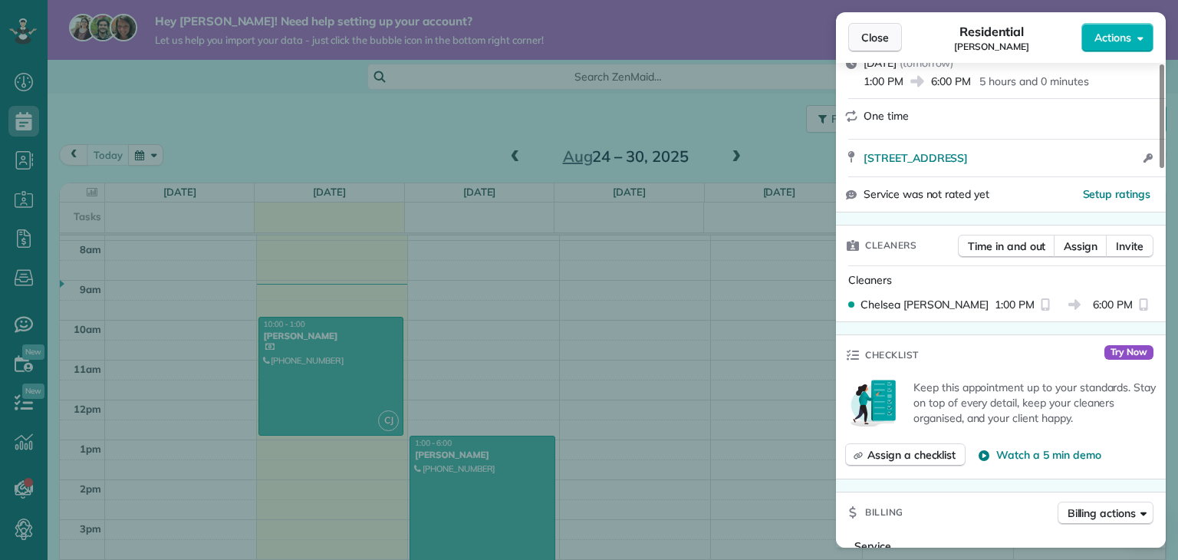
click at [882, 38] on span "Close" at bounding box center [876, 37] width 28 height 15
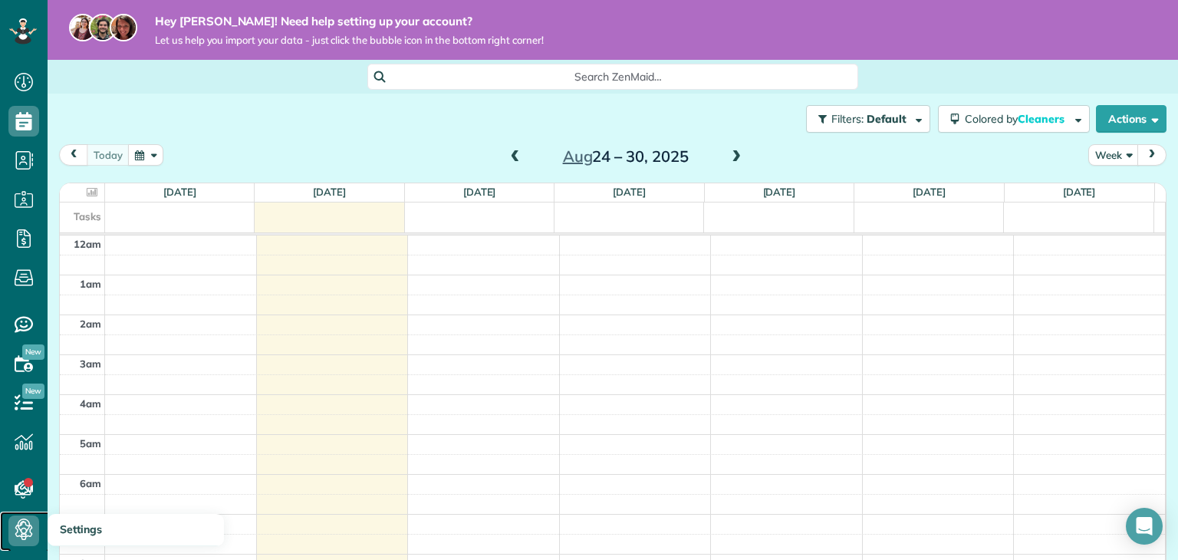
click at [24, 532] on use at bounding box center [24, 531] width 18 height 18
